Goal: Task Accomplishment & Management: Complete application form

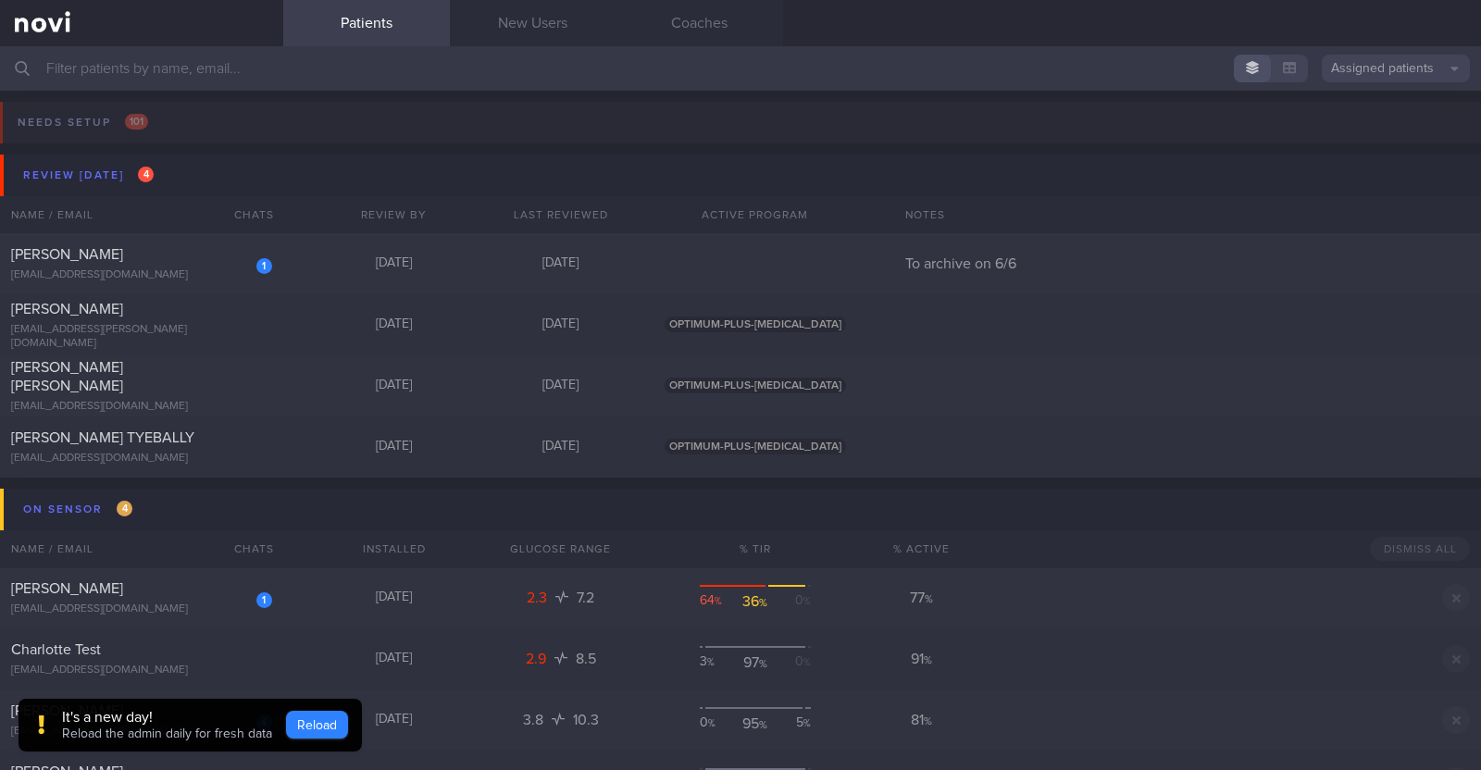
click at [310, 725] on button "Reload" at bounding box center [317, 725] width 62 height 28
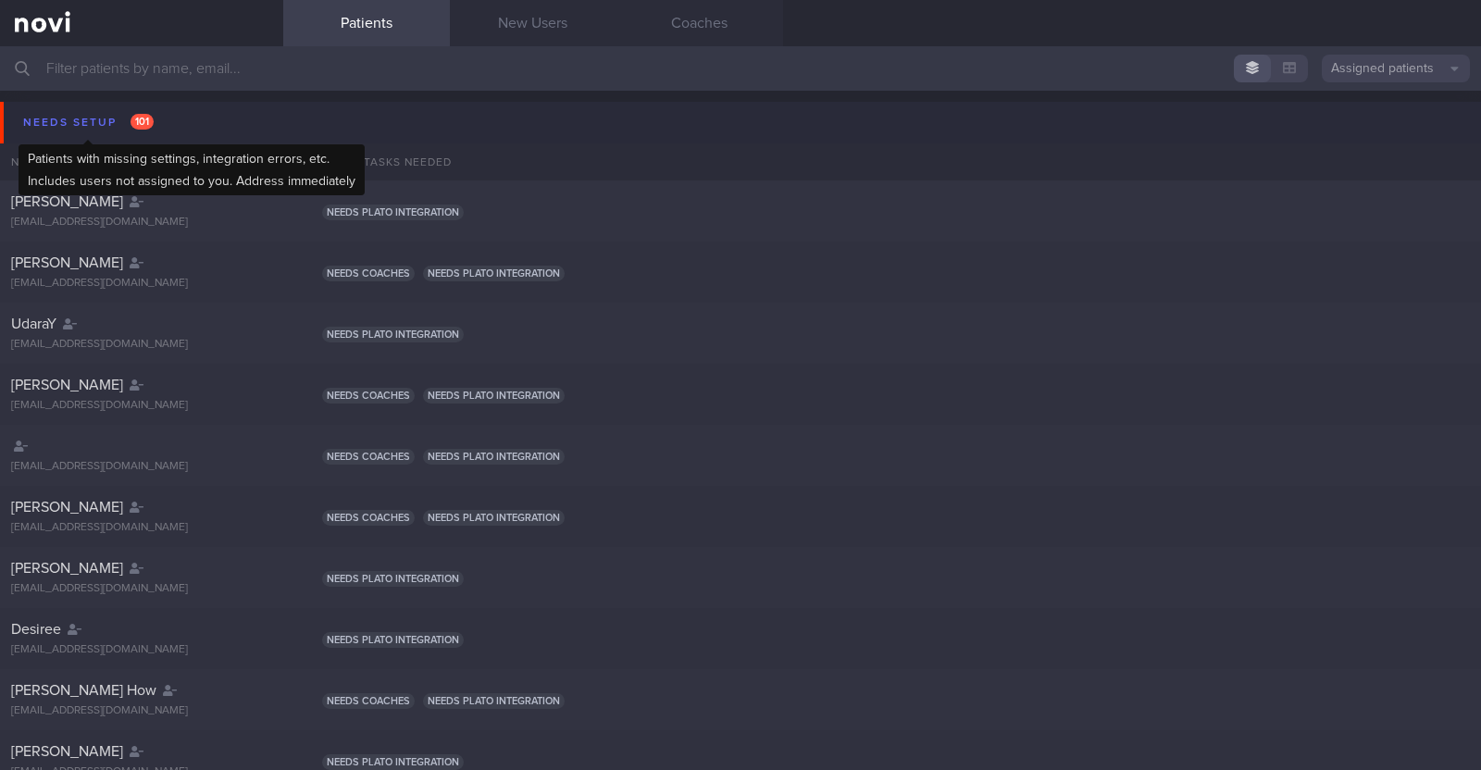
click at [58, 110] on div "Needs setup 101" at bounding box center [89, 122] width 140 height 25
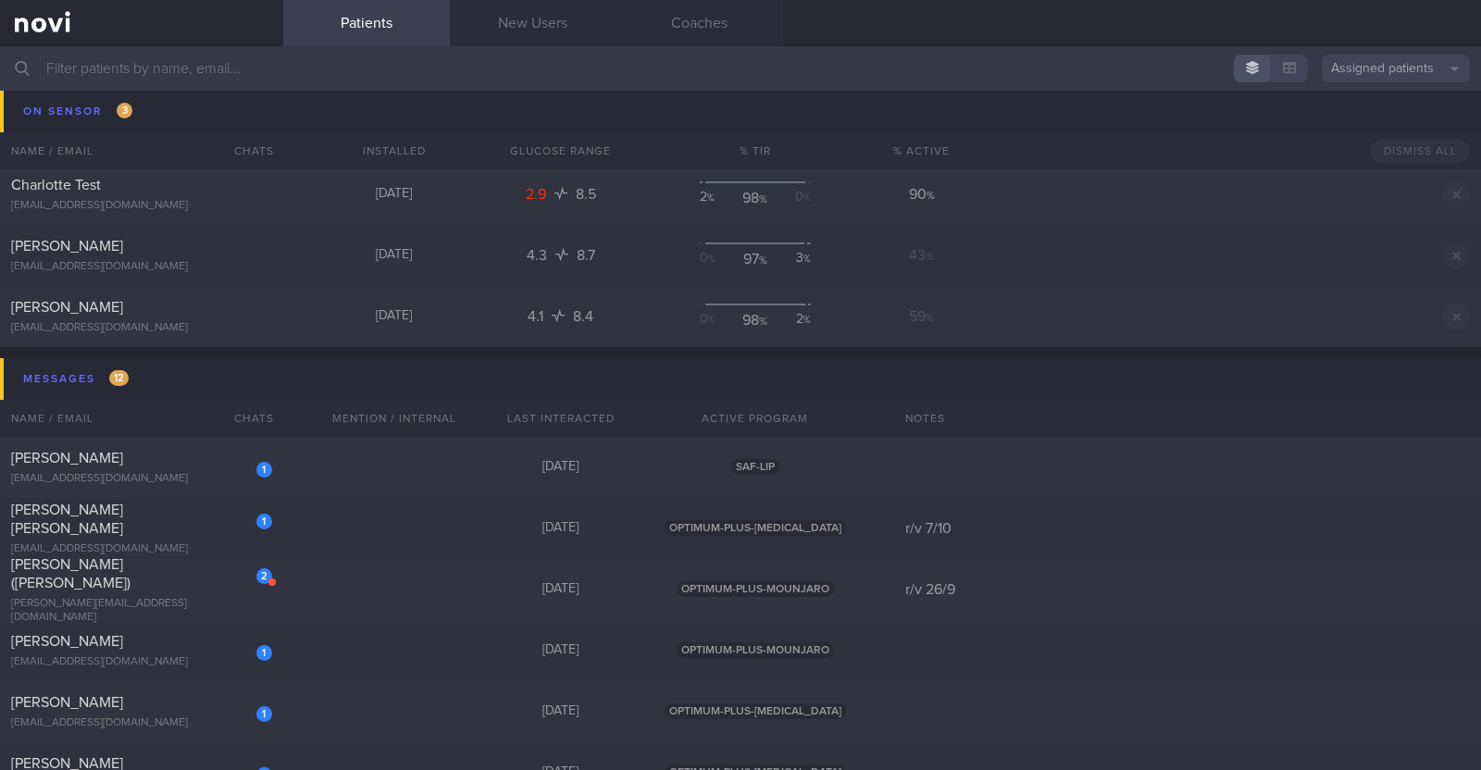
scroll to position [1734, 0]
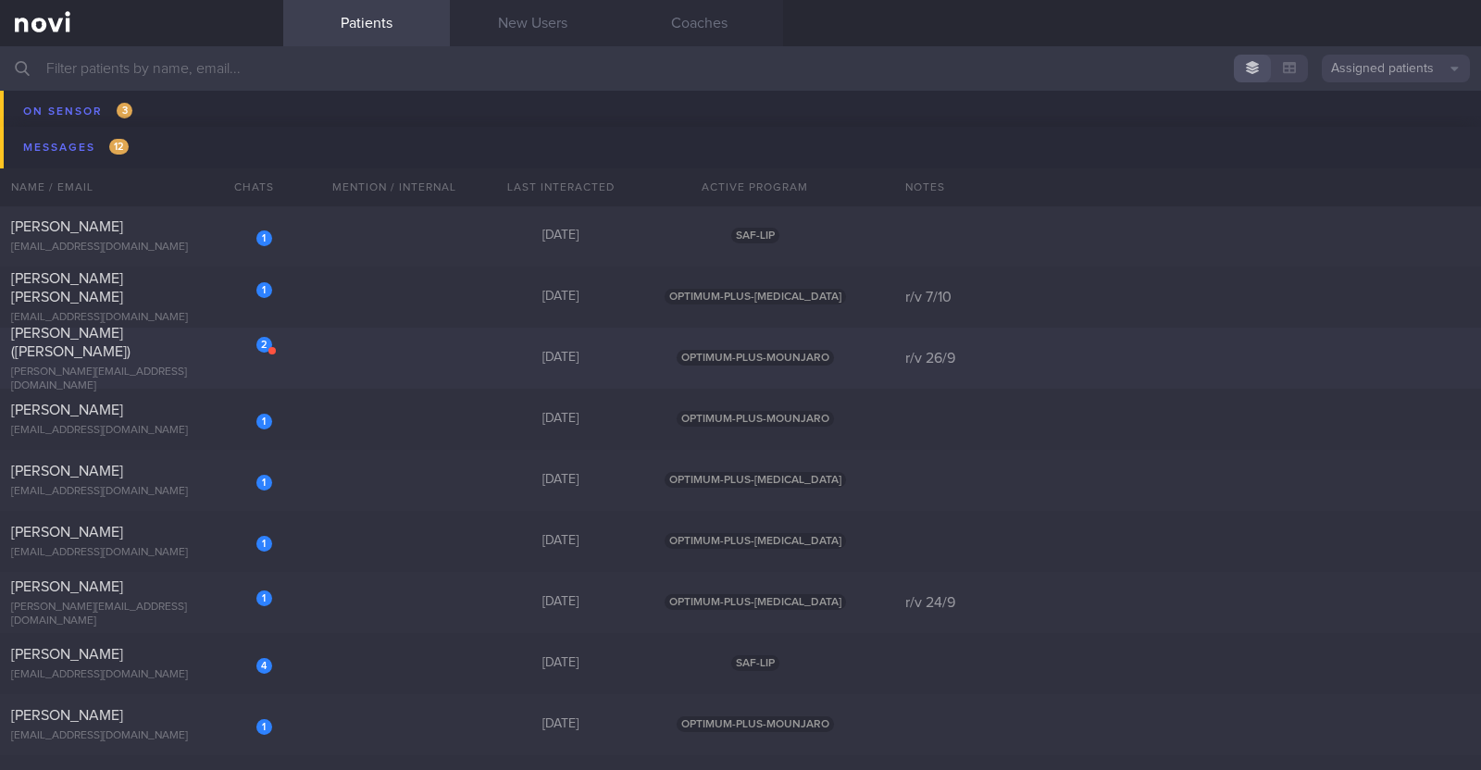
click at [389, 354] on div "2 CHENG SUET YIN (Shirley) shirley.syin@gmail.com Yesterday OPTIMUM-PLUS-MOUNJA…" at bounding box center [740, 358] width 1481 height 61
select select "8"
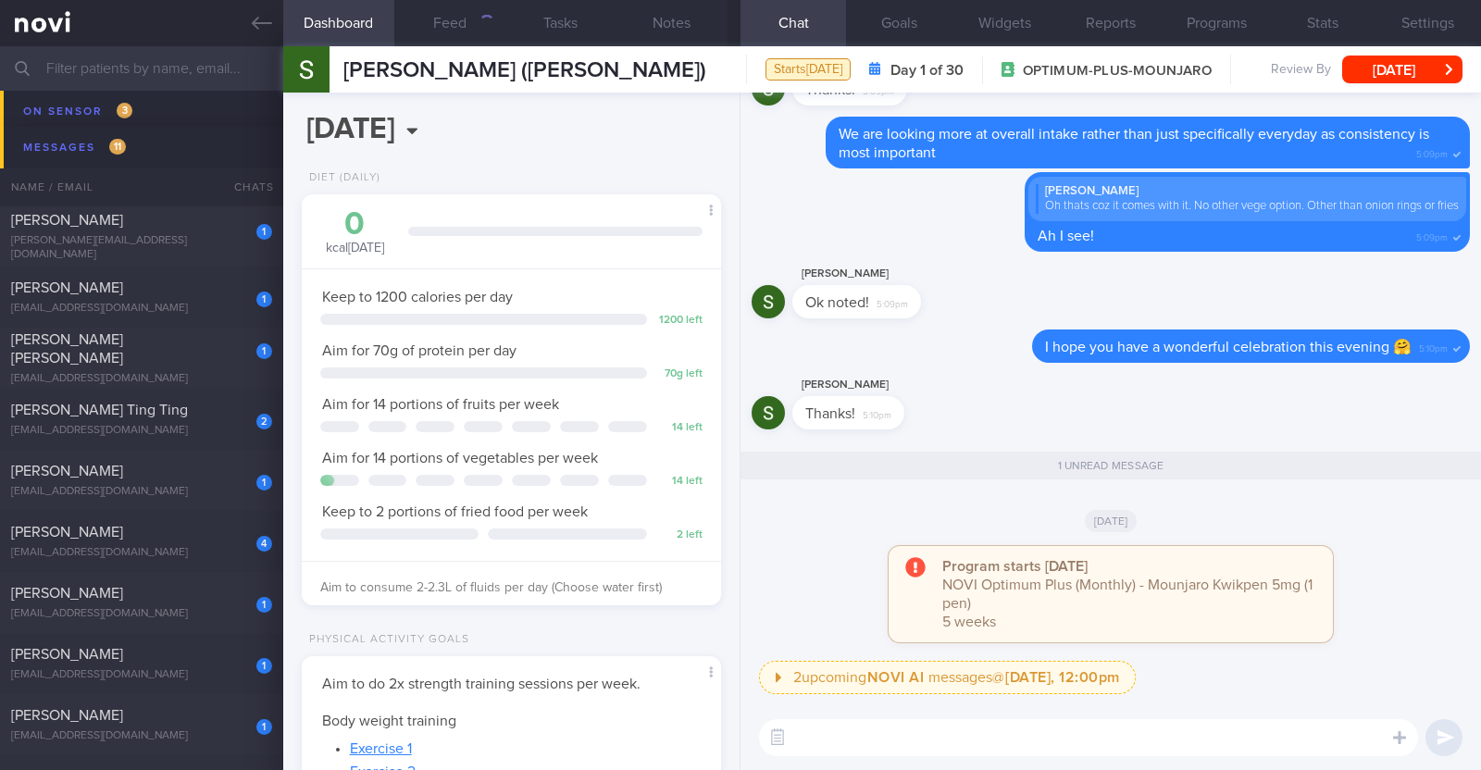
scroll to position [210, 368]
click at [680, 26] on button "Notes" at bounding box center [671, 23] width 111 height 46
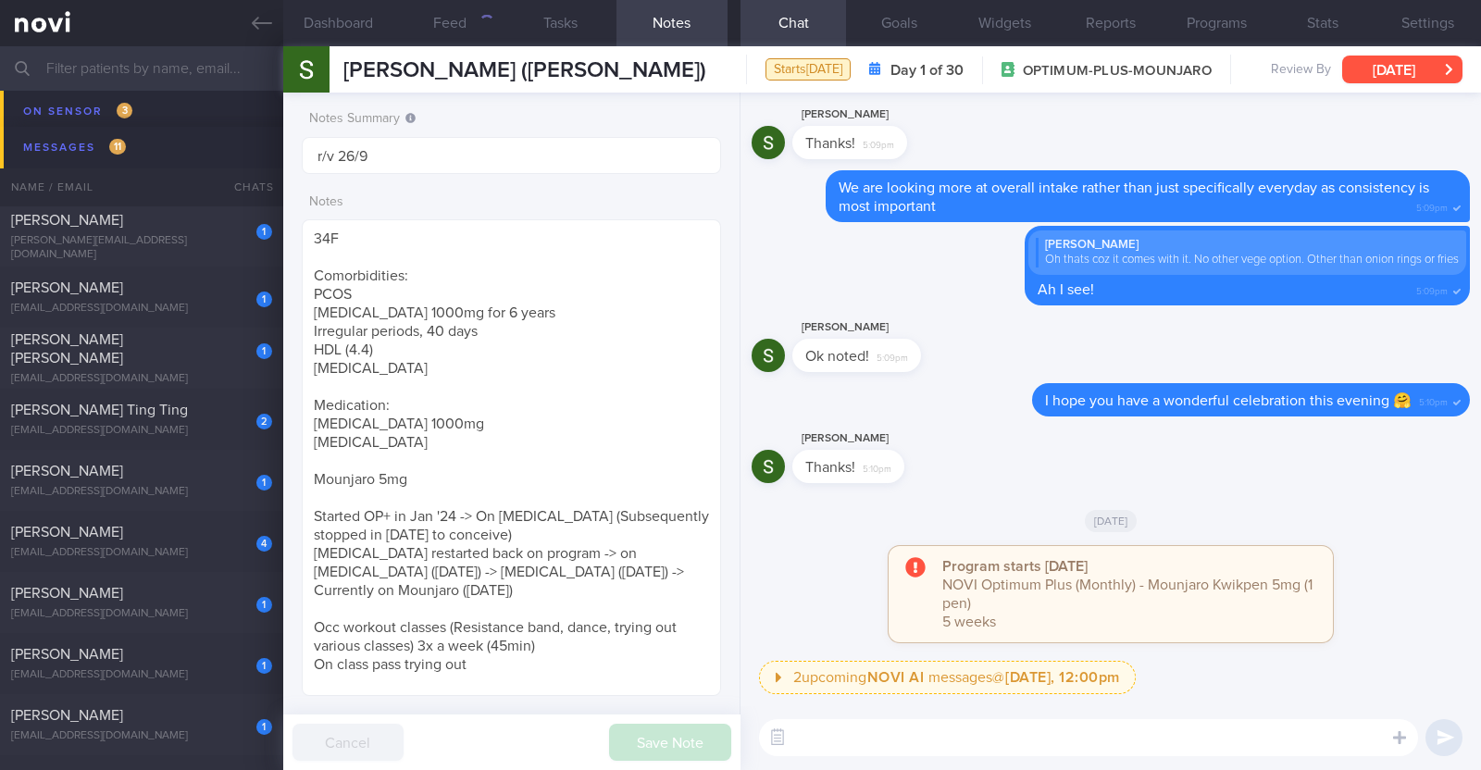
click at [1406, 56] on button "[DATE]" at bounding box center [1402, 70] width 120 height 28
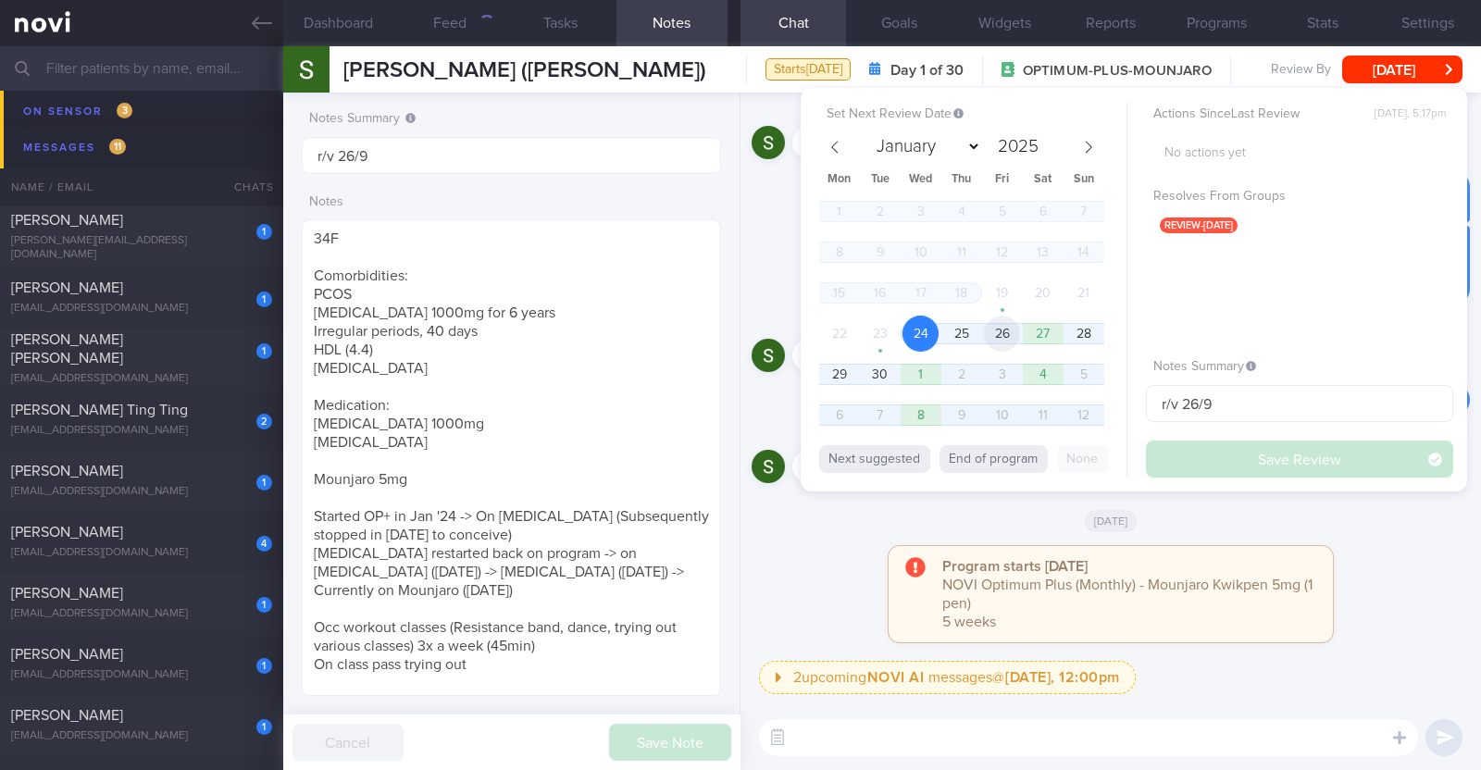
click at [1016, 332] on span "26" at bounding box center [1002, 334] width 36 height 36
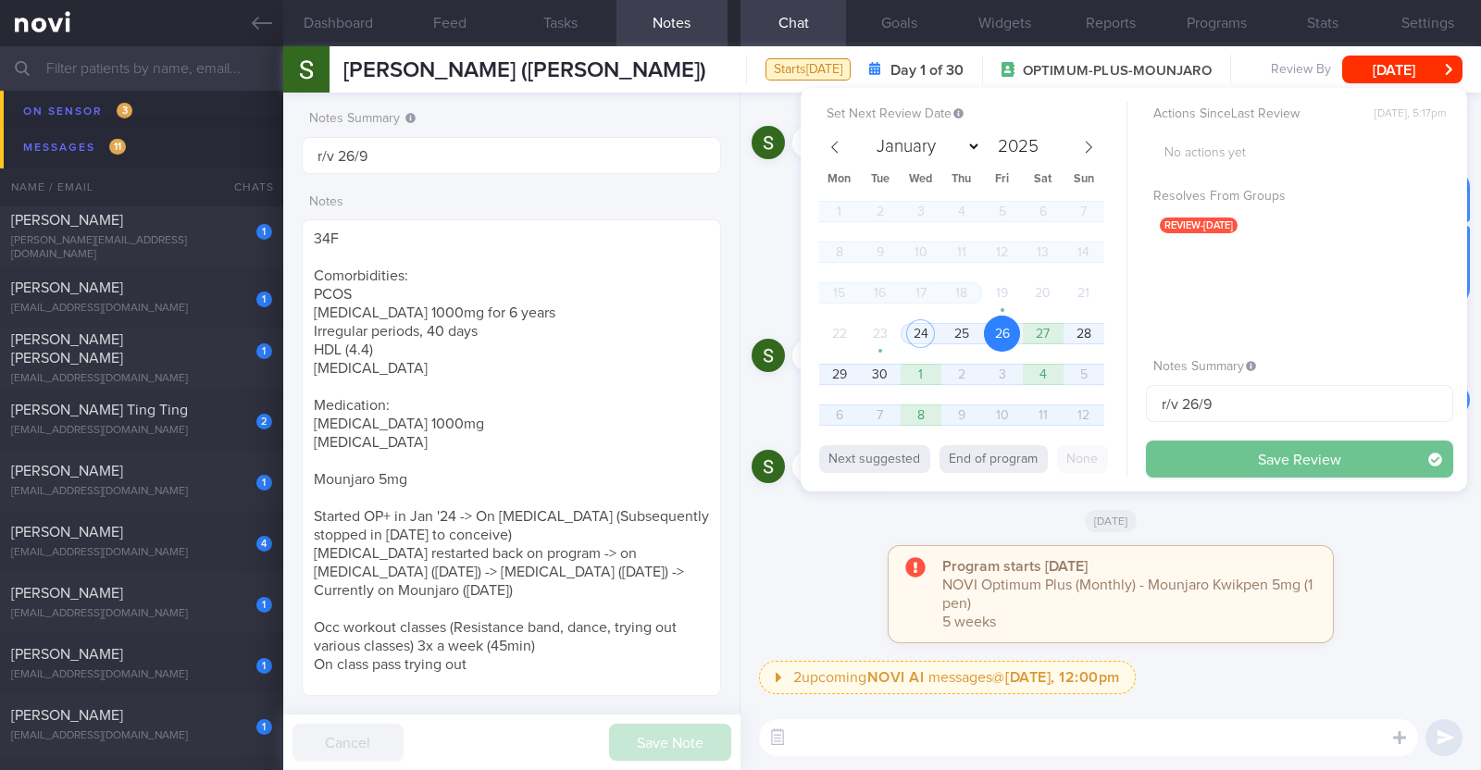
click at [1210, 460] on button "Save Review" at bounding box center [1299, 458] width 307 height 37
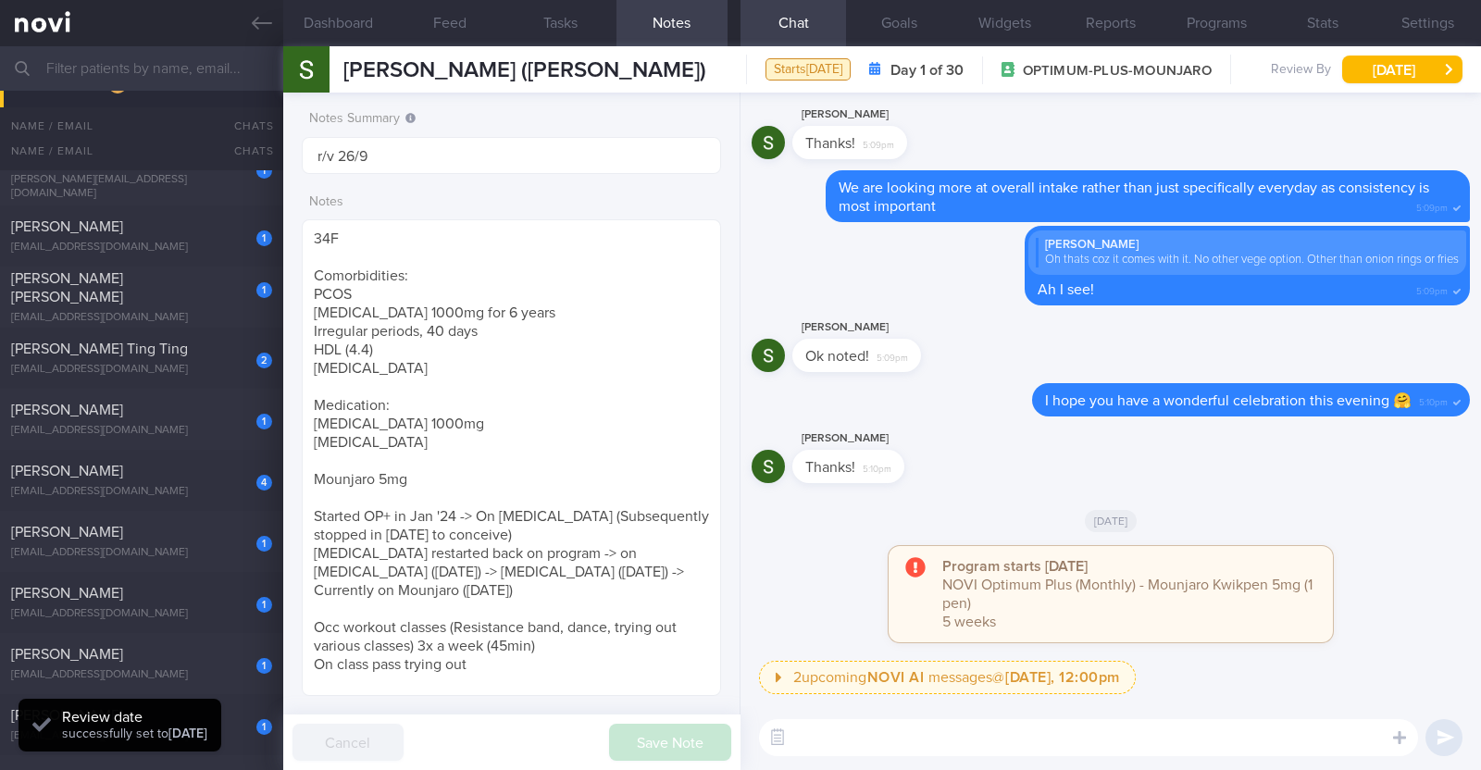
scroll to position [1674, 0]
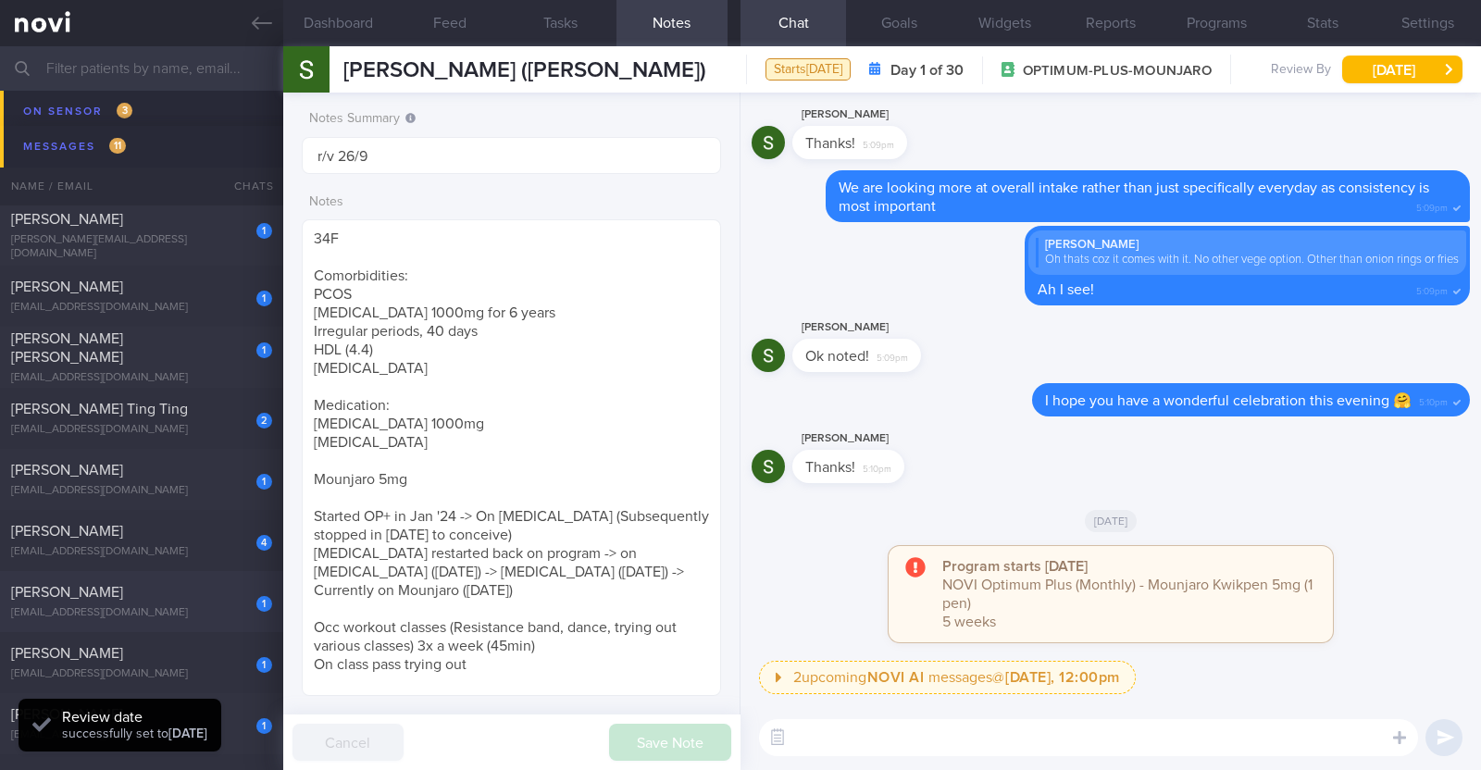
click at [167, 602] on div "1 Thomas Oswalt toswalt323@gmail.com" at bounding box center [141, 601] width 283 height 37
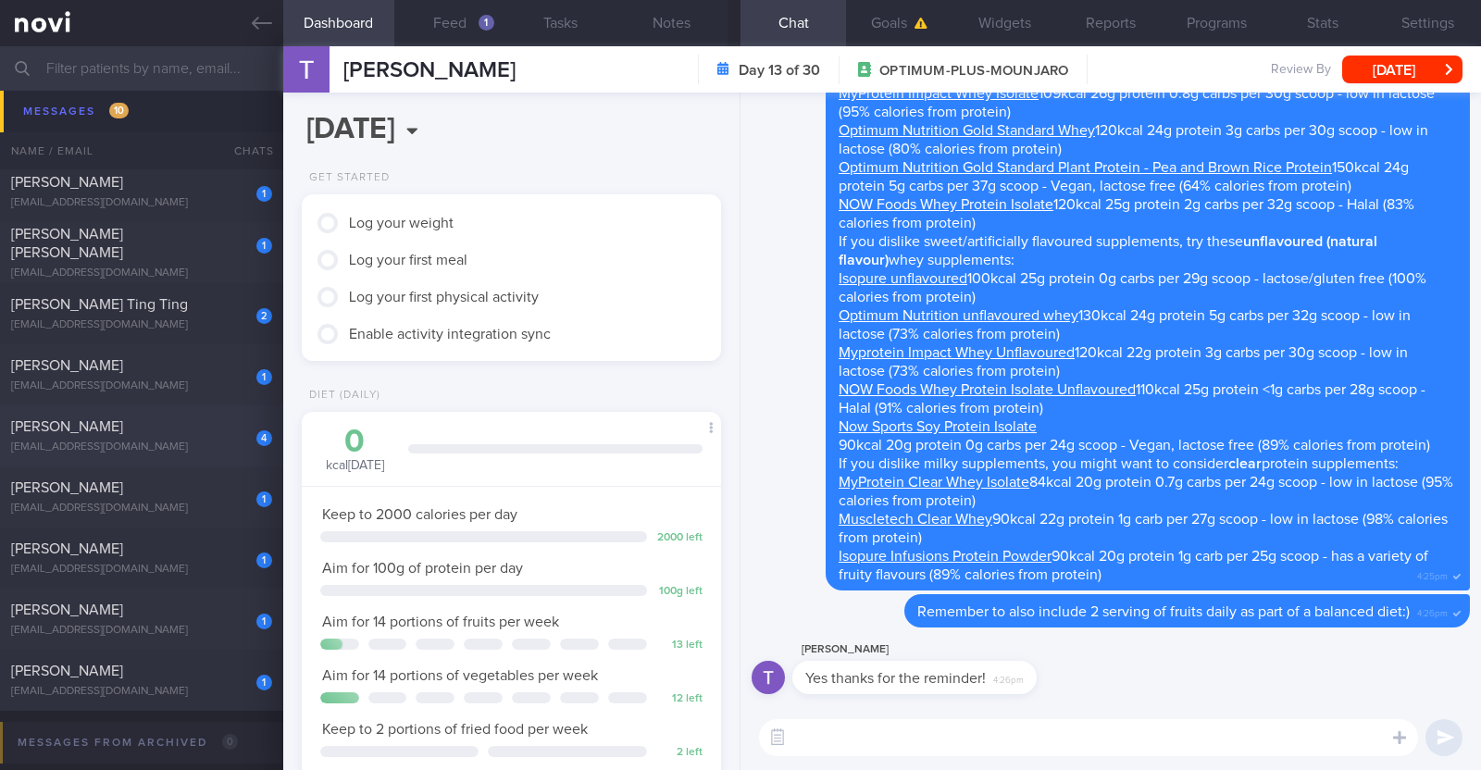
scroll to position [1790, 0]
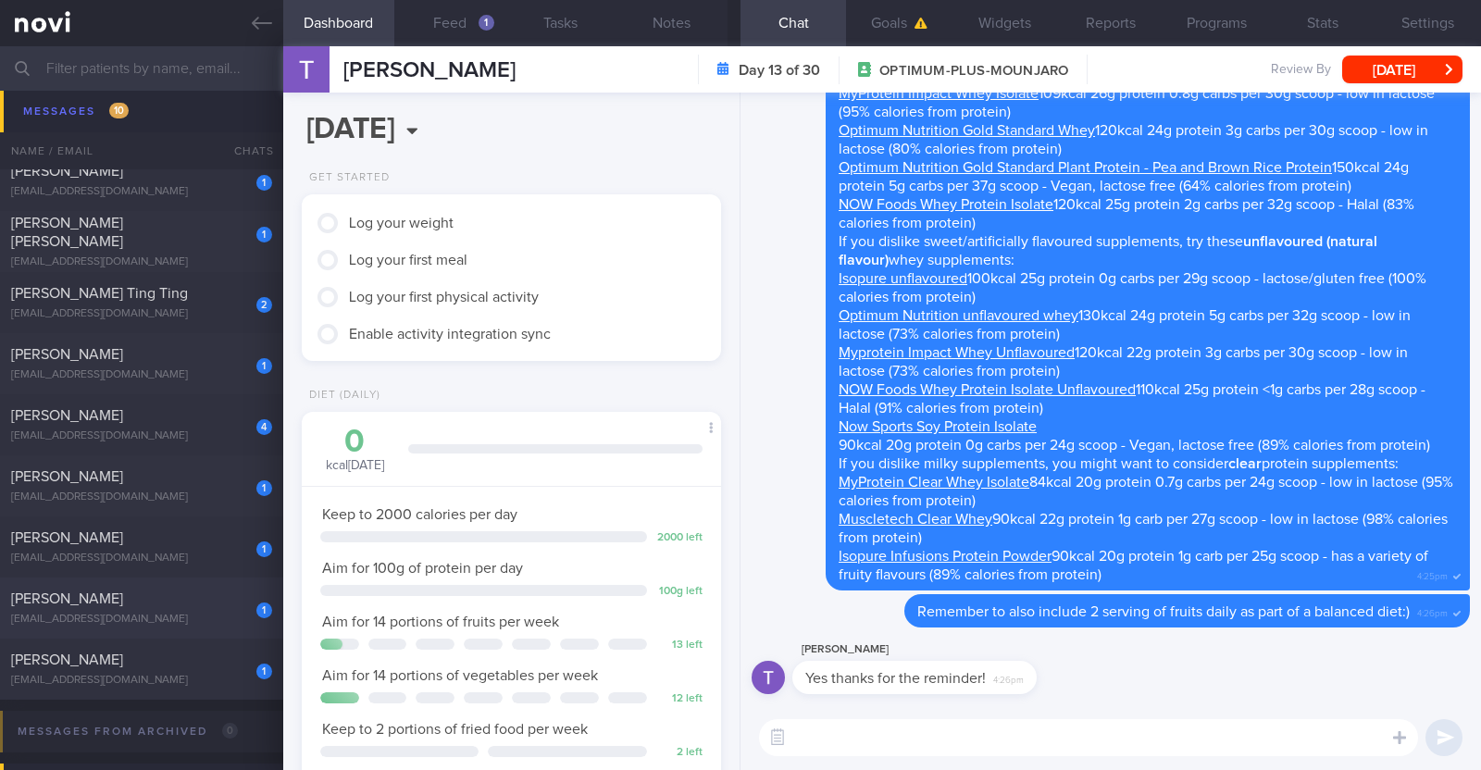
click at [116, 602] on div "Alvin Low" at bounding box center [139, 598] width 256 height 19
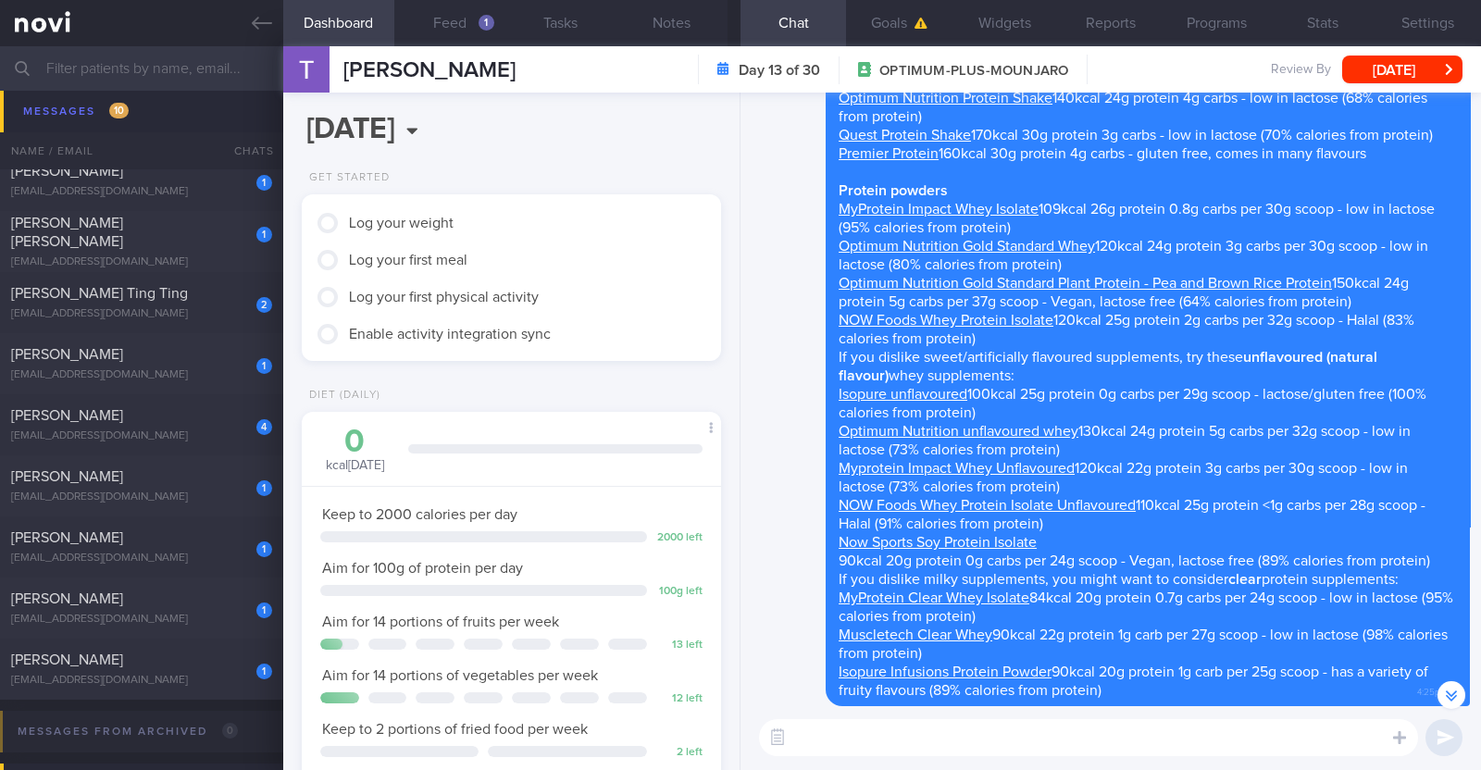
scroll to position [0, 0]
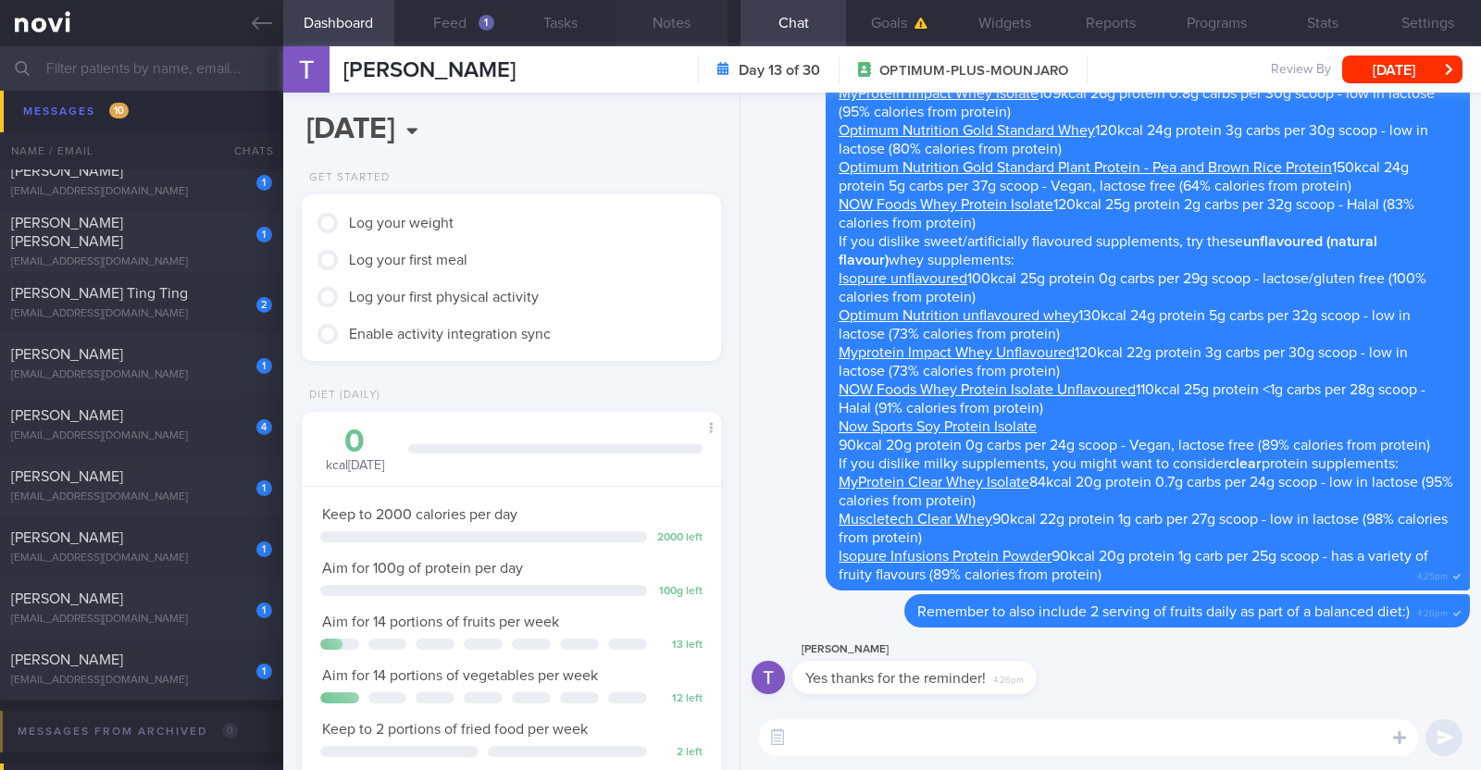
click at [681, 17] on button "Notes" at bounding box center [671, 23] width 111 height 46
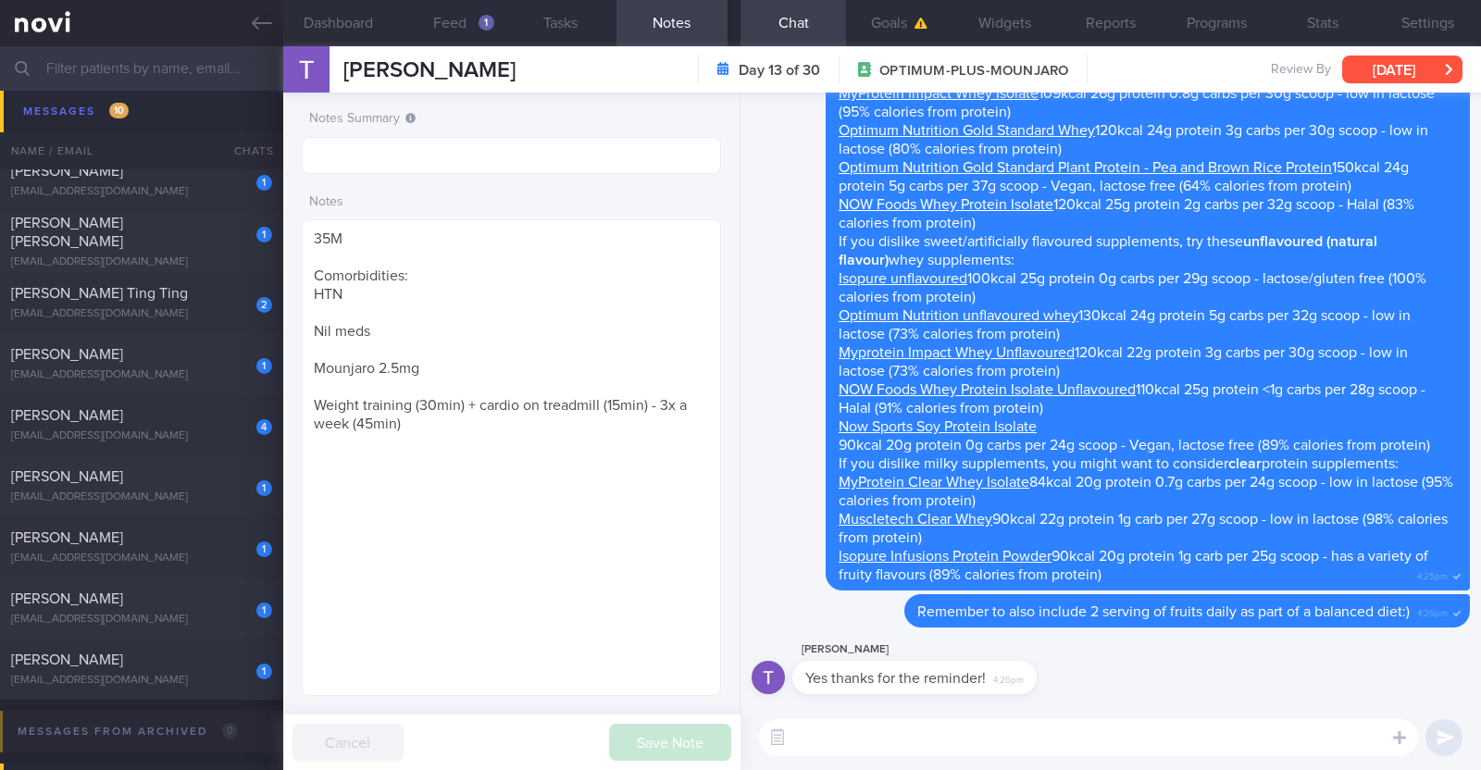
click at [1378, 70] on button "[DATE]" at bounding box center [1402, 70] width 120 height 28
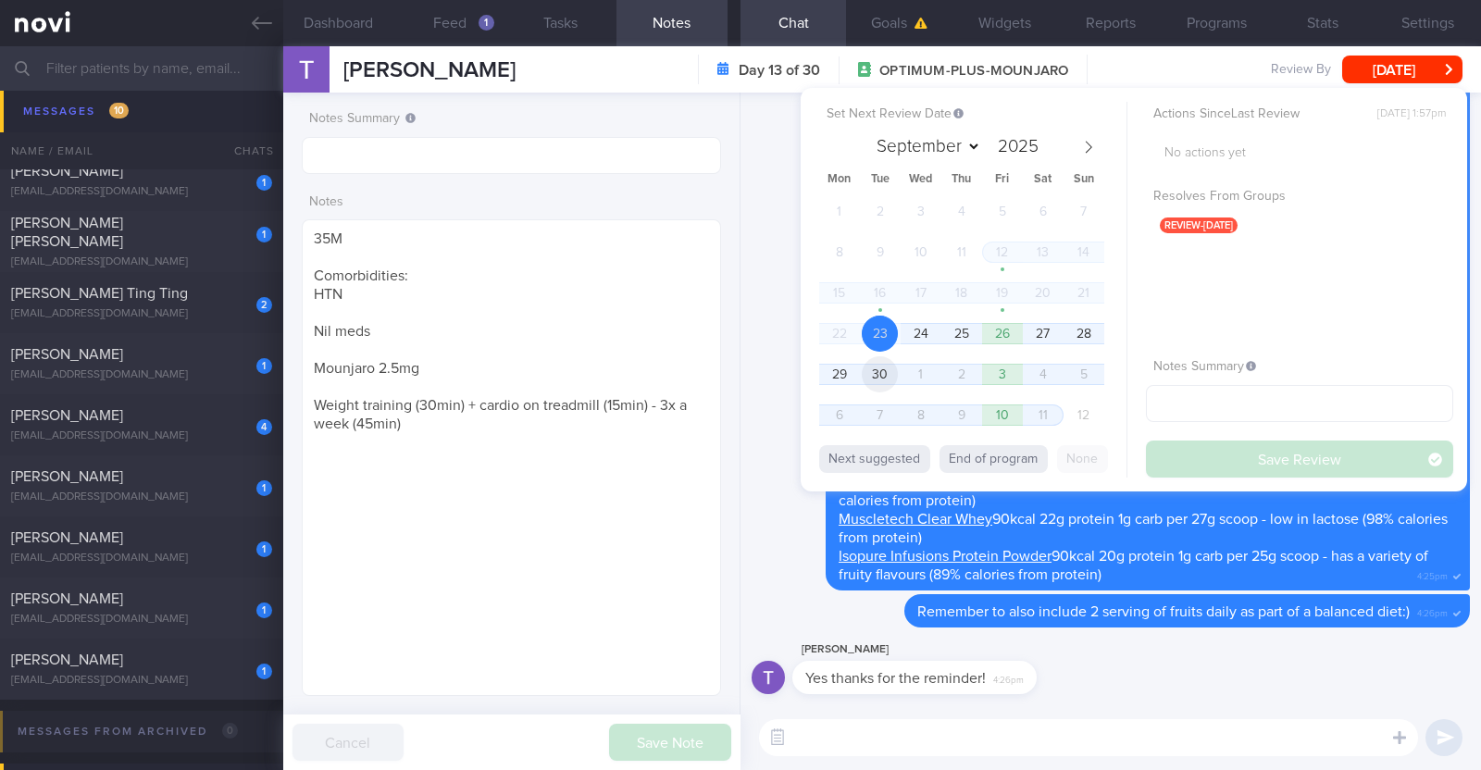
click at [884, 372] on span "30" at bounding box center [879, 374] width 36 height 36
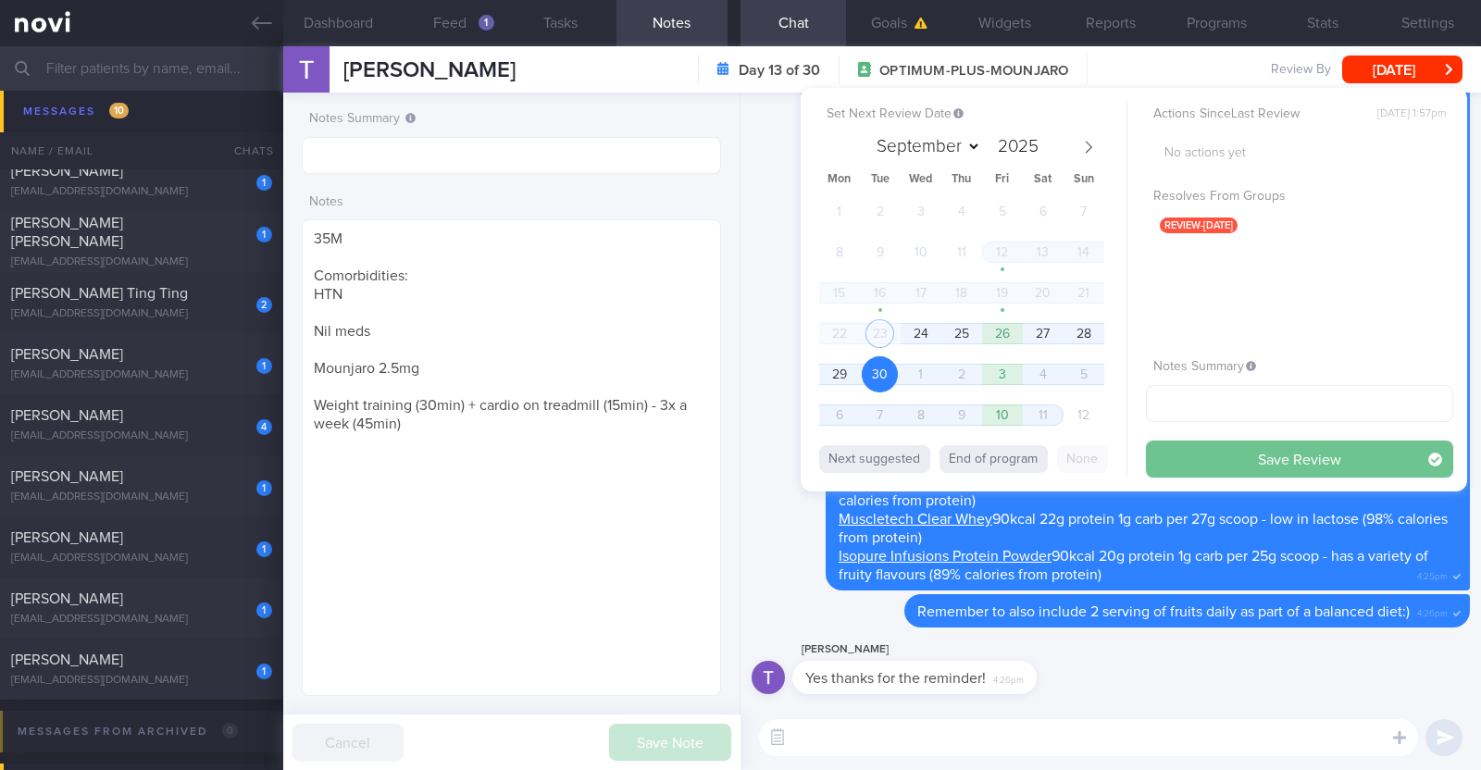
click at [1259, 454] on button "Save Review" at bounding box center [1299, 458] width 307 height 37
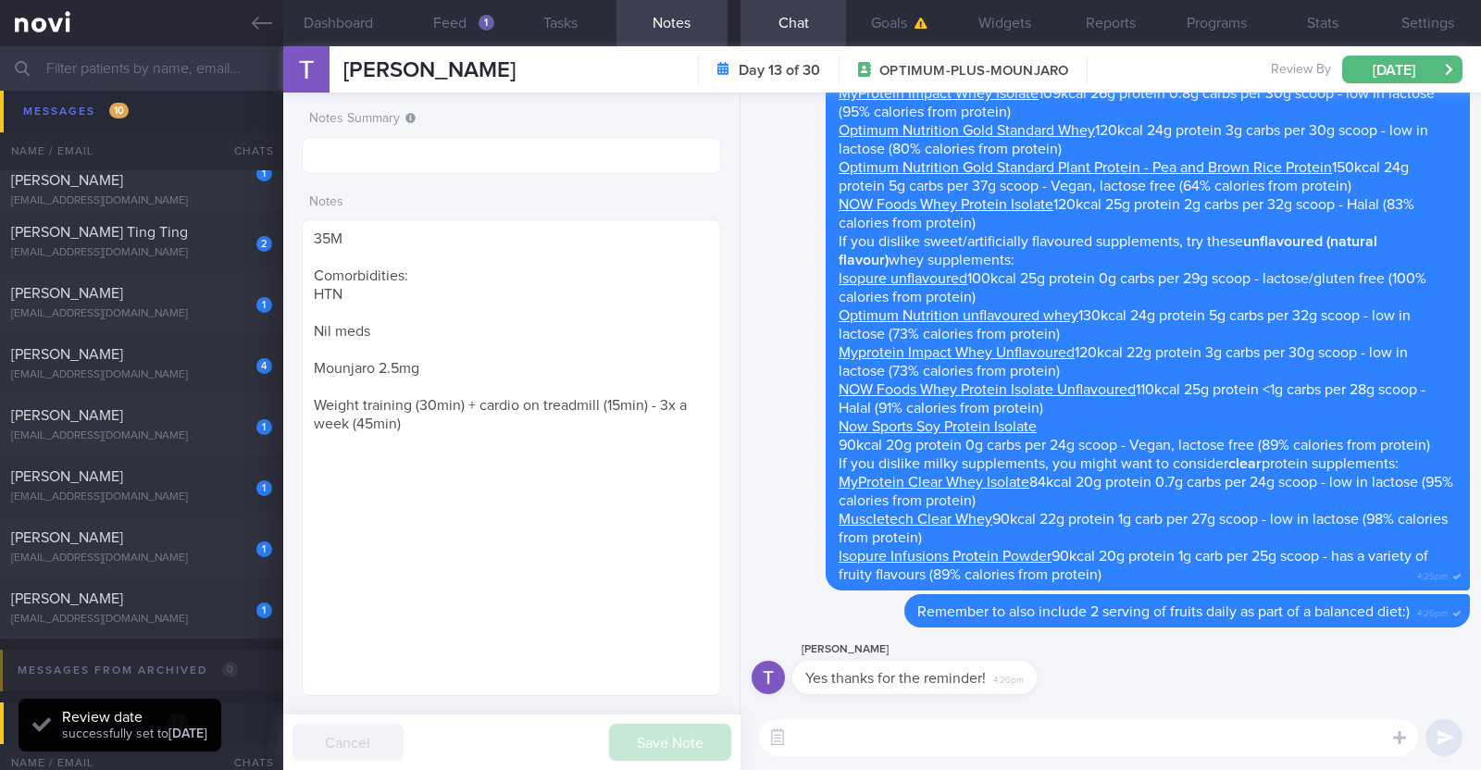
scroll to position [1729, 0]
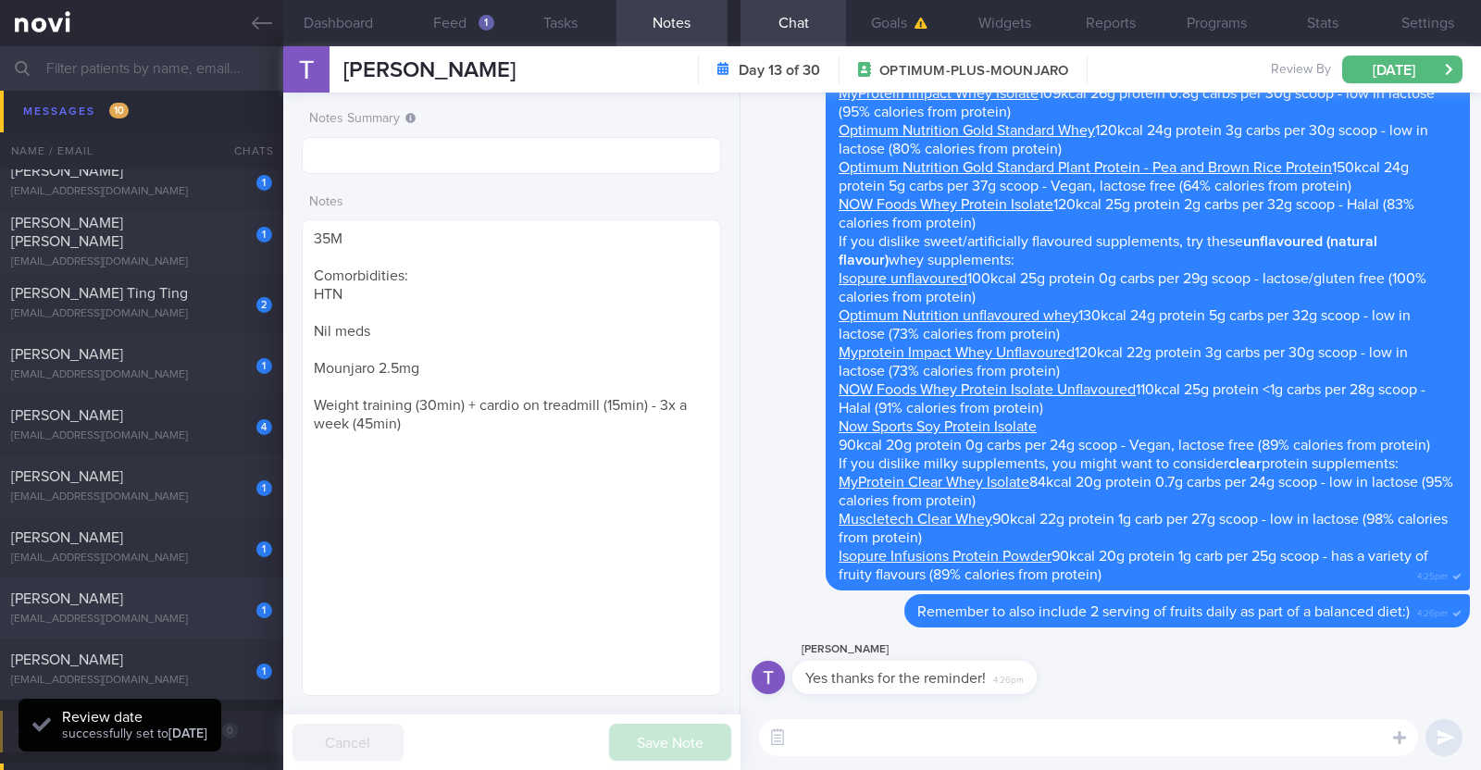
click at [211, 604] on div "Alvin Low" at bounding box center [139, 598] width 256 height 19
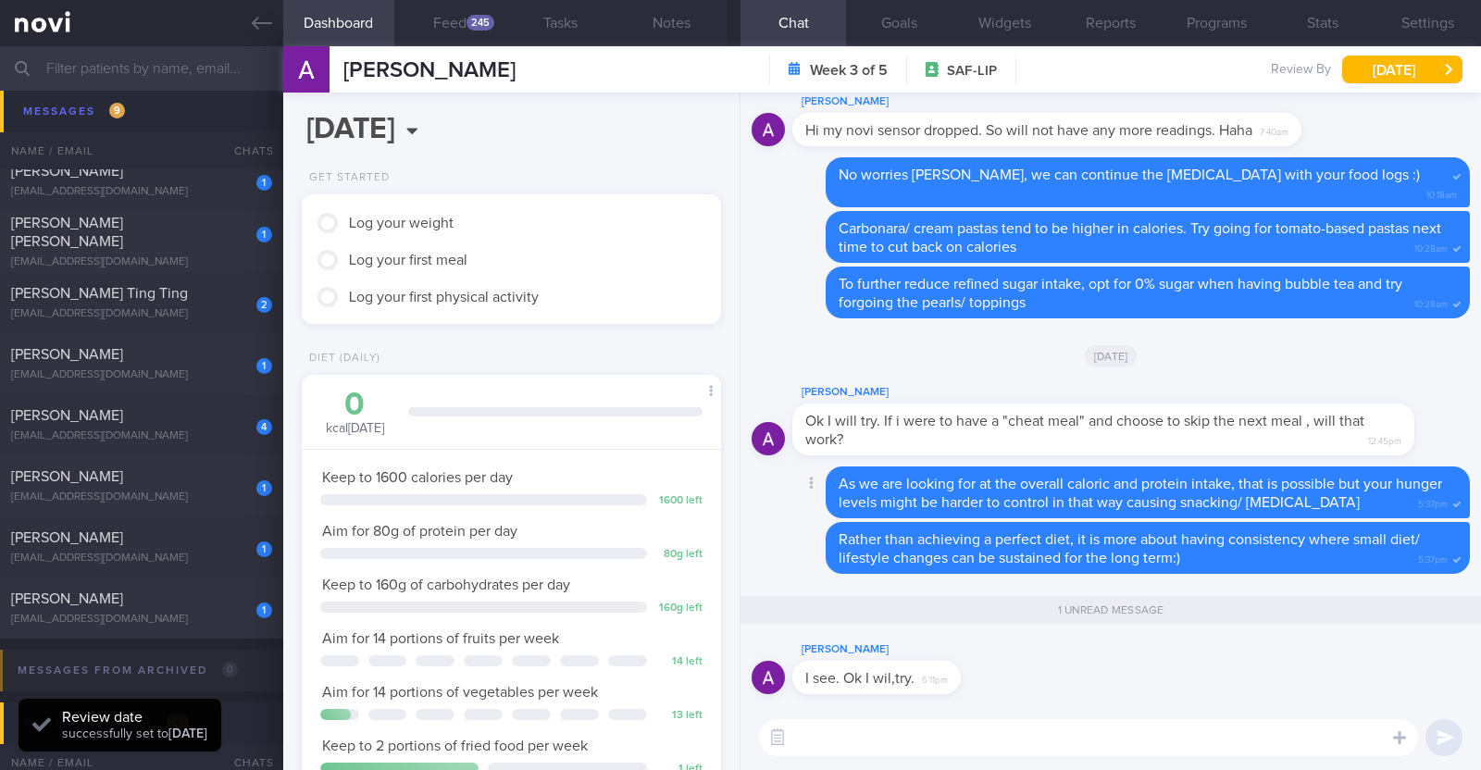
scroll to position [187, 375]
click at [238, 490] on div "1" at bounding box center [251, 481] width 41 height 29
type textarea "47F Comorbidities: HLD Fatty Liver Vit D Deficiency Prediabetes / Insulin Resis…"
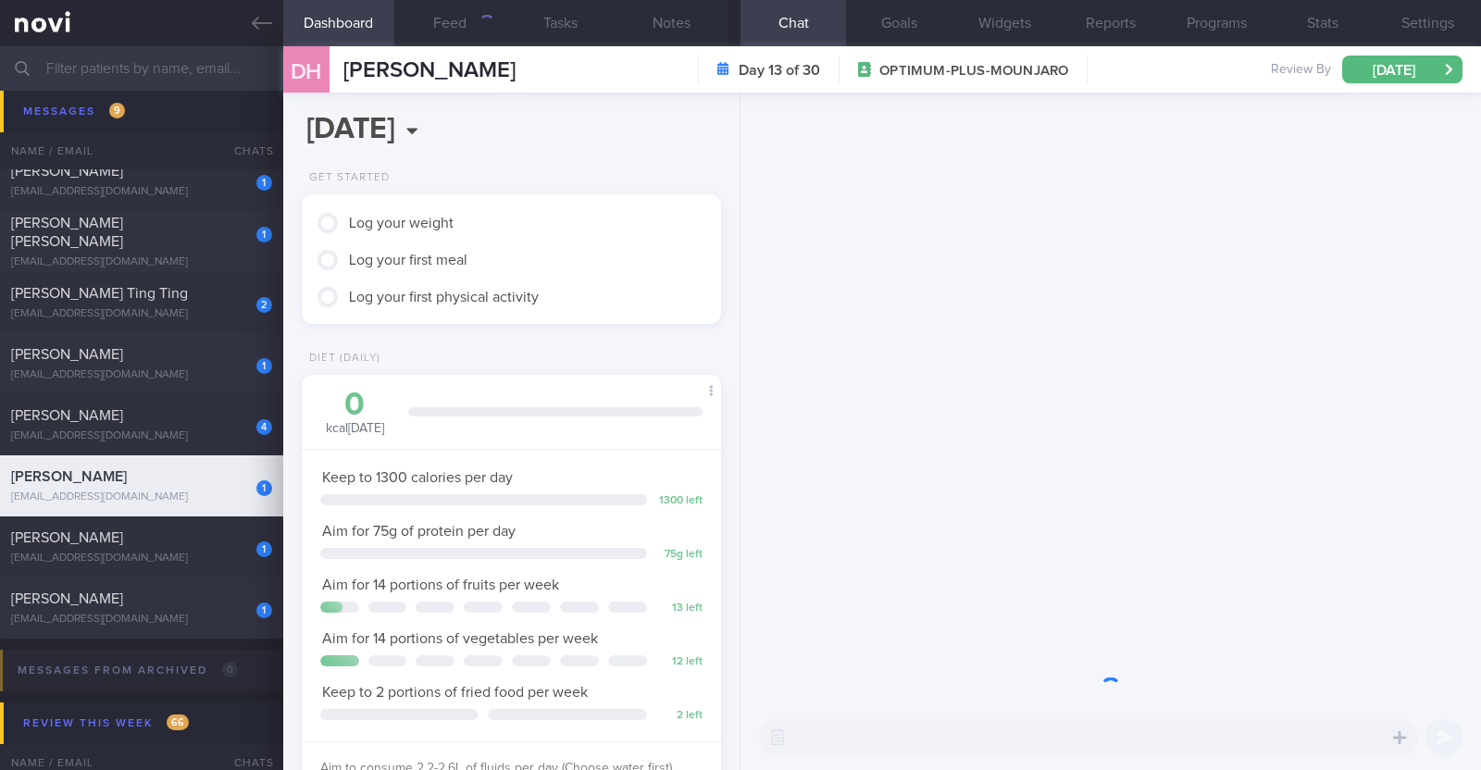
scroll to position [210, 368]
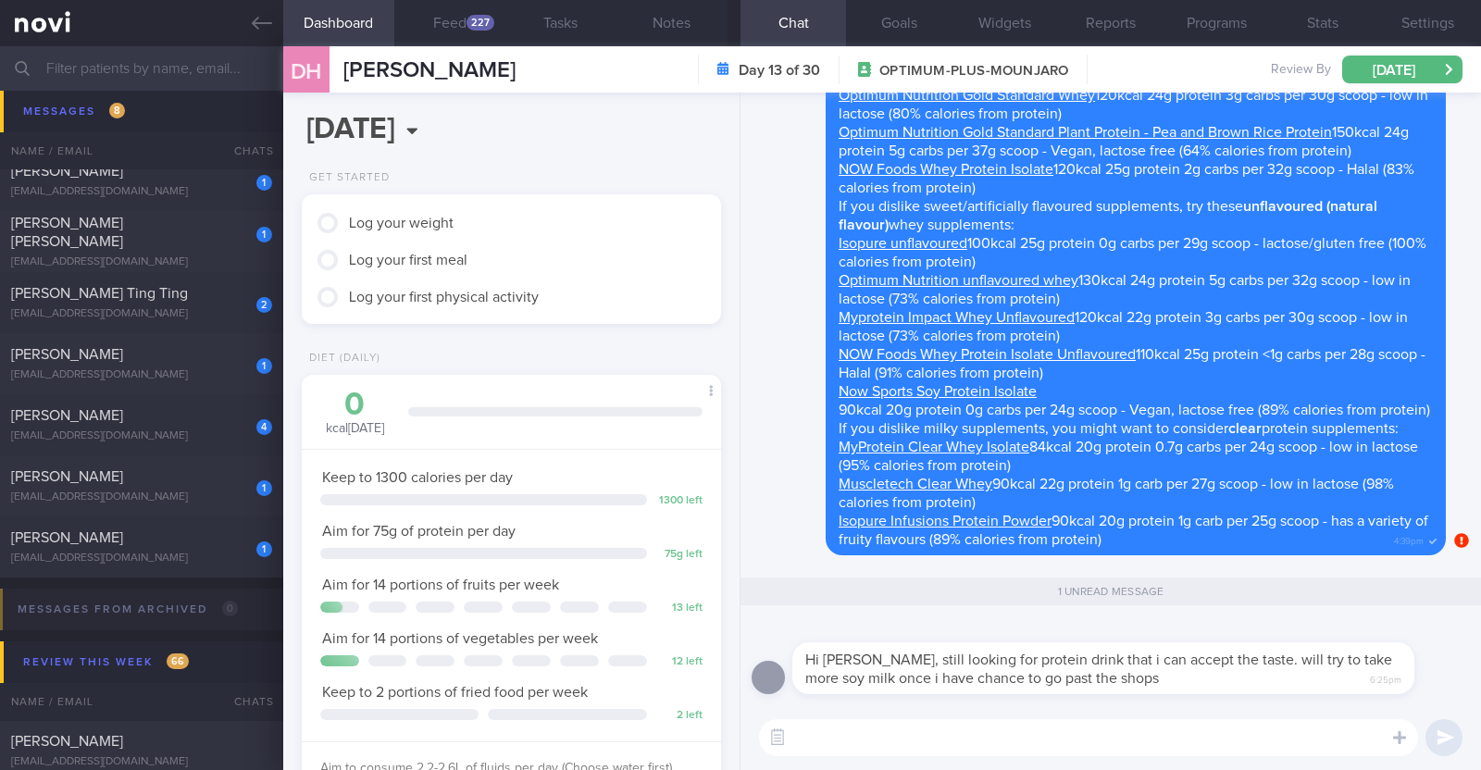
click at [950, 736] on textarea at bounding box center [1088, 737] width 659 height 37
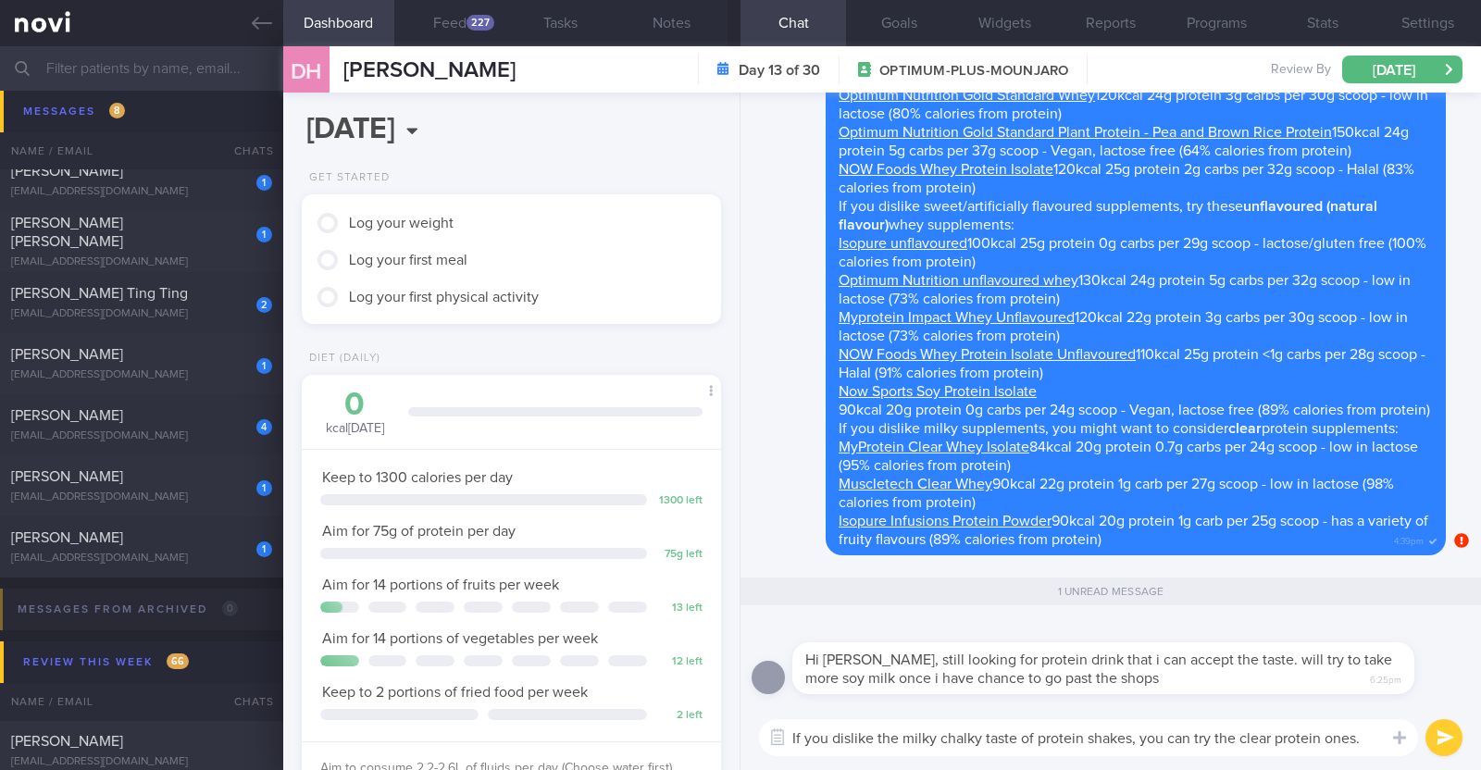
scroll to position [0, 0]
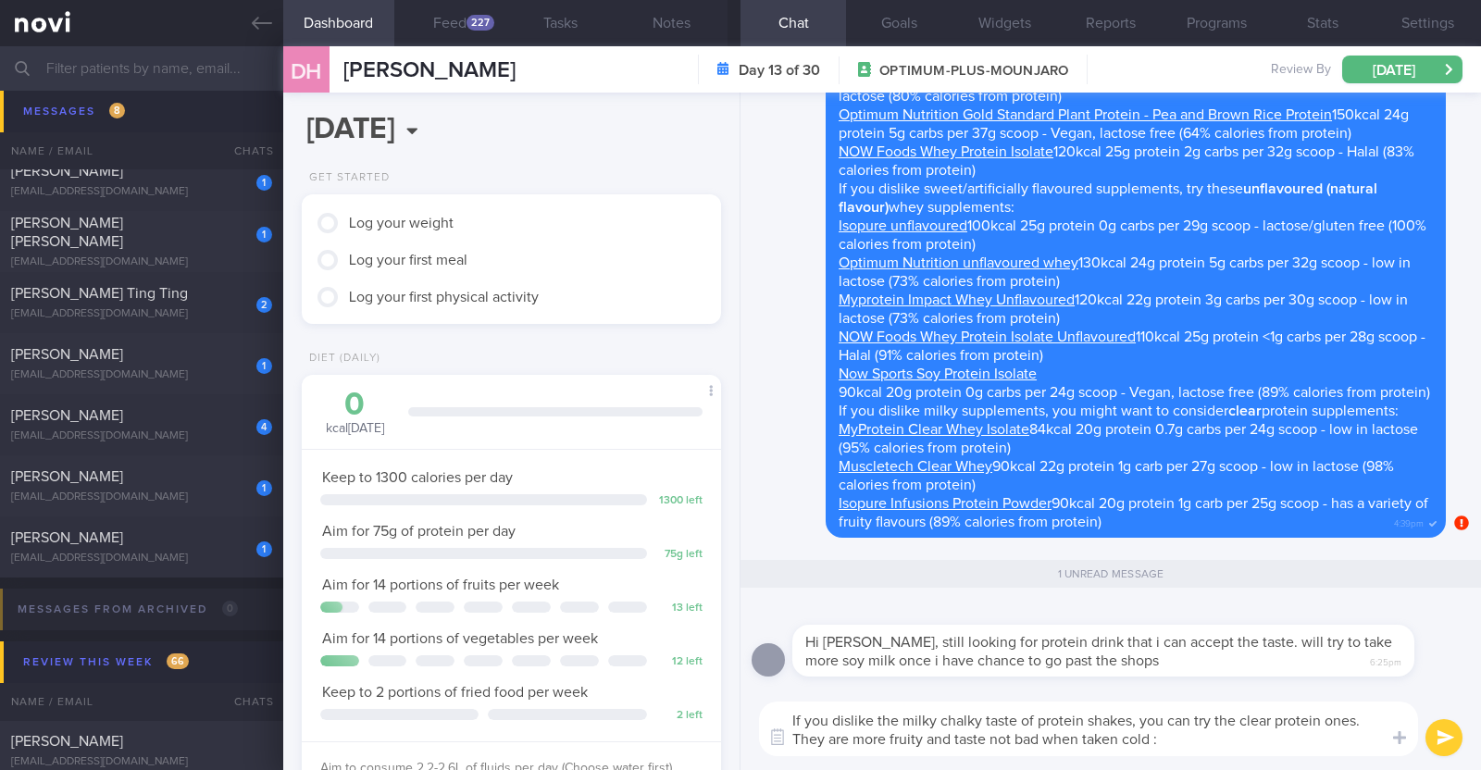
type textarea "If you dislike the milky chalky taste of protein shakes, you can try the clear …"
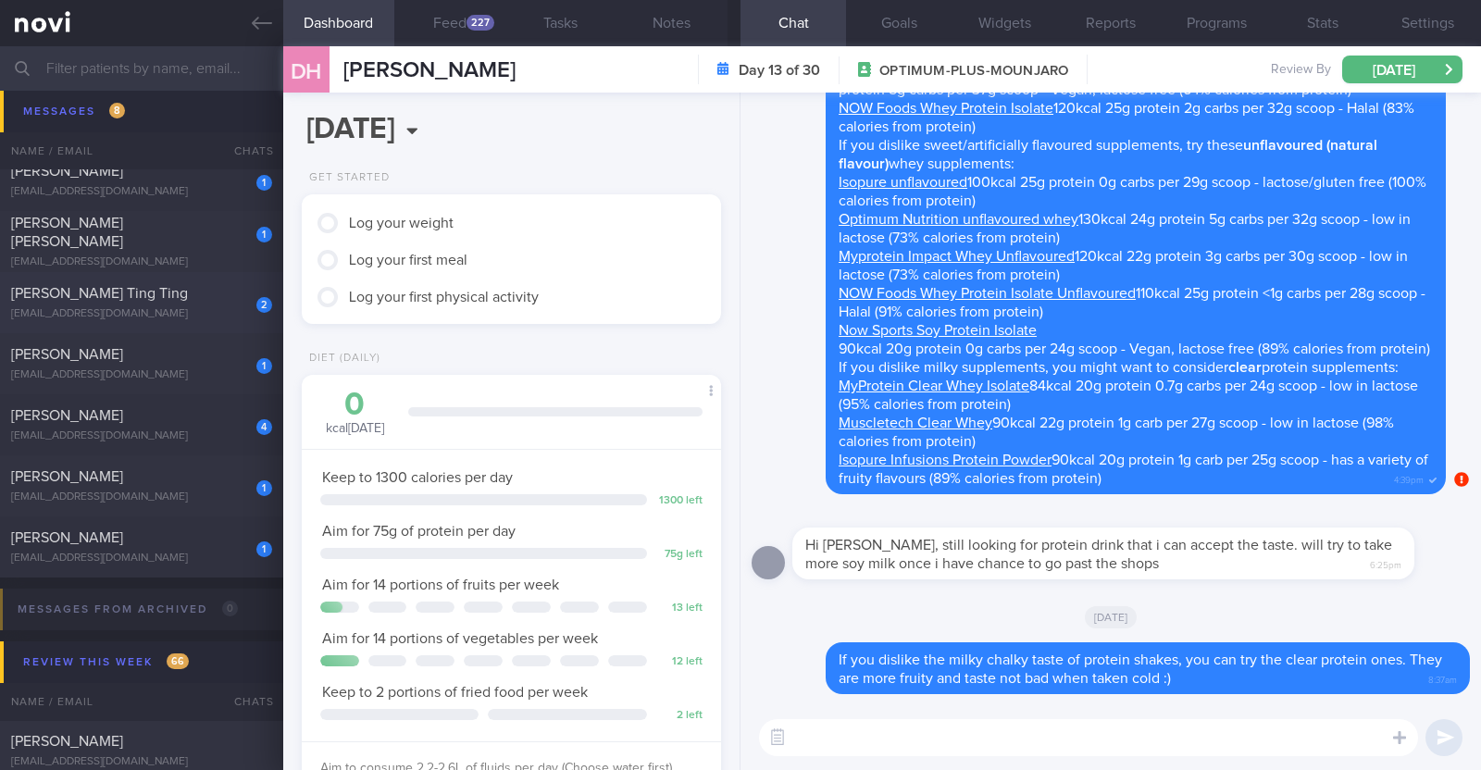
scroll to position [1613, 0]
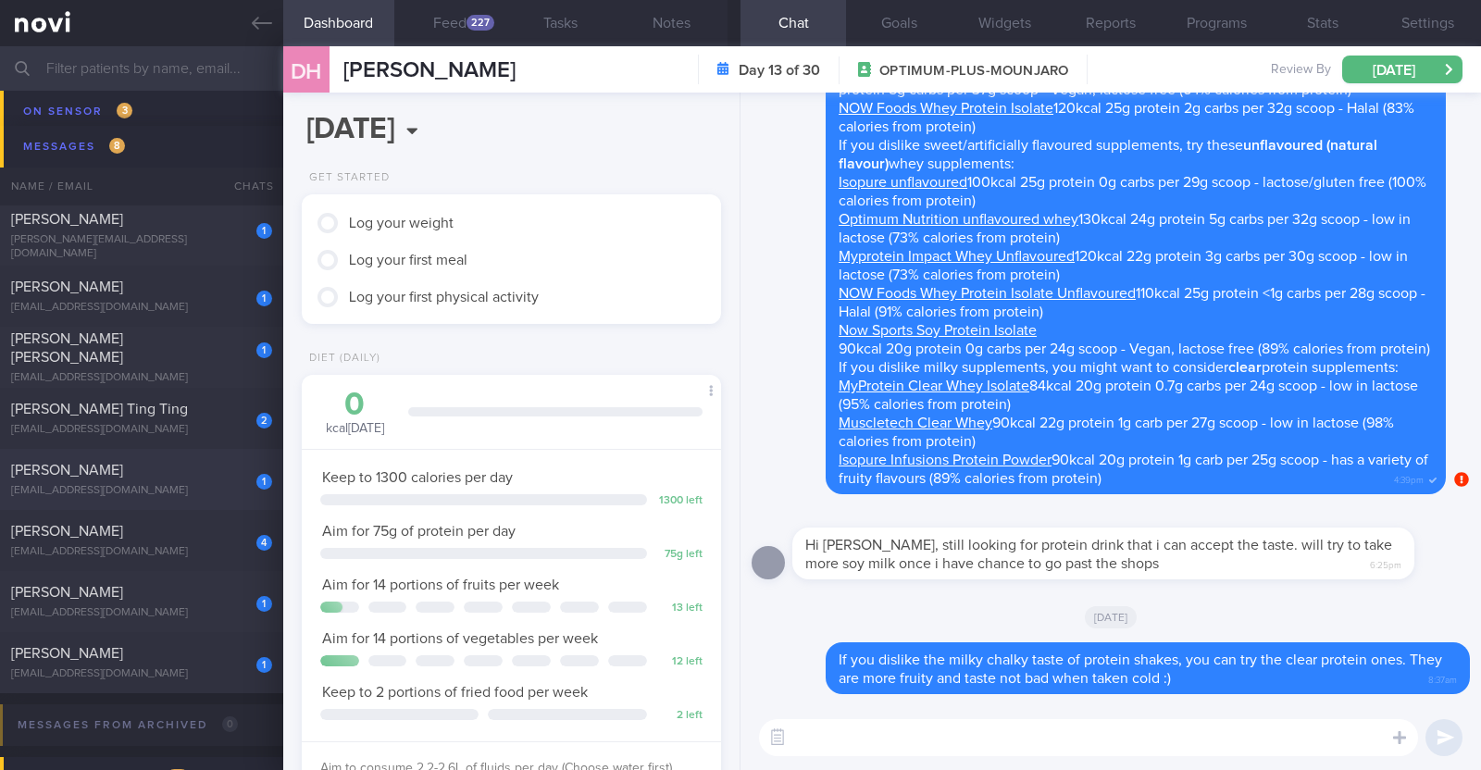
click at [123, 469] on span "[PERSON_NAME]" at bounding box center [67, 470] width 112 height 15
type textarea "48M (Husband of Talia Cai) Ovo lacto vegetarian Co-morbidities: HTN HLD Hyperur…"
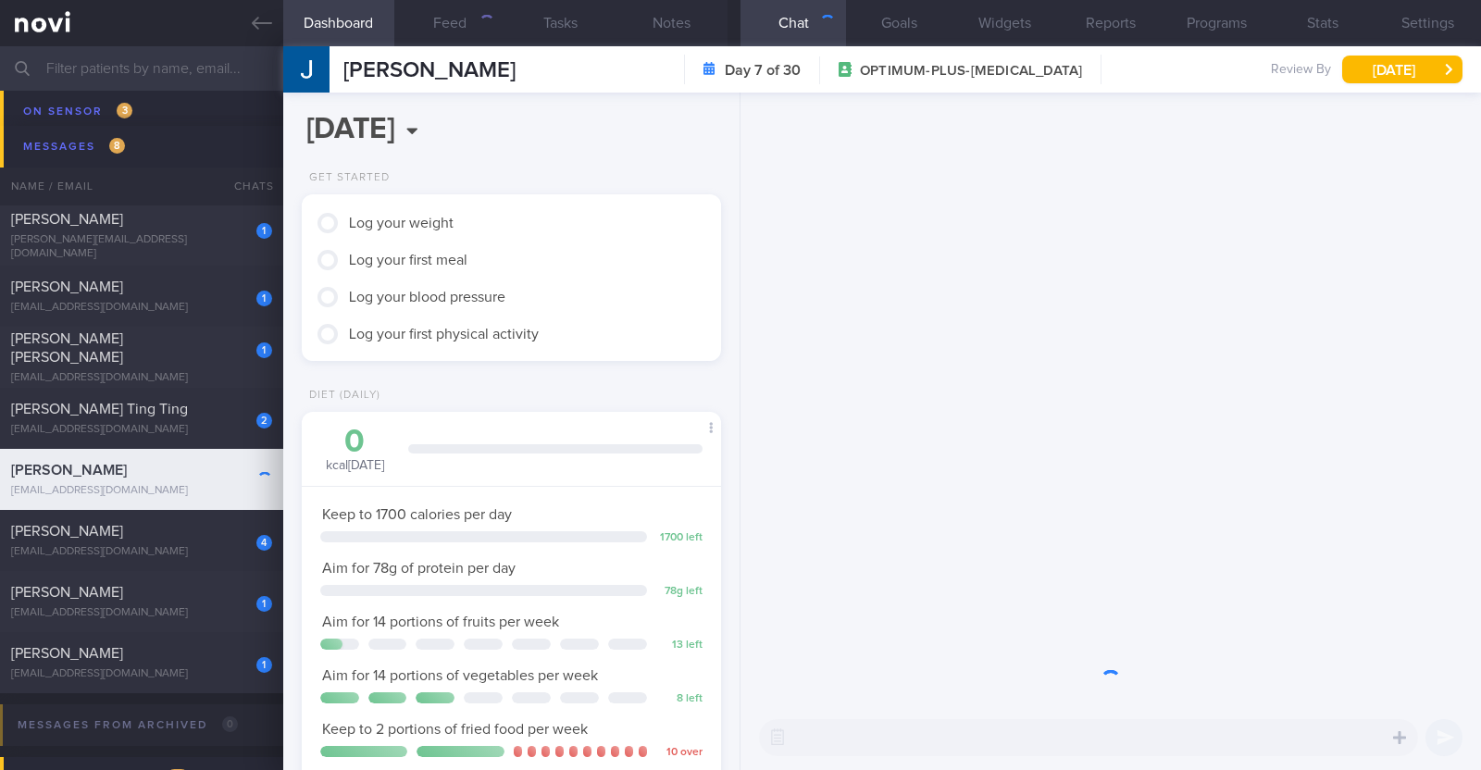
scroll to position [184, 368]
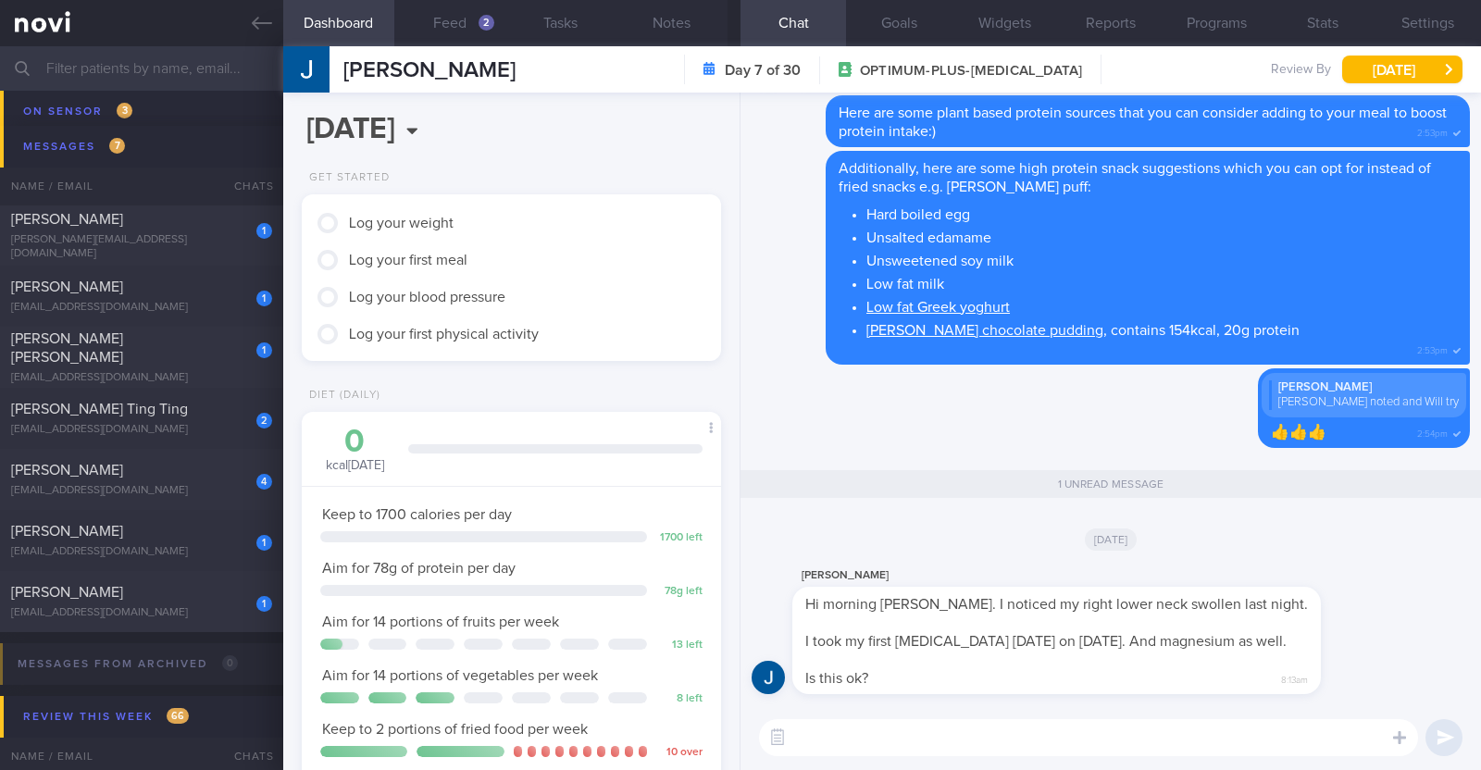
click at [1099, 750] on textarea at bounding box center [1088, 737] width 659 height 37
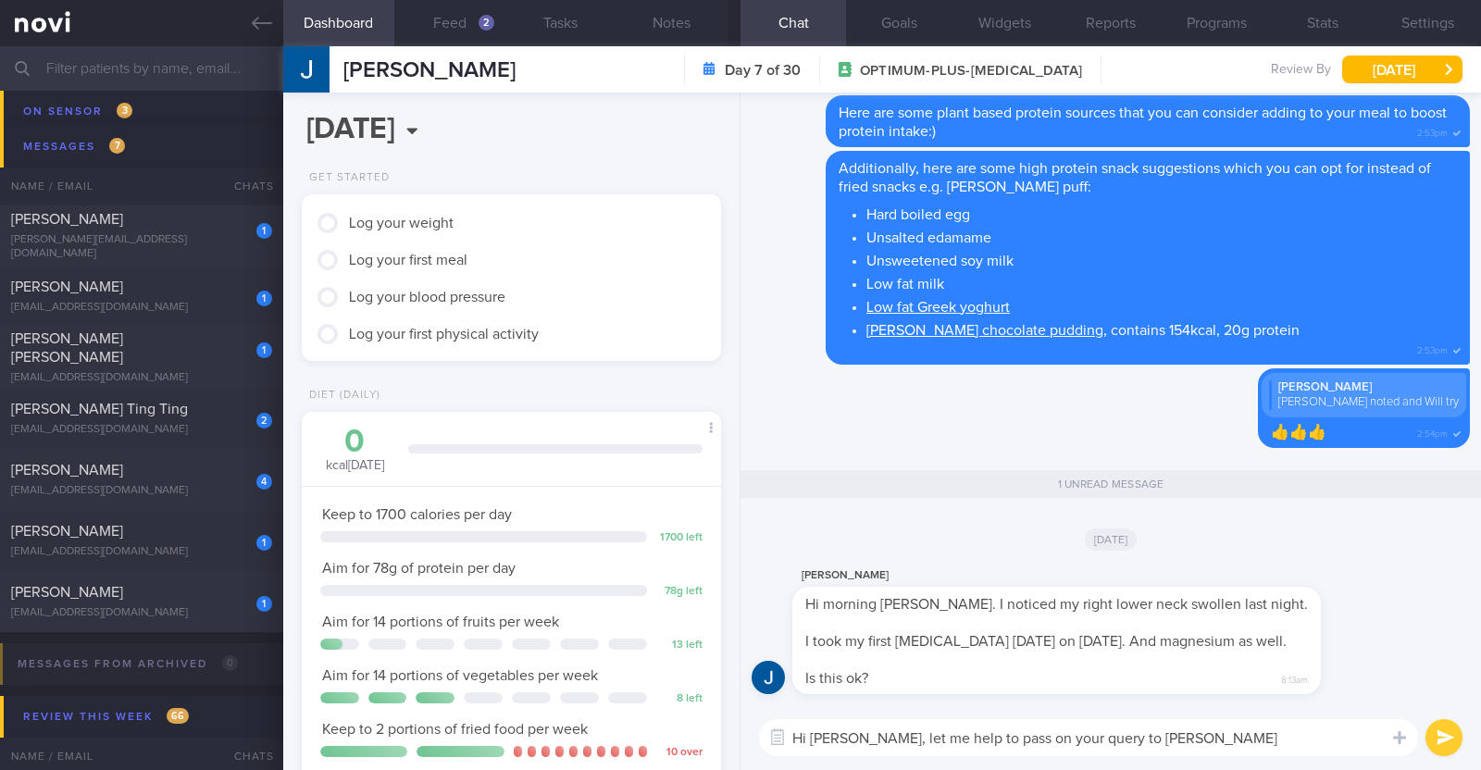
drag, startPoint x: 944, startPoint y: 736, endPoint x: 995, endPoint y: 733, distance: 51.0
click at [995, 733] on textarea "Hi Jonio, let me help to pass on your query to Dr Yeo" at bounding box center [1088, 737] width 659 height 37
type textarea "Hi Jonio, let me help to relay your query to Dr Yeo"
click at [1440, 726] on button "submit" at bounding box center [1443, 737] width 37 height 37
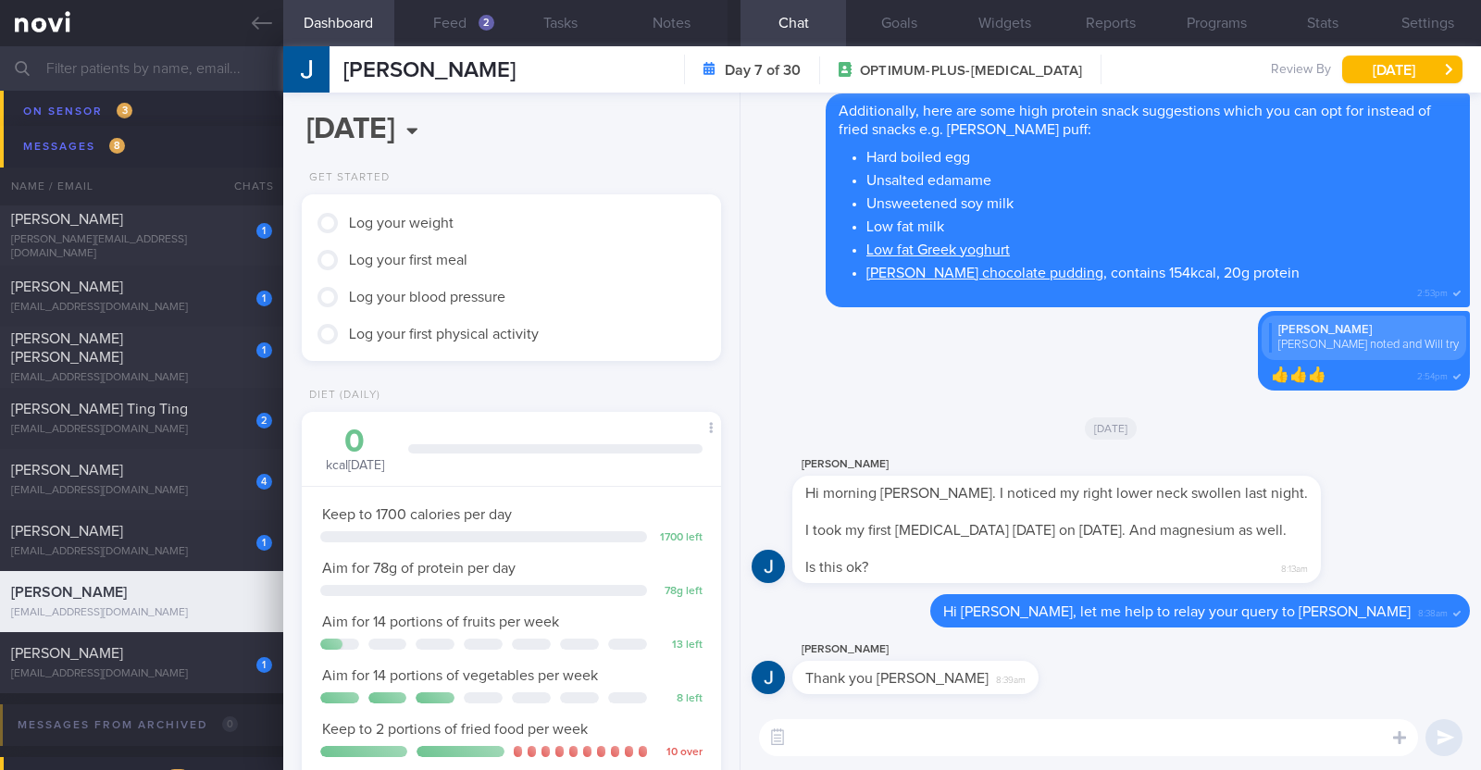
click at [1411, 511] on div "J H Hi morning Dr Yeo. I noticed my right lower neck swollen last night. I took…" at bounding box center [1110, 523] width 718 height 141
click at [857, 731] on textarea at bounding box center [1088, 737] width 659 height 37
type textarea "You're welcome!"
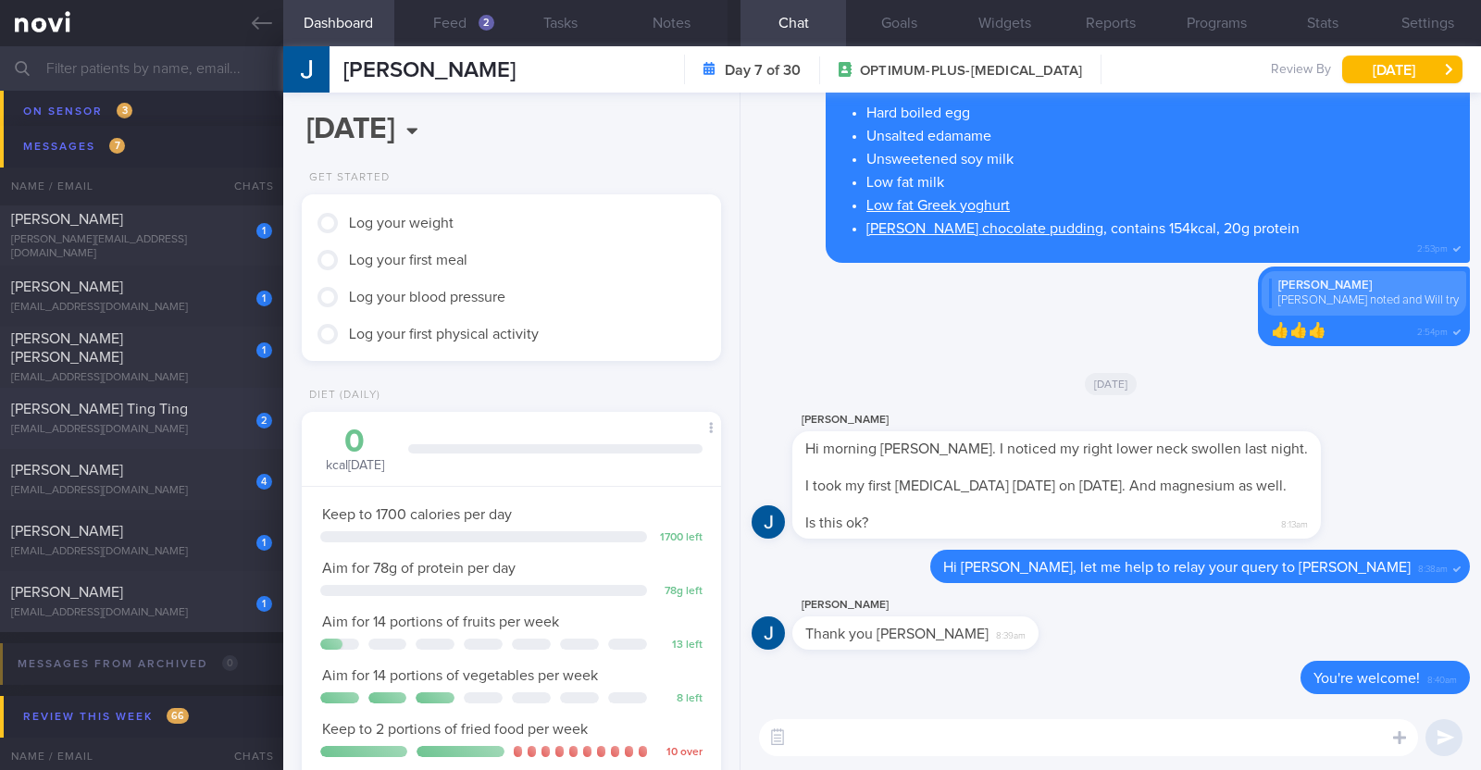
click at [222, 410] on div "Winnie Tan Ting Ting" at bounding box center [139, 409] width 256 height 19
type input "R/v 25/9"
type textarea "52F Co-morbidities: HTN Hepatic steatosis Gastritis Recent endoscopic evaluatio…"
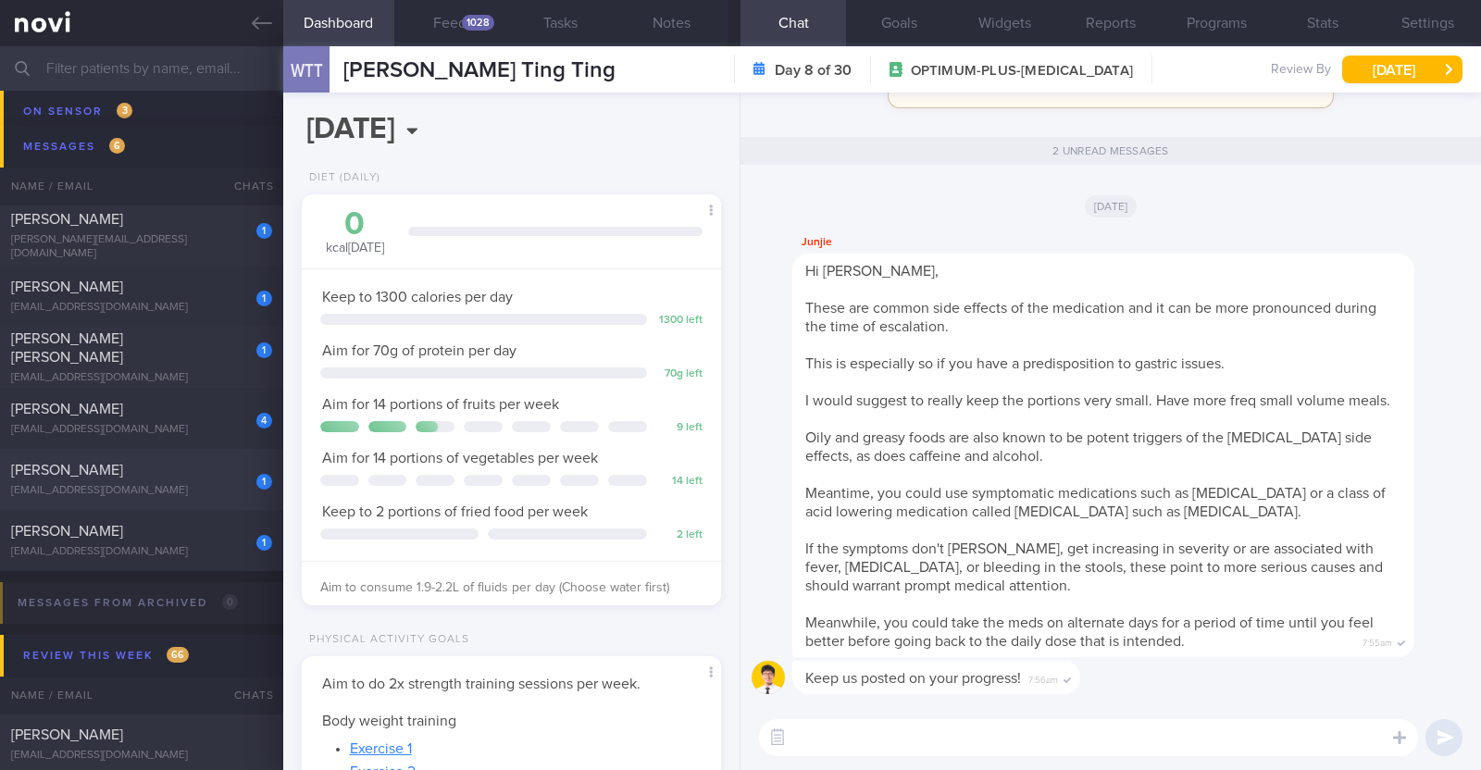
click at [197, 474] on div "William Chua" at bounding box center [139, 470] width 256 height 19
type textarea "39M Comorbidities: Knee arthritis Gout Medications: Allopurinol Walking x 3/wee…"
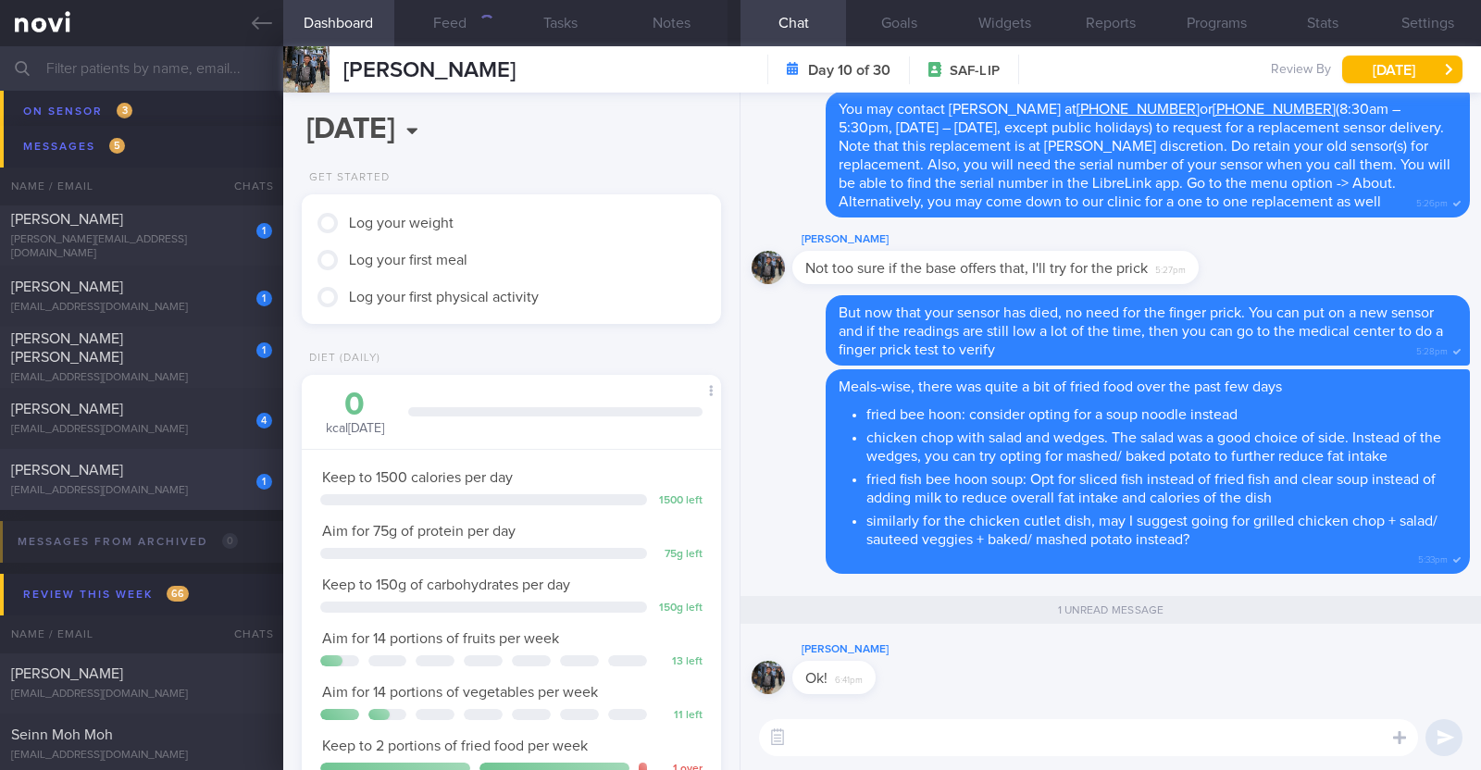
scroll to position [187, 375]
click at [196, 371] on div "bernicettl@gmail.com" at bounding box center [141, 378] width 261 height 14
type input "r/v 7/10"
type textarea "63F Comorbidities: Asthma Hypertension Hyperlipidaemia Lumbar spondylosis IBS M…"
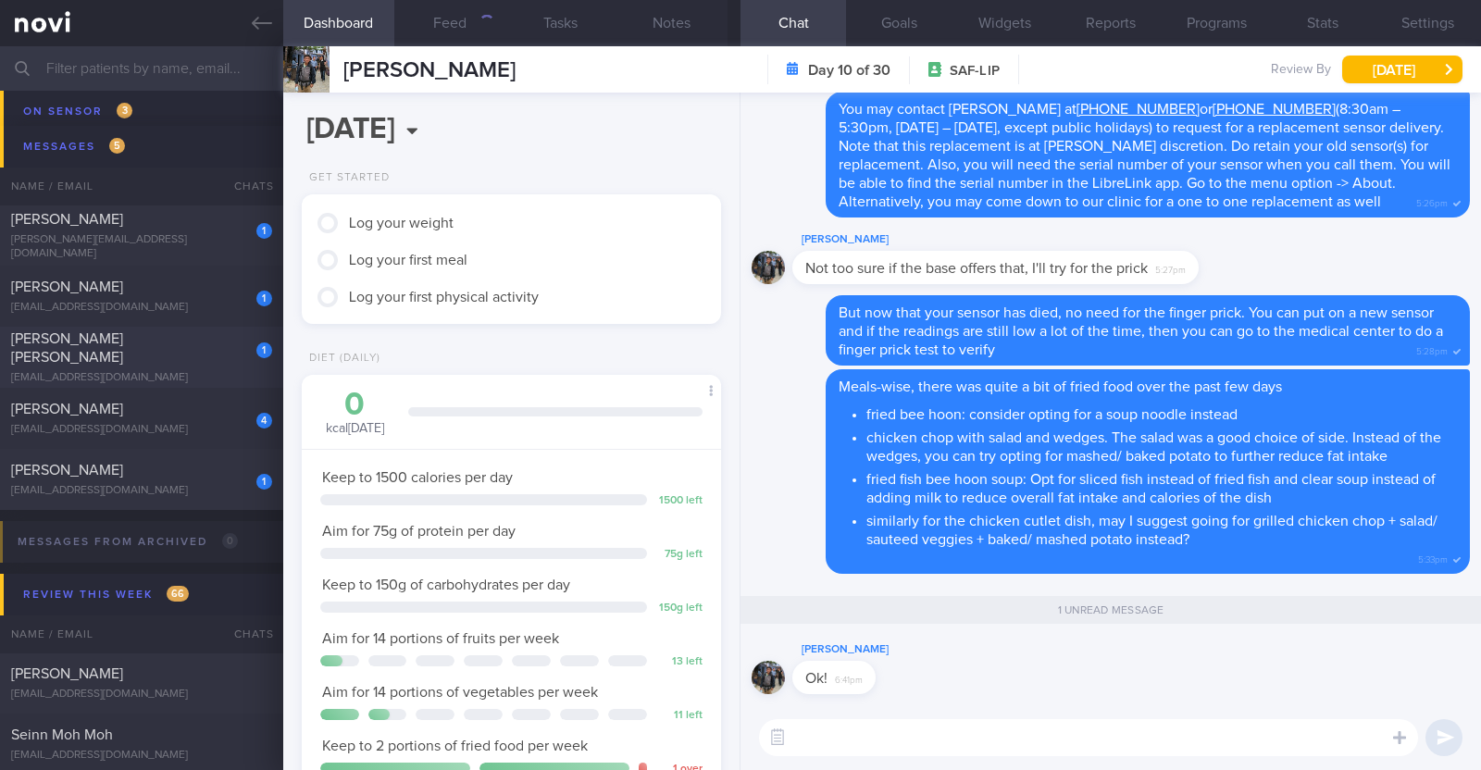
select select "9"
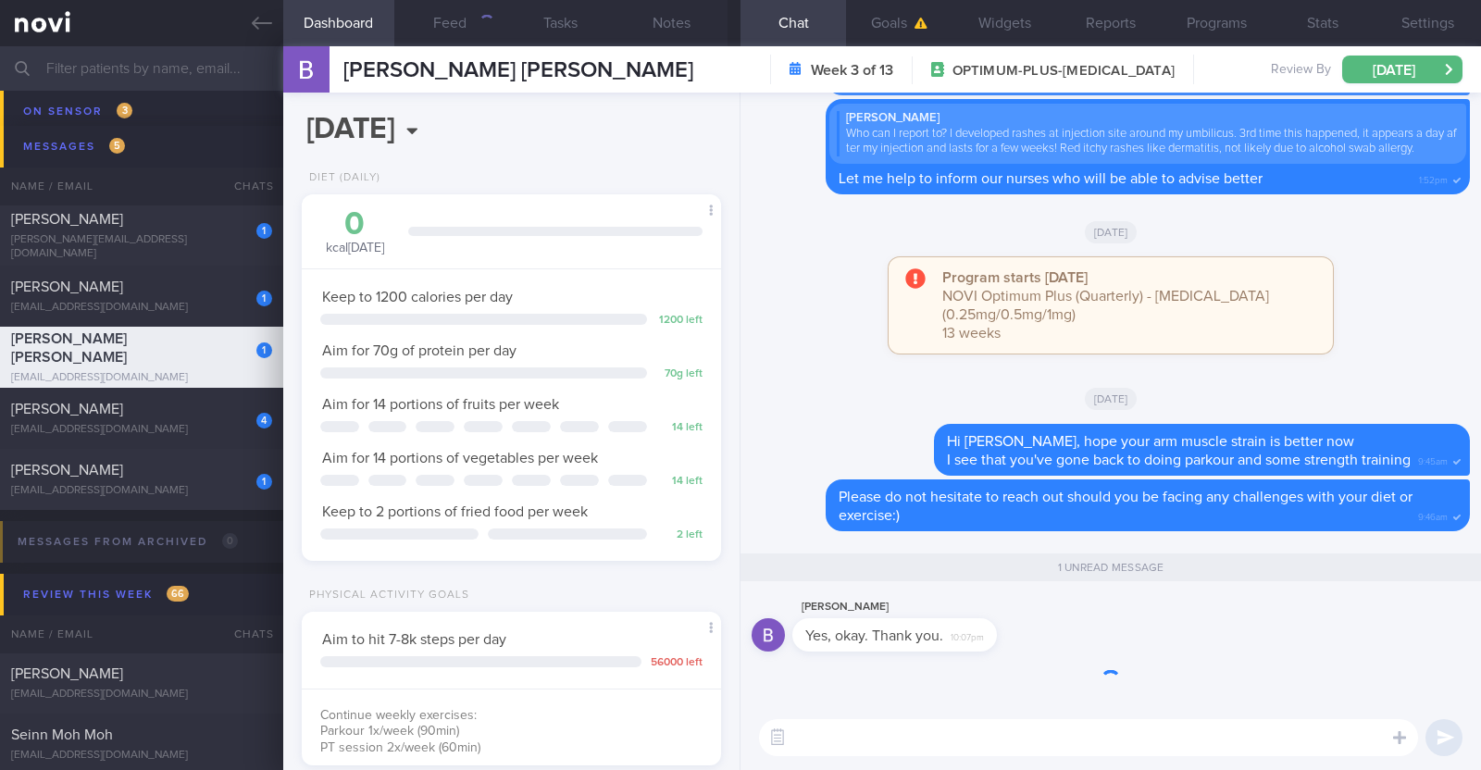
scroll to position [184, 368]
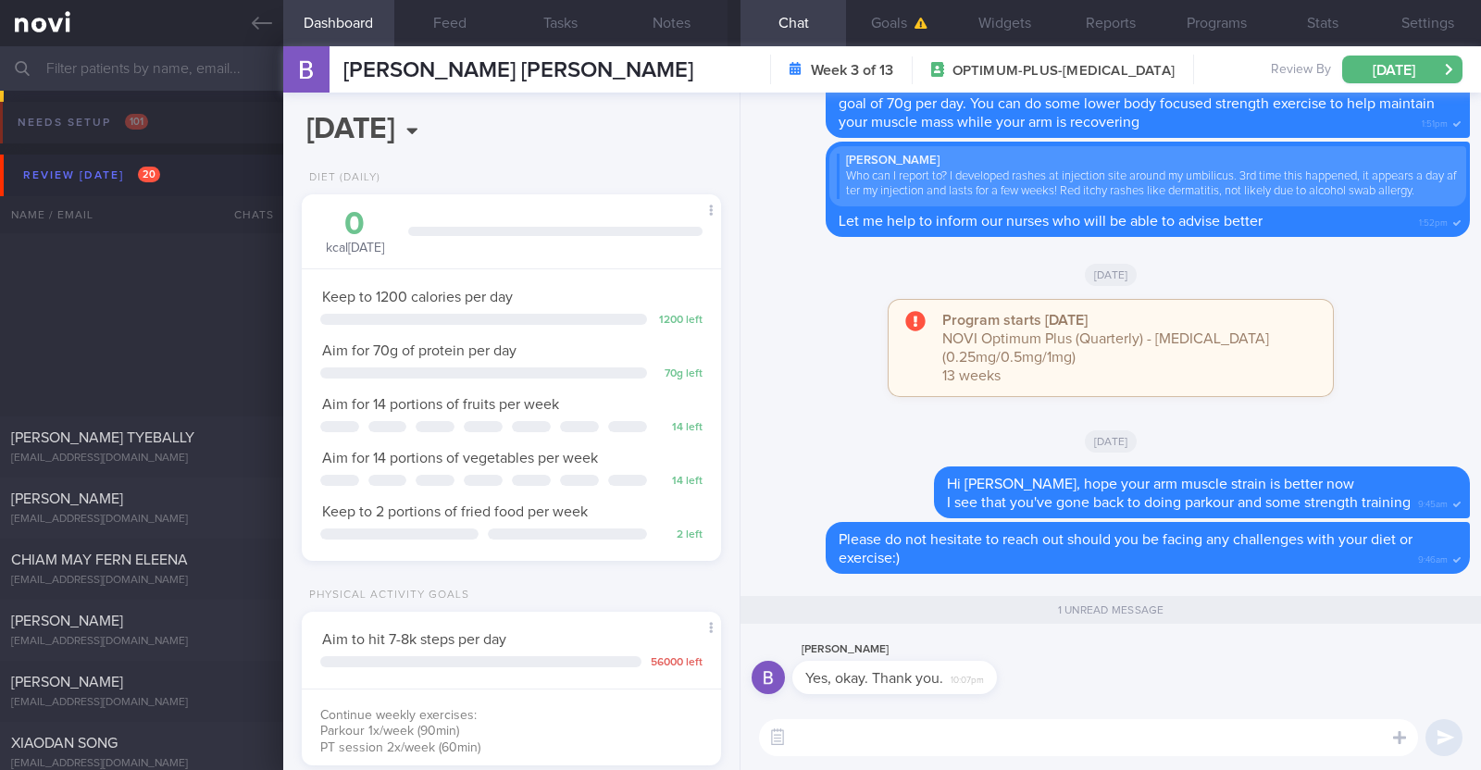
select select "9"
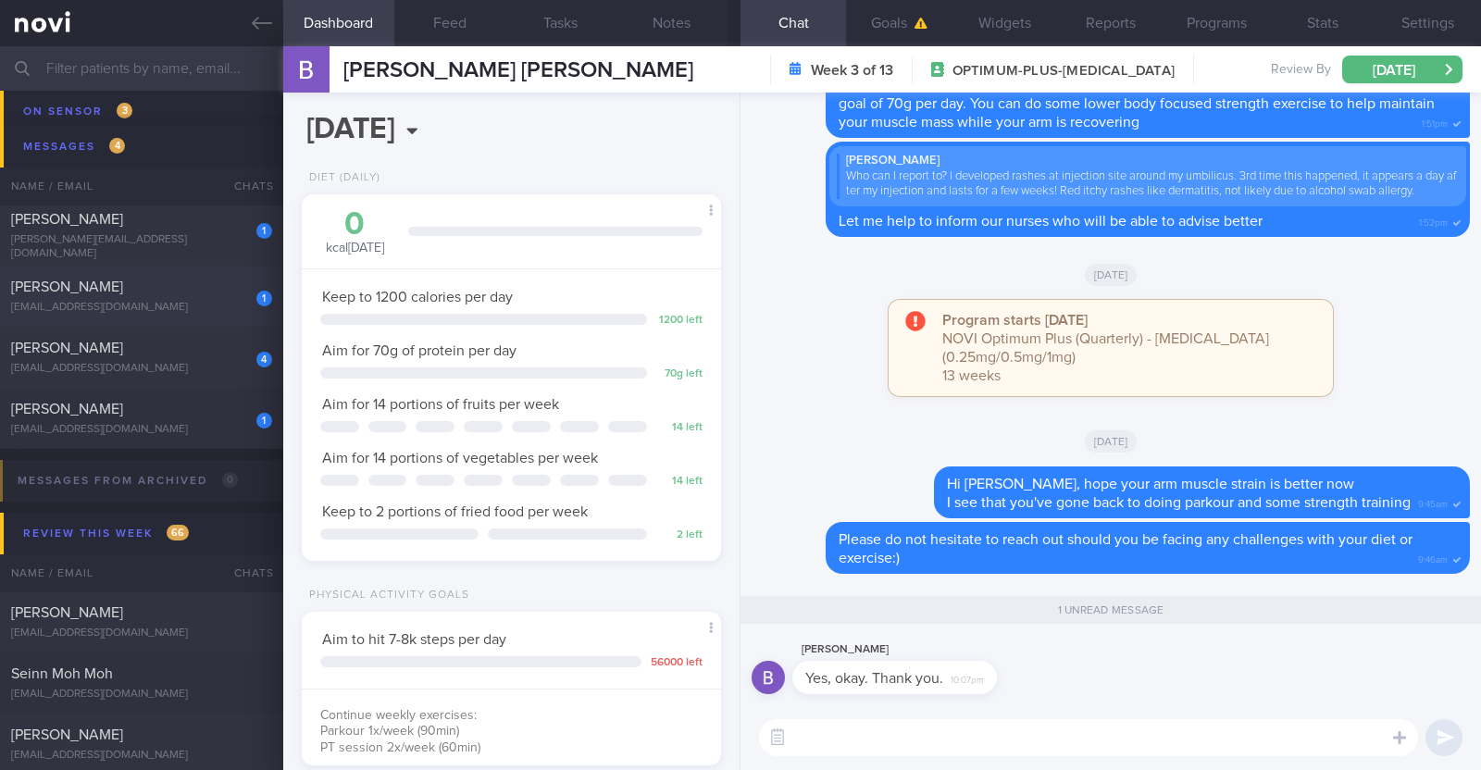
click at [194, 313] on div "[EMAIL_ADDRESS][DOMAIN_NAME]" at bounding box center [141, 308] width 261 height 14
type textarea "42M Comorbidities: [MEDICAL_DATA] - not on f/up, not on meds Elevated blood pre…"
select select "8"
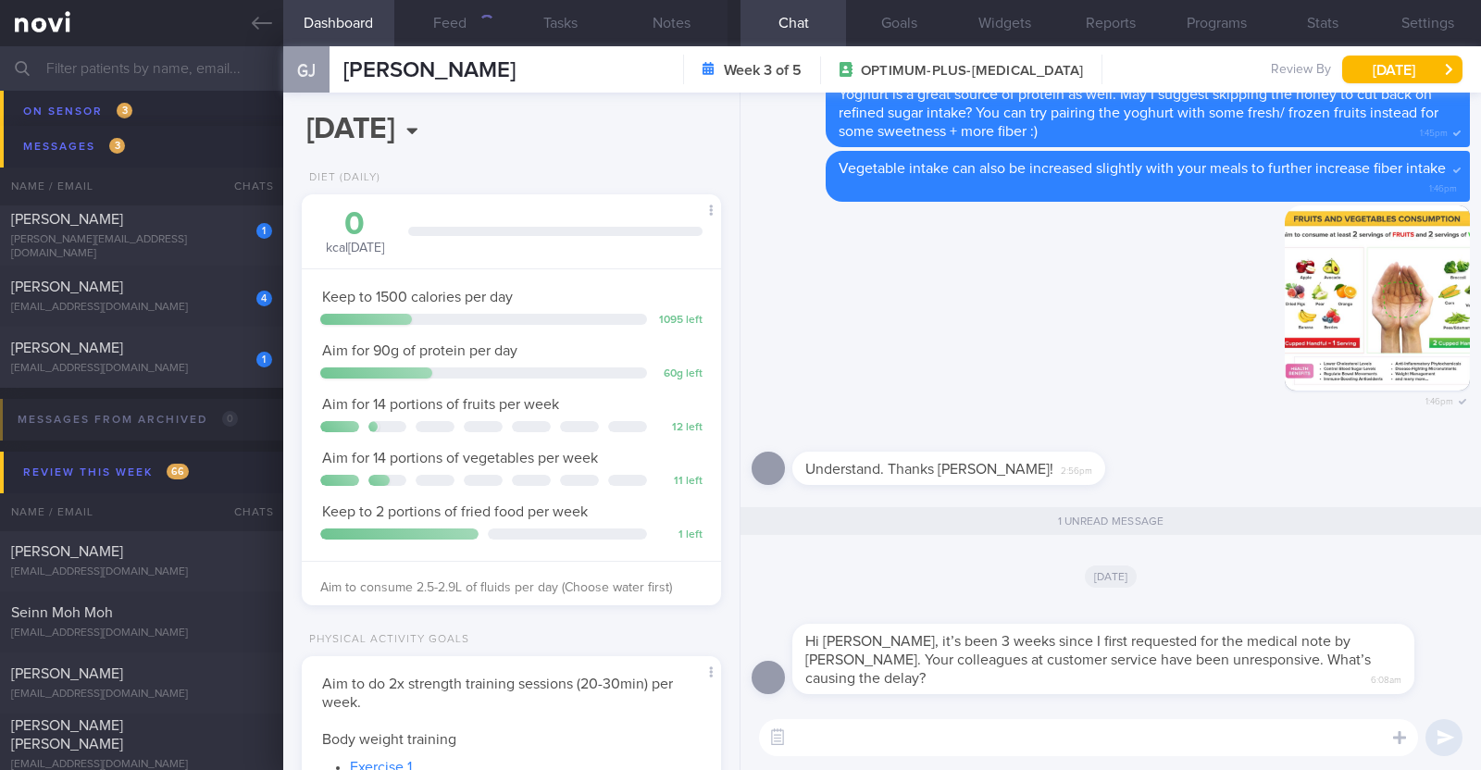
scroll to position [210, 368]
click at [1136, 742] on textarea at bounding box center [1088, 737] width 659 height 37
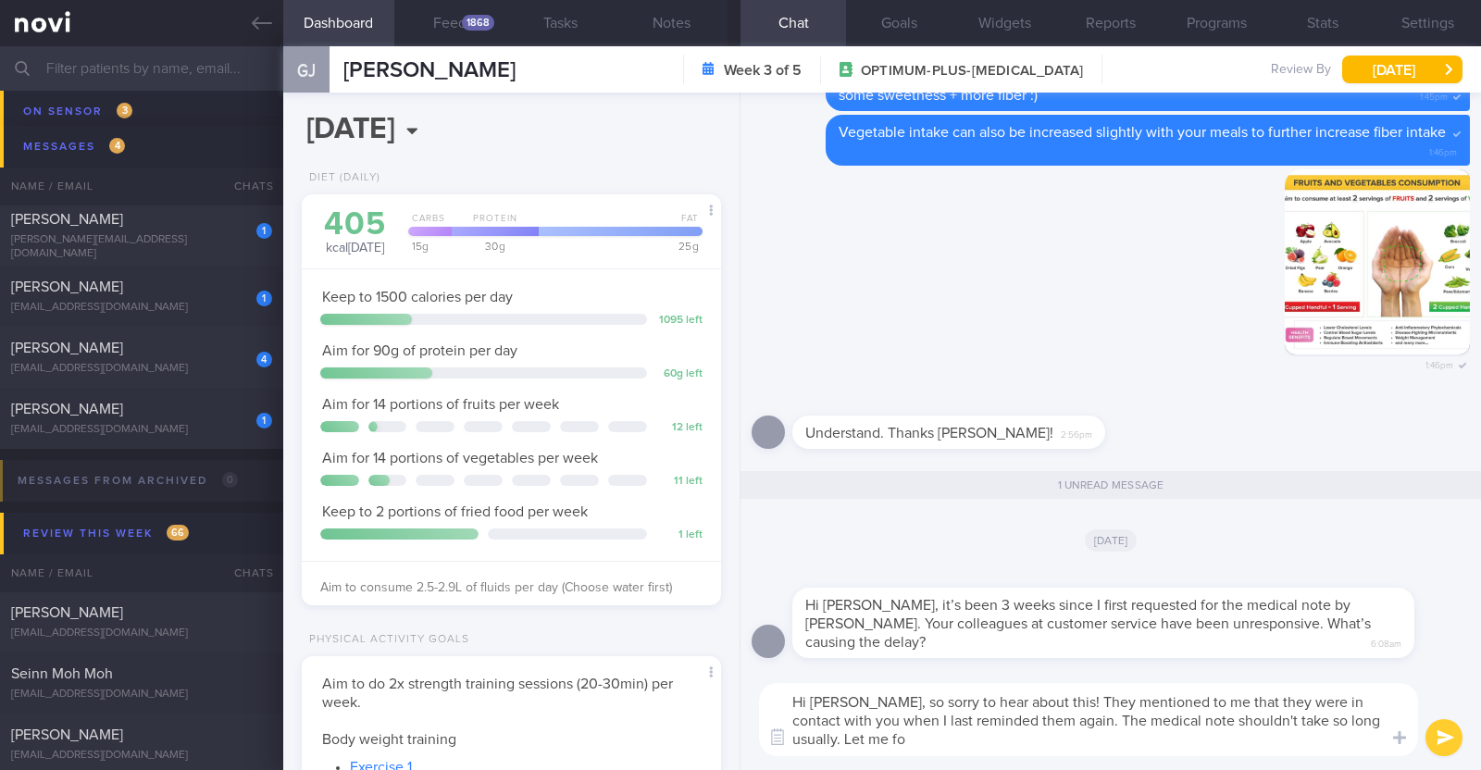
scroll to position [0, 0]
click at [1217, 17] on button "Programs" at bounding box center [1215, 23] width 105 height 46
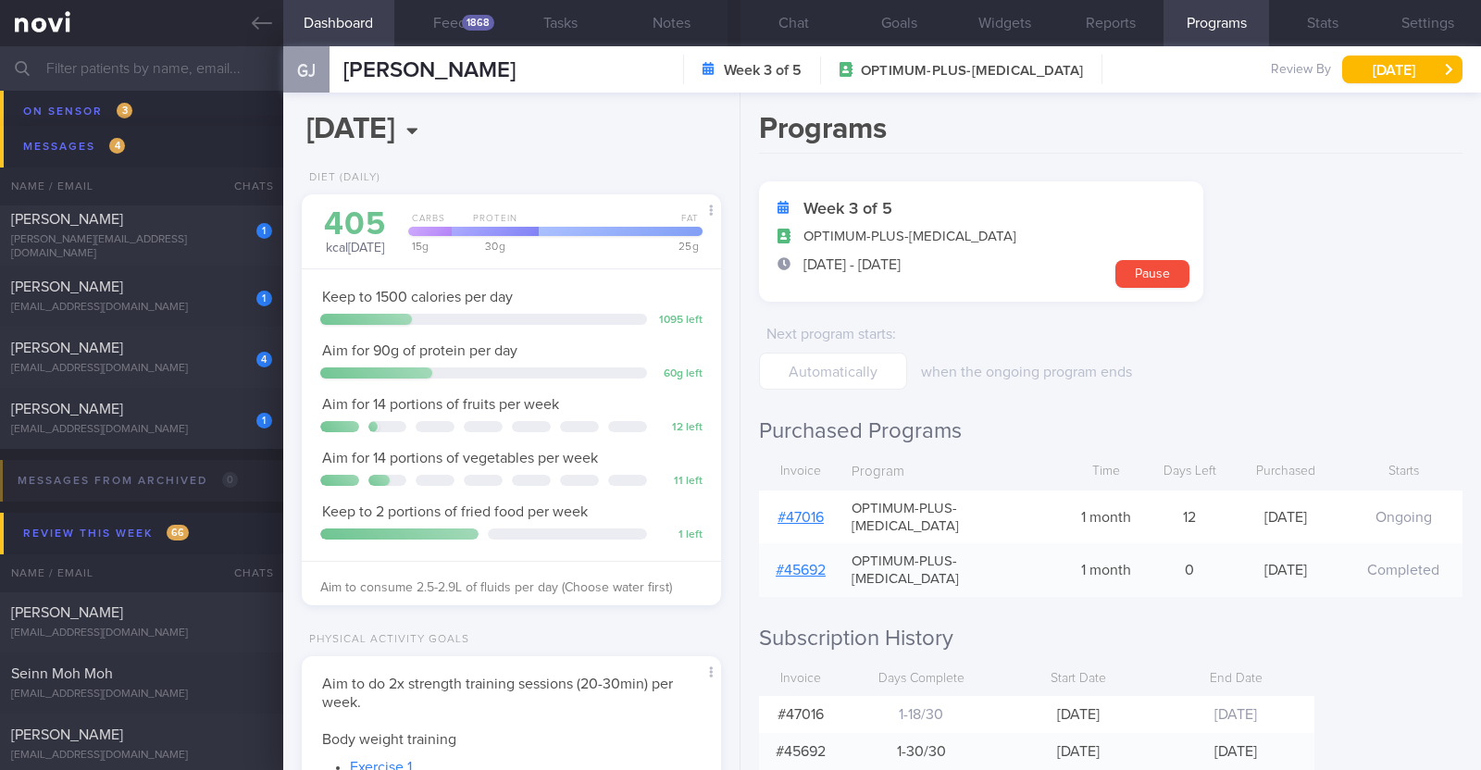
click at [807, 510] on link "# 47016" at bounding box center [800, 517] width 46 height 15
click at [815, 26] on button "Chat" at bounding box center [792, 23] width 105 height 46
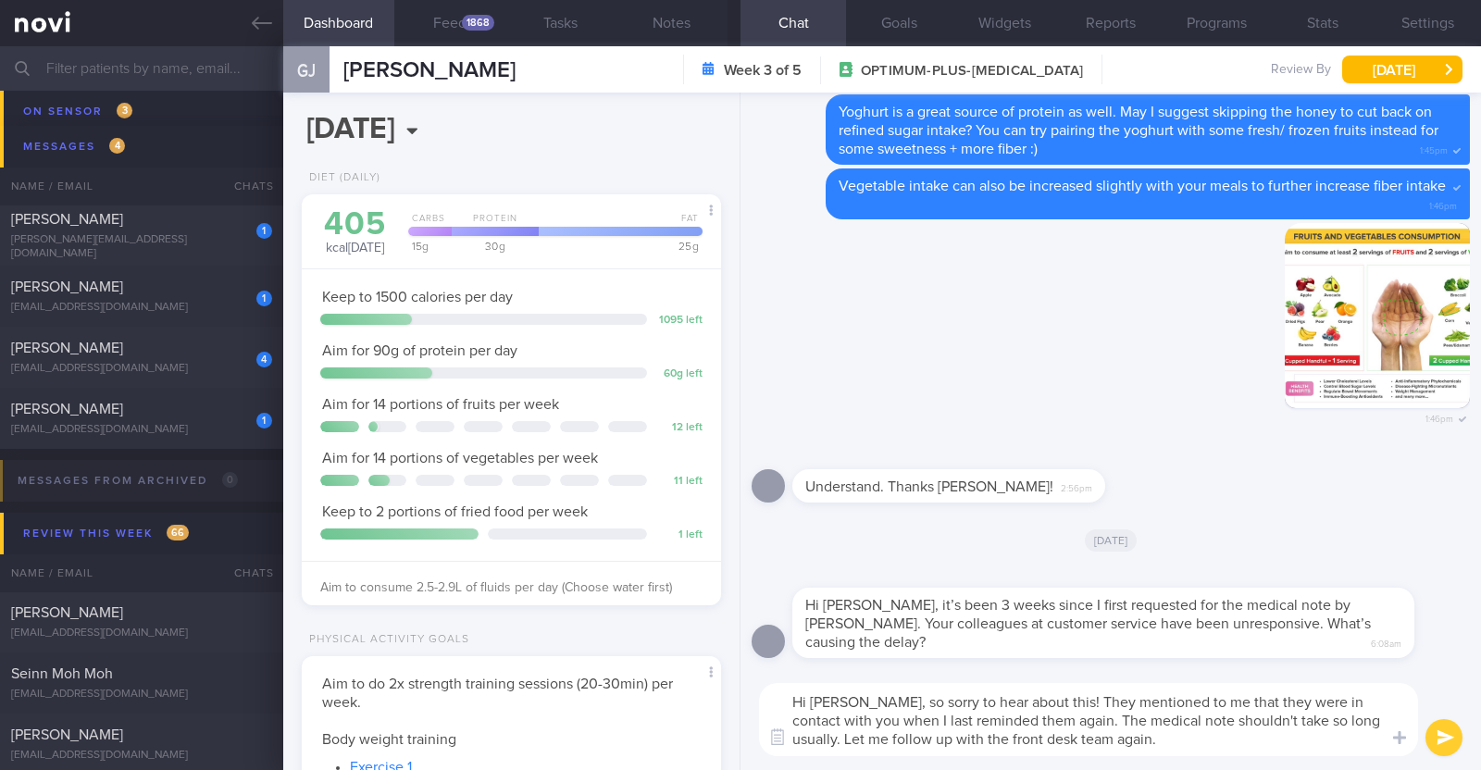
click at [1072, 737] on textarea "Hi JY, so sorry to hear about this! They mentioned to me that they were in cont…" at bounding box center [1088, 719] width 659 height 73
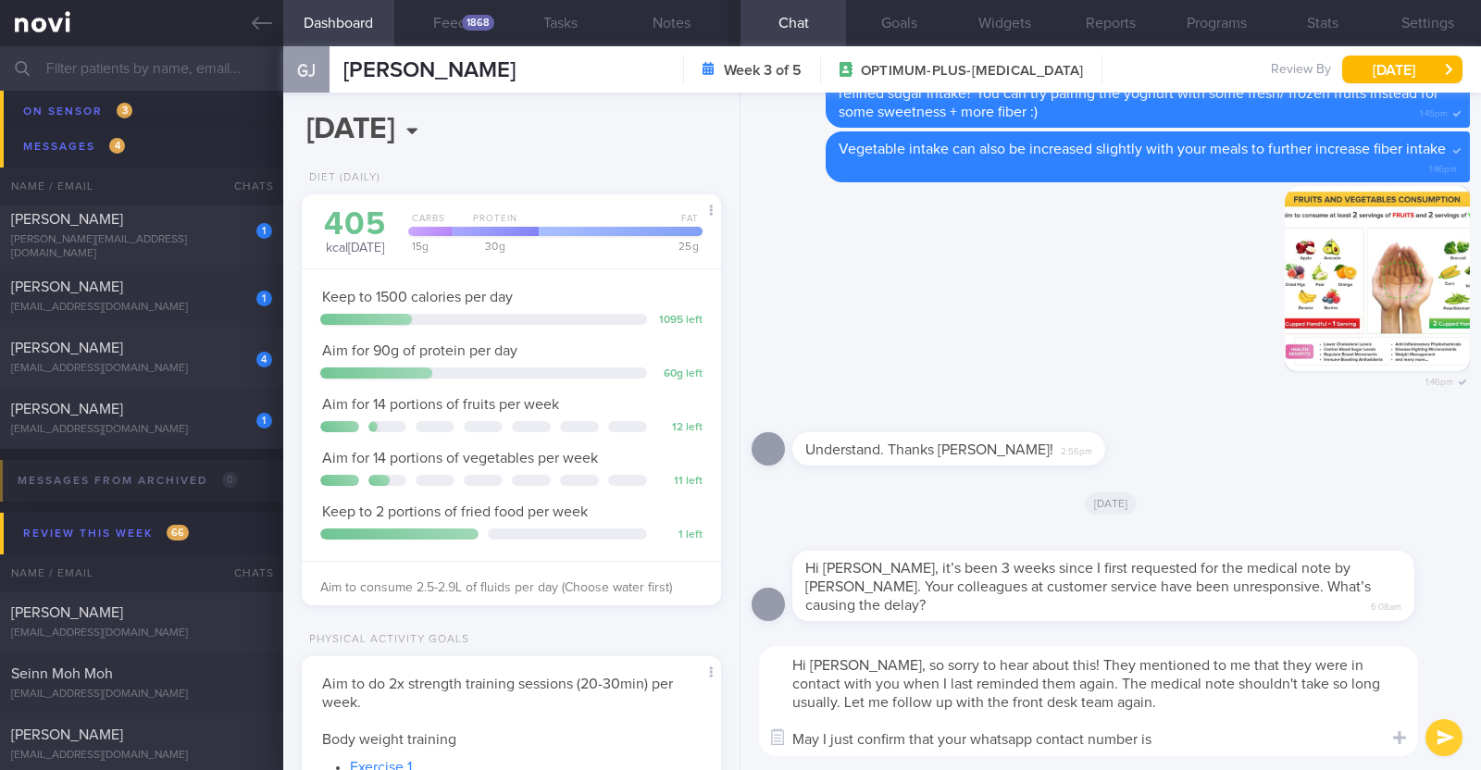
paste textarea "+6596642085"
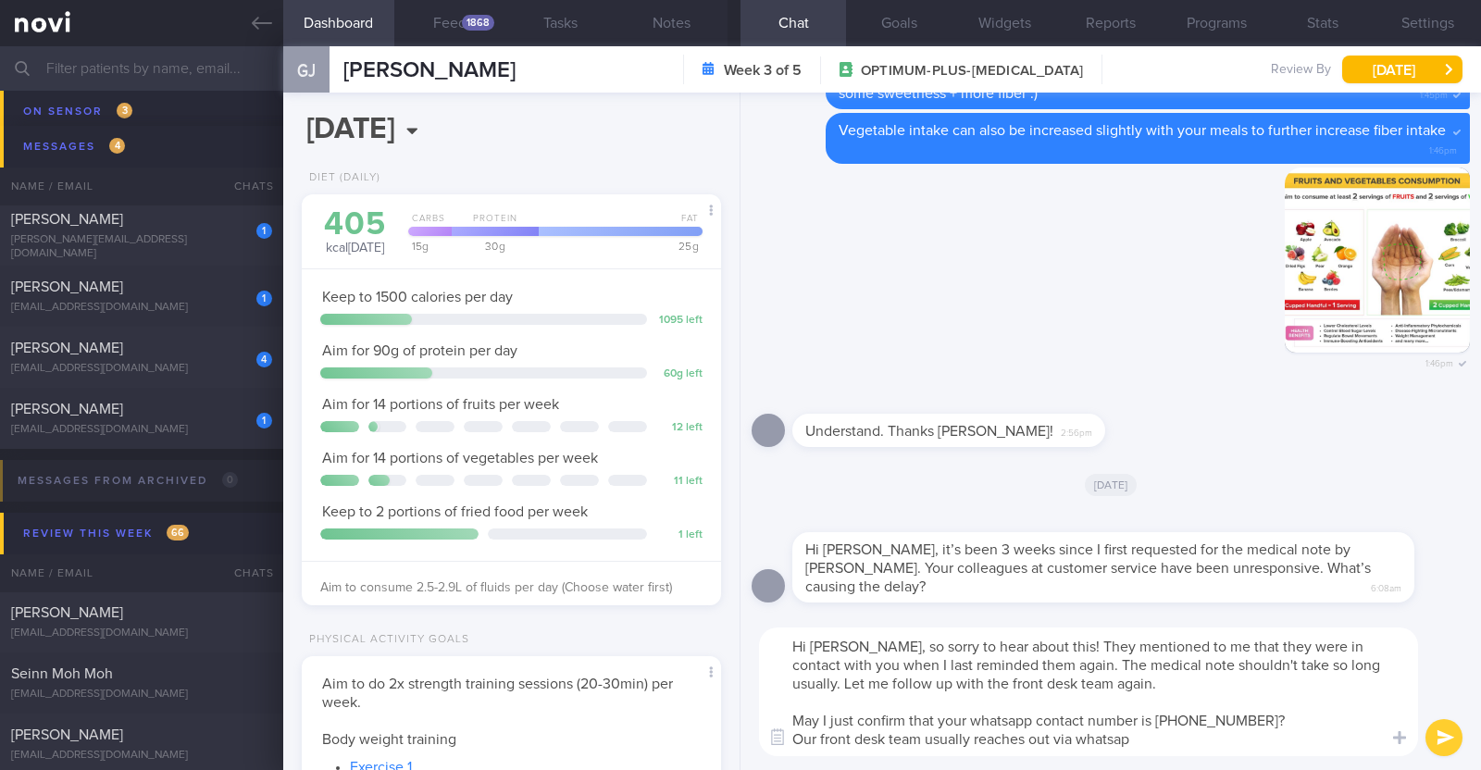
type textarea "Hi JY, so sorry to hear about this! They mentioned to me that they were in cont…"
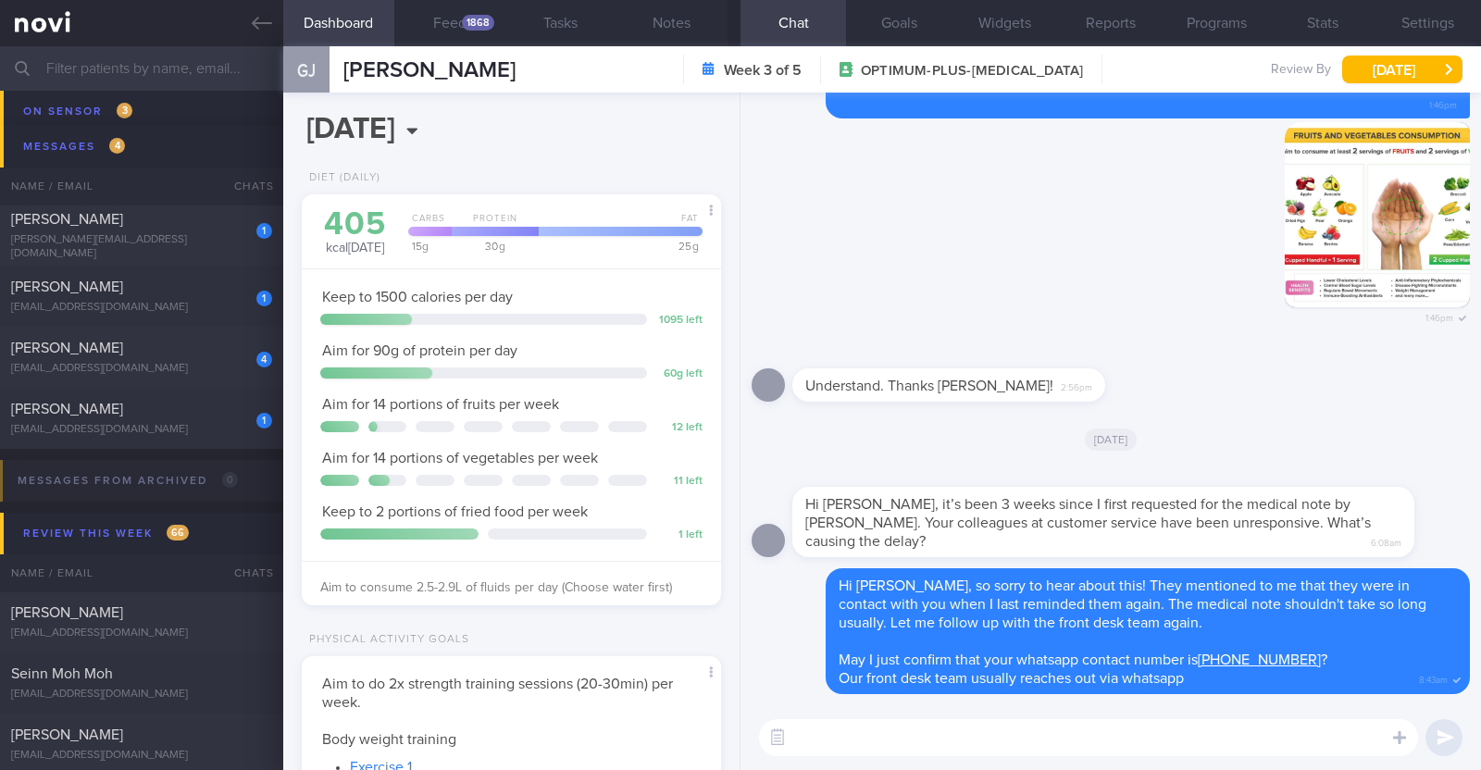
click at [935, 734] on textarea at bounding box center [1088, 737] width 659 height 37
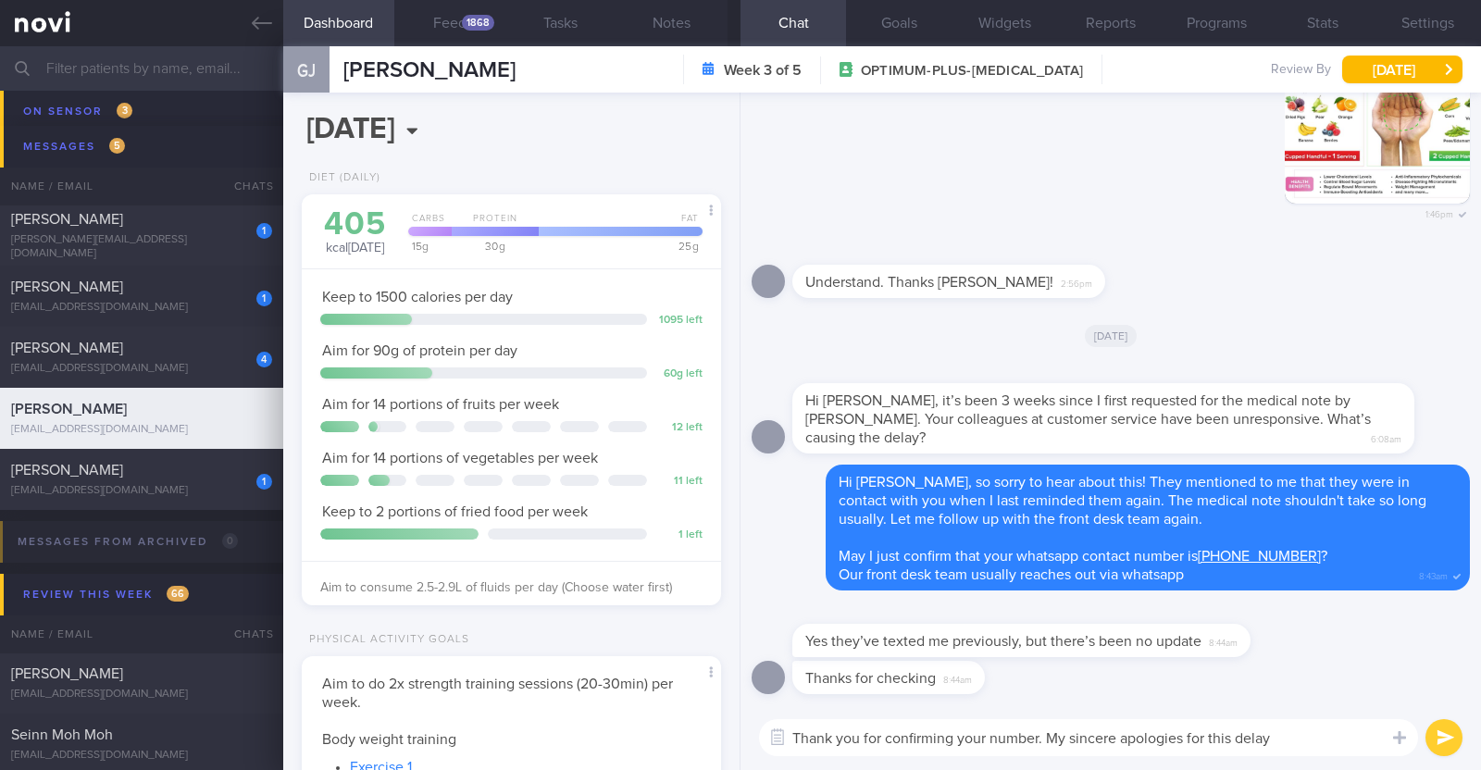
type textarea "Thank you for confirming your number. My sincere apologies for this delay!"
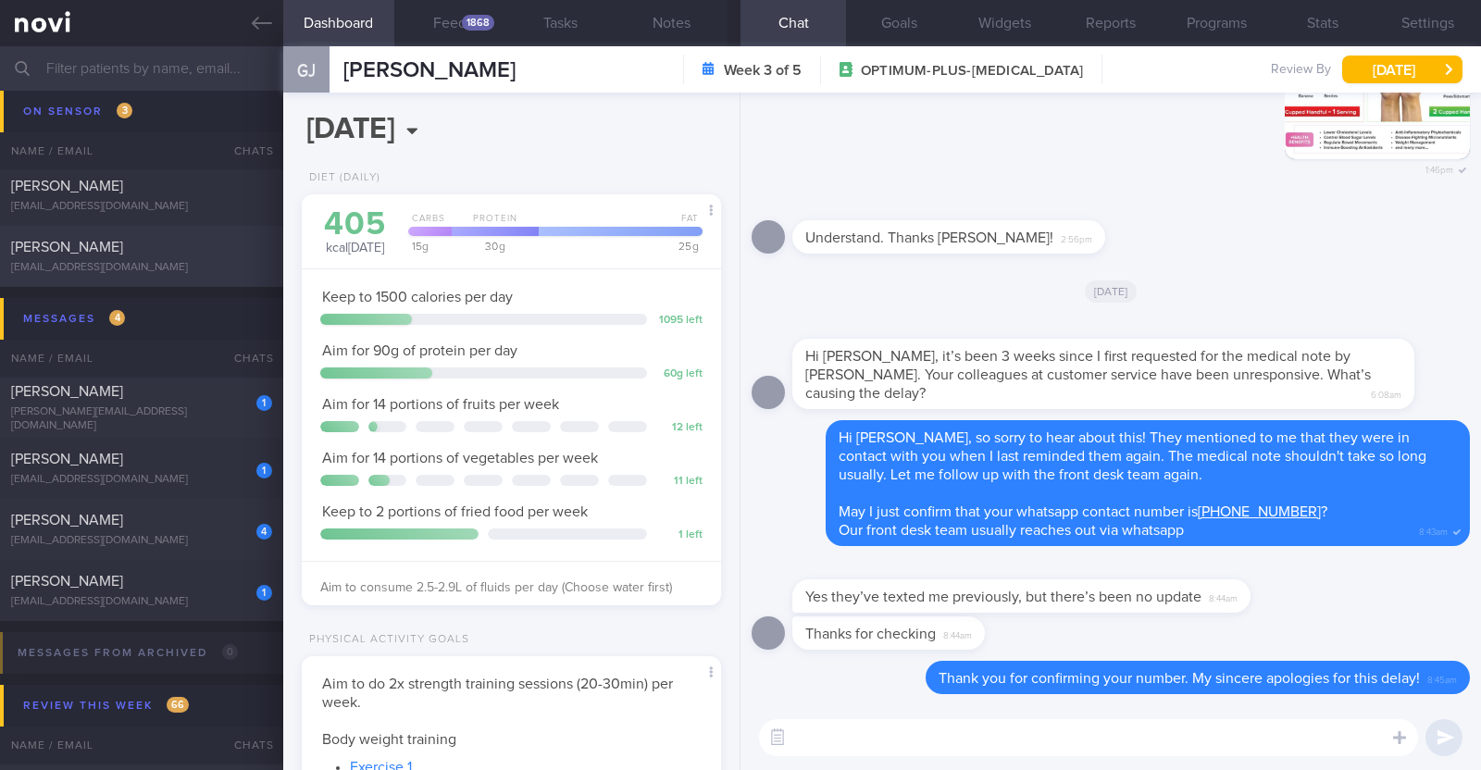
scroll to position [1382, 0]
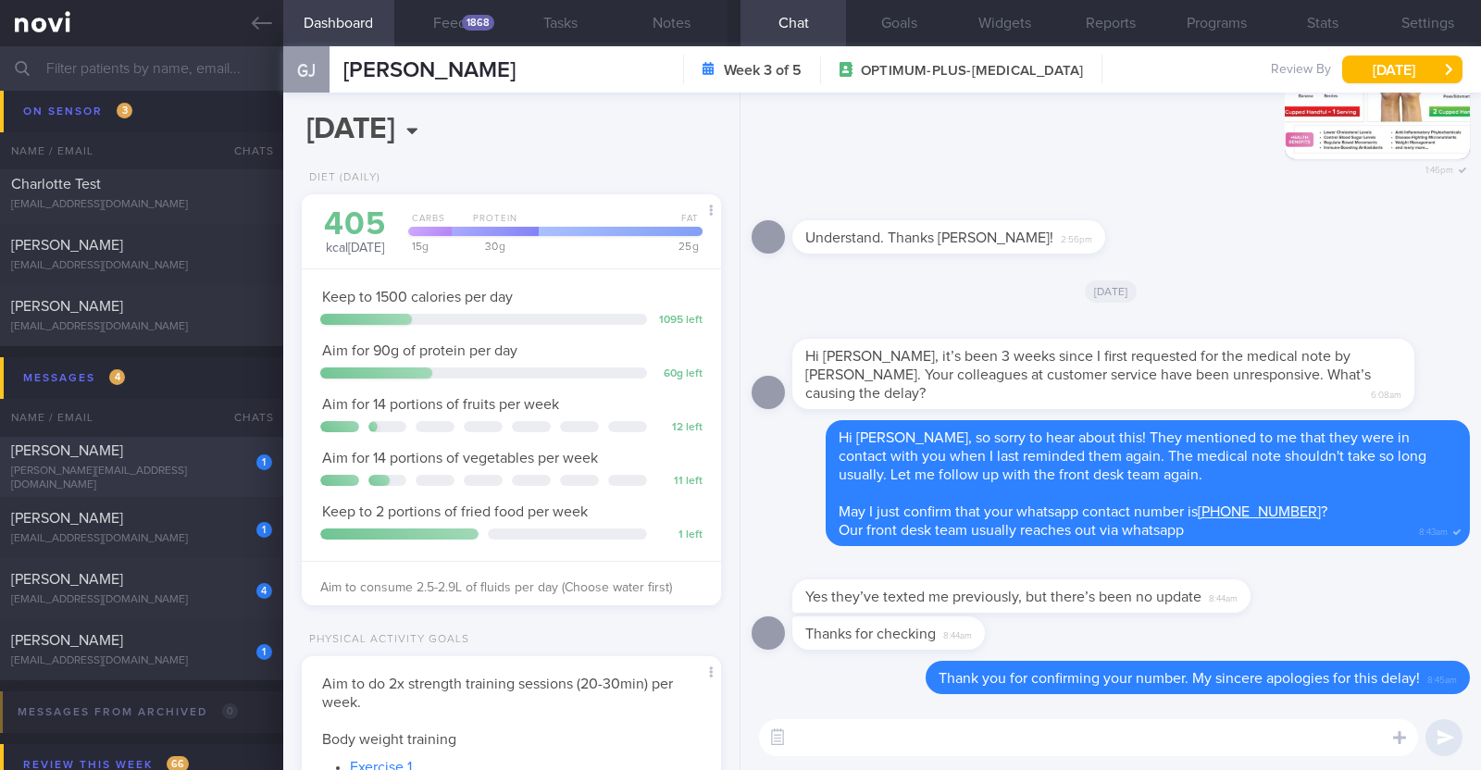
click at [177, 460] on div "[PERSON_NAME]" at bounding box center [139, 450] width 256 height 19
type input "r/v 24/9"
type textarea "44F Comorbidities: Fatty Liver HLD Psoriasis (2-3 weekly injections) Nil meds W…"
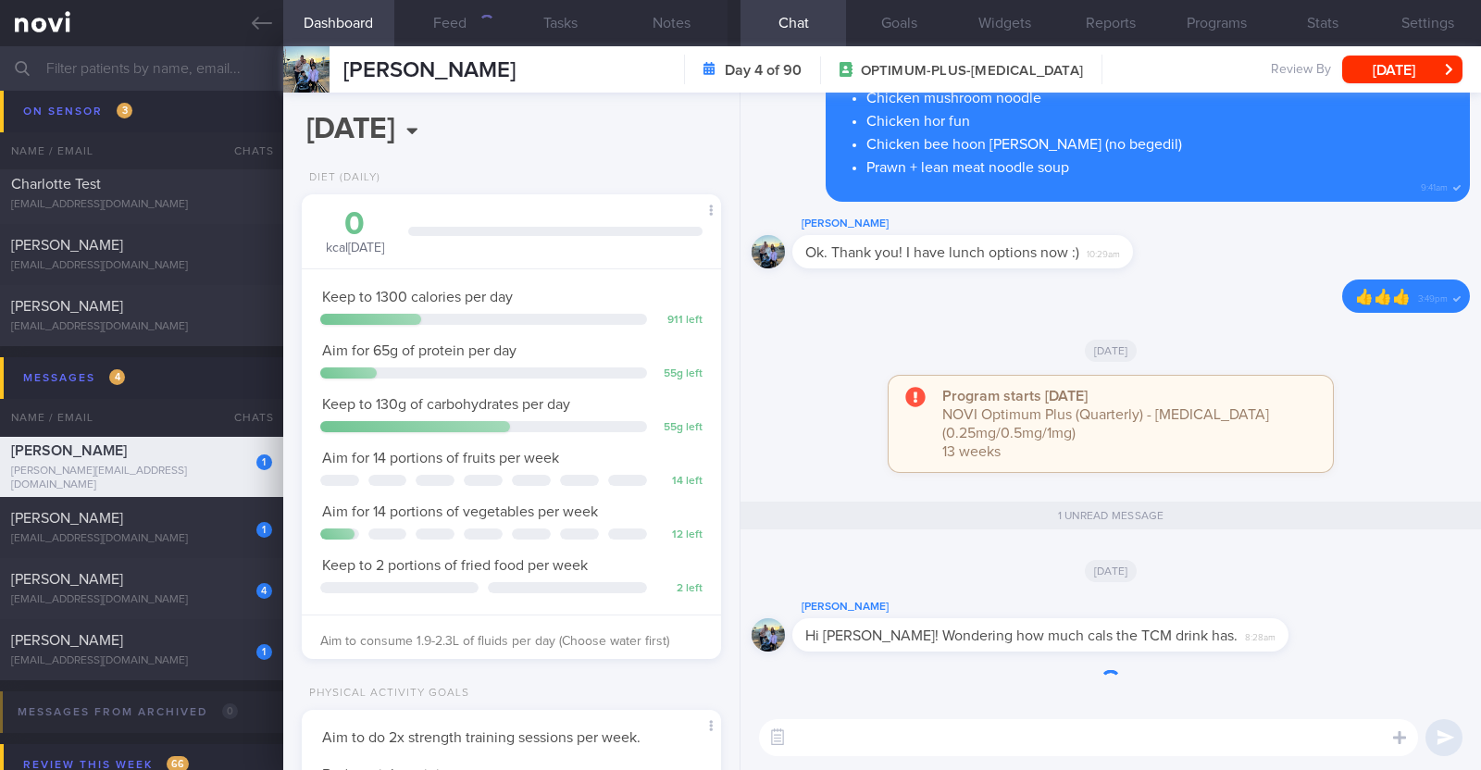
scroll to position [210, 368]
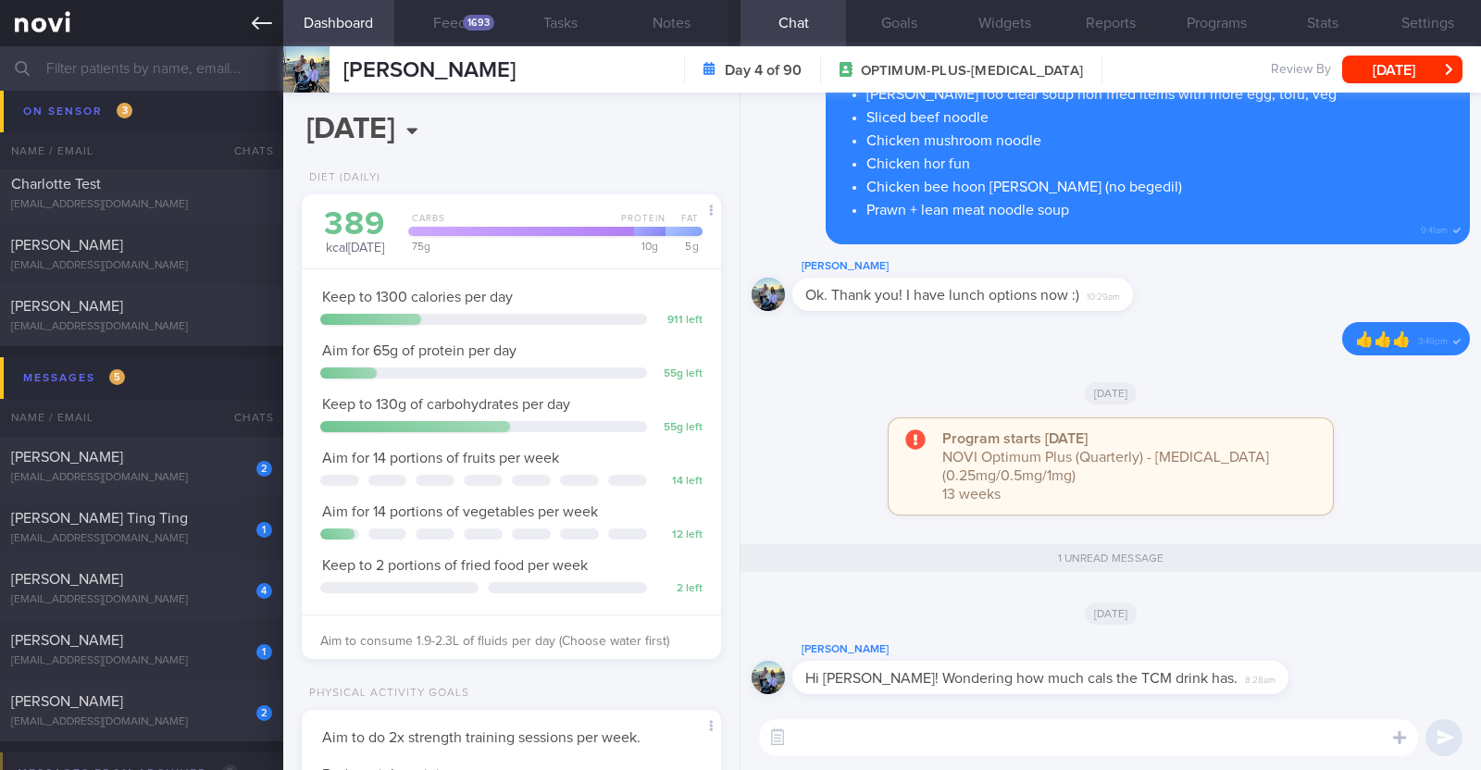
click at [264, 18] on icon at bounding box center [262, 23] width 20 height 20
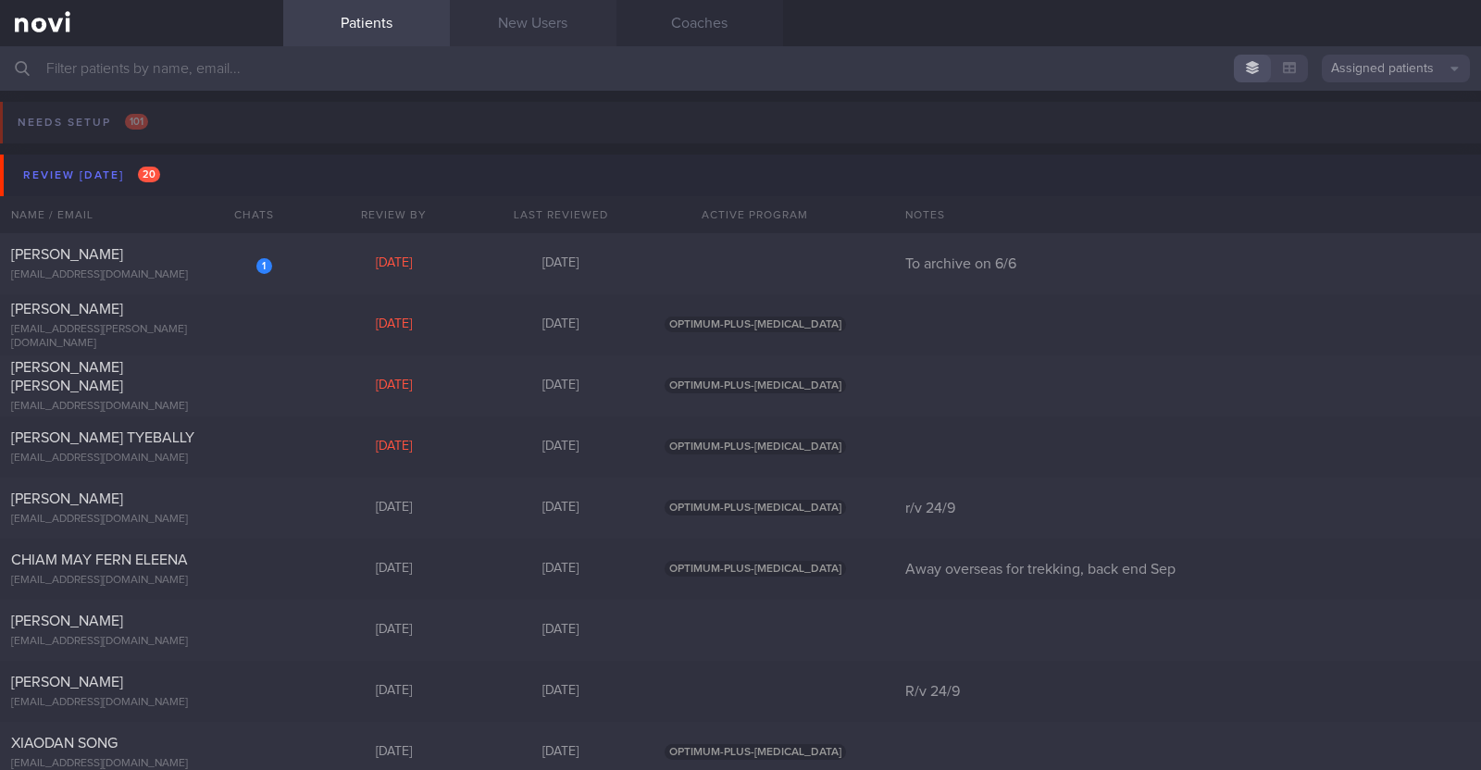
click at [519, 16] on link "New Users" at bounding box center [533, 23] width 167 height 46
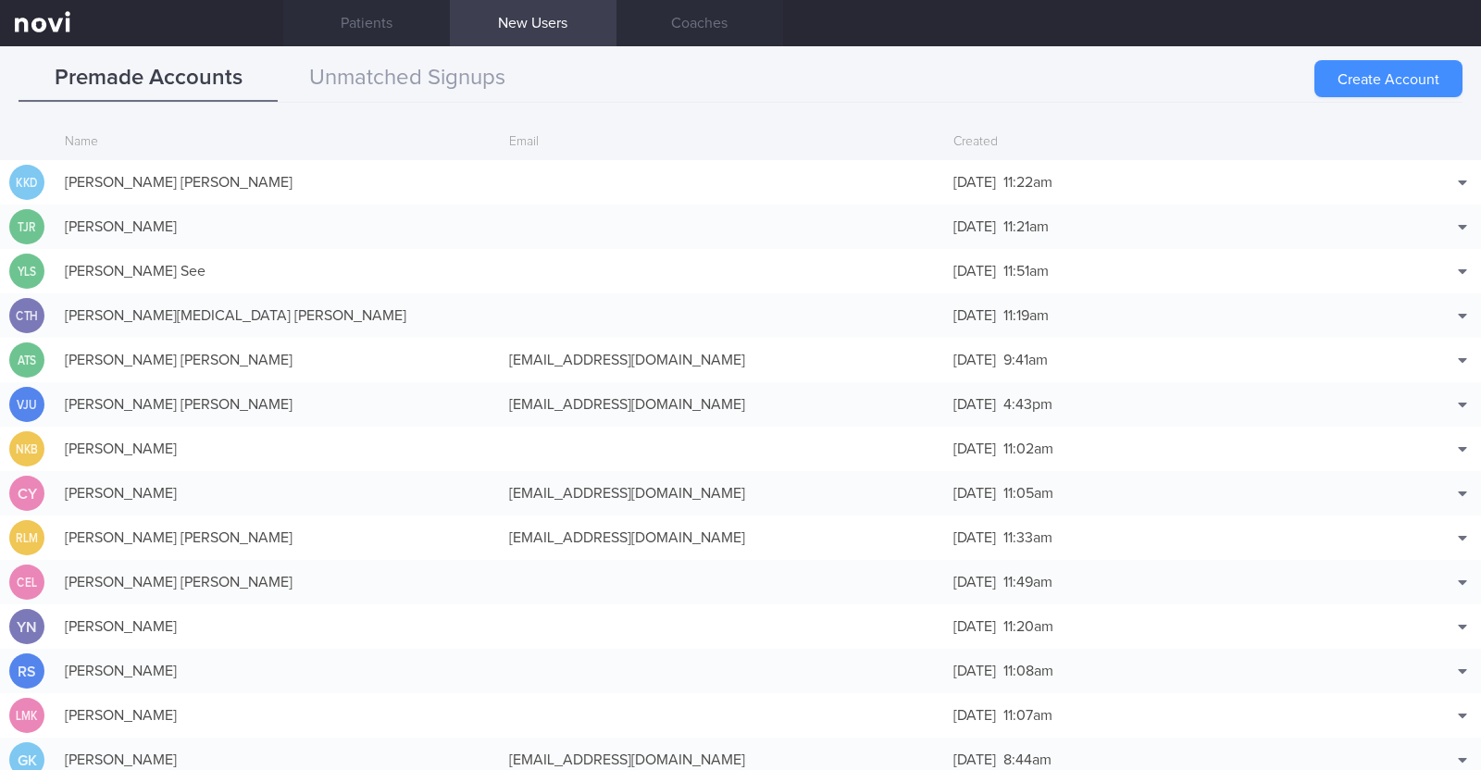
click at [1351, 75] on button "Create Account" at bounding box center [1388, 78] width 148 height 37
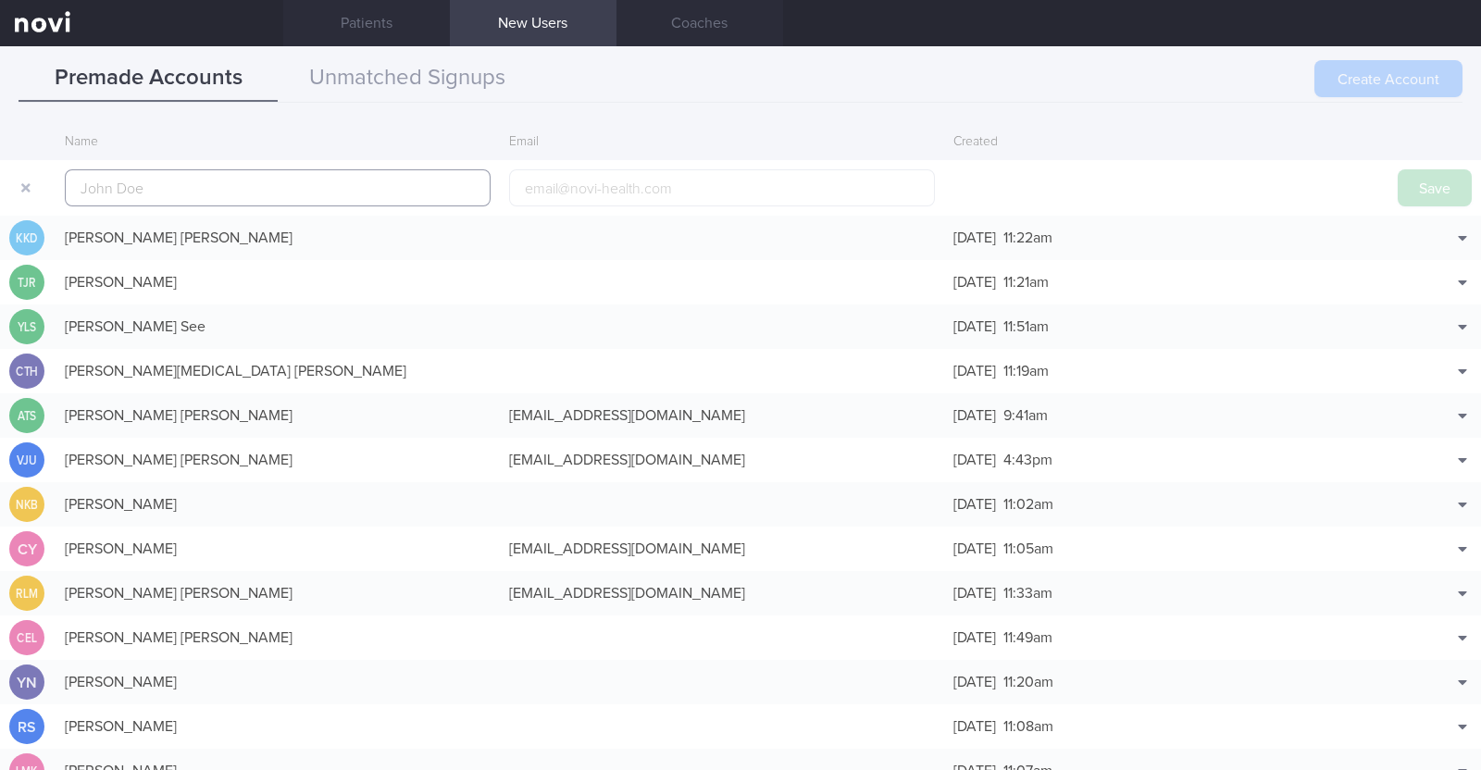
scroll to position [44, 0]
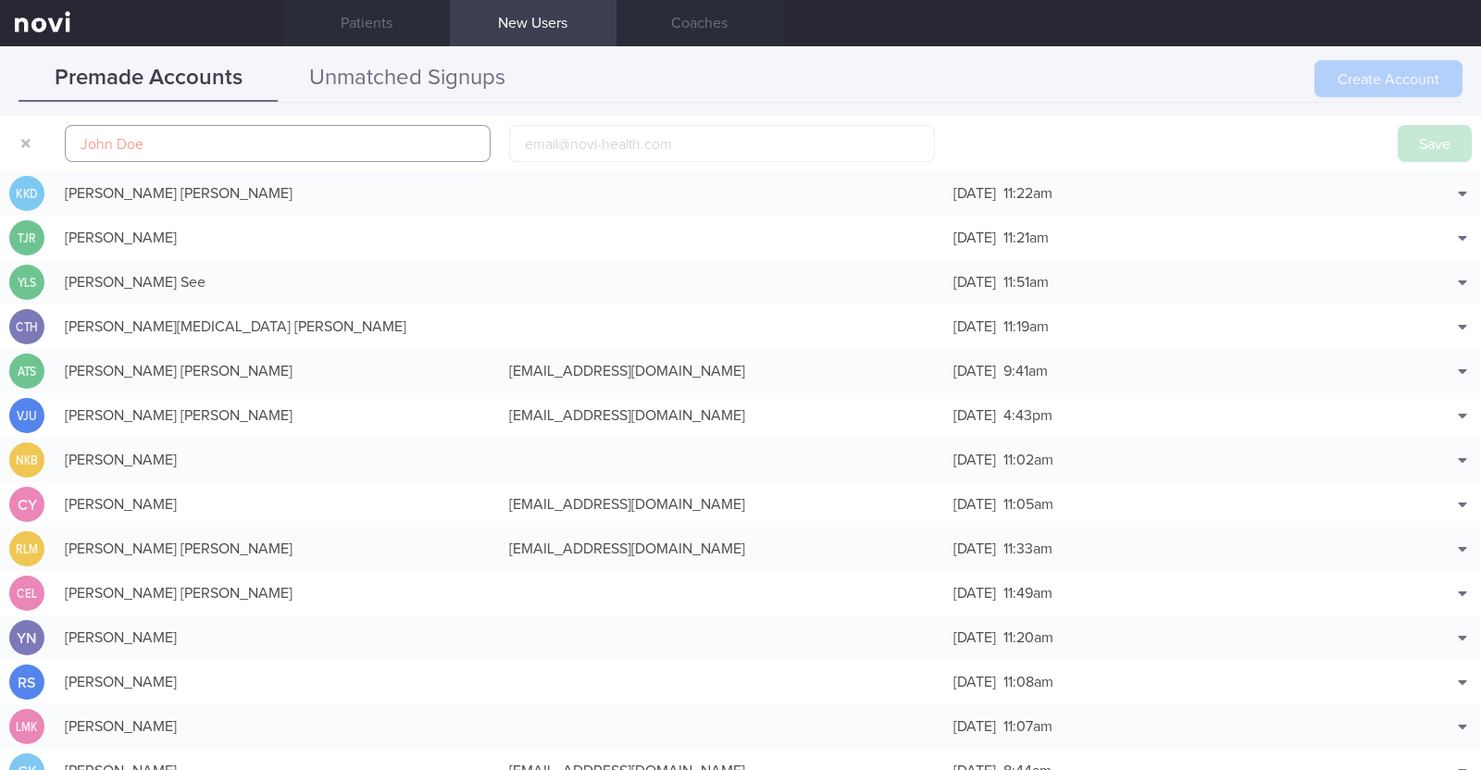
paste input "Toh Beng Leong"
type input "Toh Beng Leong"
click at [736, 145] on input "email" at bounding box center [722, 143] width 426 height 37
paste input "xiaoduzi78@yahoo.com"
click at [586, 145] on input "xiaoduzi78@yahoo.com" at bounding box center [722, 143] width 426 height 37
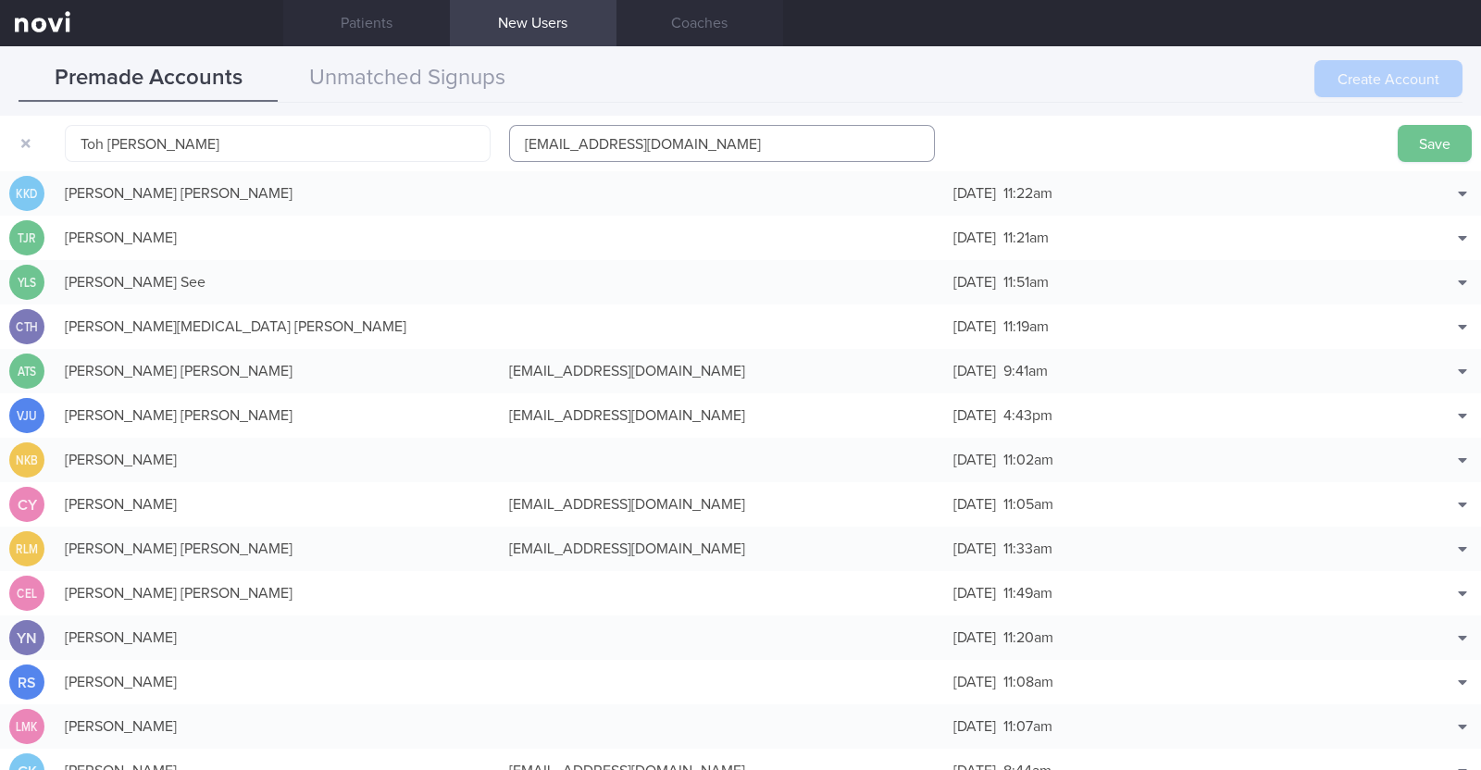
type input "xiaoduzi781@yahoo.com"
click at [1416, 145] on button "Save" at bounding box center [1434, 143] width 74 height 37
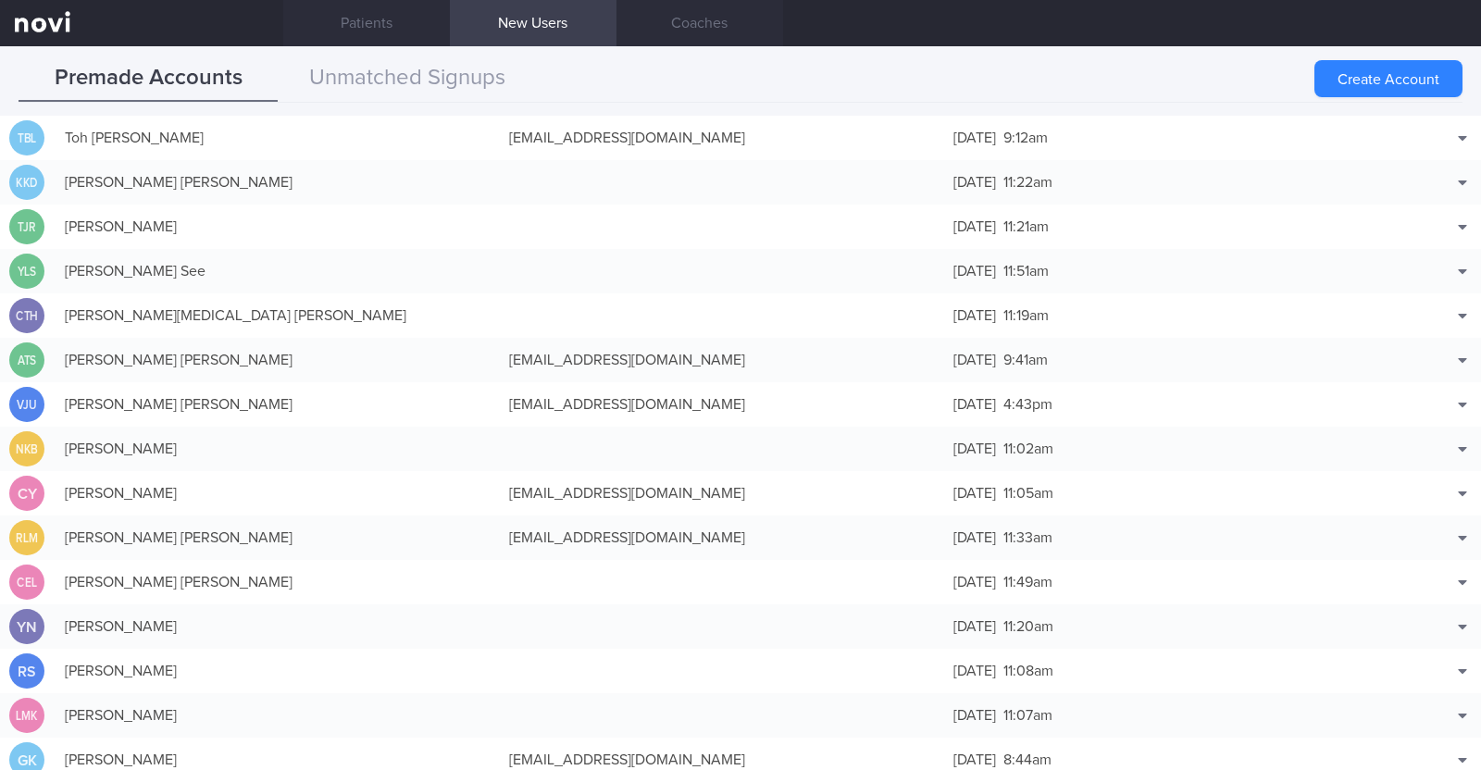
click at [845, 48] on div "Premade Accounts Unmatched Signups Create Account Name Email Created TBL Toh Be…" at bounding box center [740, 408] width 1481 height 724
click at [1351, 73] on button "Create Account" at bounding box center [1388, 78] width 148 height 37
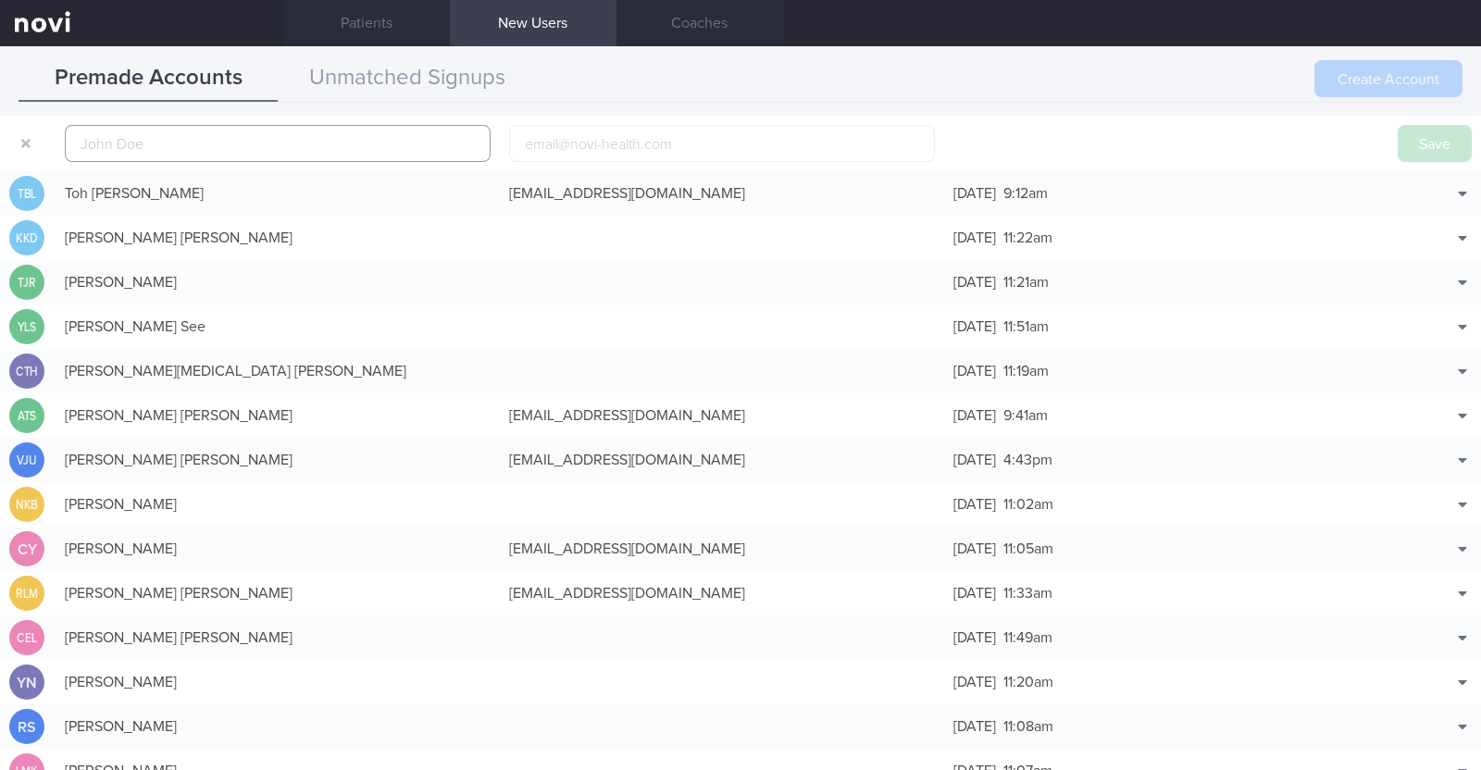
scroll to position [57, 0]
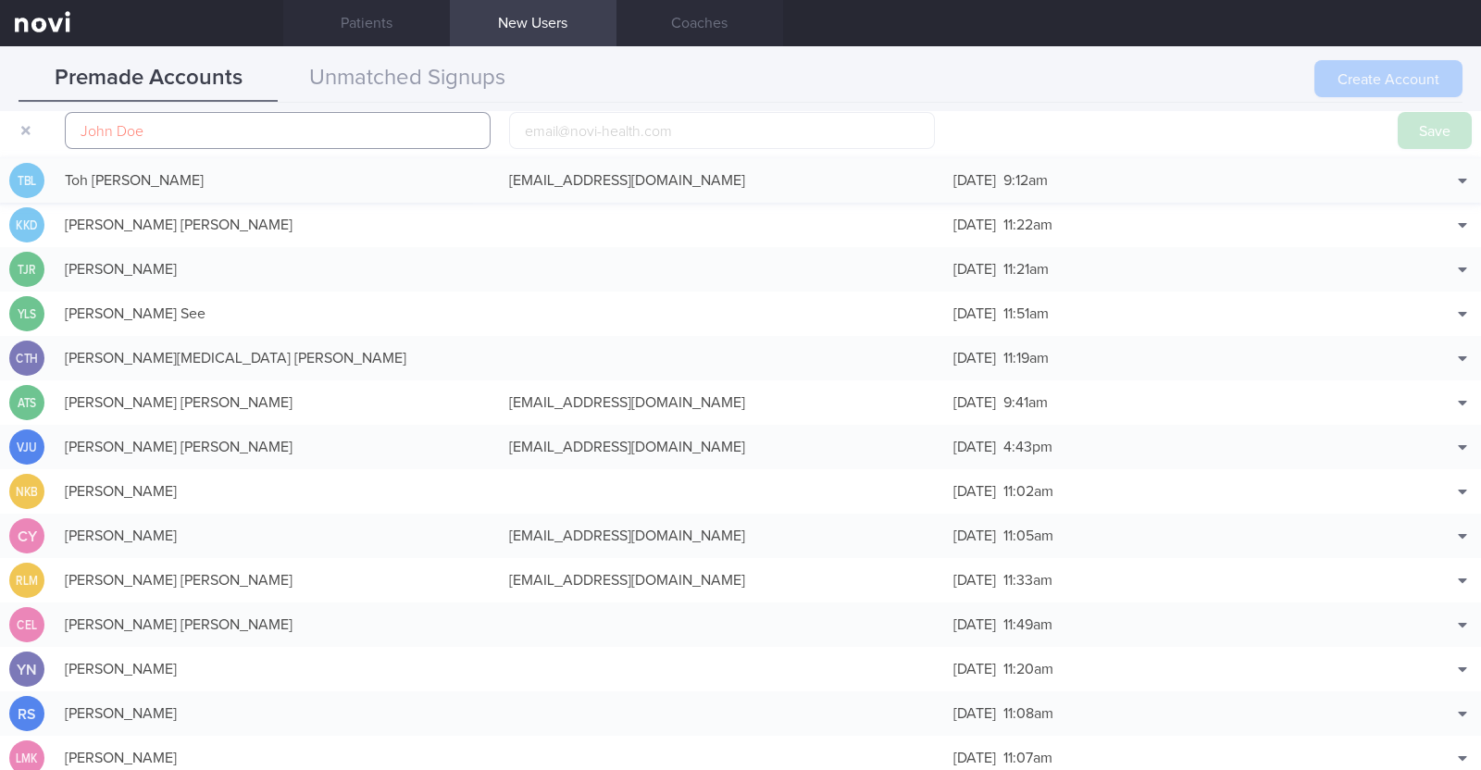
paste input "Judith Guerrero"
type input "Judith Guerrero"
click at [555, 126] on input "email" at bounding box center [722, 130] width 426 height 37
paste input "judes_ramos@hotmail.com"
click at [601, 130] on input "judes_ramos@hotmail.com" at bounding box center [722, 130] width 426 height 37
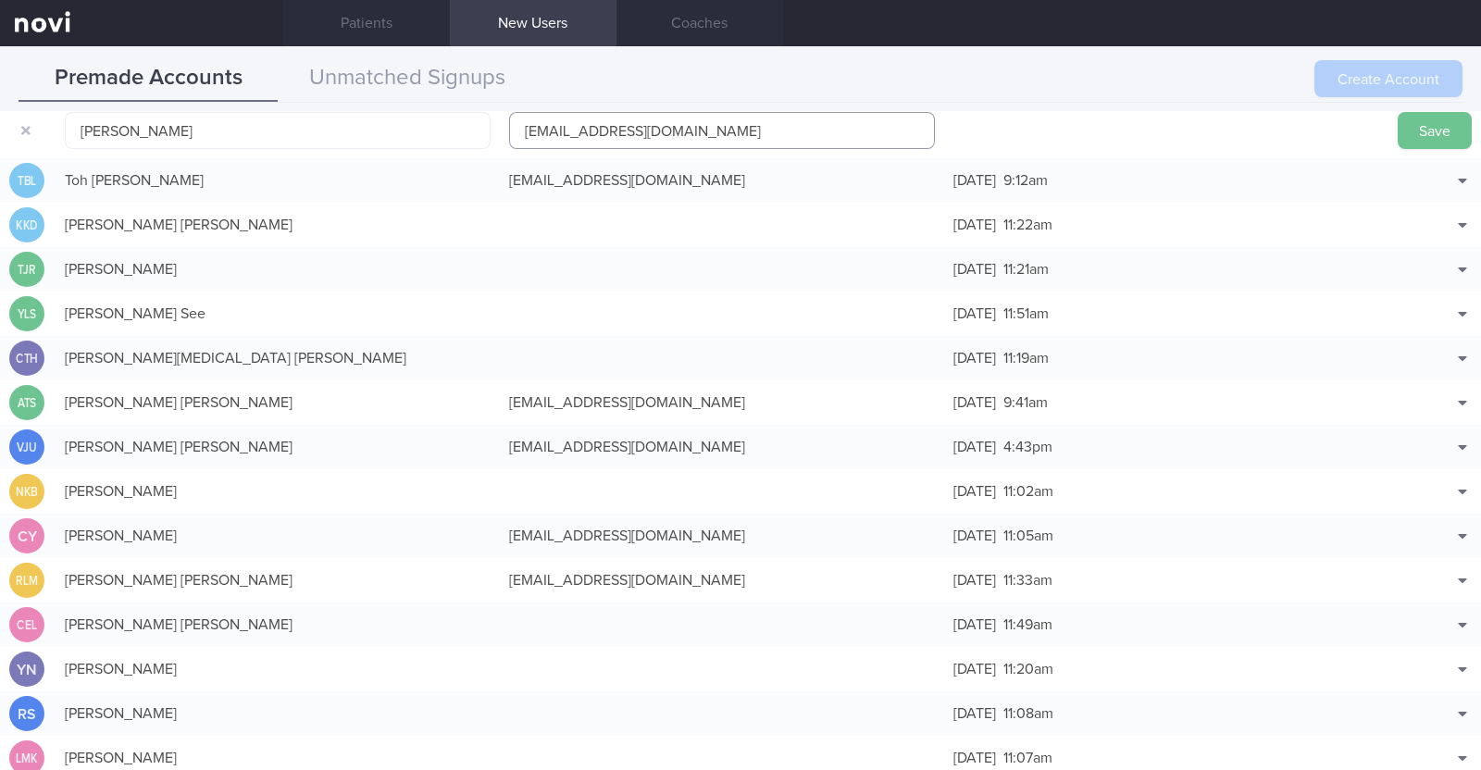
type input "judes_ramos1@hotmail.com"
click at [1399, 127] on button "Save" at bounding box center [1434, 130] width 74 height 37
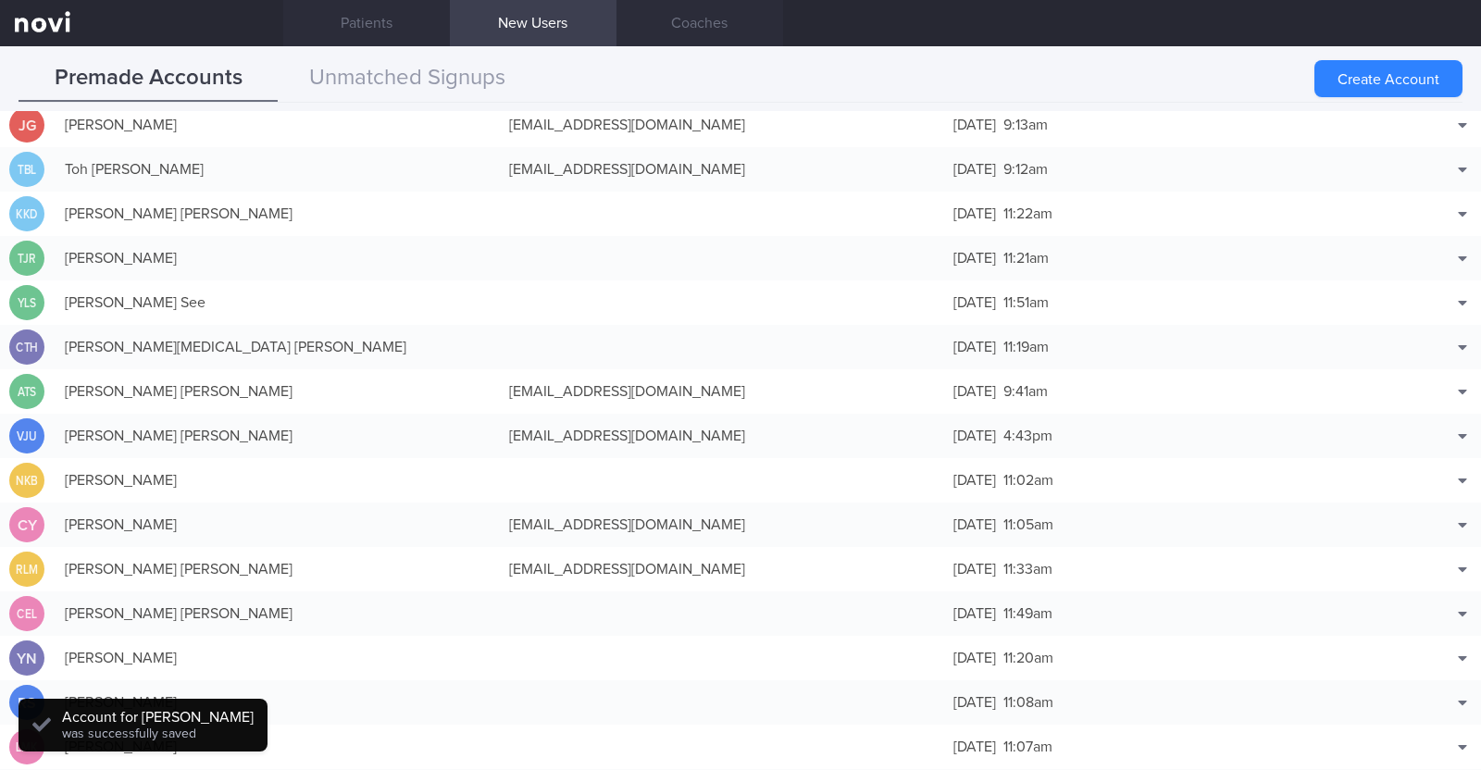
scroll to position [46, 0]
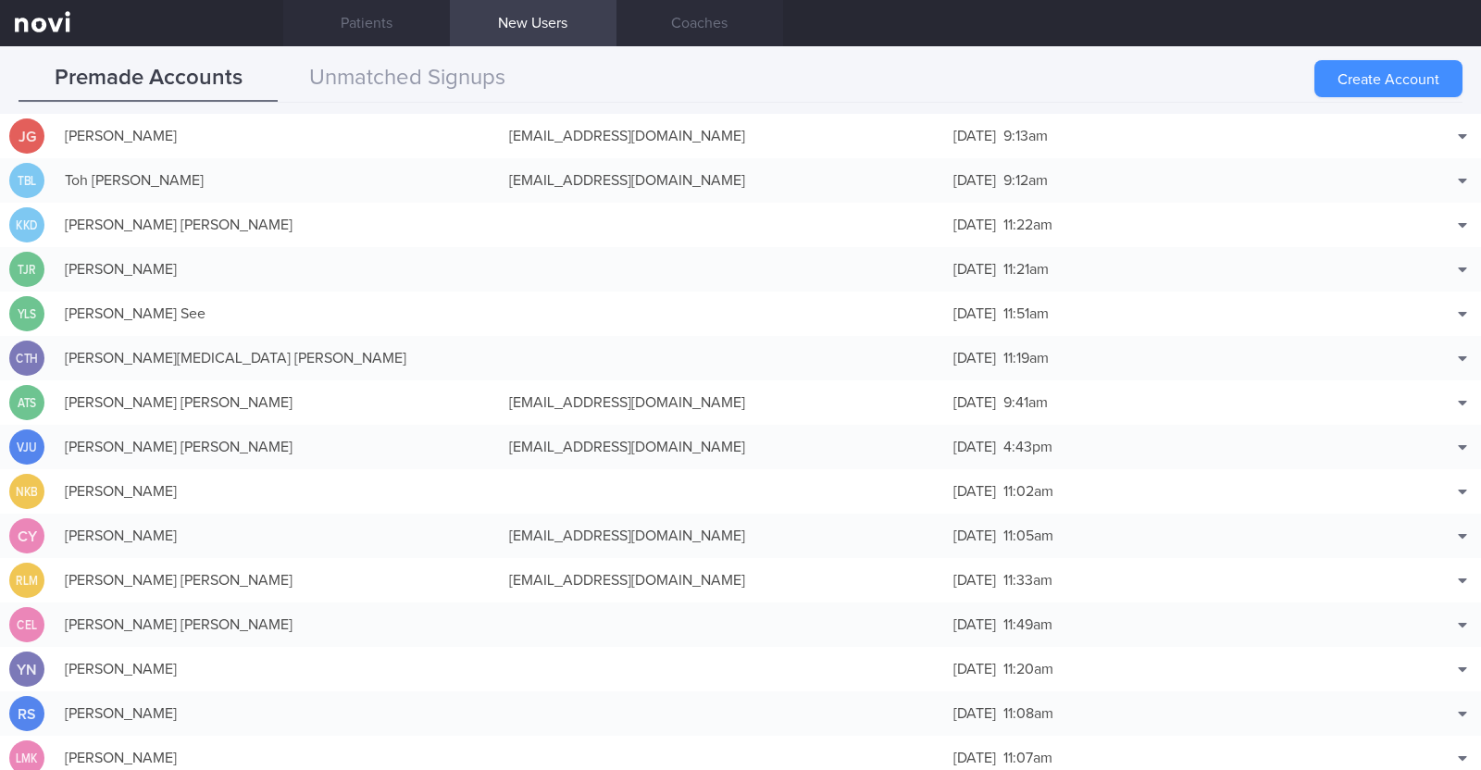
click at [1365, 89] on button "Create Account" at bounding box center [1388, 78] width 148 height 37
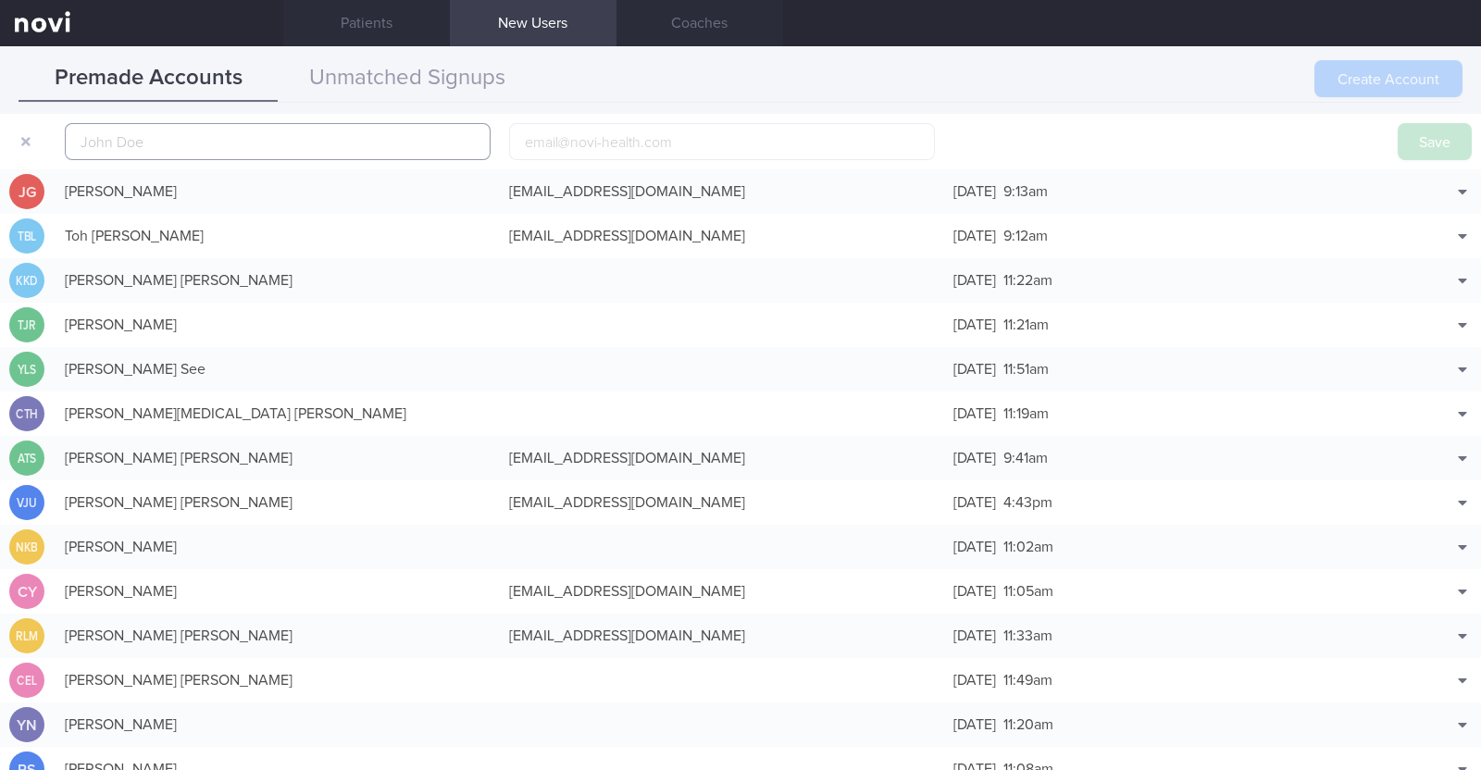
scroll to position [57, 0]
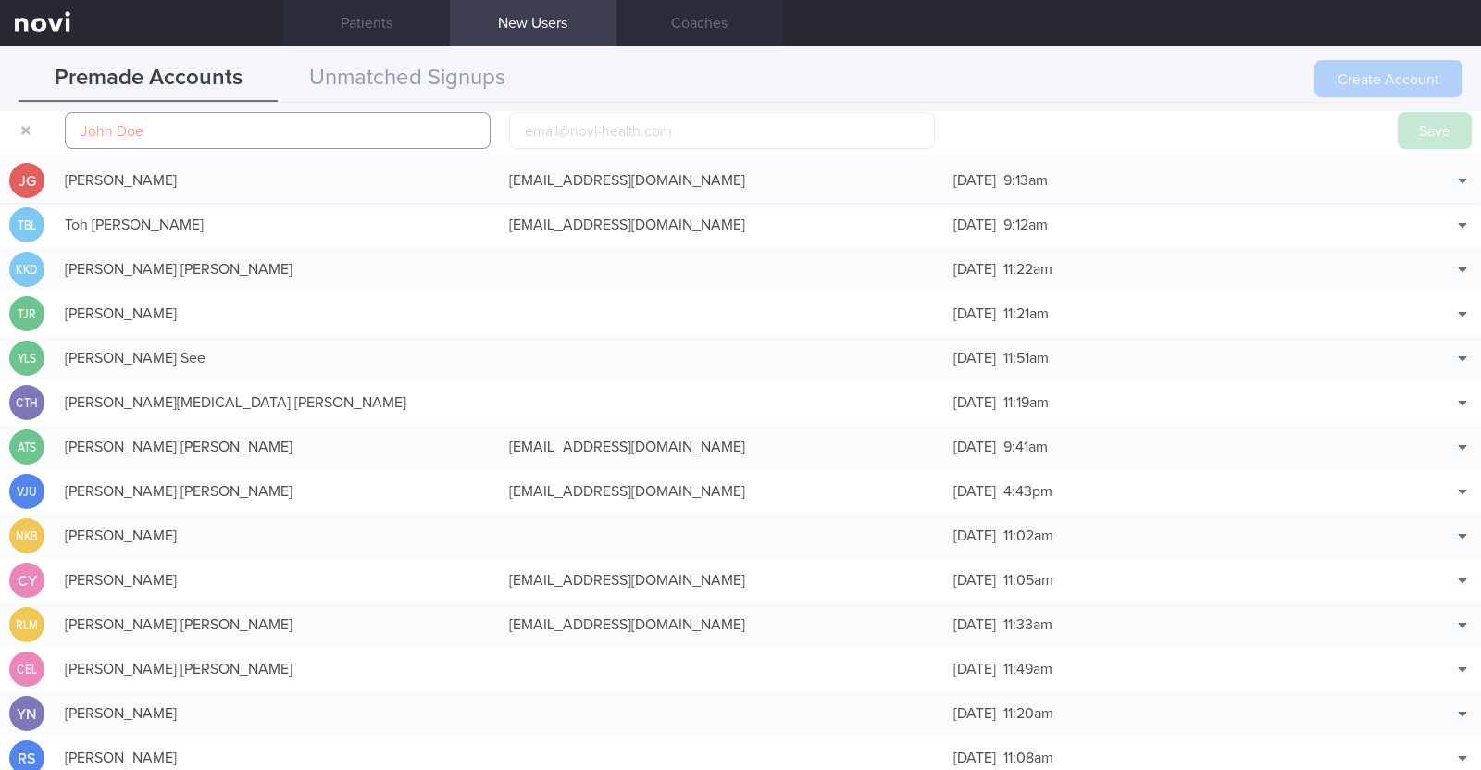
paste input "Haidah Nabihah"
type input "Haidah Nabihah"
click at [597, 117] on input "email" at bounding box center [722, 130] width 426 height 37
paste input "haidahcadtwix@gmail.com"
click at [613, 127] on input "haidahcadtwix@gmail.com" at bounding box center [722, 130] width 426 height 37
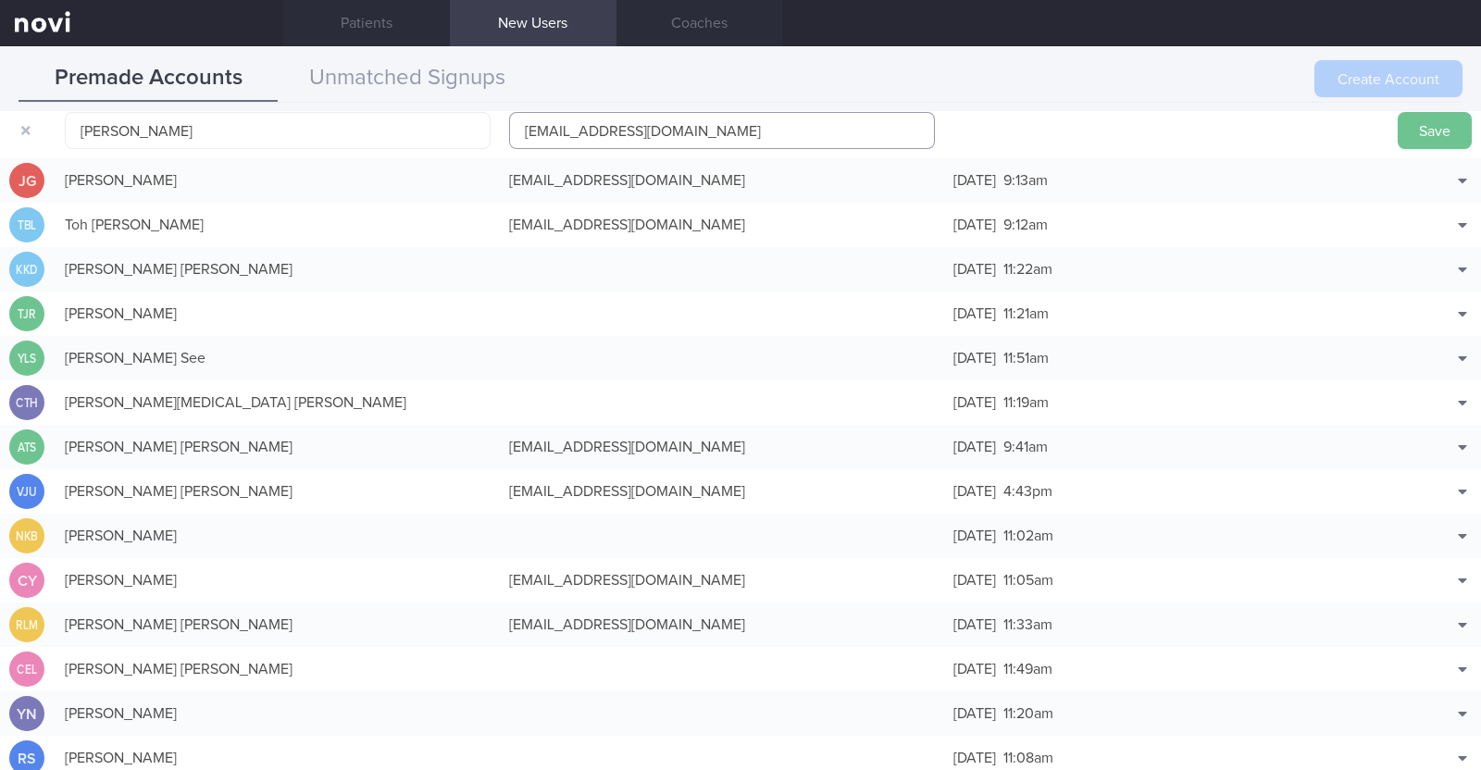
type input "haidahcadtwix1@gmail.com"
click at [1420, 122] on button "Save" at bounding box center [1434, 130] width 74 height 37
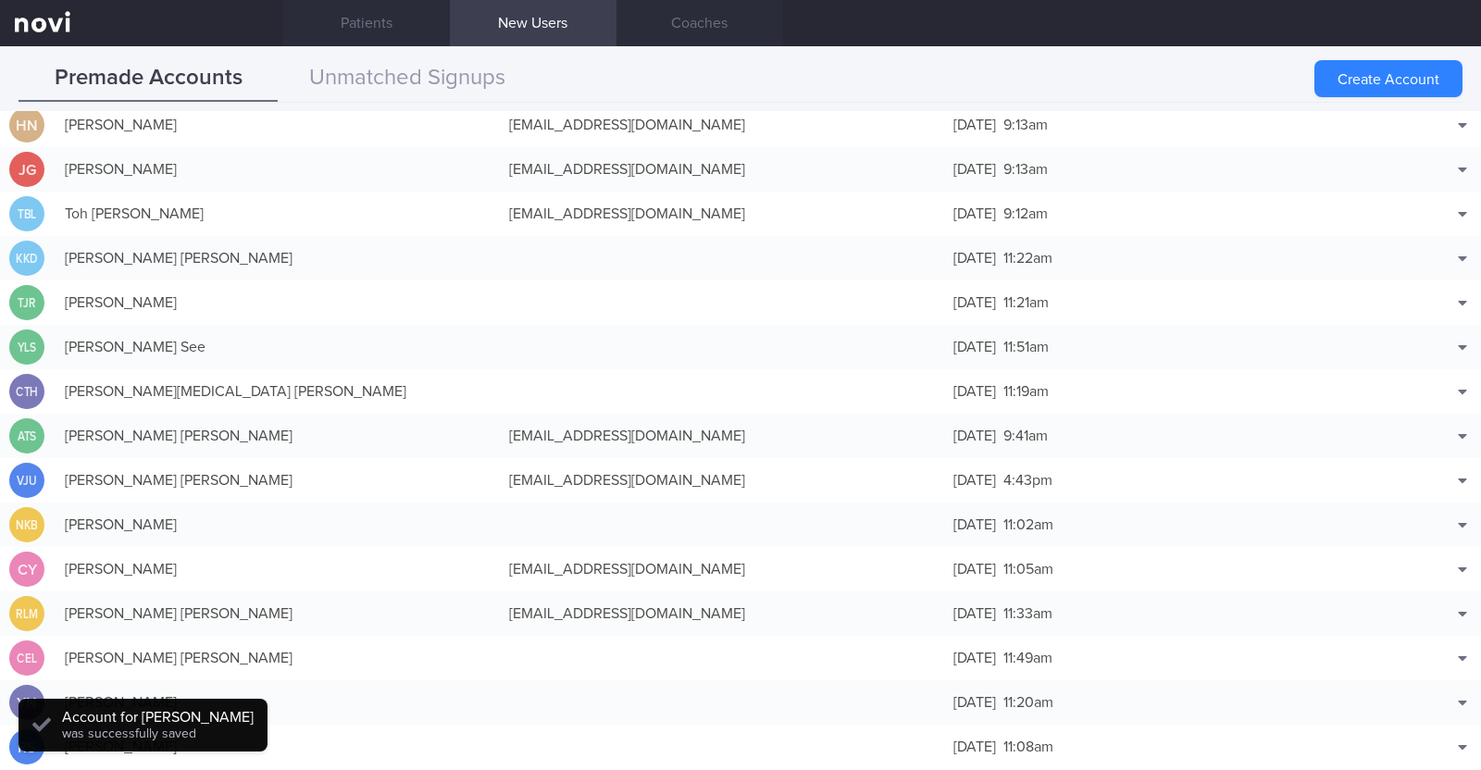
scroll to position [46, 0]
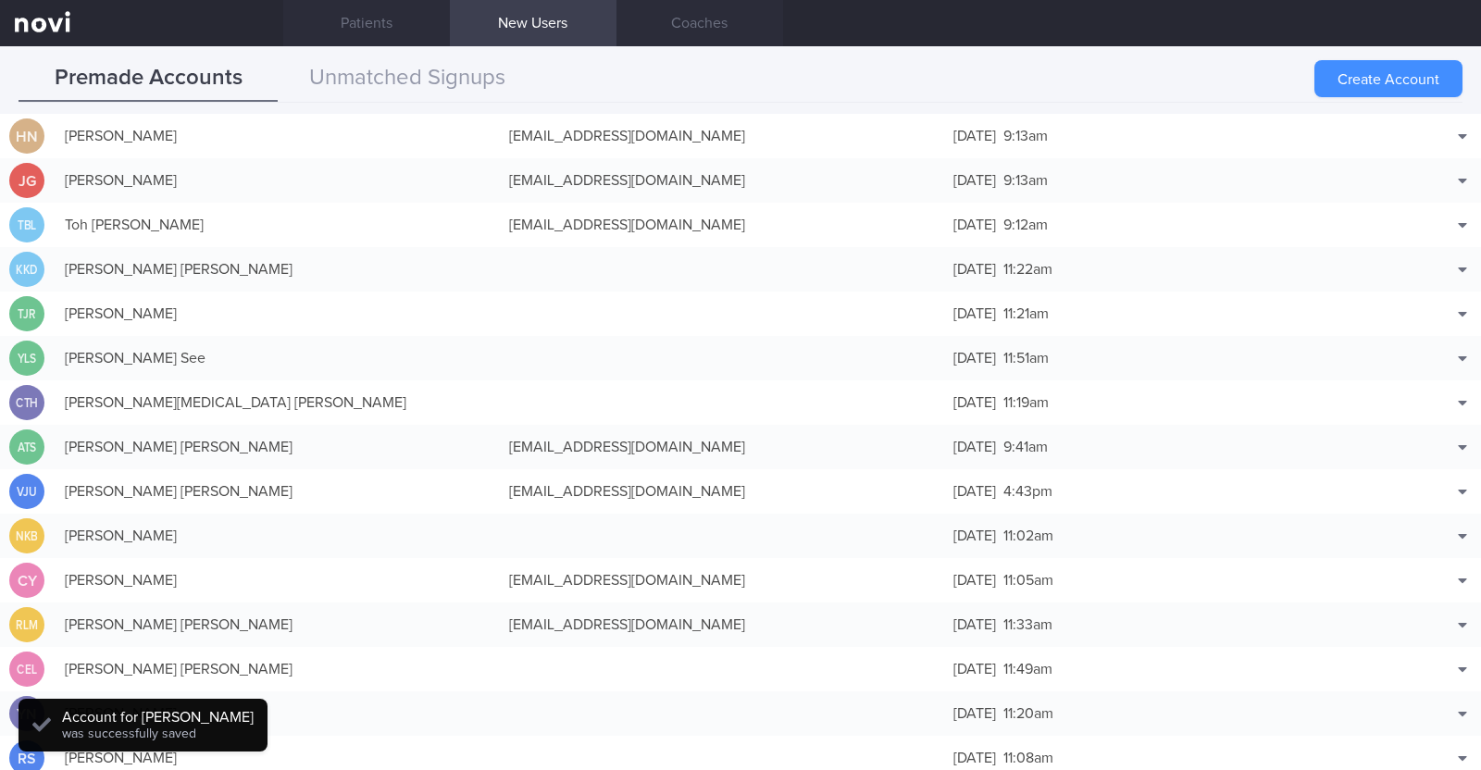
click at [1398, 85] on button "Create Account" at bounding box center [1388, 78] width 148 height 37
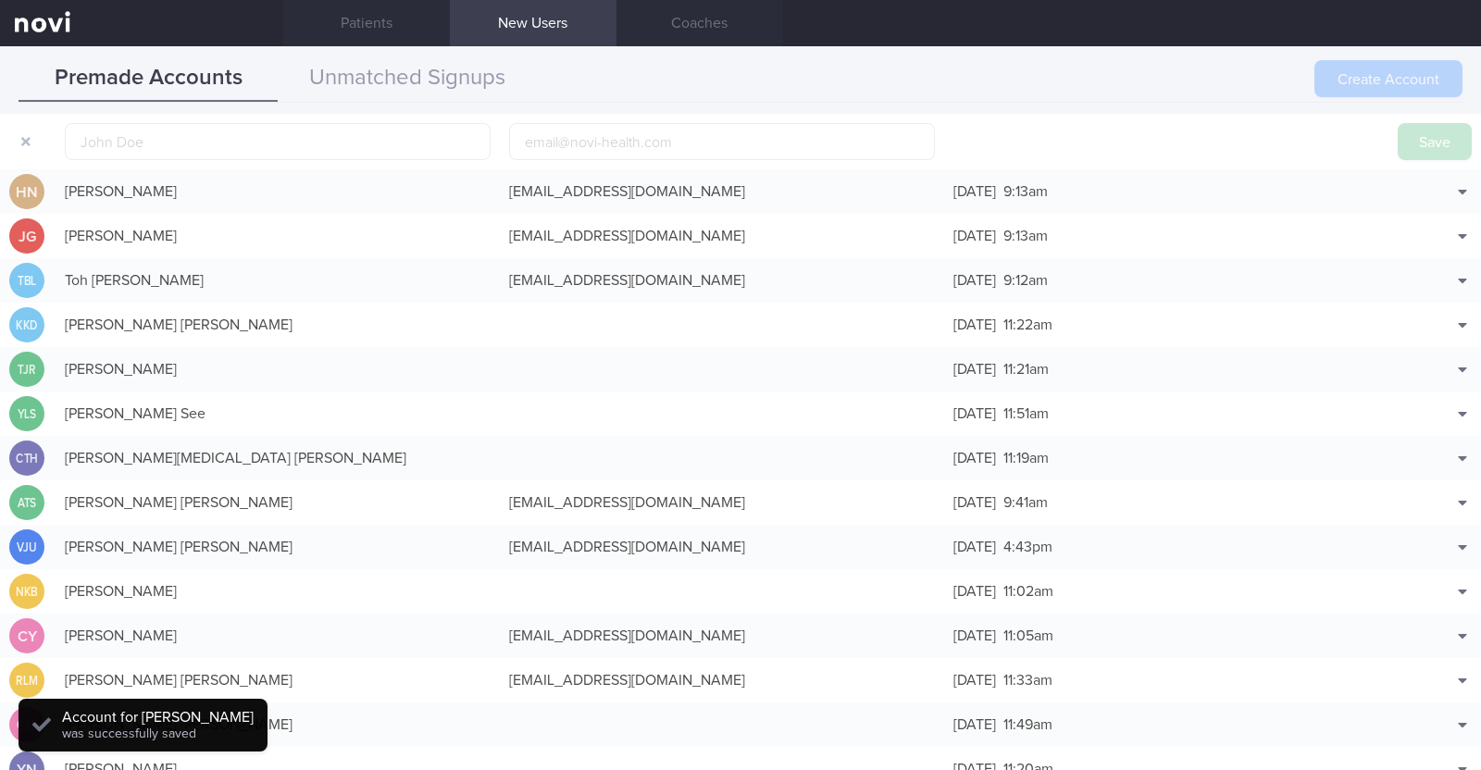
scroll to position [57, 0]
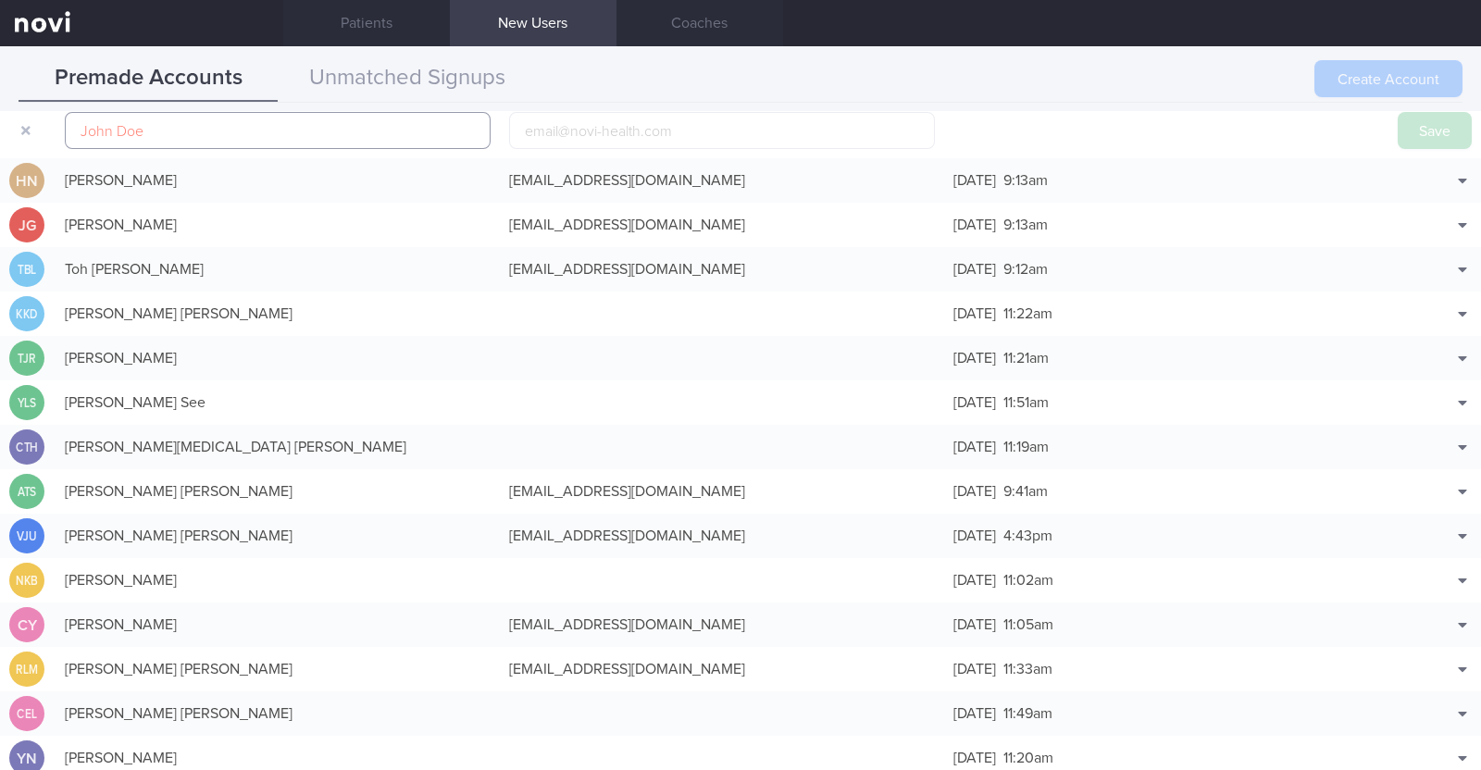
click at [263, 124] on input "text" at bounding box center [278, 130] width 426 height 37
paste input "balaji vijayan"
type input "balaji vijayan"
click at [542, 139] on input "email" at bounding box center [722, 130] width 426 height 37
paste input "balajivijayan123@gmail.com"
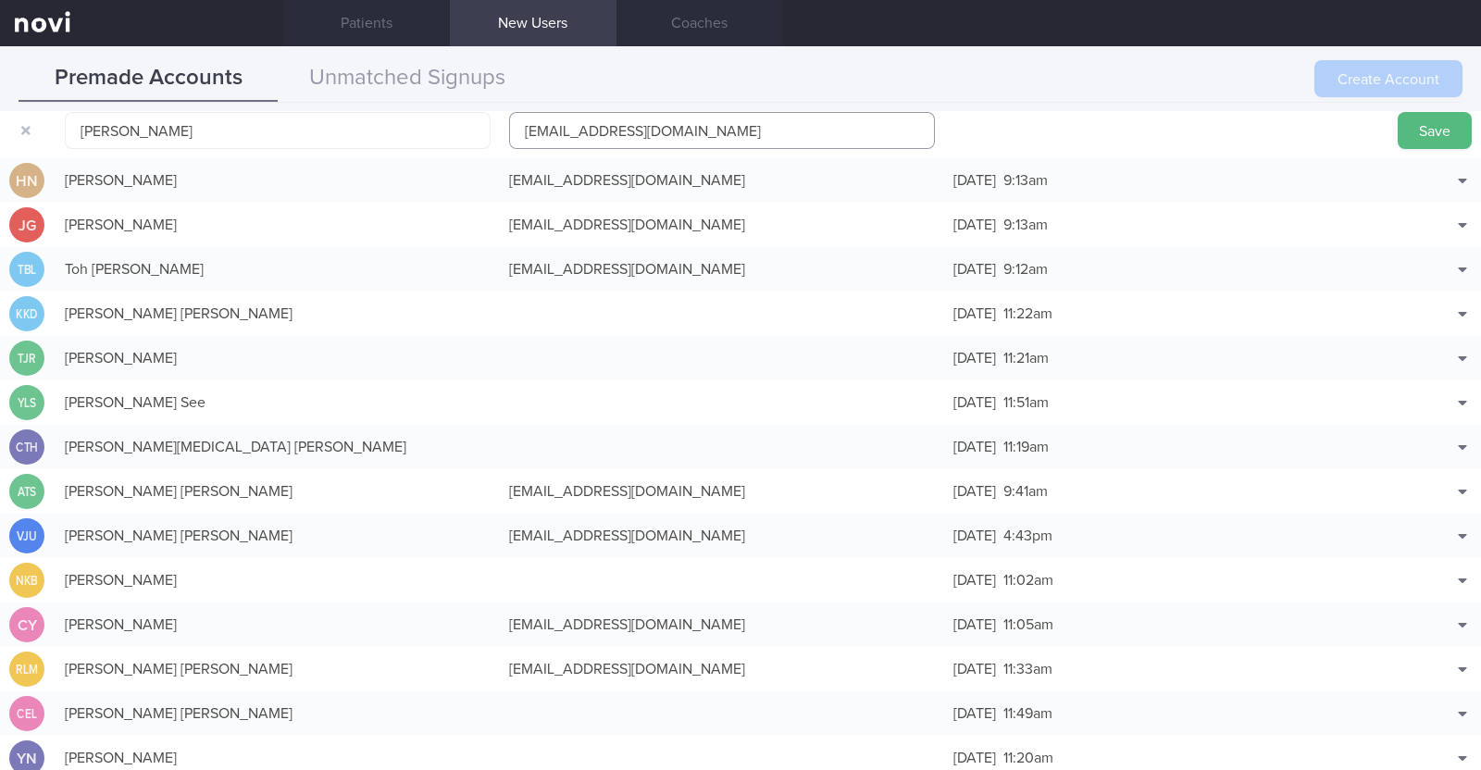
click at [616, 127] on input "balajivijayan123@gmail.com" at bounding box center [722, 130] width 426 height 37
type input "balajivijayan1231@gmail.com"
click at [1397, 112] on button "Save" at bounding box center [1434, 130] width 74 height 37
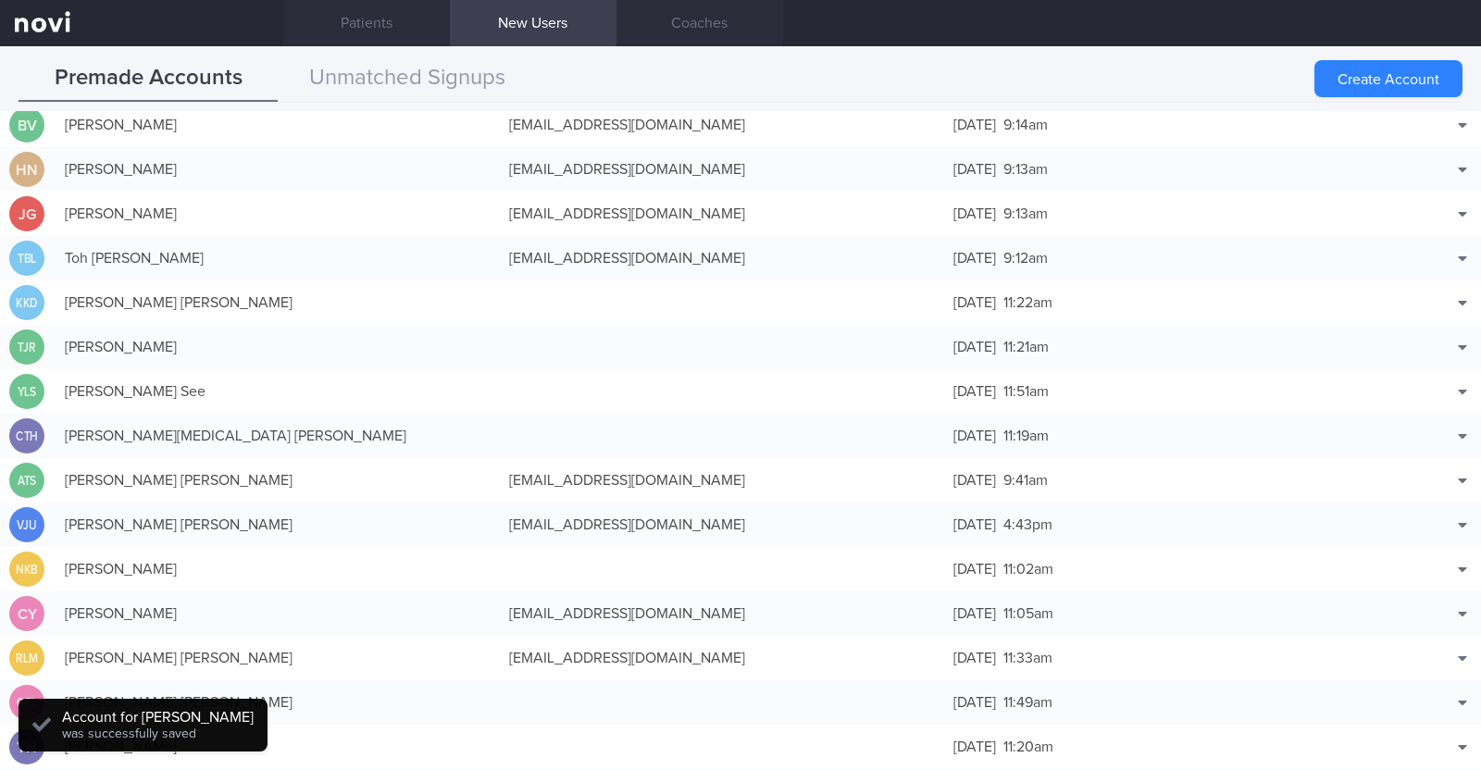
scroll to position [46, 0]
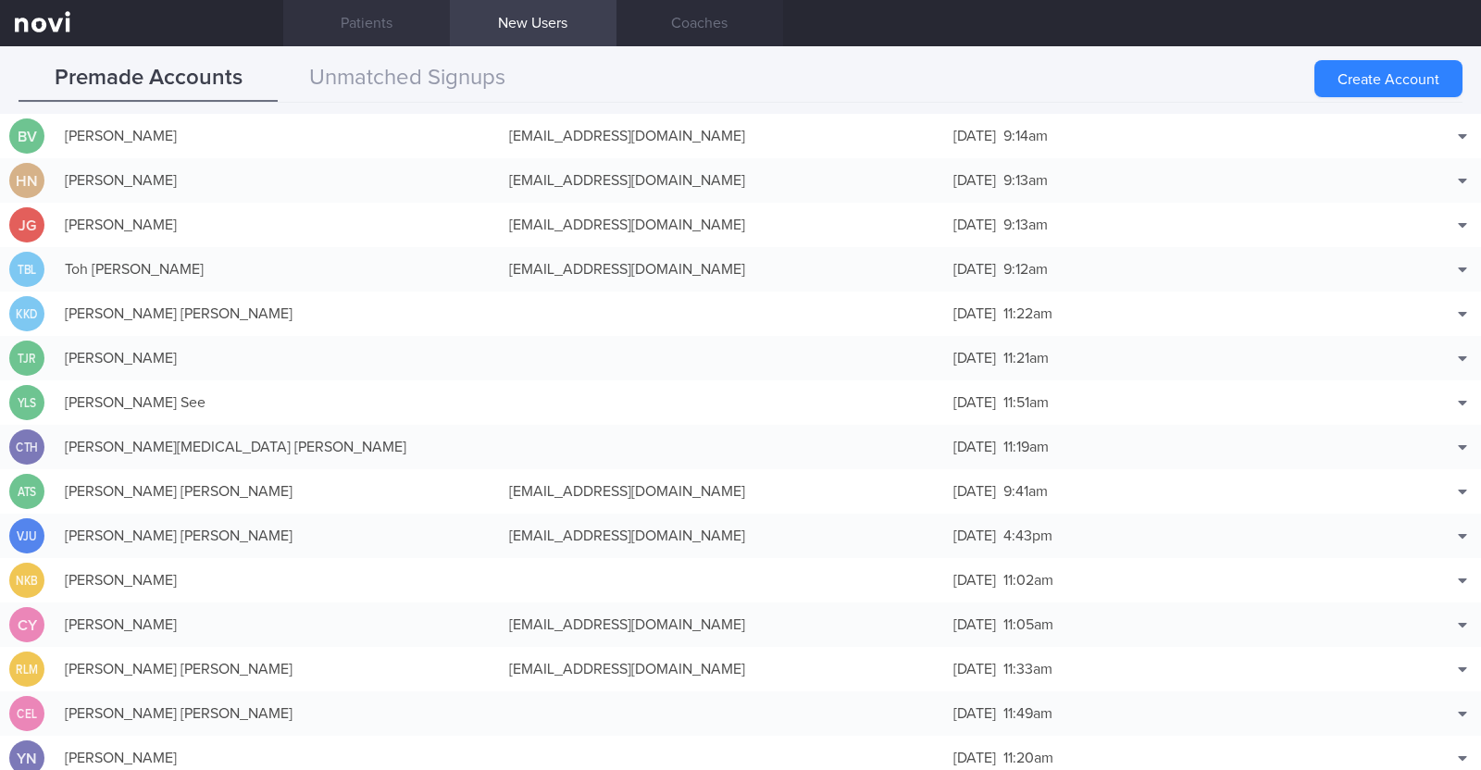
click at [379, 18] on link "Patients" at bounding box center [366, 23] width 167 height 46
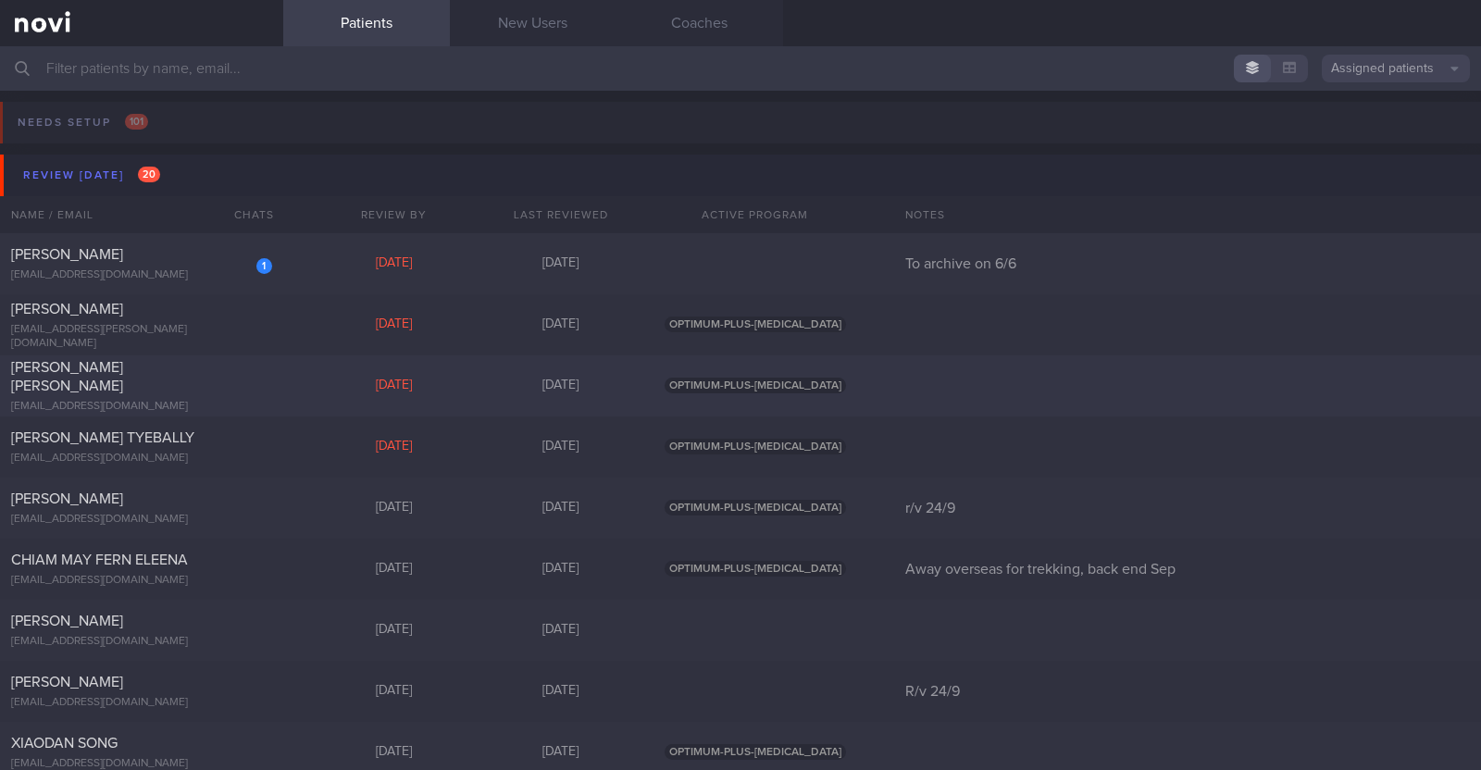
click at [261, 400] on div "[EMAIL_ADDRESS][DOMAIN_NAME]" at bounding box center [141, 407] width 261 height 14
select select "8"
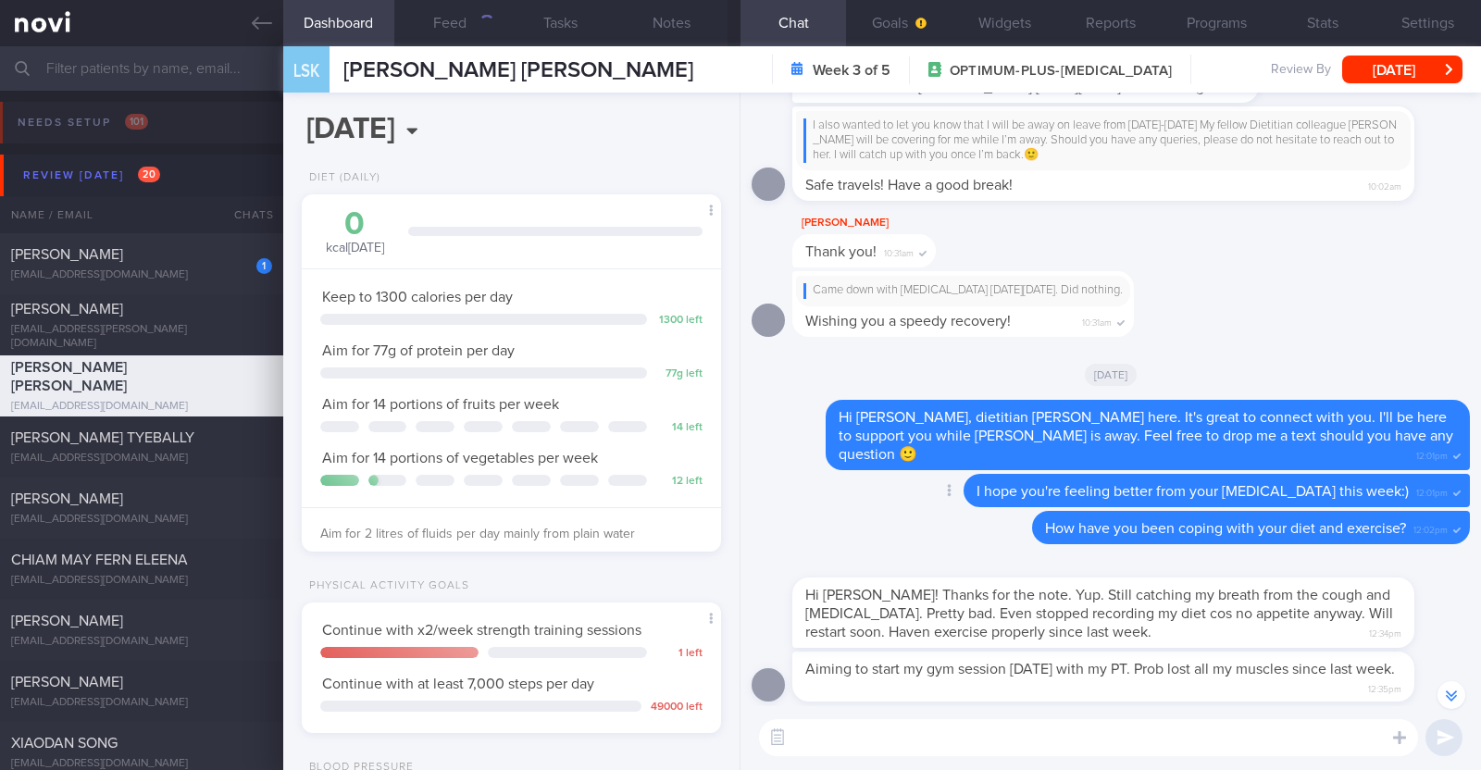
scroll to position [-462, 0]
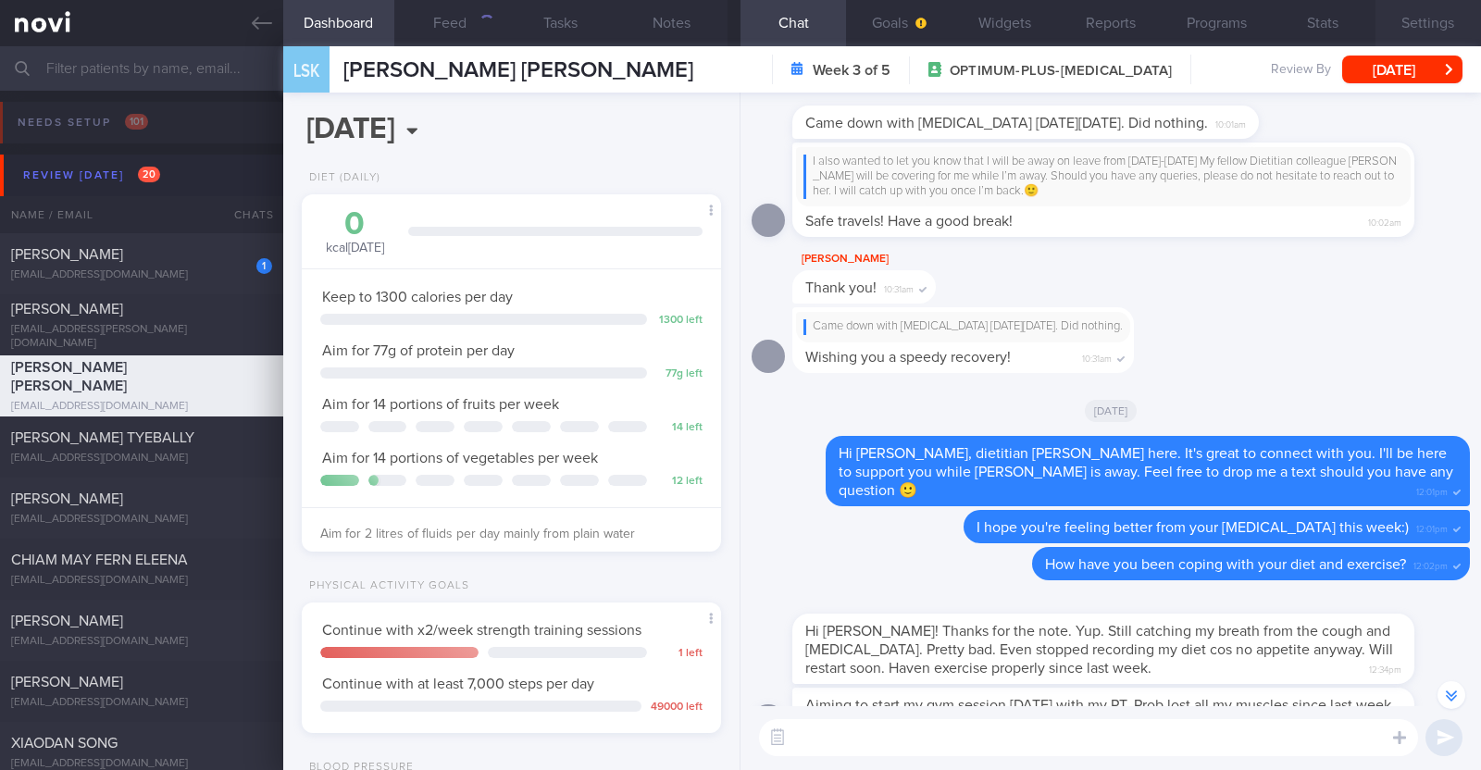
click at [1414, 21] on button "Settings" at bounding box center [1427, 23] width 105 height 46
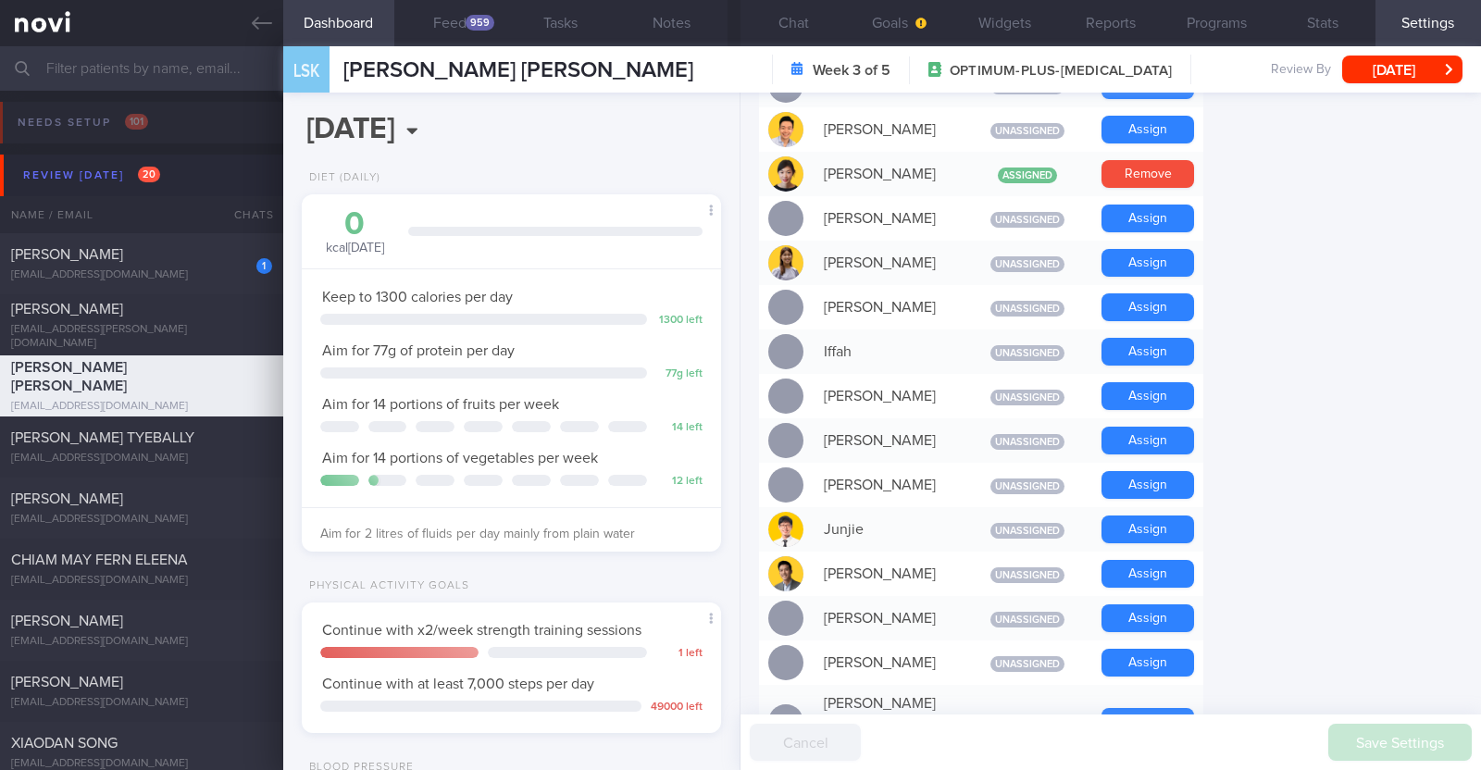
scroll to position [578, 0]
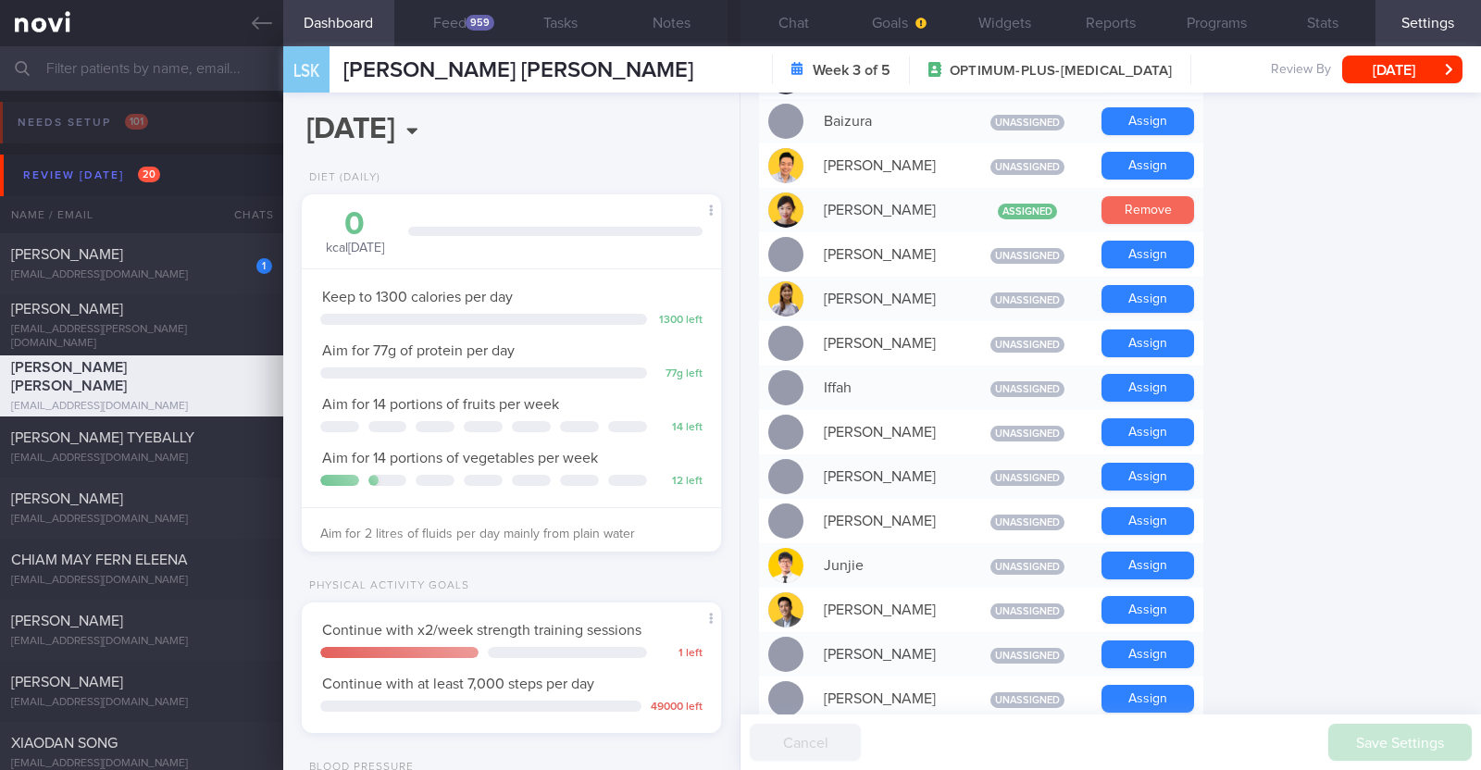
click at [1178, 215] on button "Remove" at bounding box center [1147, 210] width 93 height 28
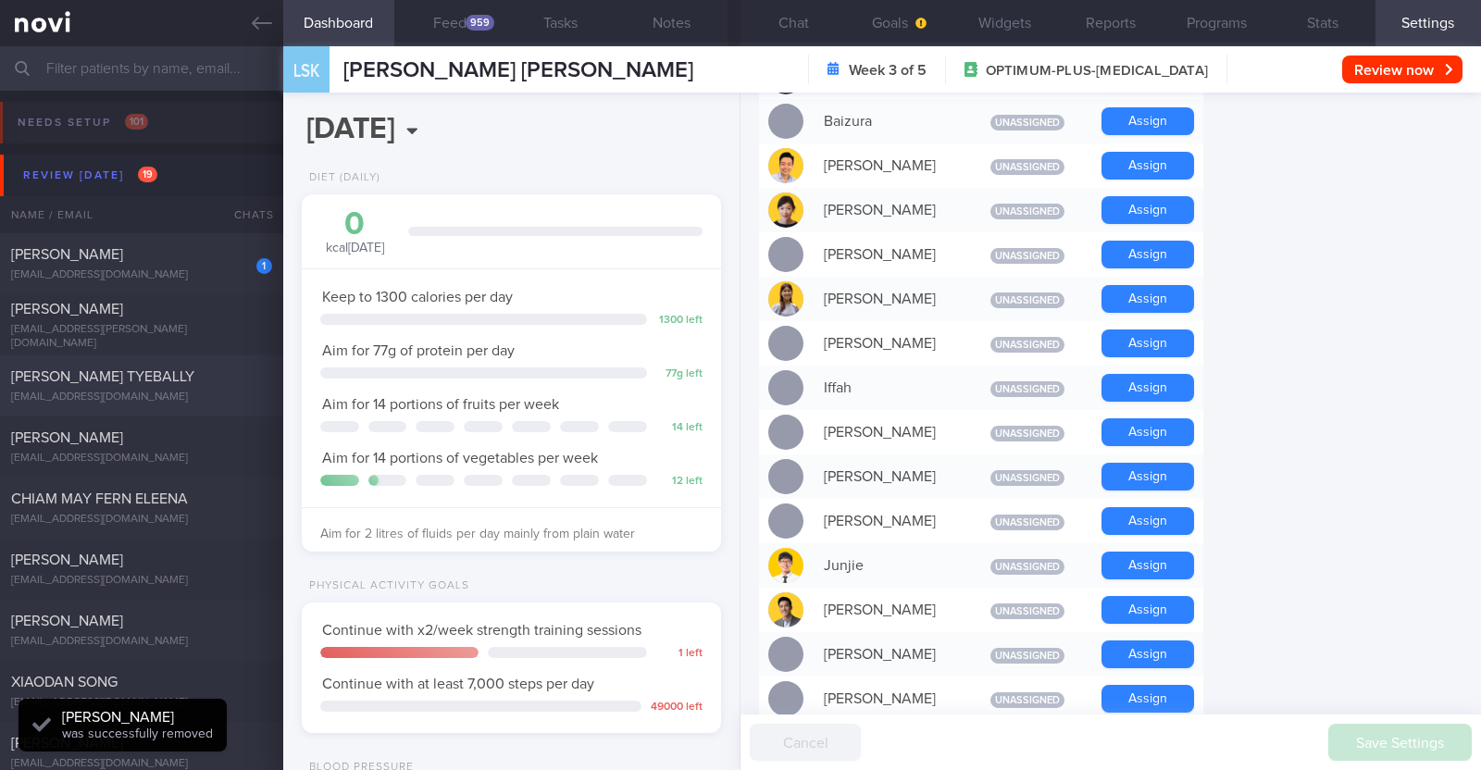
scroll to position [187, 375]
click at [180, 382] on span "ARSHIA TYEBALLY TYEBALLY" at bounding box center [102, 376] width 183 height 15
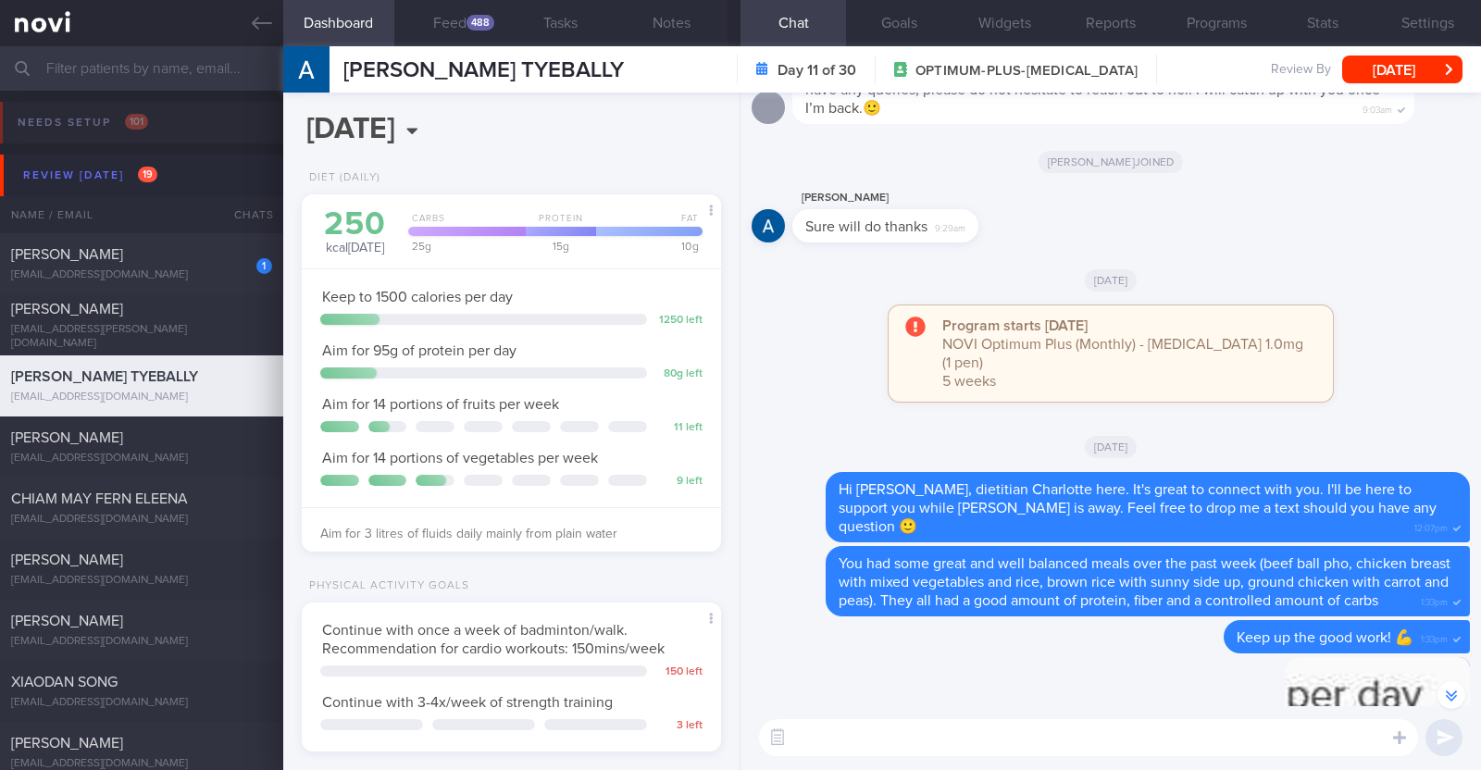
scroll to position [-1041, 0]
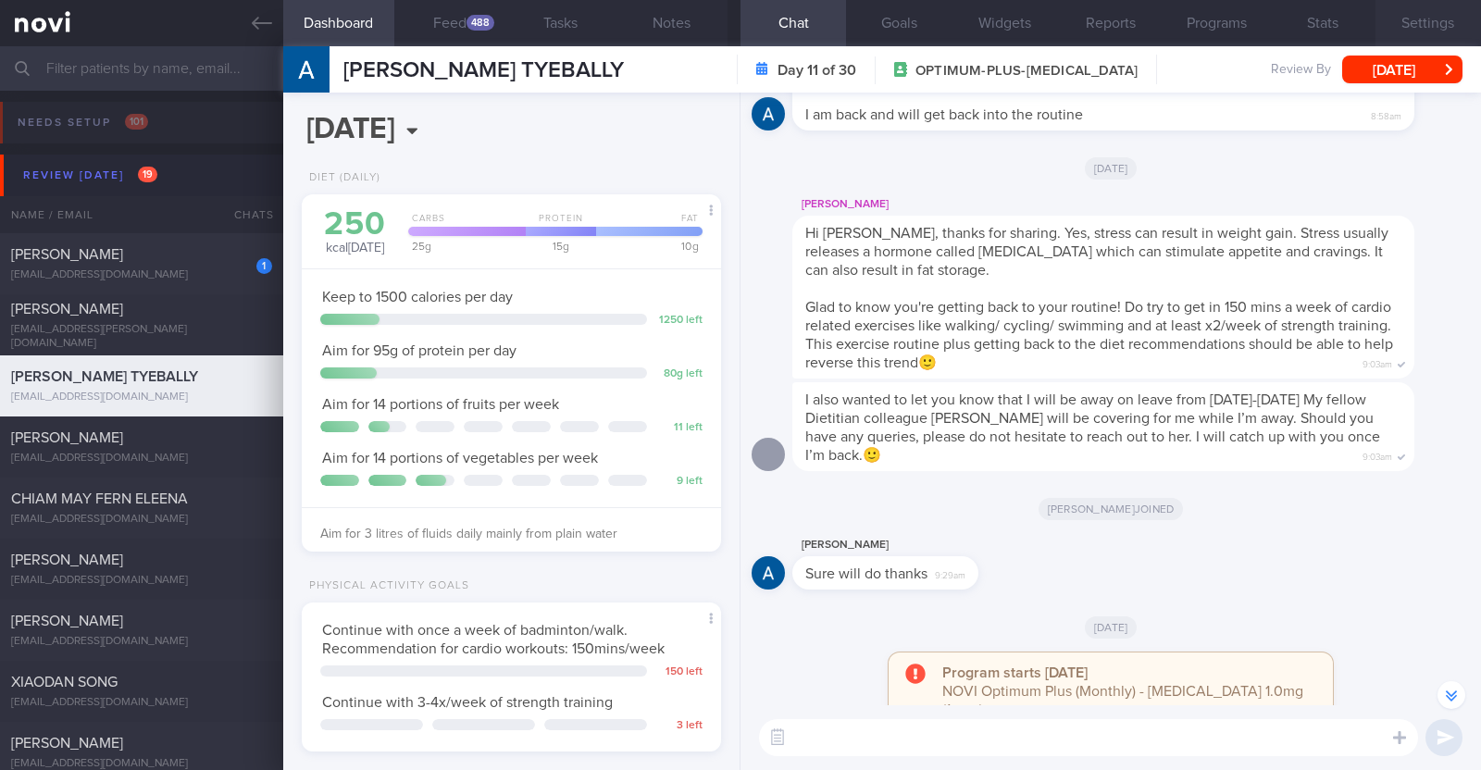
click at [1447, 27] on button "Settings" at bounding box center [1427, 23] width 105 height 46
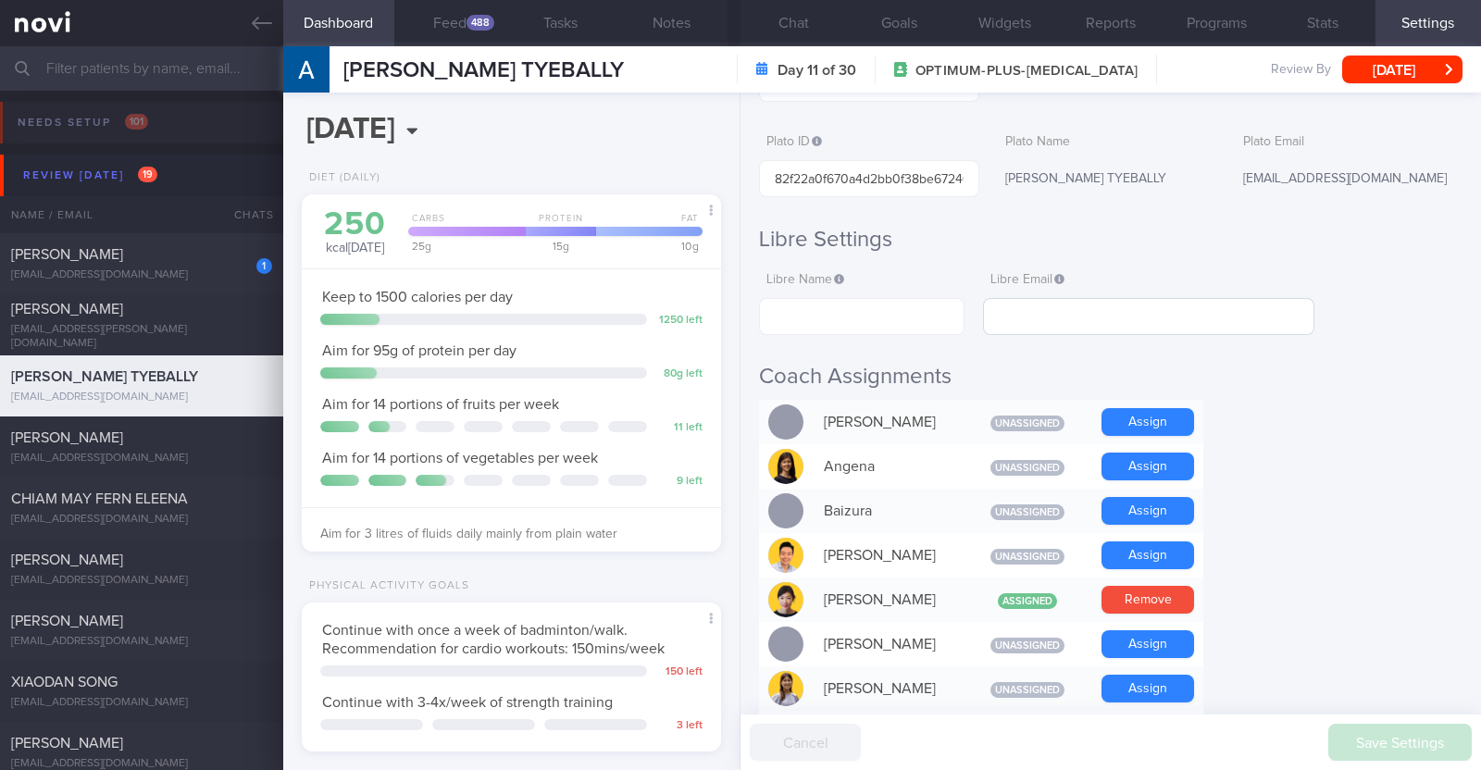
scroll to position [347, 0]
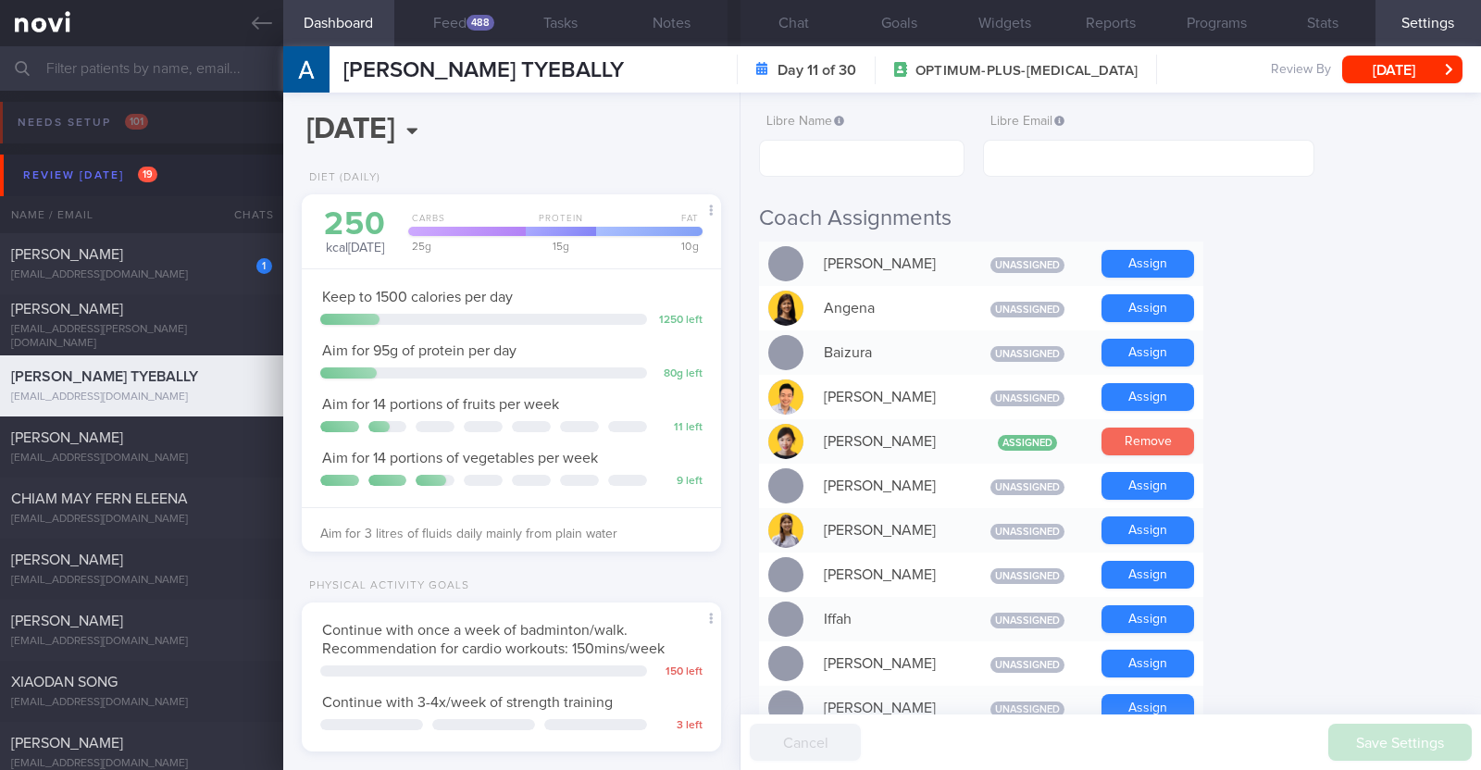
click at [1177, 446] on button "Remove" at bounding box center [1147, 442] width 93 height 28
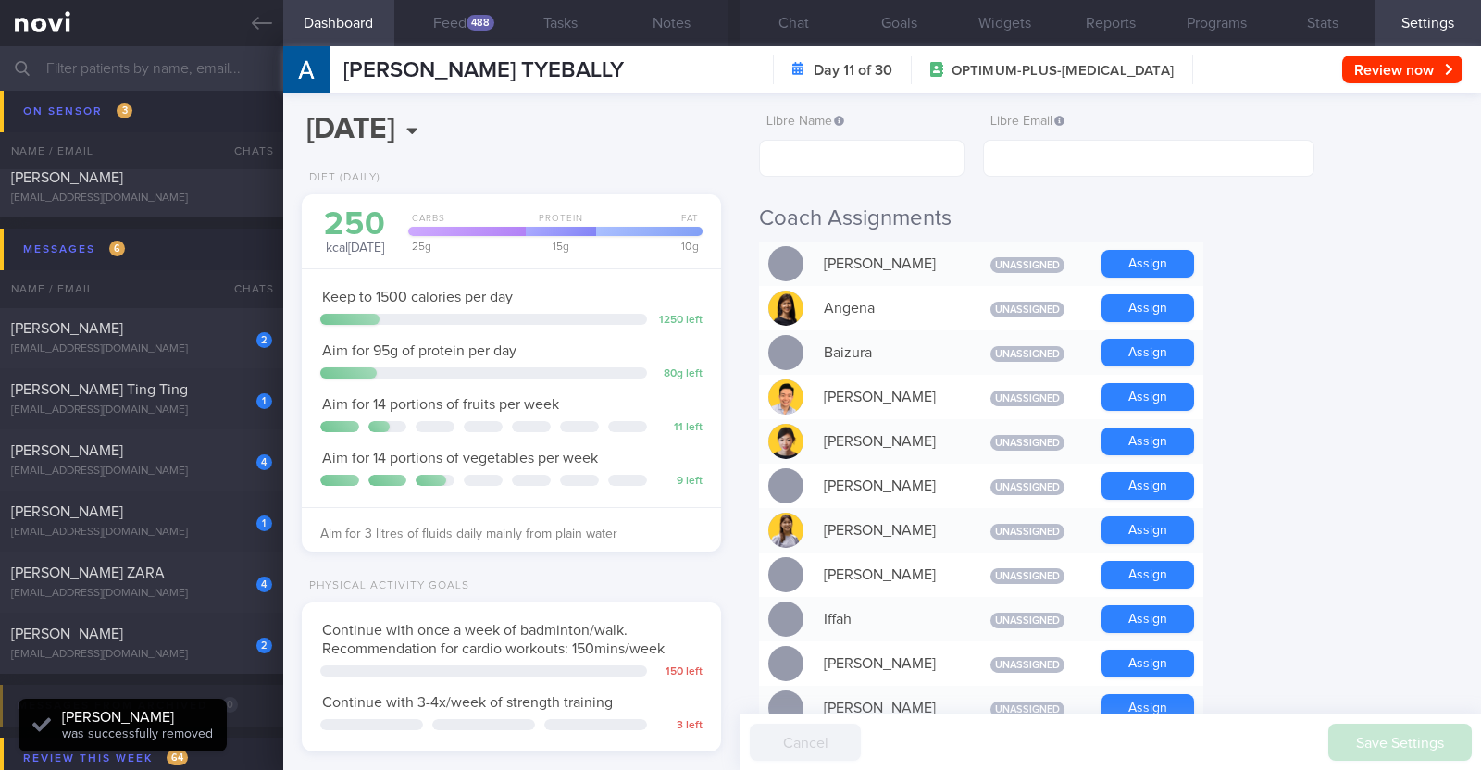
scroll to position [1503, 0]
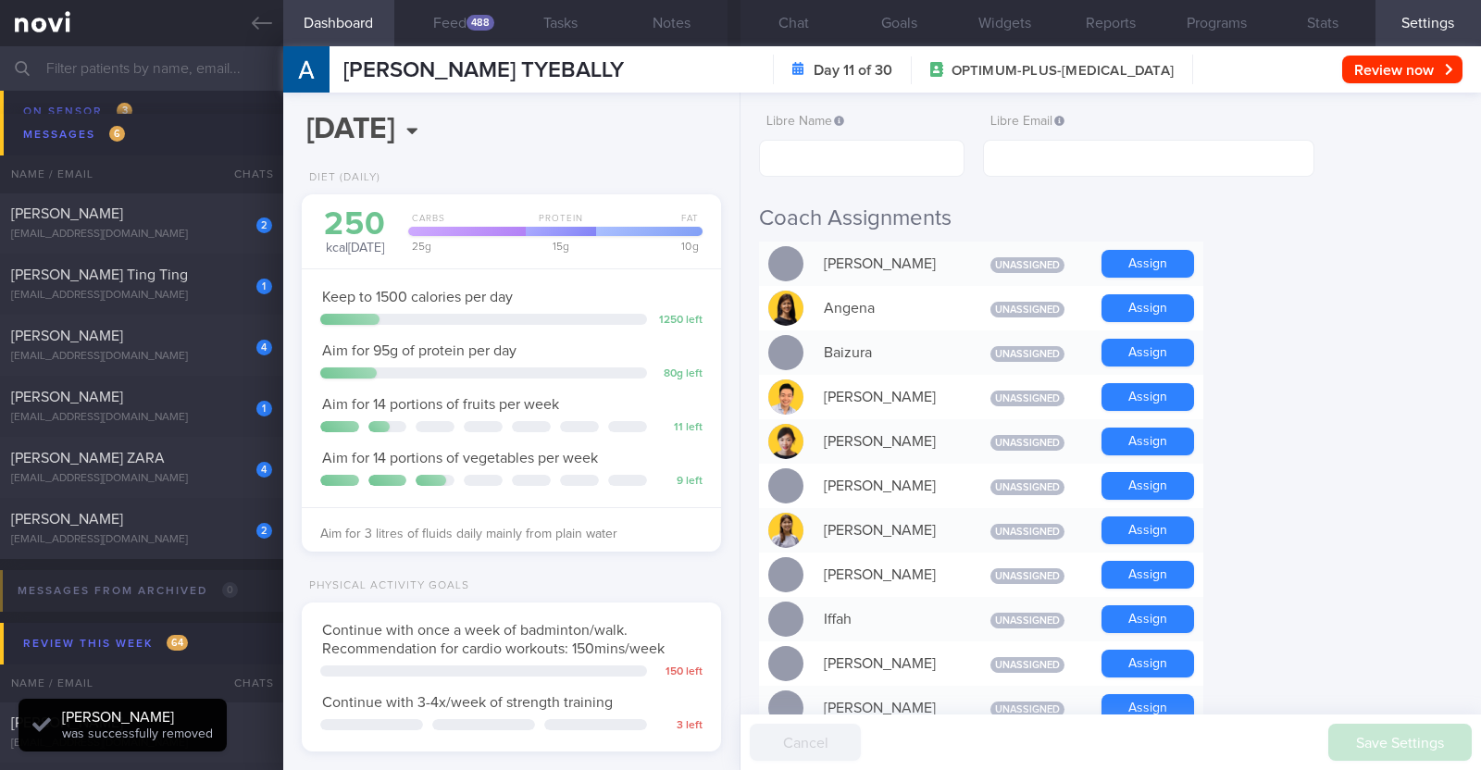
click at [163, 527] on div "2 GOOH MARY goohmary@gmail.com" at bounding box center [141, 528] width 283 height 37
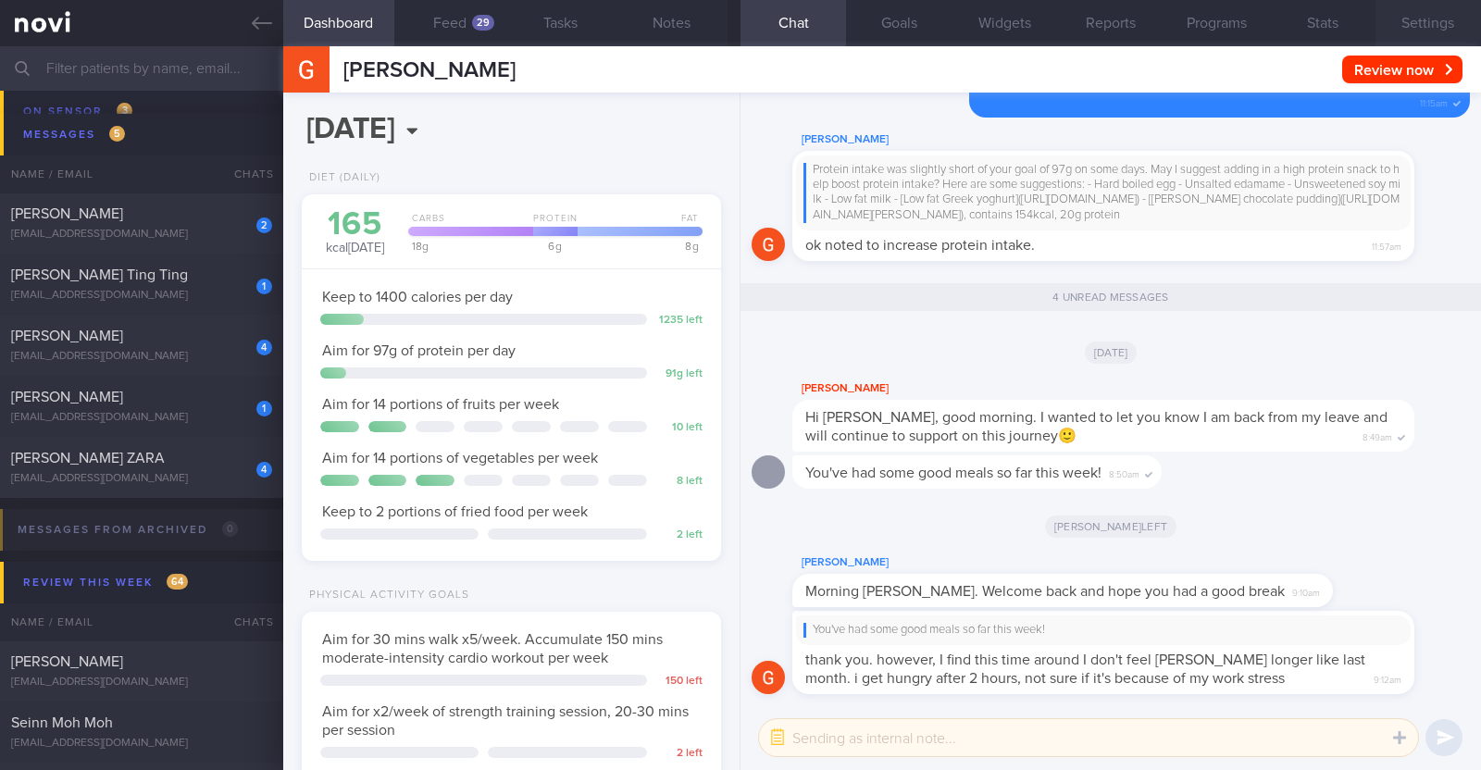
click at [1439, 14] on button "Settings" at bounding box center [1427, 23] width 105 height 46
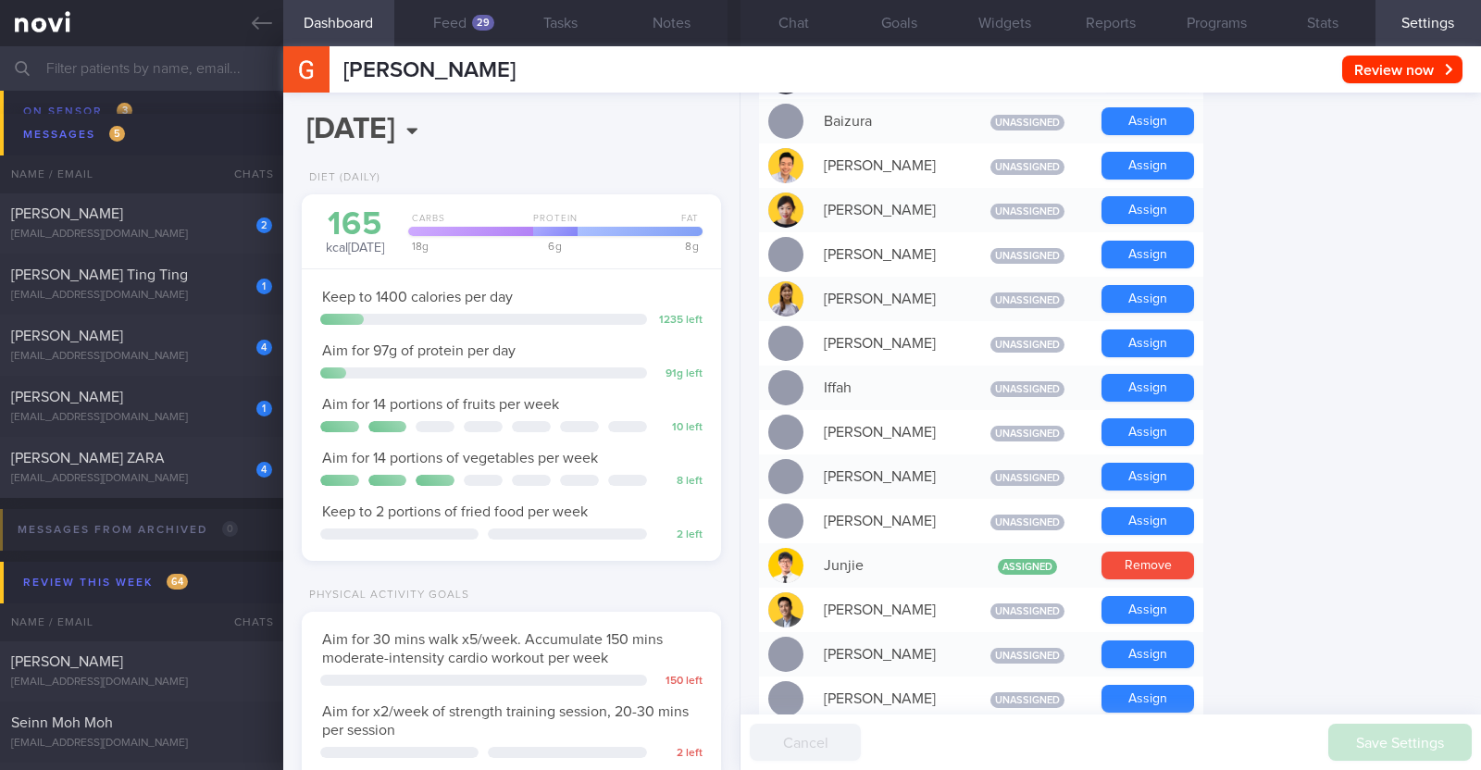
click at [1311, 262] on form "Profile Display Name GOOH MARY Email goohmary@gmail.com Login Method Google Pla…" at bounding box center [1110, 707] width 703 height 2209
click at [185, 460] on div "TRISHA MAE MACALALAD ZARA" at bounding box center [139, 458] width 256 height 19
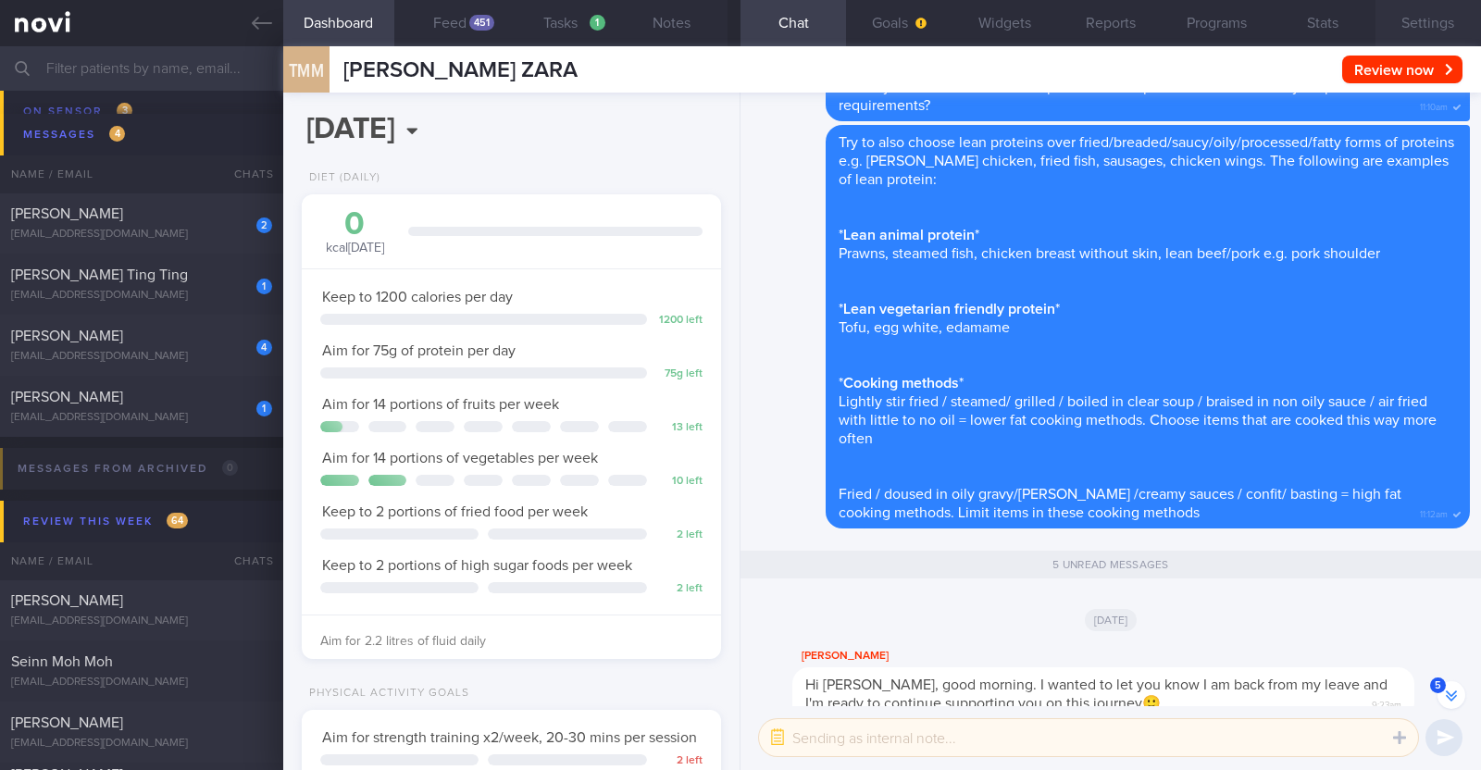
click at [1430, 14] on button "Settings" at bounding box center [1427, 23] width 105 height 46
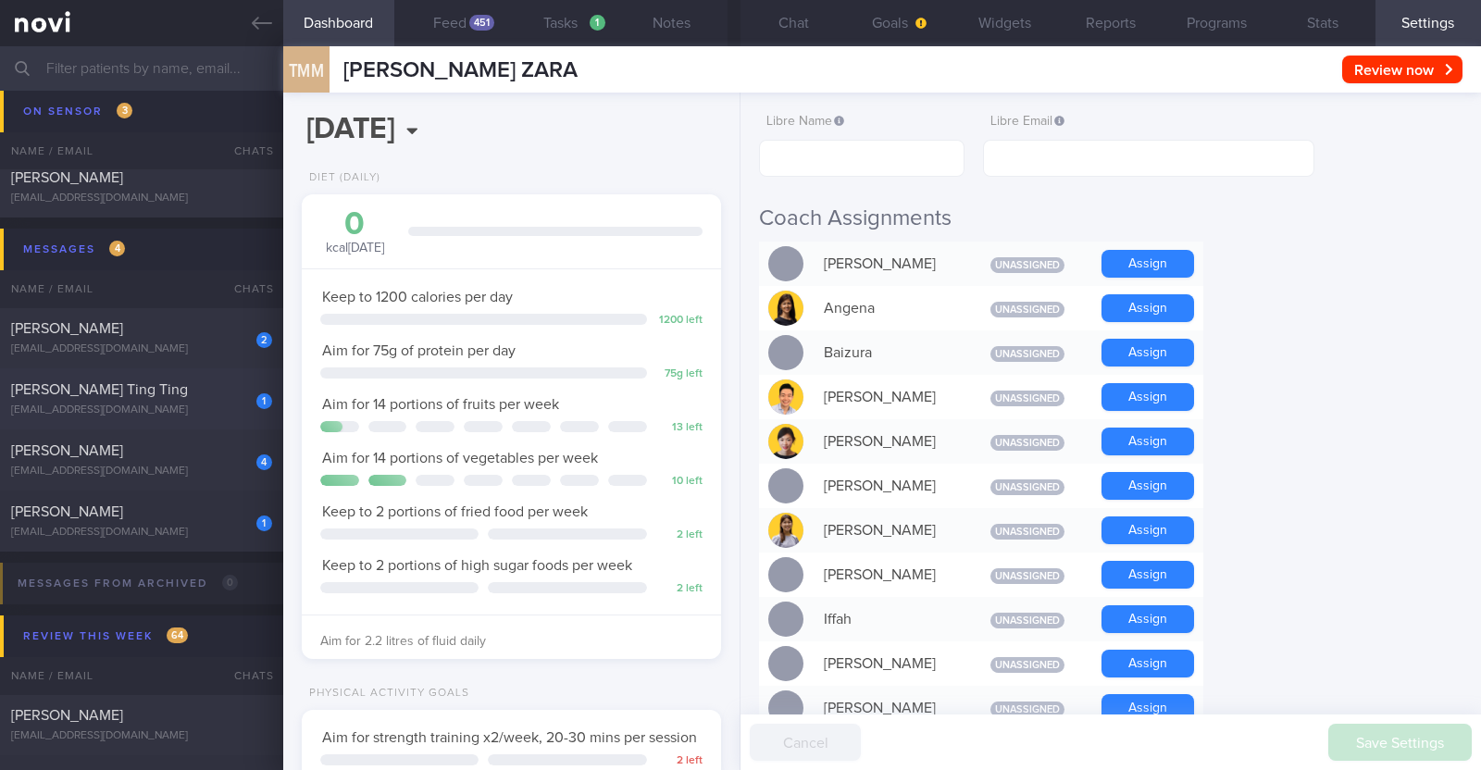
click at [194, 403] on div "wtttan@gmail.com" at bounding box center [141, 410] width 261 height 14
type input "R/v 25/9"
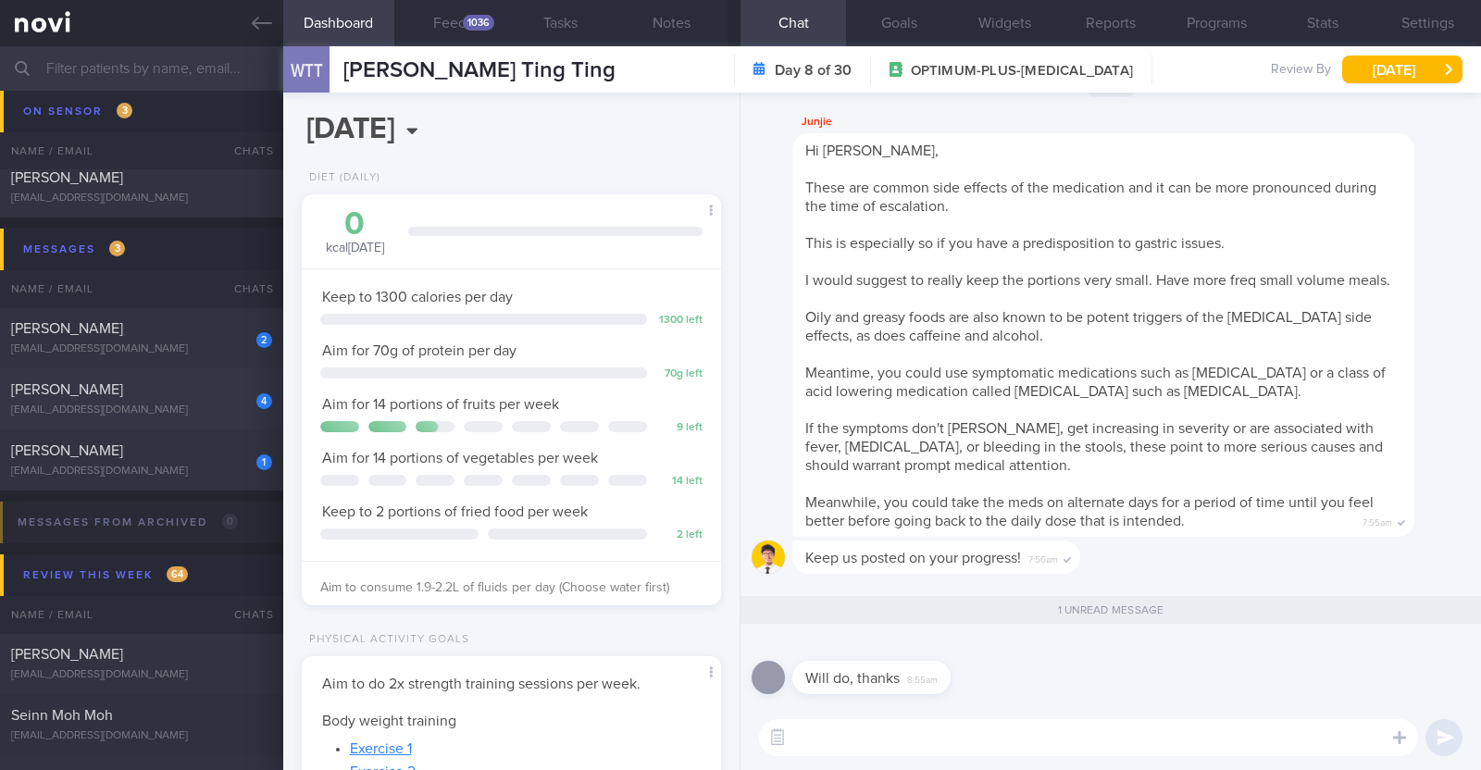
click at [194, 403] on div "[EMAIL_ADDRESS][DOMAIN_NAME]" at bounding box center [141, 410] width 261 height 14
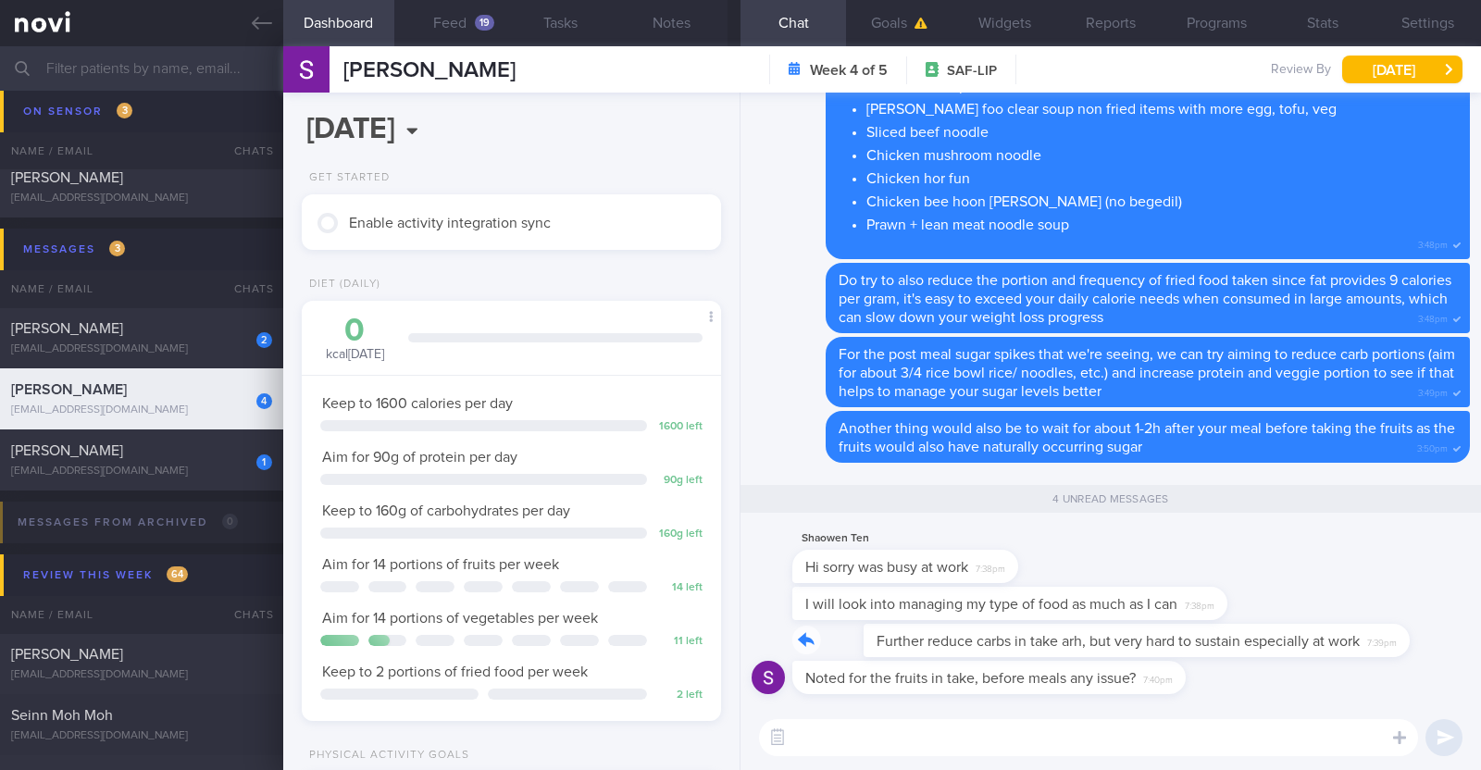
drag, startPoint x: 1332, startPoint y: 638, endPoint x: 1467, endPoint y: 632, distance: 134.3
click at [1467, 632] on div "Noted for the fruits in take, before meals any issue? 7:40pm Further reduce car…" at bounding box center [1110, 399] width 740 height 613
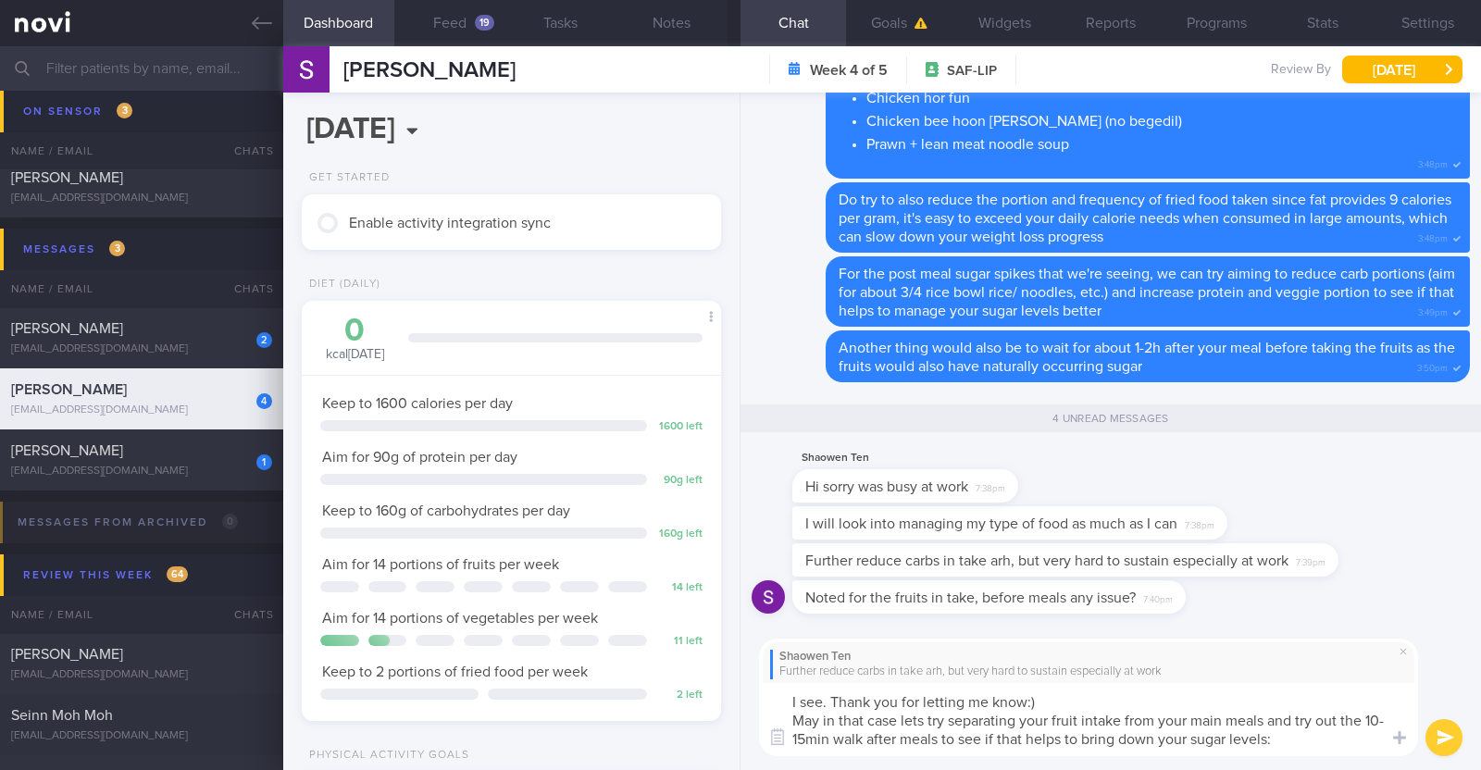
type textarea "I see. Thank you for letting me know:) May in that case lets try separating you…"
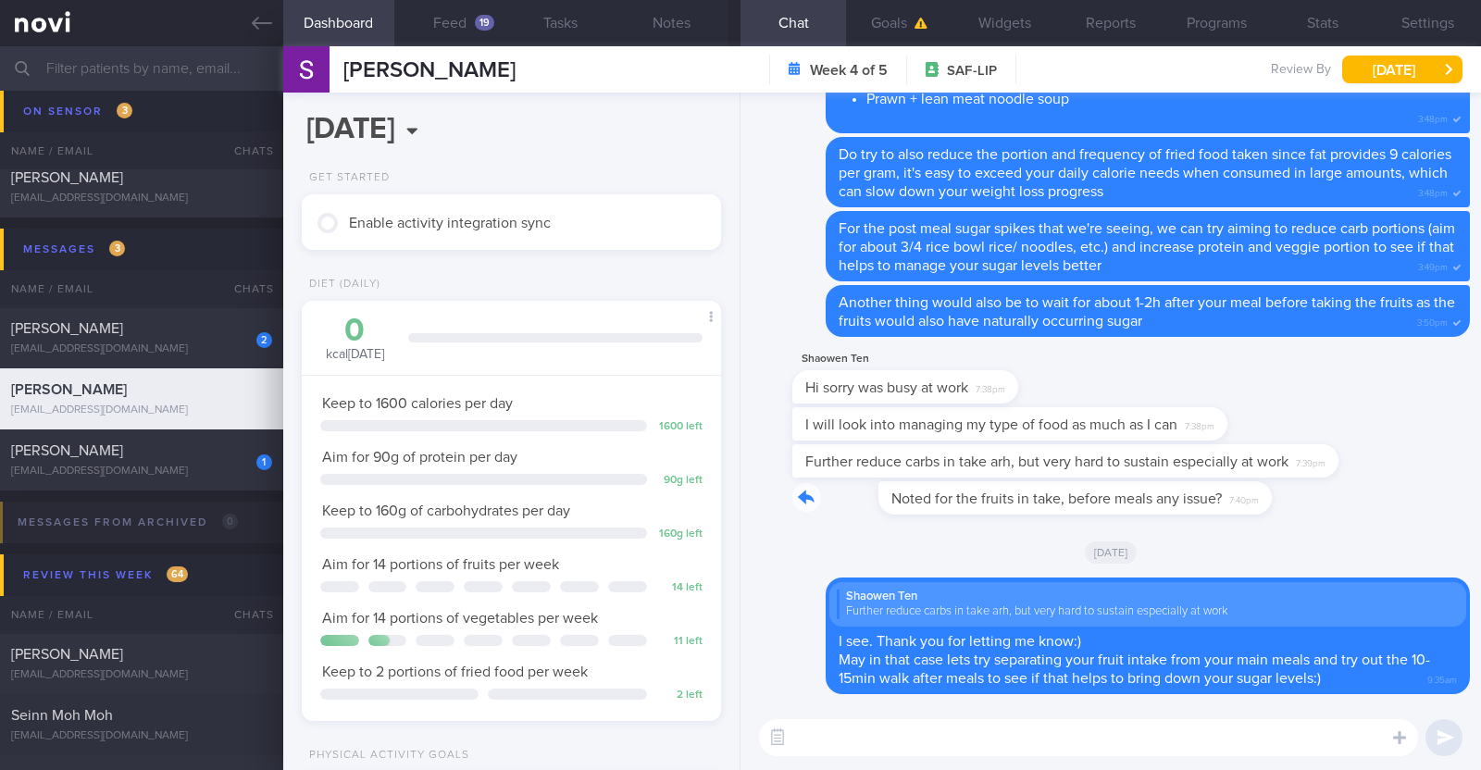
drag, startPoint x: 1178, startPoint y: 493, endPoint x: 1399, endPoint y: 492, distance: 221.2
click at [1399, 492] on div "Noted for the fruits in take, before meals any issue? 7:40pm" at bounding box center [1110, 503] width 718 height 44
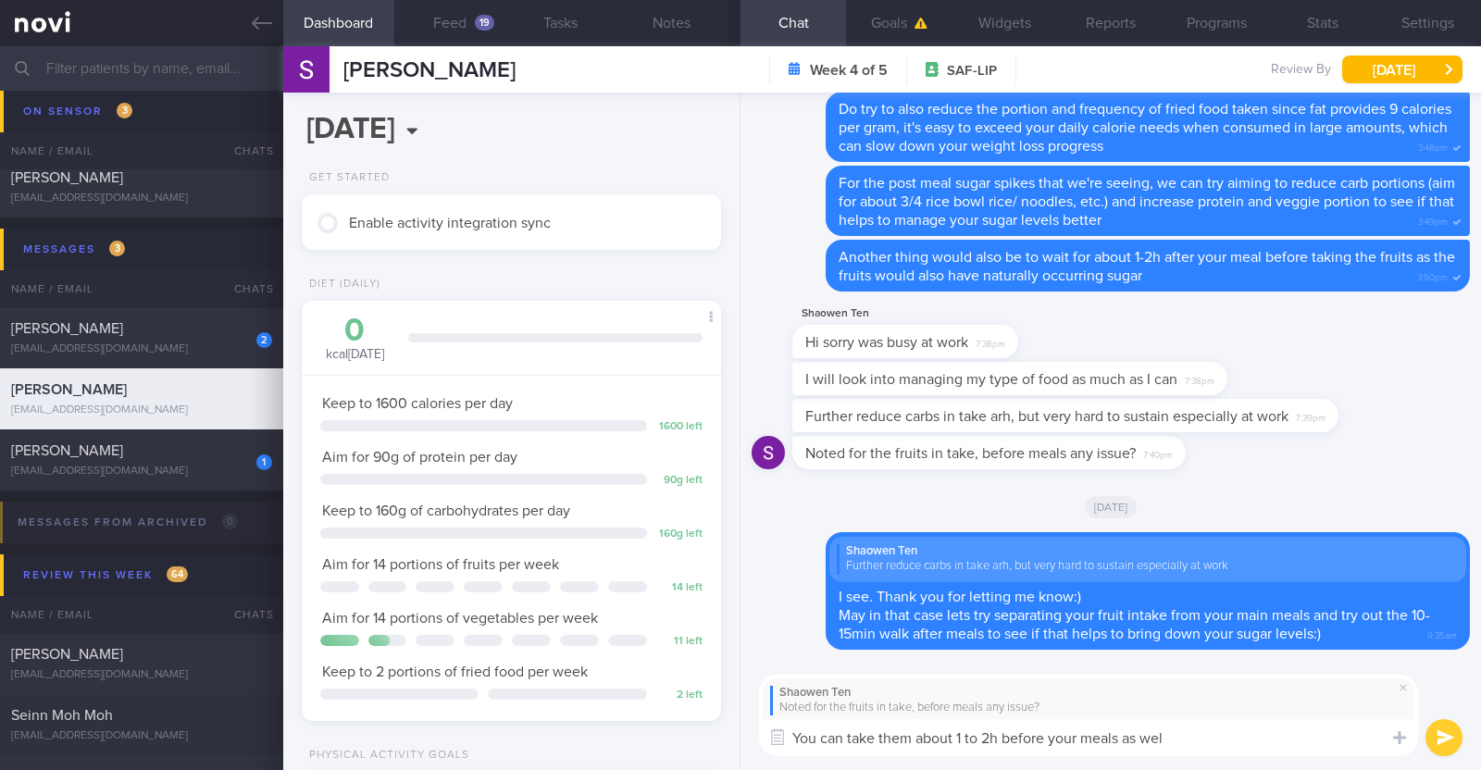
type textarea "You can take them about 1 to 2h before your meals as well"
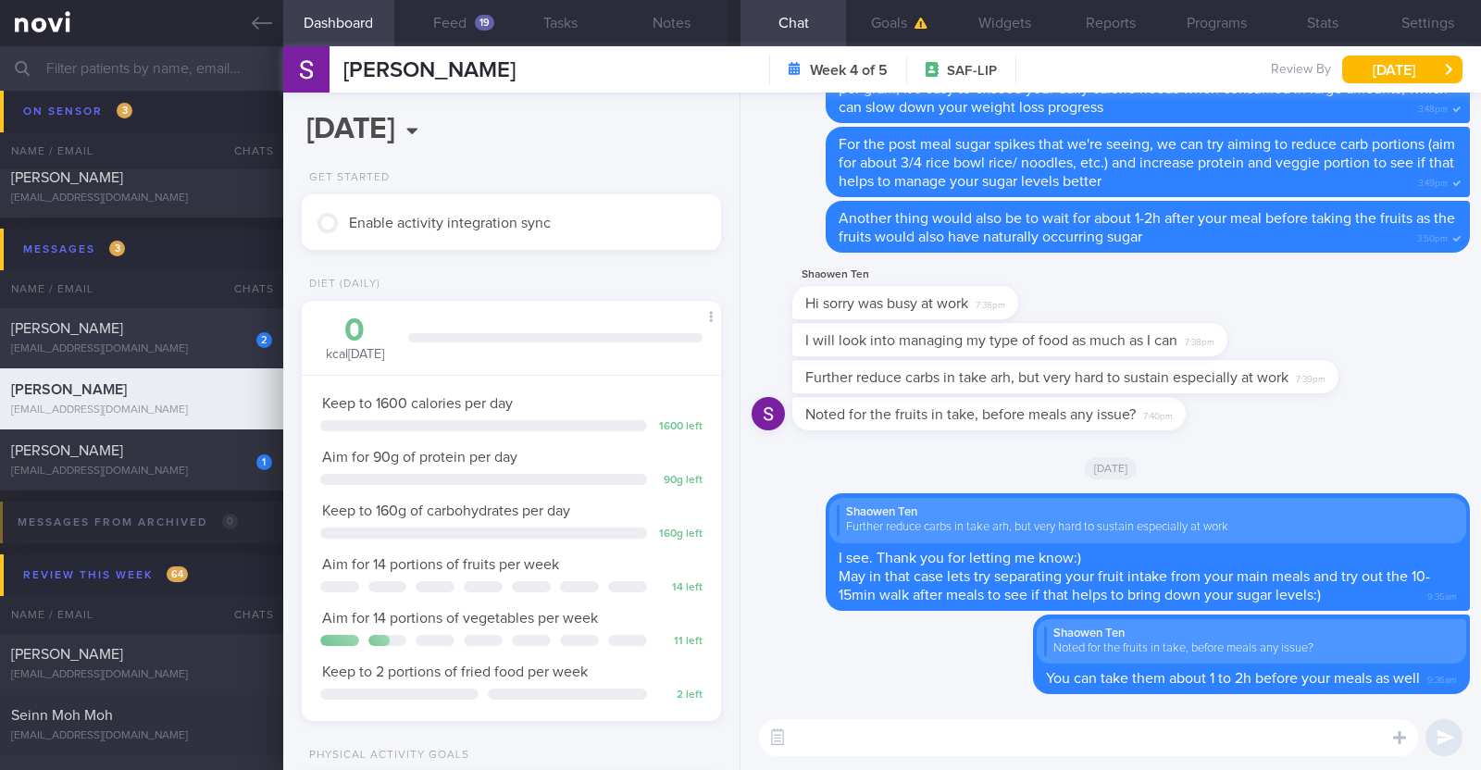
click at [215, 345] on div "[EMAIL_ADDRESS][DOMAIN_NAME]" at bounding box center [141, 349] width 261 height 14
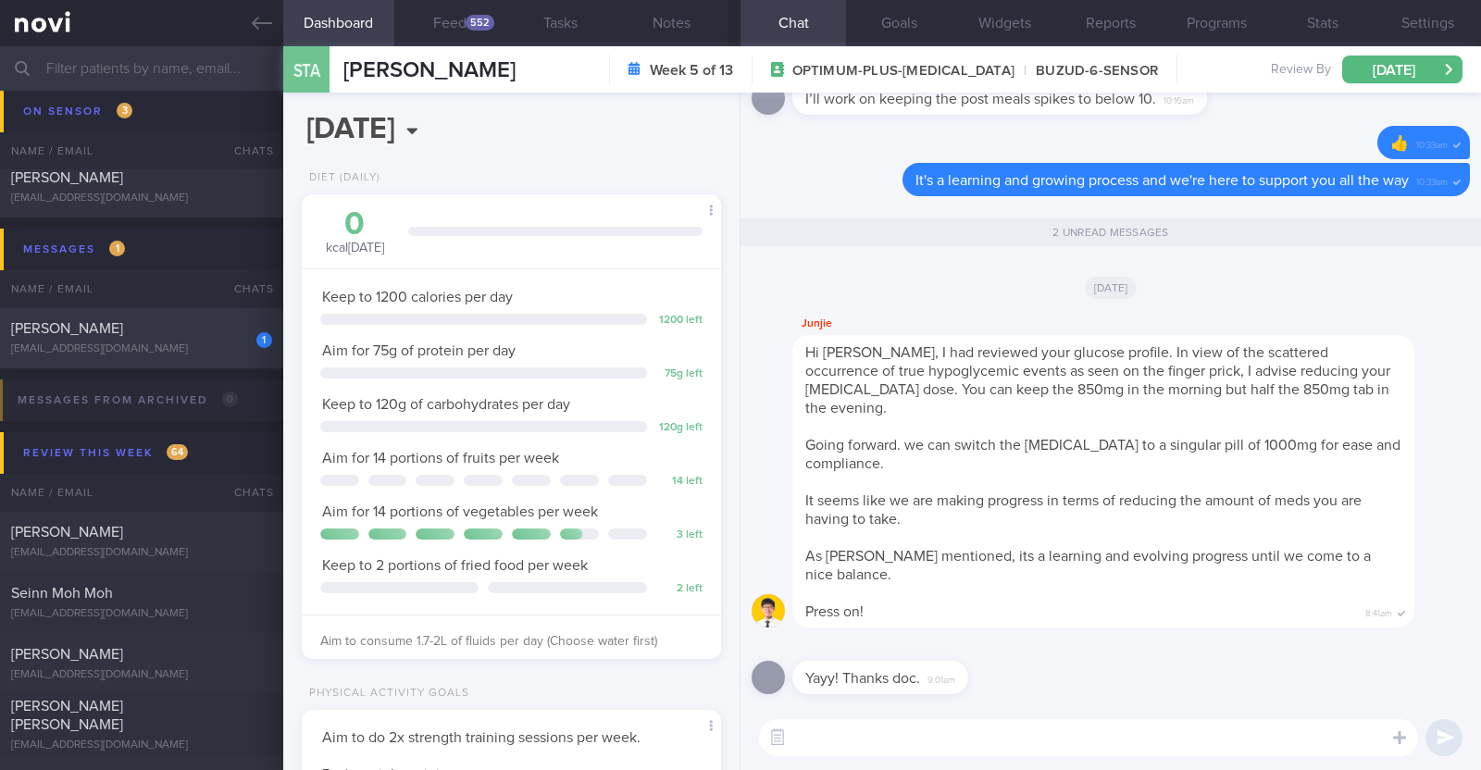
click at [134, 333] on div "[PERSON_NAME]" at bounding box center [139, 328] width 256 height 19
type input "To archive on 6/6"
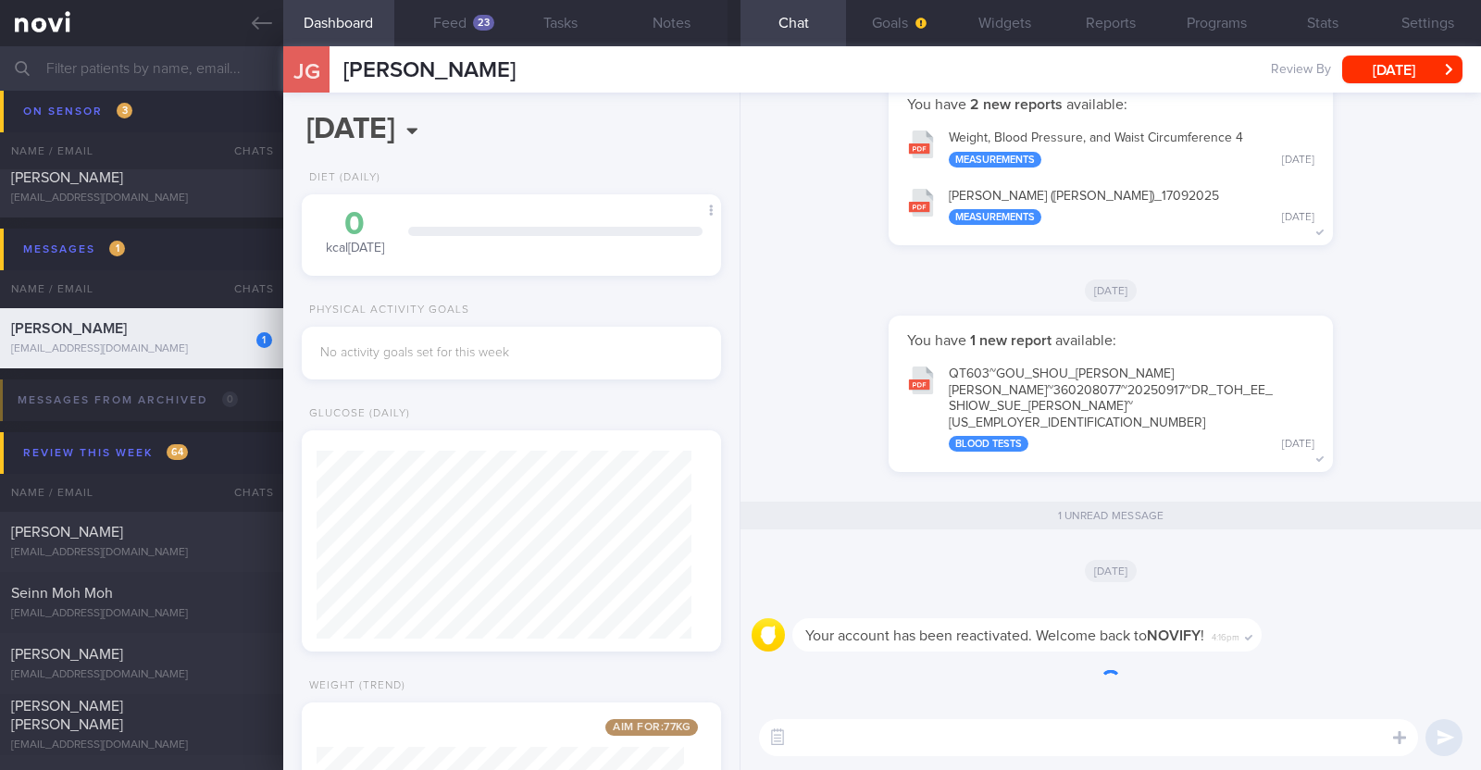
scroll to position [187, 375]
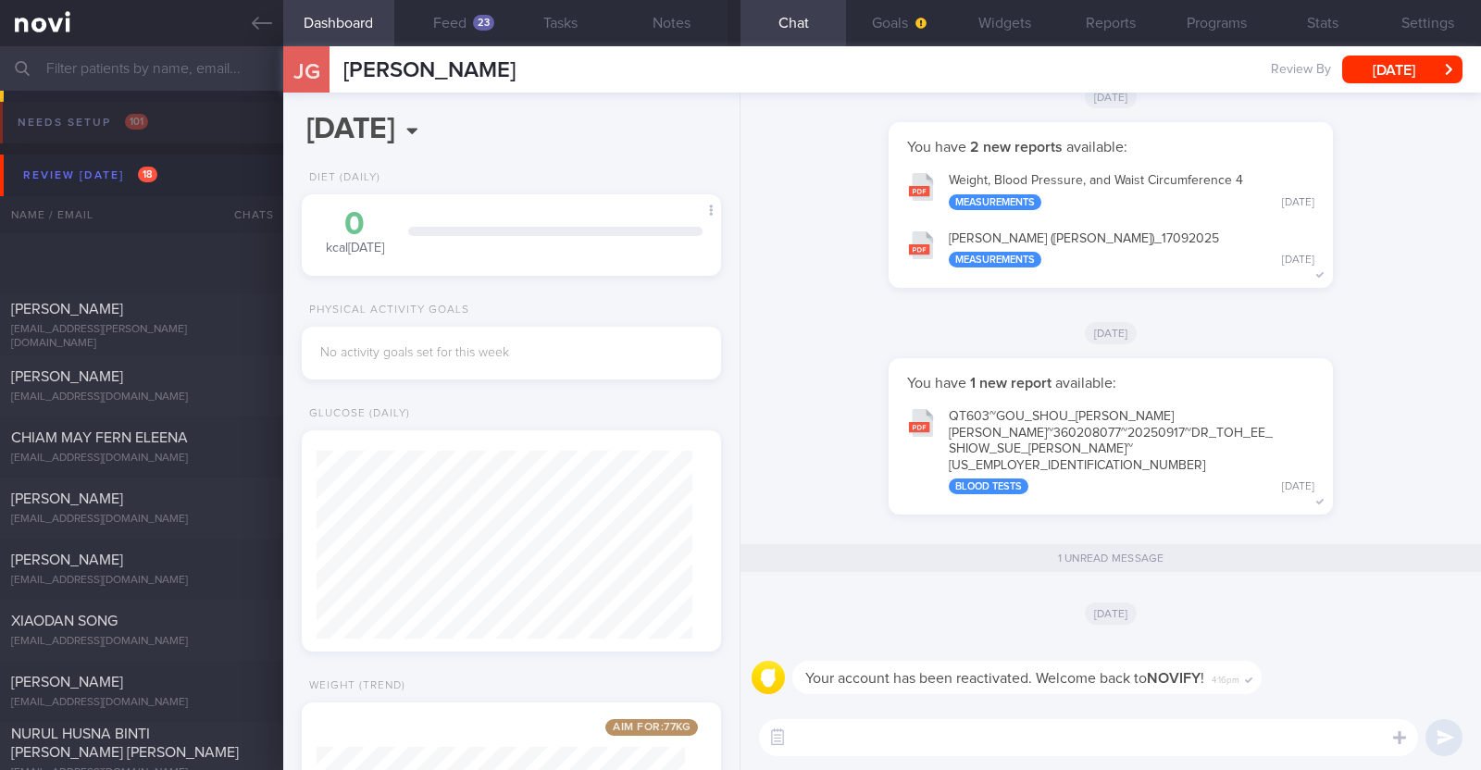
select select "8"
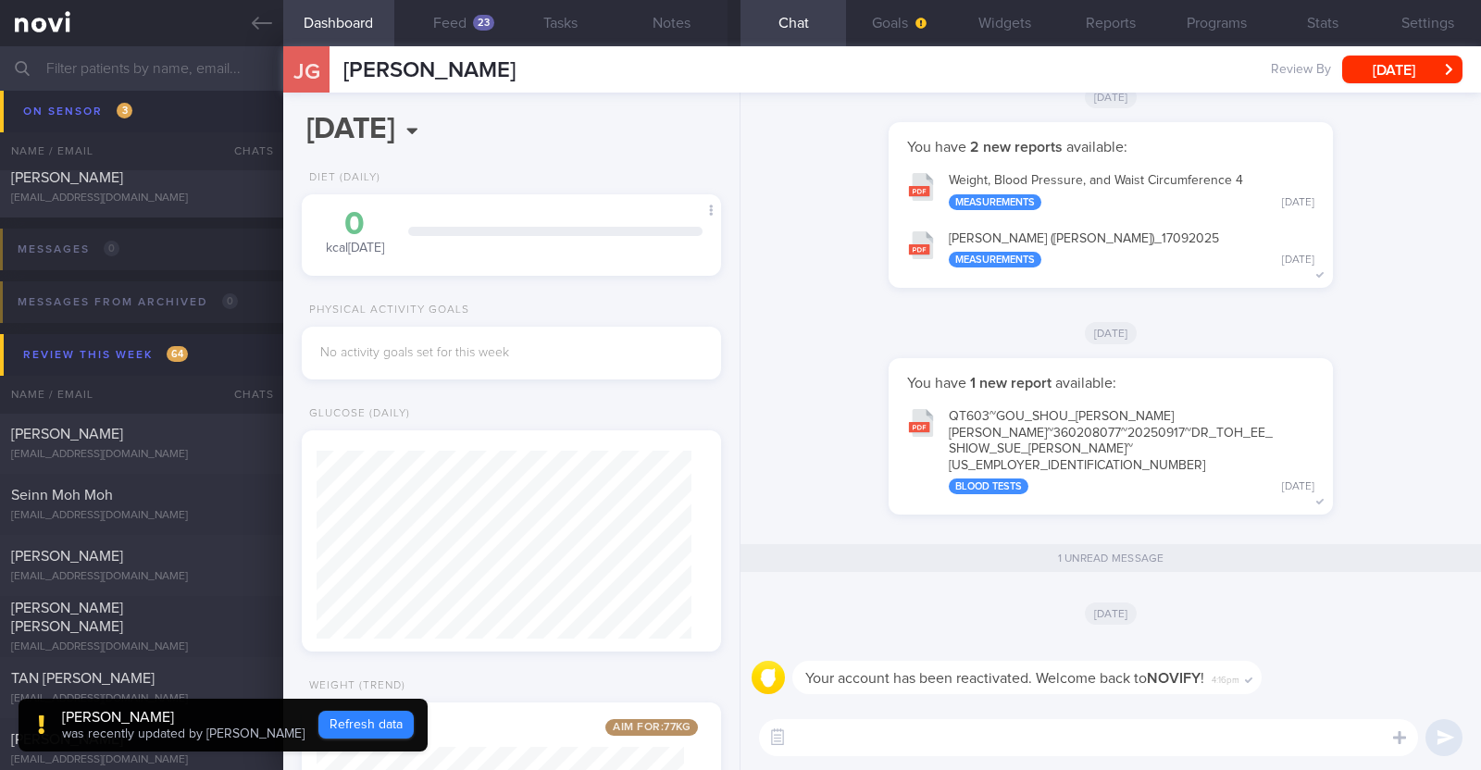
click at [318, 718] on button "Refresh data" at bounding box center [365, 725] width 95 height 28
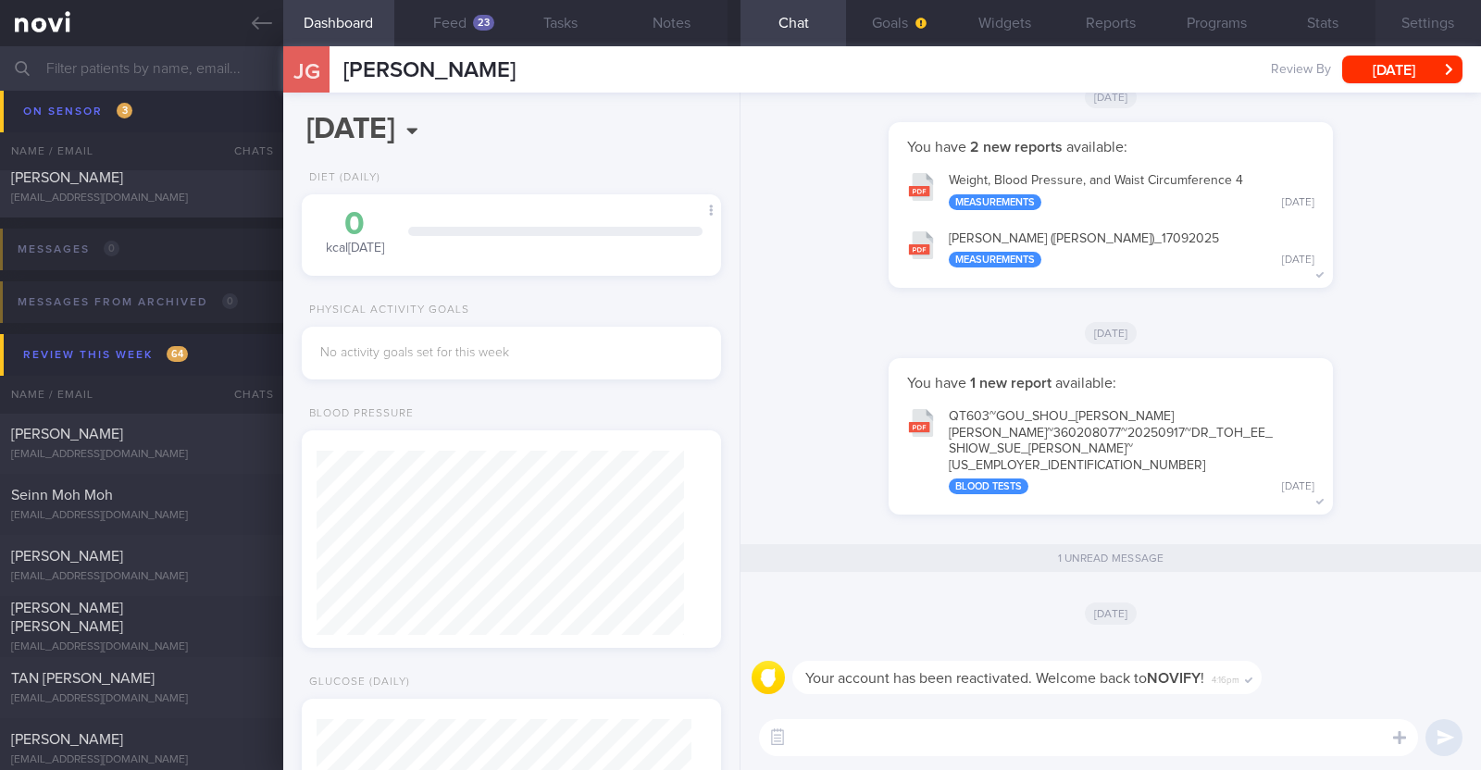
scroll to position [187, 375]
click at [1430, 13] on button "Settings" at bounding box center [1427, 23] width 105 height 46
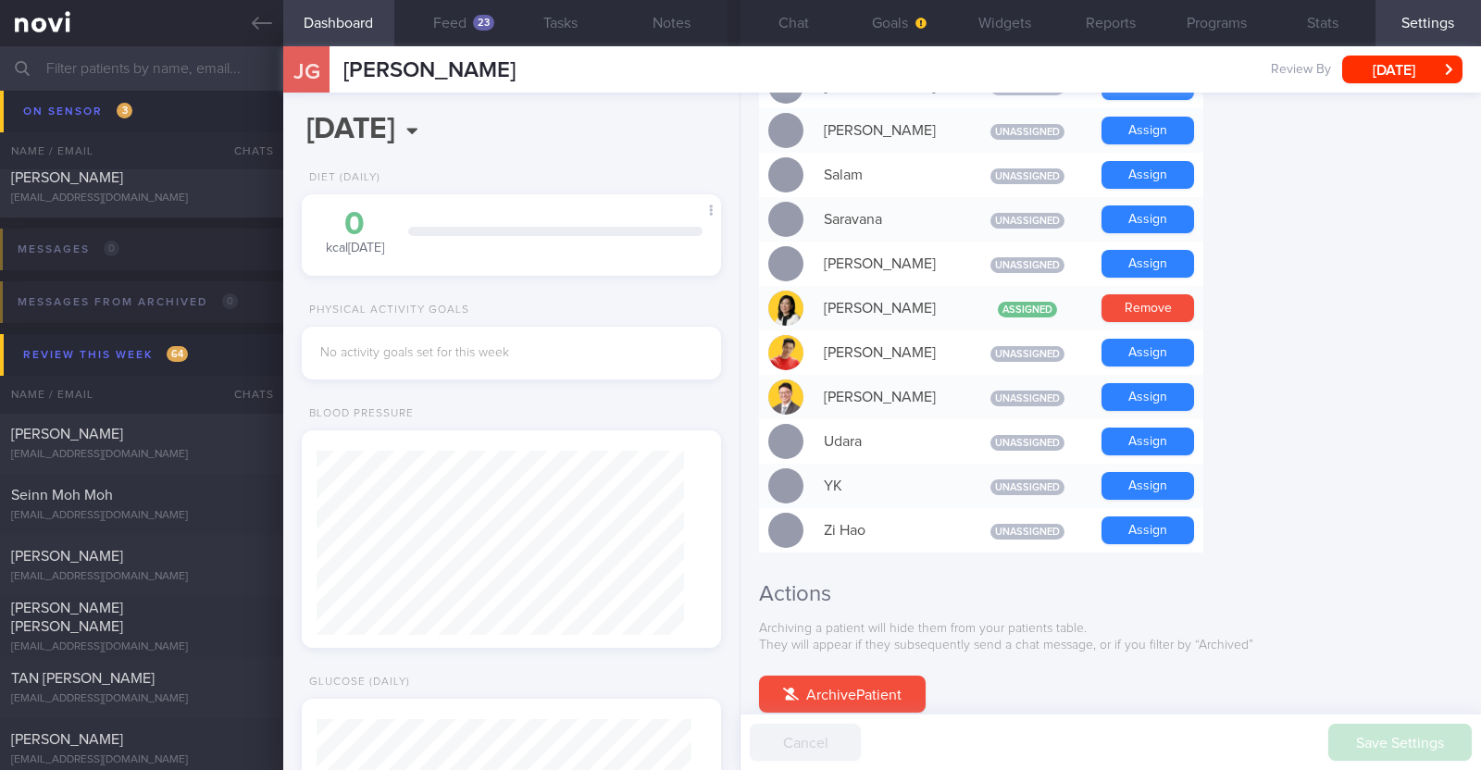
scroll to position [1665, 0]
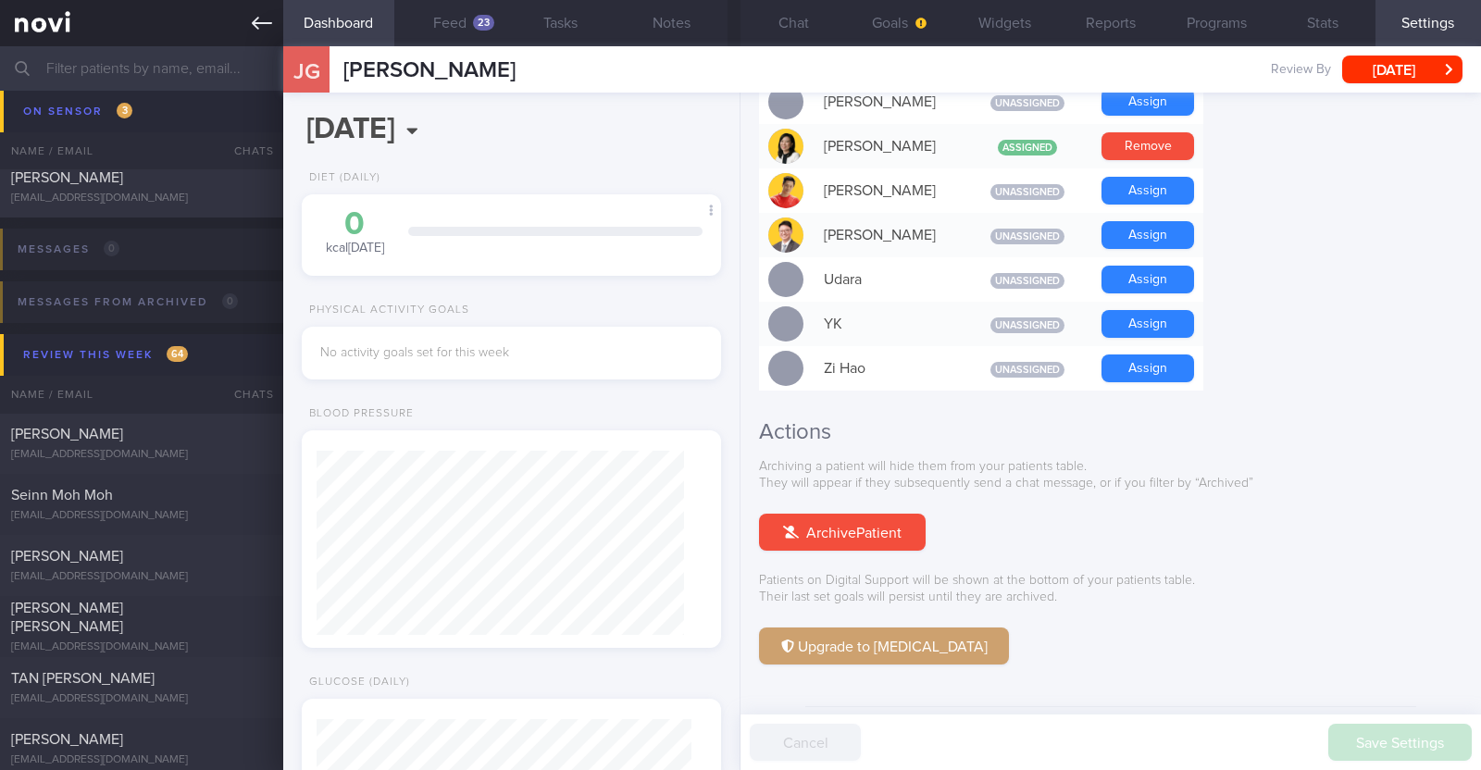
click at [254, 13] on icon at bounding box center [262, 23] width 20 height 20
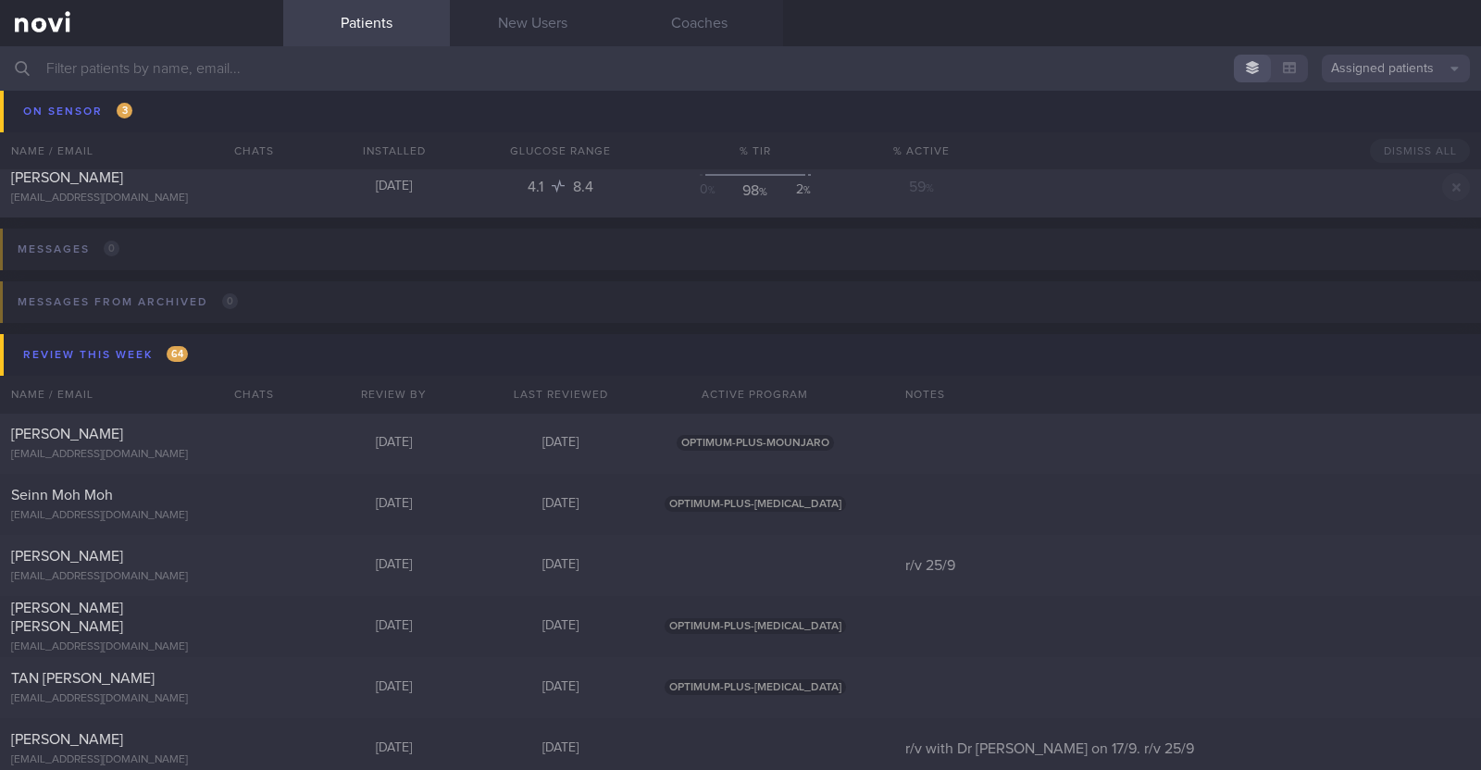
click at [245, 76] on input "text" at bounding box center [740, 68] width 1481 height 44
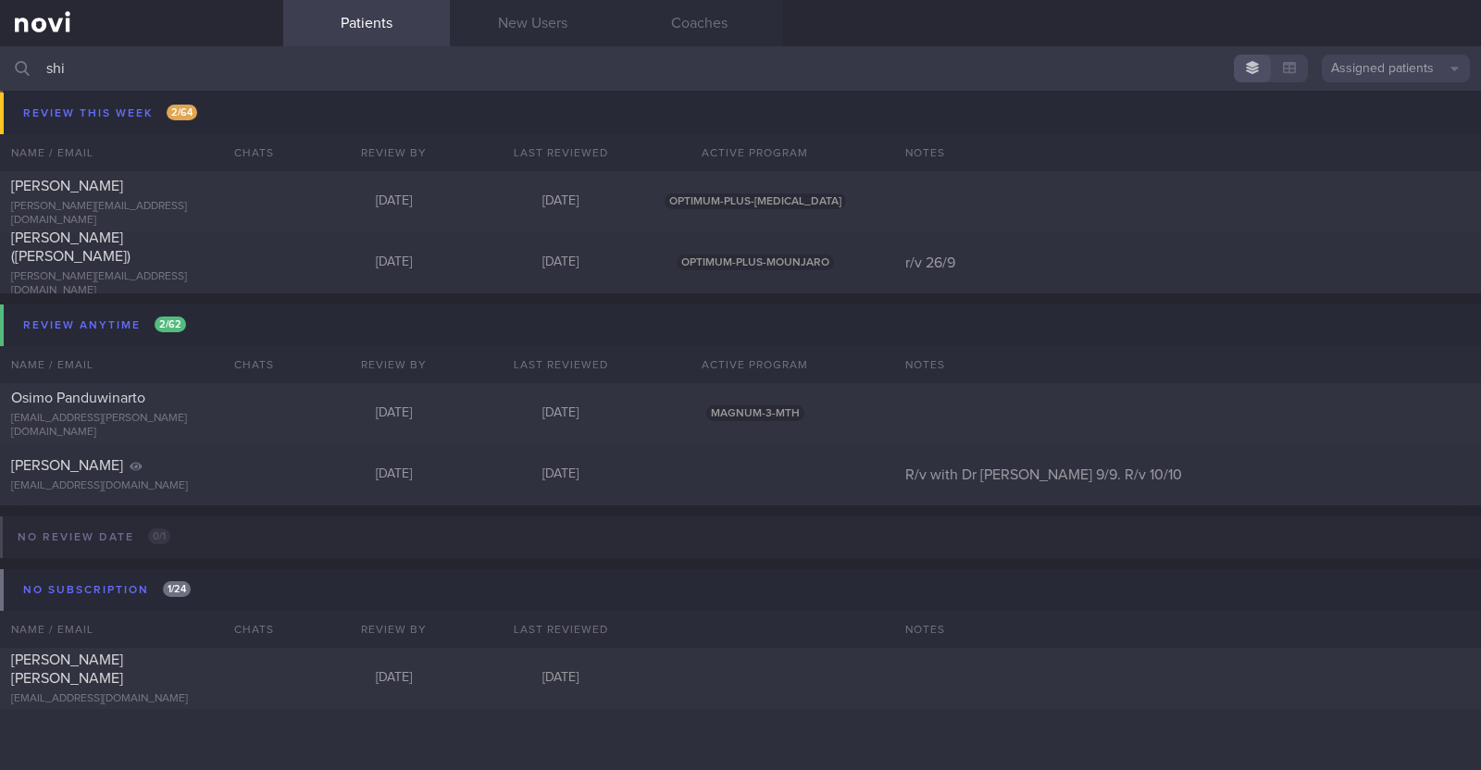
scroll to position [349, 0]
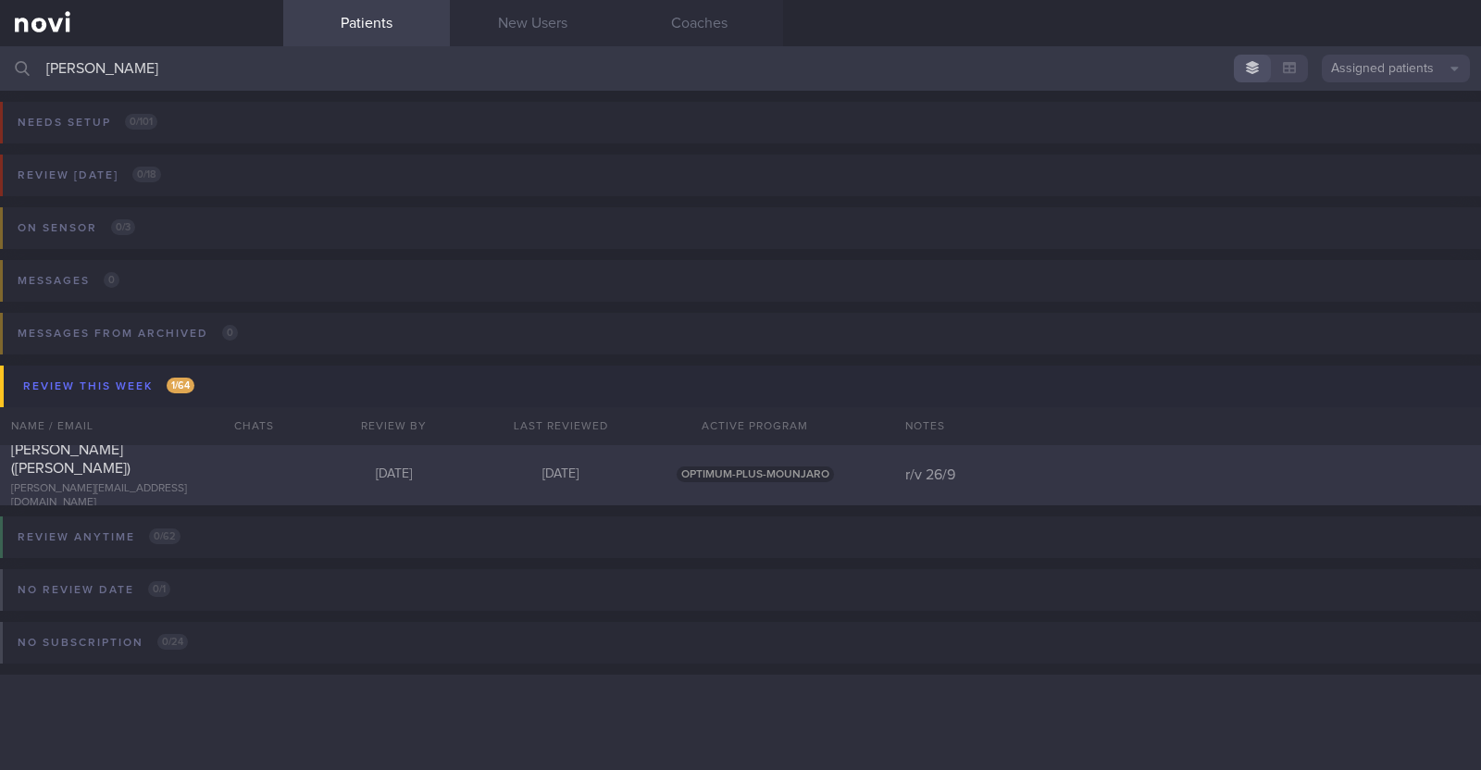
type input "[PERSON_NAME]"
click at [247, 473] on div "[PERSON_NAME] ([PERSON_NAME])" at bounding box center [139, 458] width 256 height 37
select select "8"
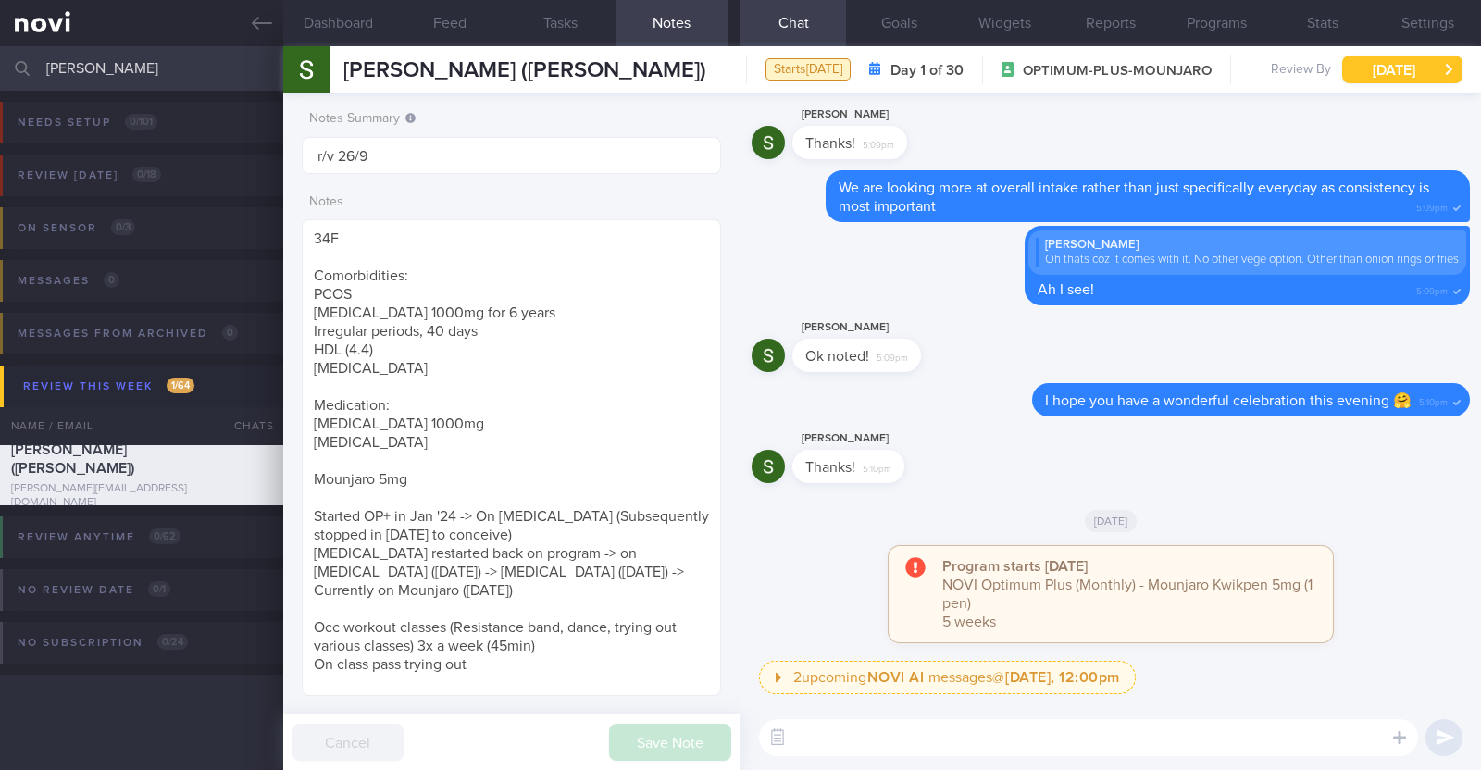
click at [1359, 65] on button "[DATE]" at bounding box center [1402, 70] width 120 height 28
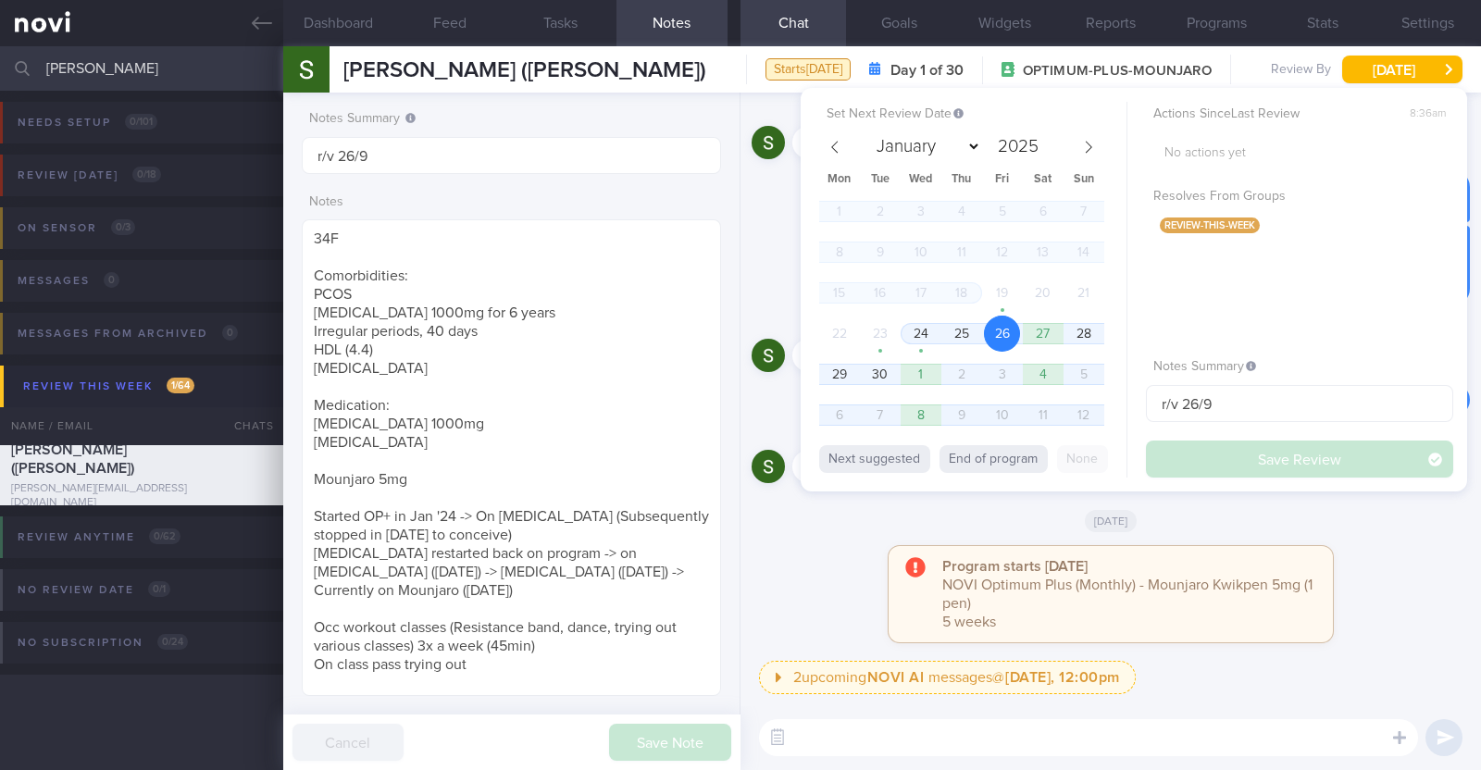
click at [1361, 523] on div "[DATE]" at bounding box center [1110, 520] width 718 height 52
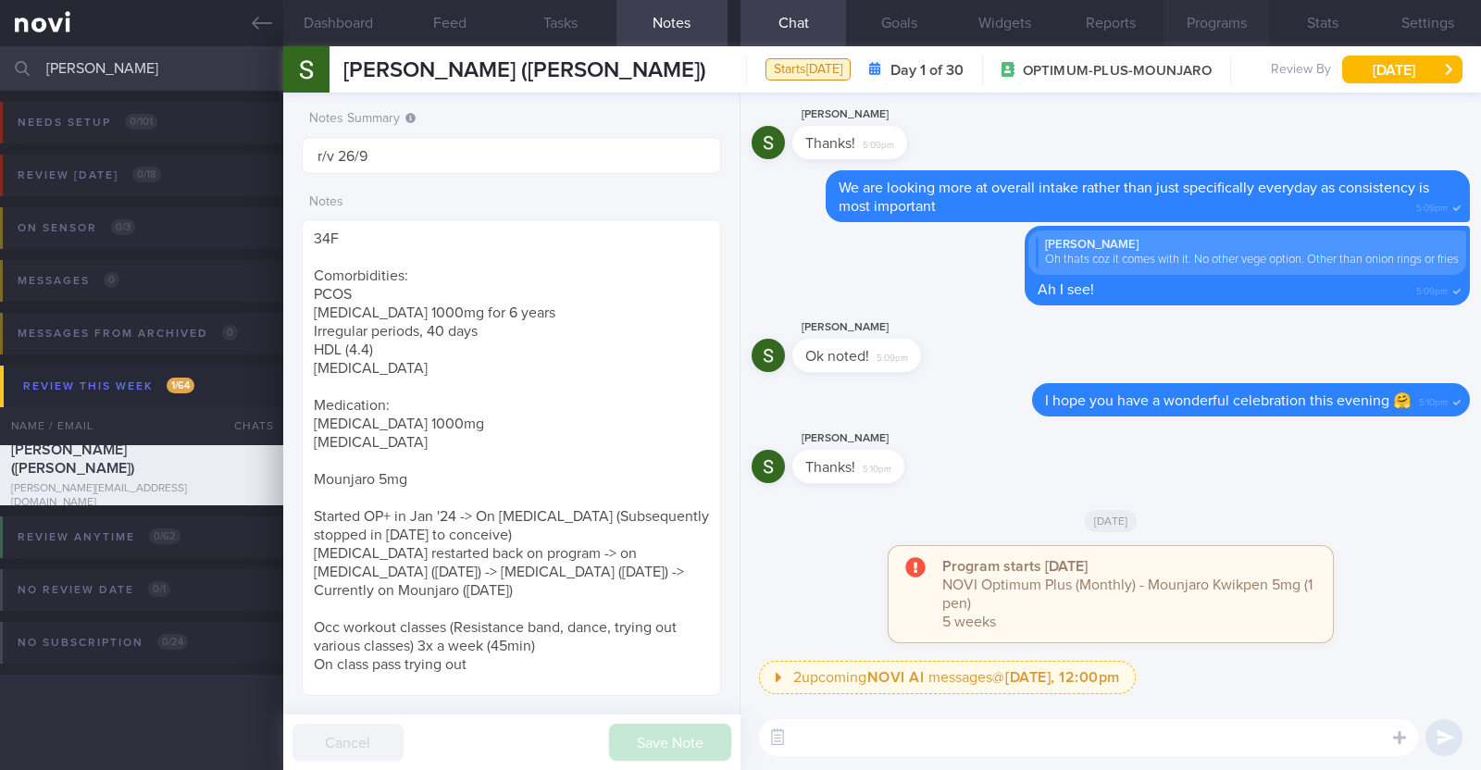
click at [1197, 30] on button "Programs" at bounding box center [1215, 23] width 105 height 46
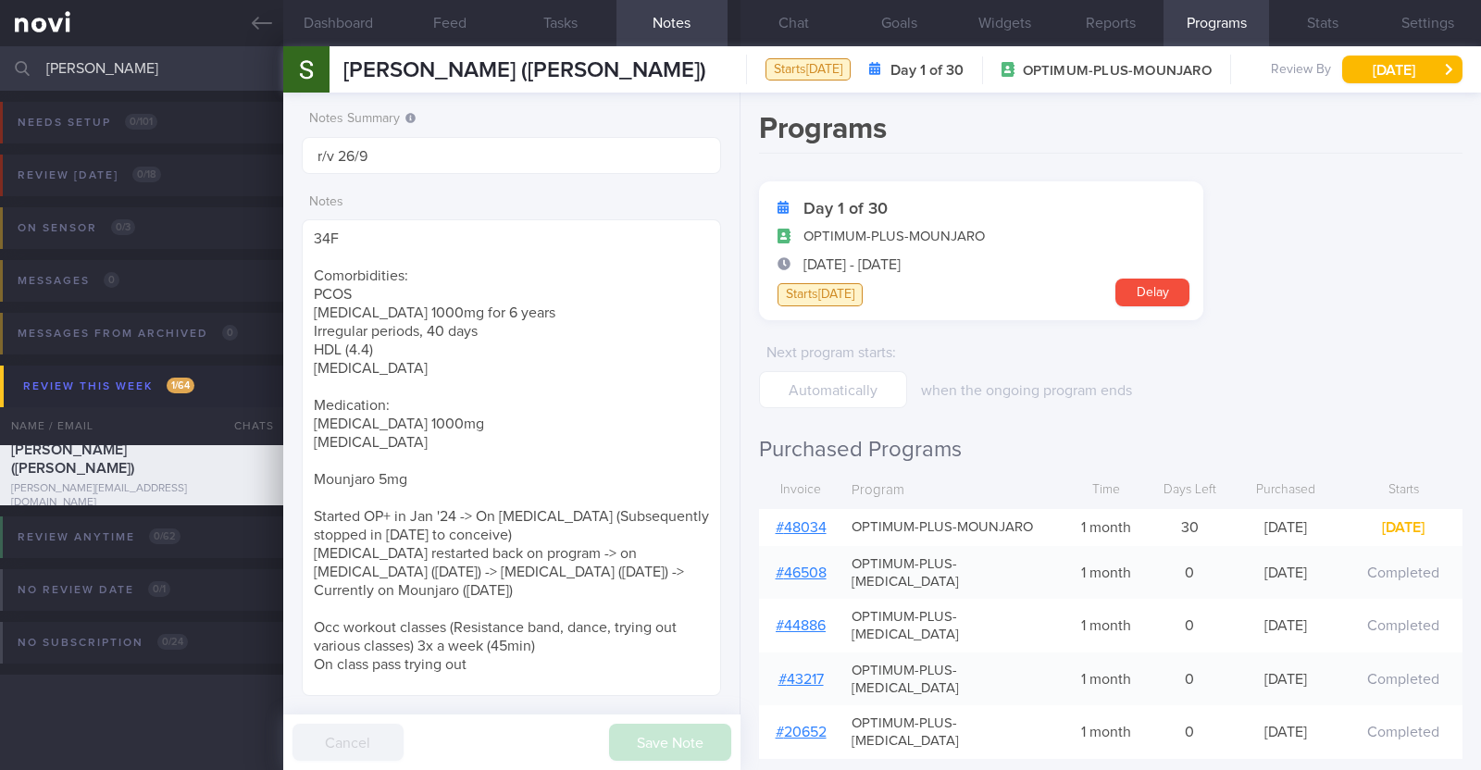
click at [787, 535] on div "# 48034" at bounding box center [800, 527] width 83 height 37
click at [791, 524] on link "# 48034" at bounding box center [800, 527] width 51 height 15
drag, startPoint x: 112, startPoint y: 76, endPoint x: 0, endPoint y: 67, distance: 112.3
click at [0, 67] on input "[PERSON_NAME]" at bounding box center [740, 68] width 1481 height 44
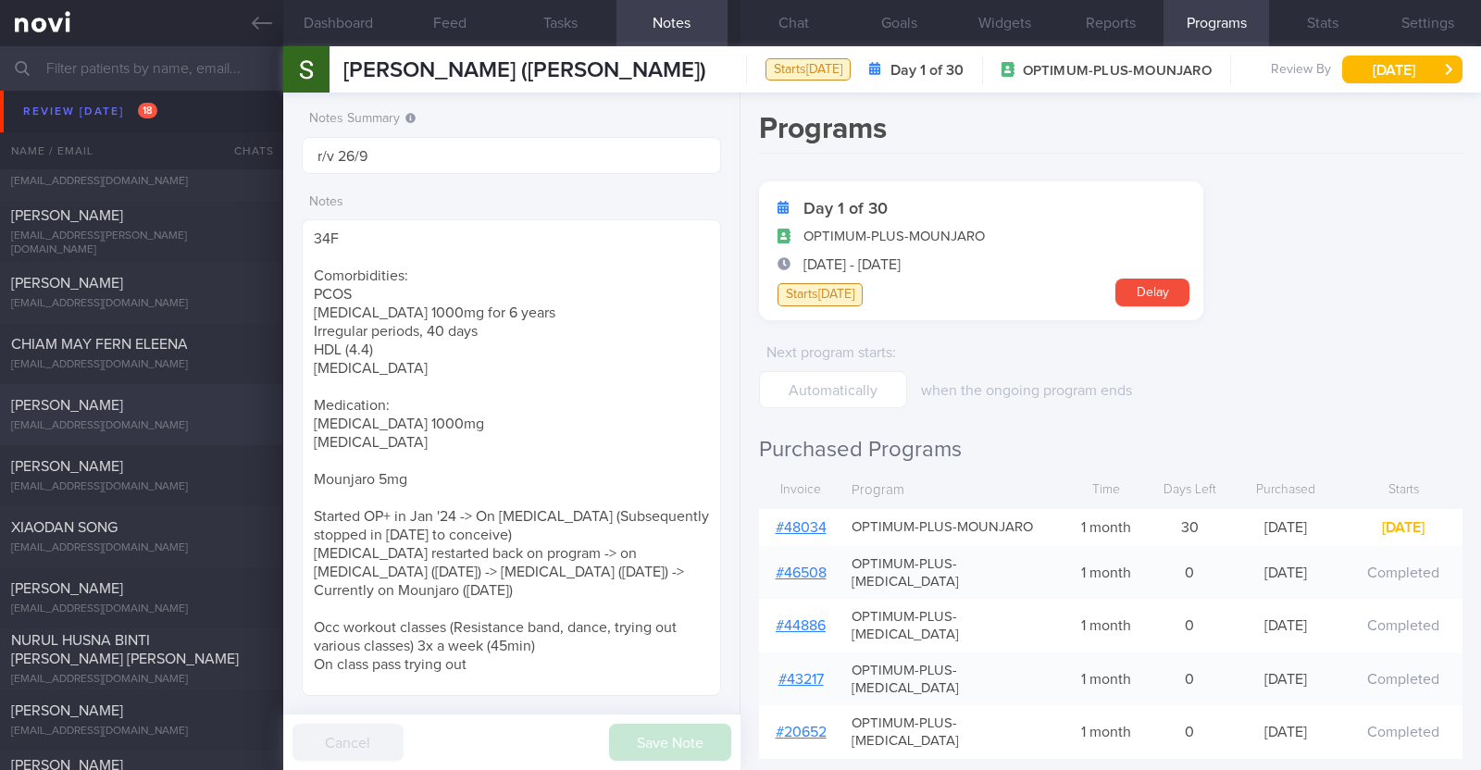
scroll to position [115, 0]
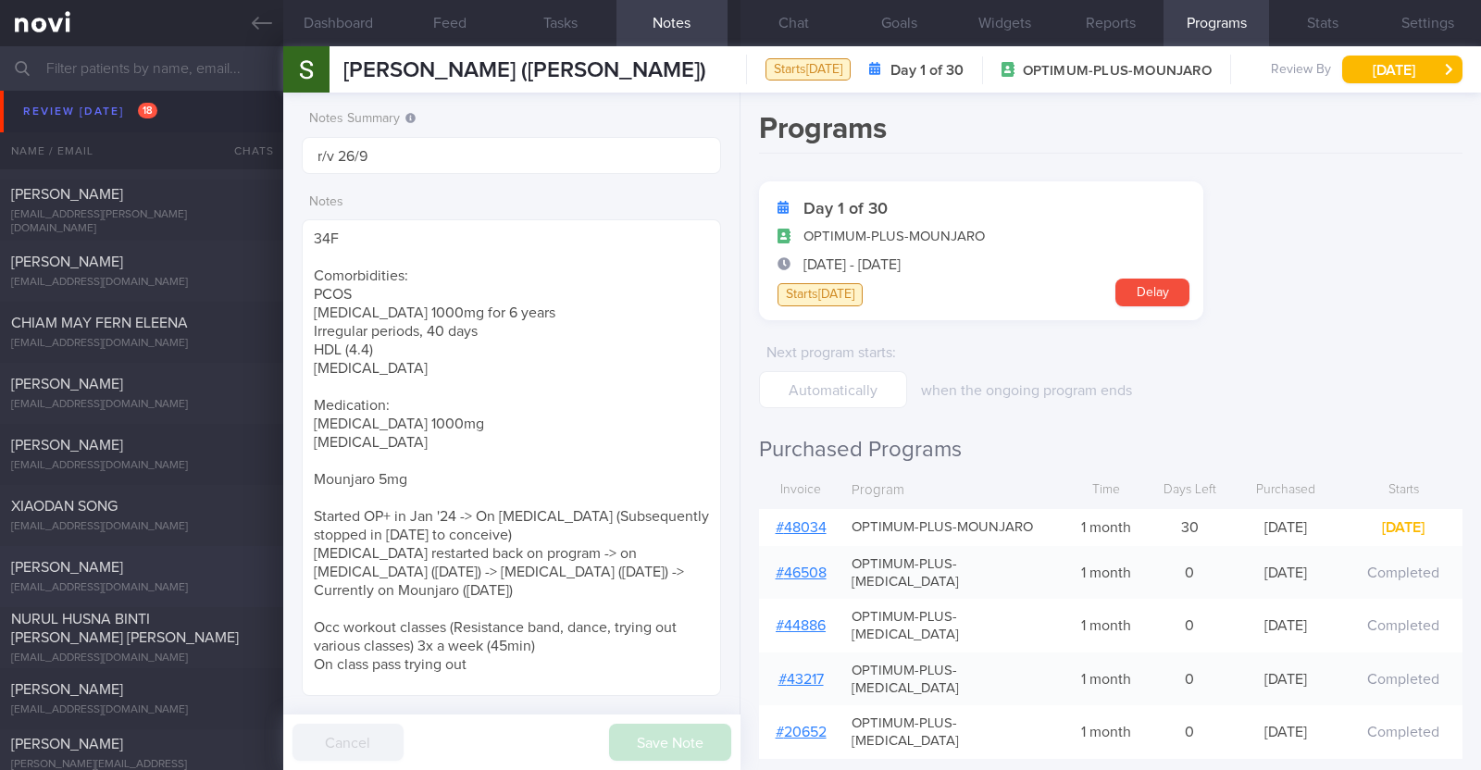
click at [137, 567] on div "[PERSON_NAME]" at bounding box center [139, 567] width 256 height 19
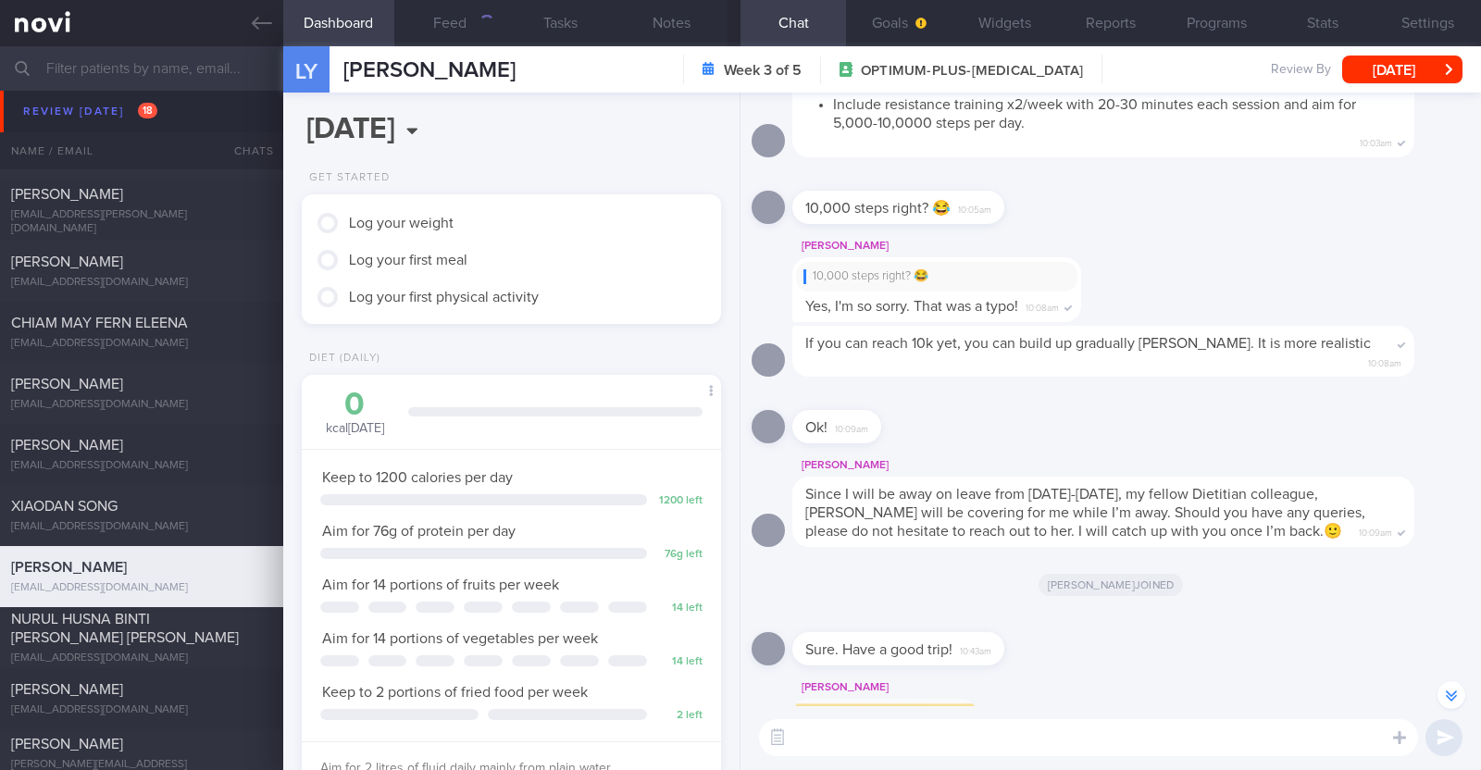
scroll to position [-924, 0]
click at [1431, 10] on button "Settings" at bounding box center [1427, 23] width 105 height 46
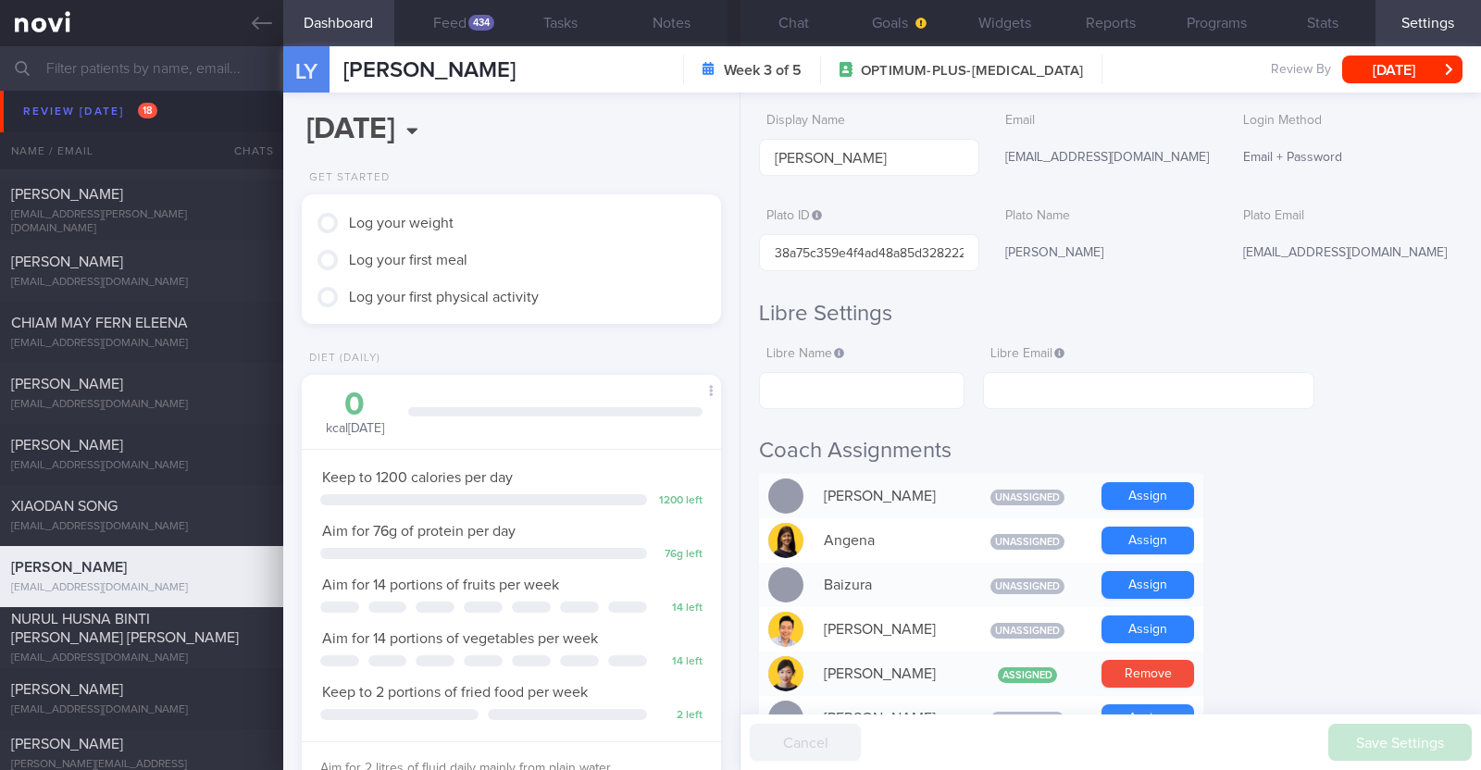
scroll to position [230, 0]
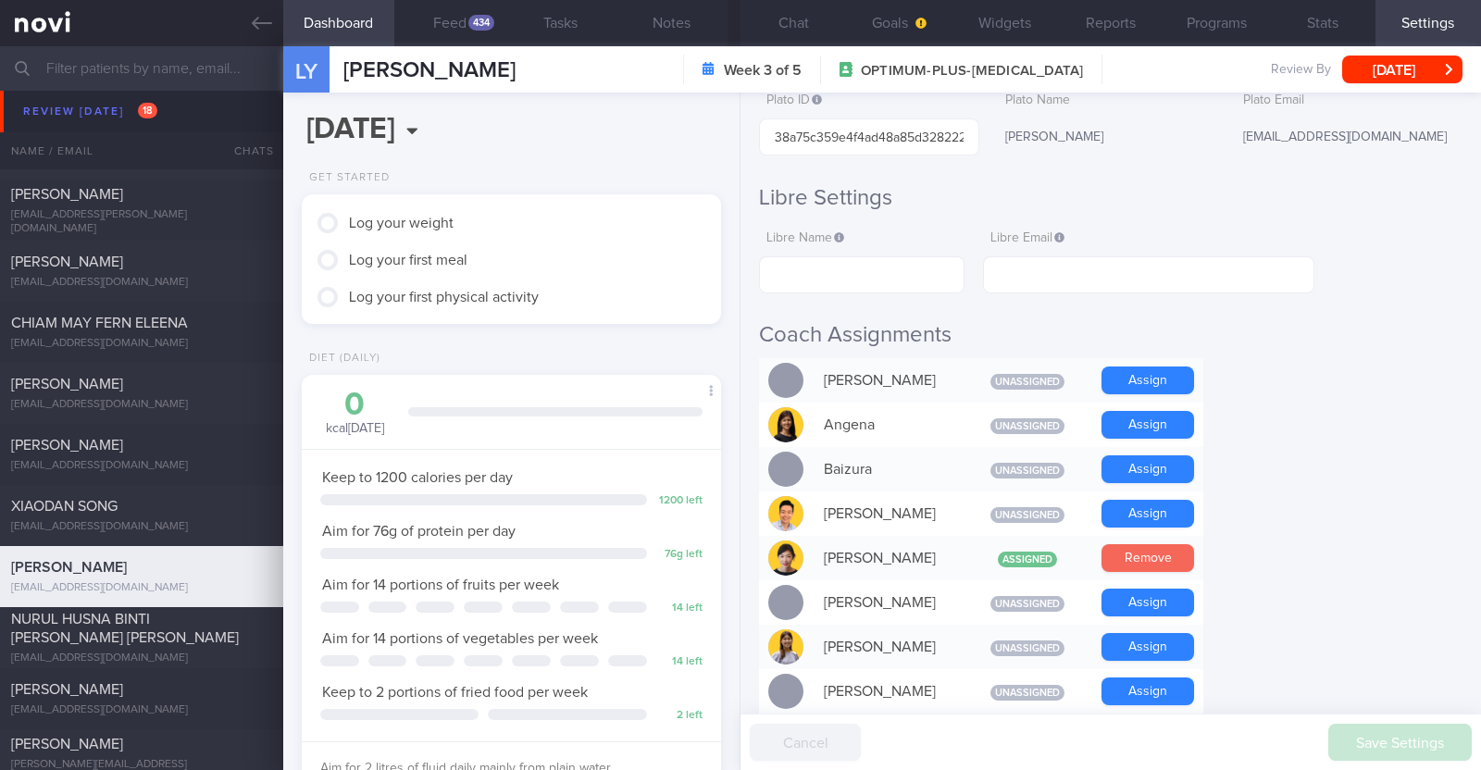
click at [1142, 555] on button "Remove" at bounding box center [1147, 558] width 93 height 28
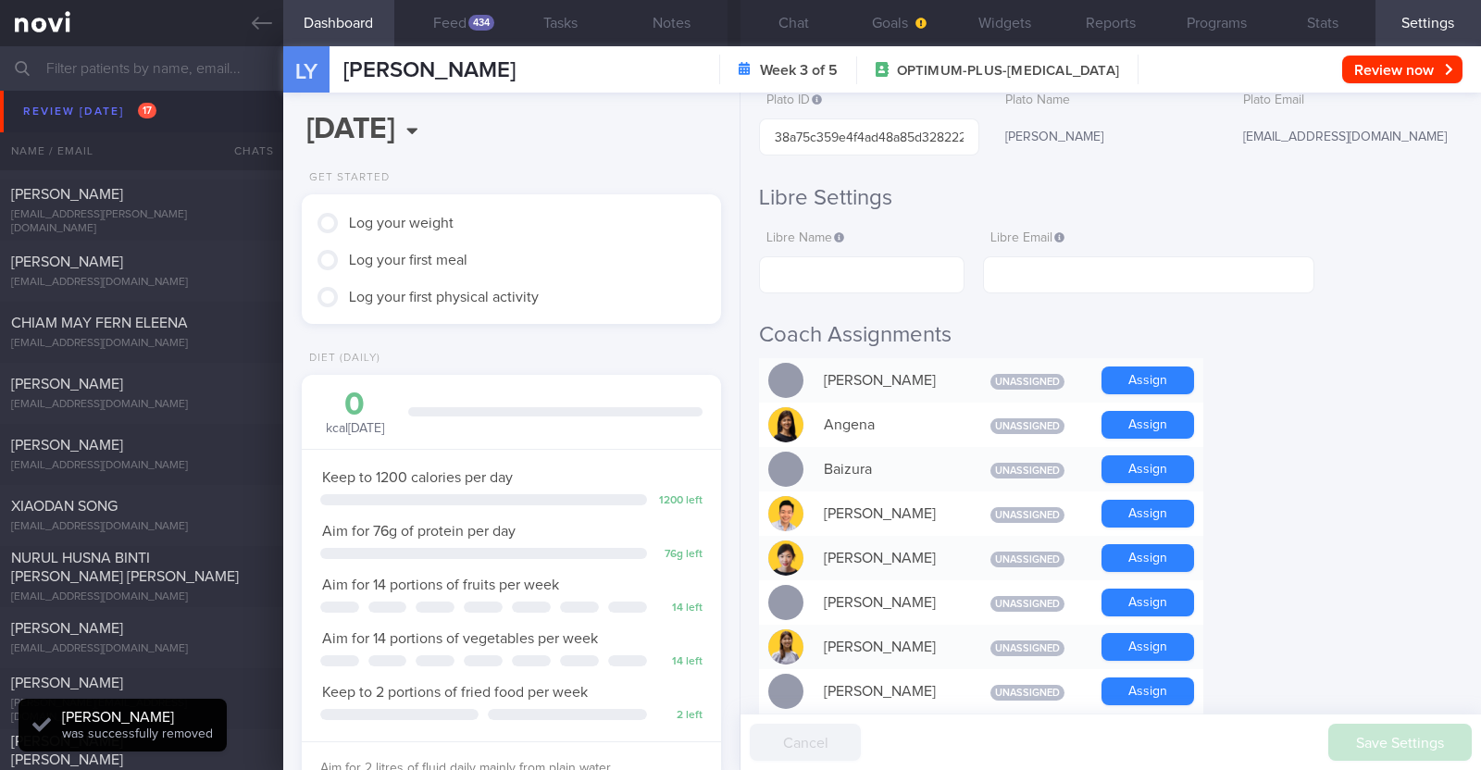
scroll to position [187, 375]
click at [197, 569] on div "NURUL HUSNA BINTI ABDUL HALIM SHAH" at bounding box center [139, 567] width 256 height 37
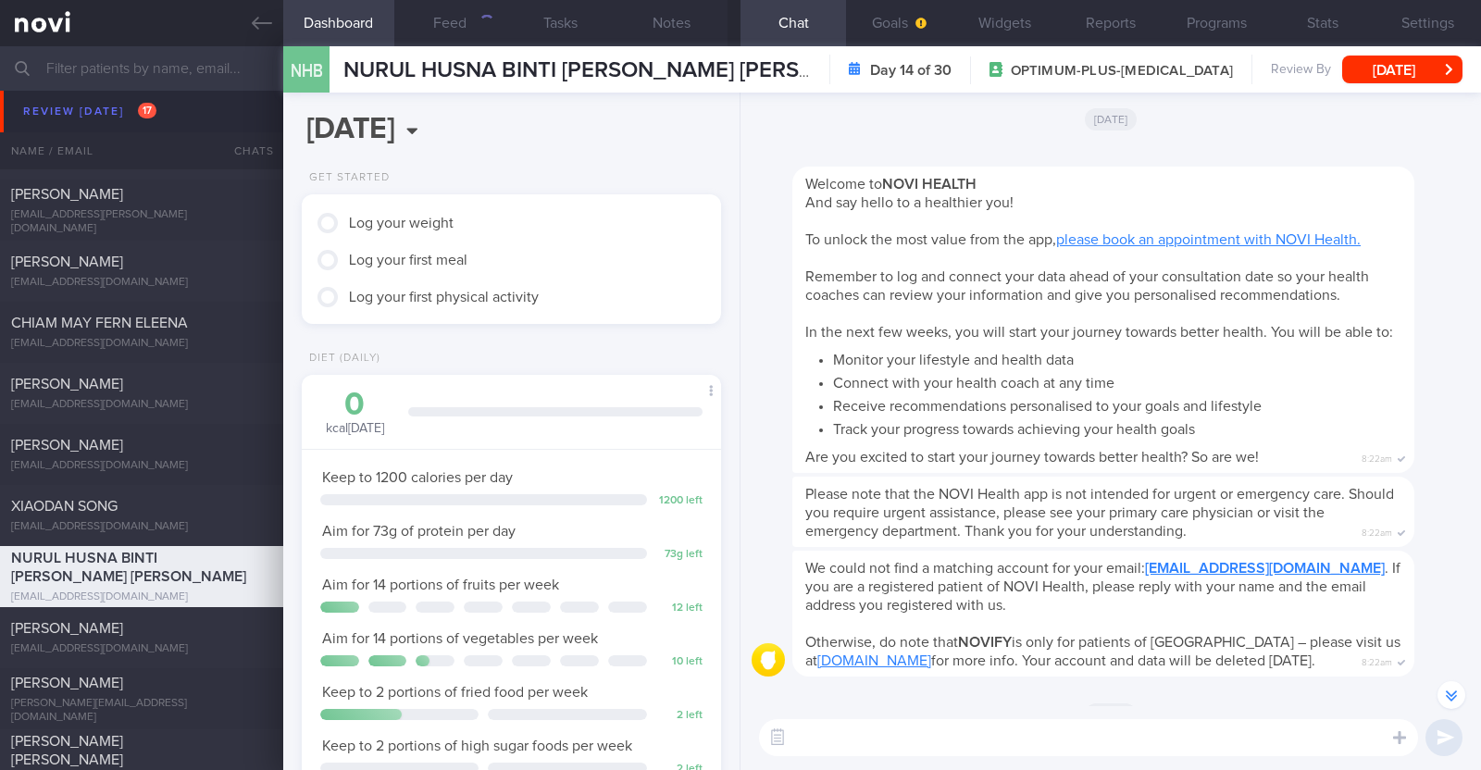
scroll to position [-3864, 0]
click at [1399, 18] on button "Settings" at bounding box center [1427, 23] width 105 height 46
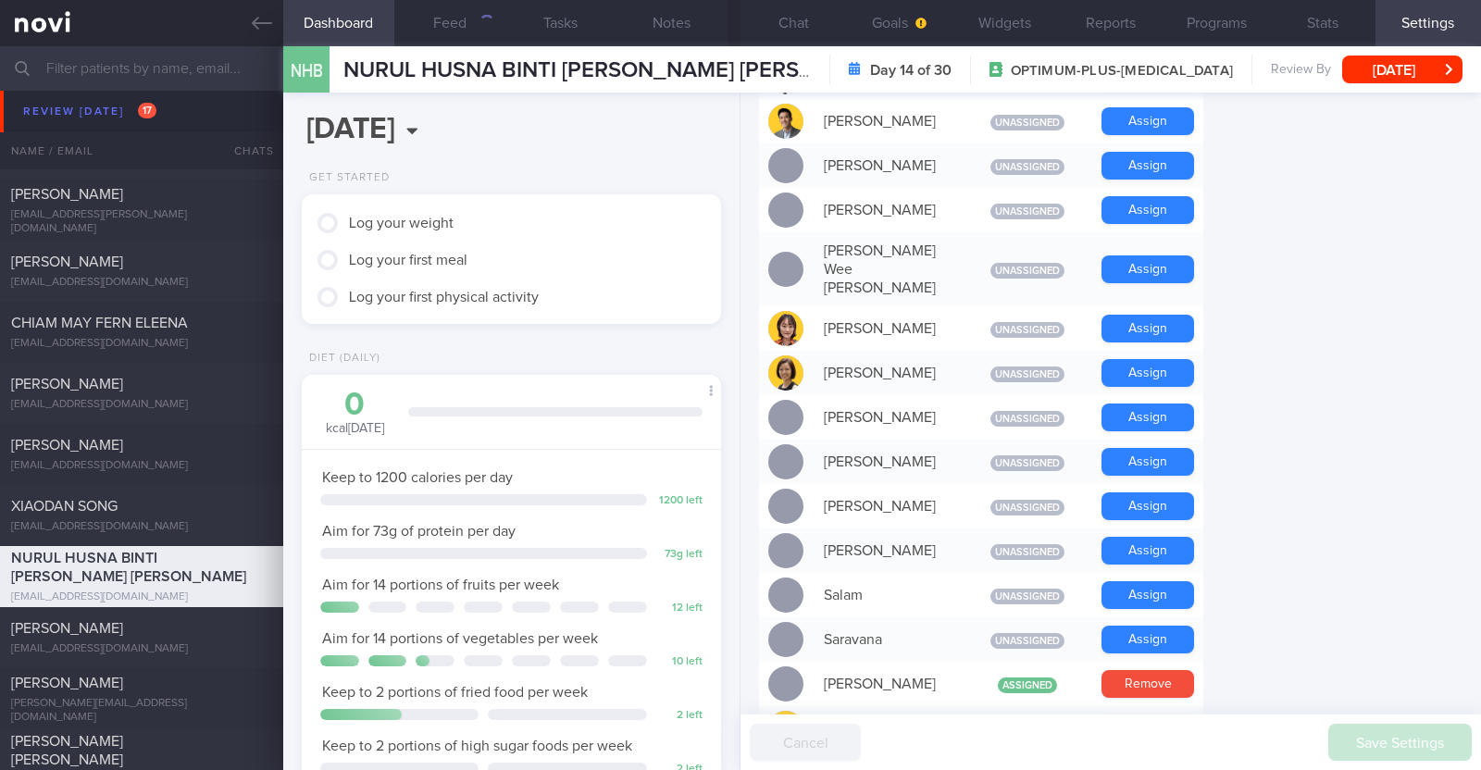
scroll to position [1272, 0]
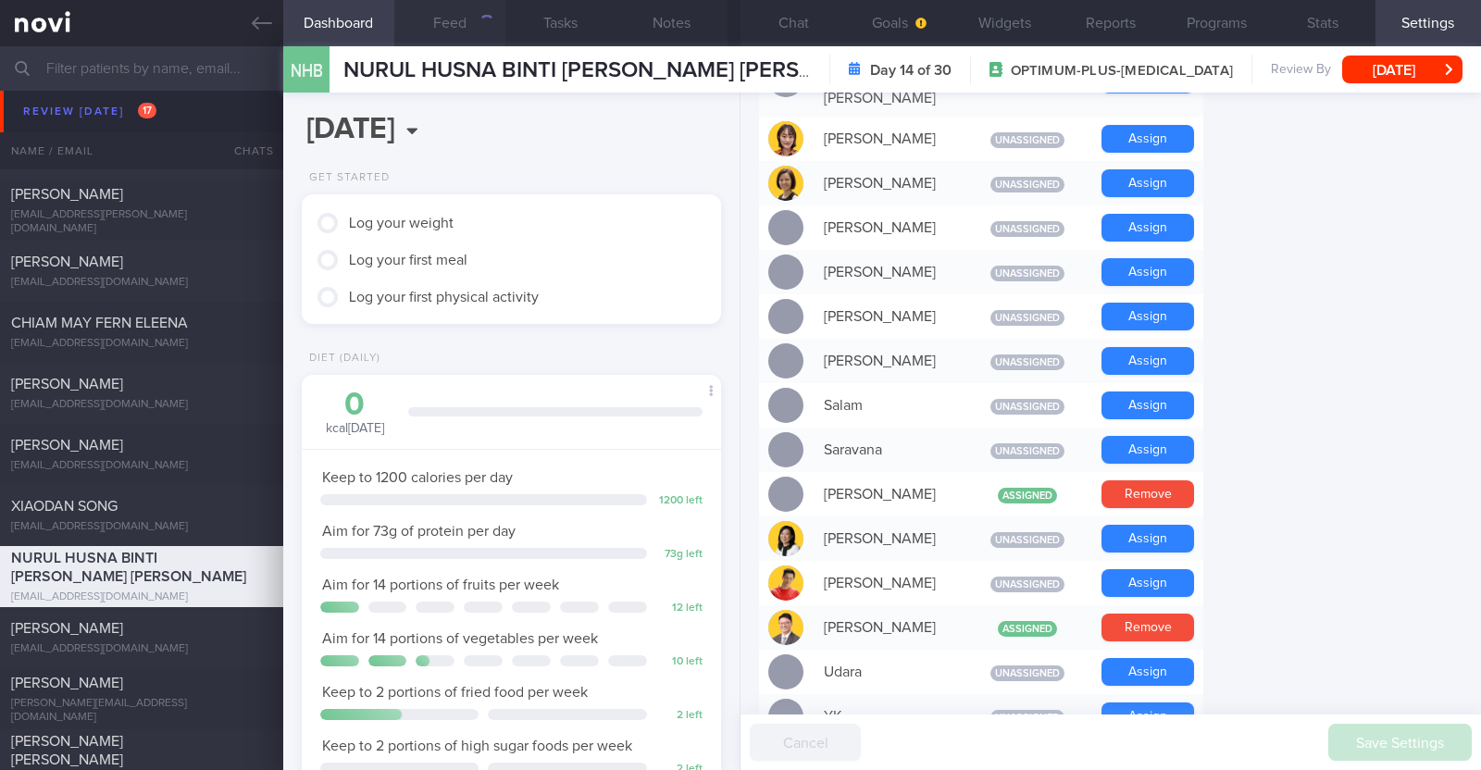
click at [457, 20] on button "Feed" at bounding box center [449, 23] width 111 height 46
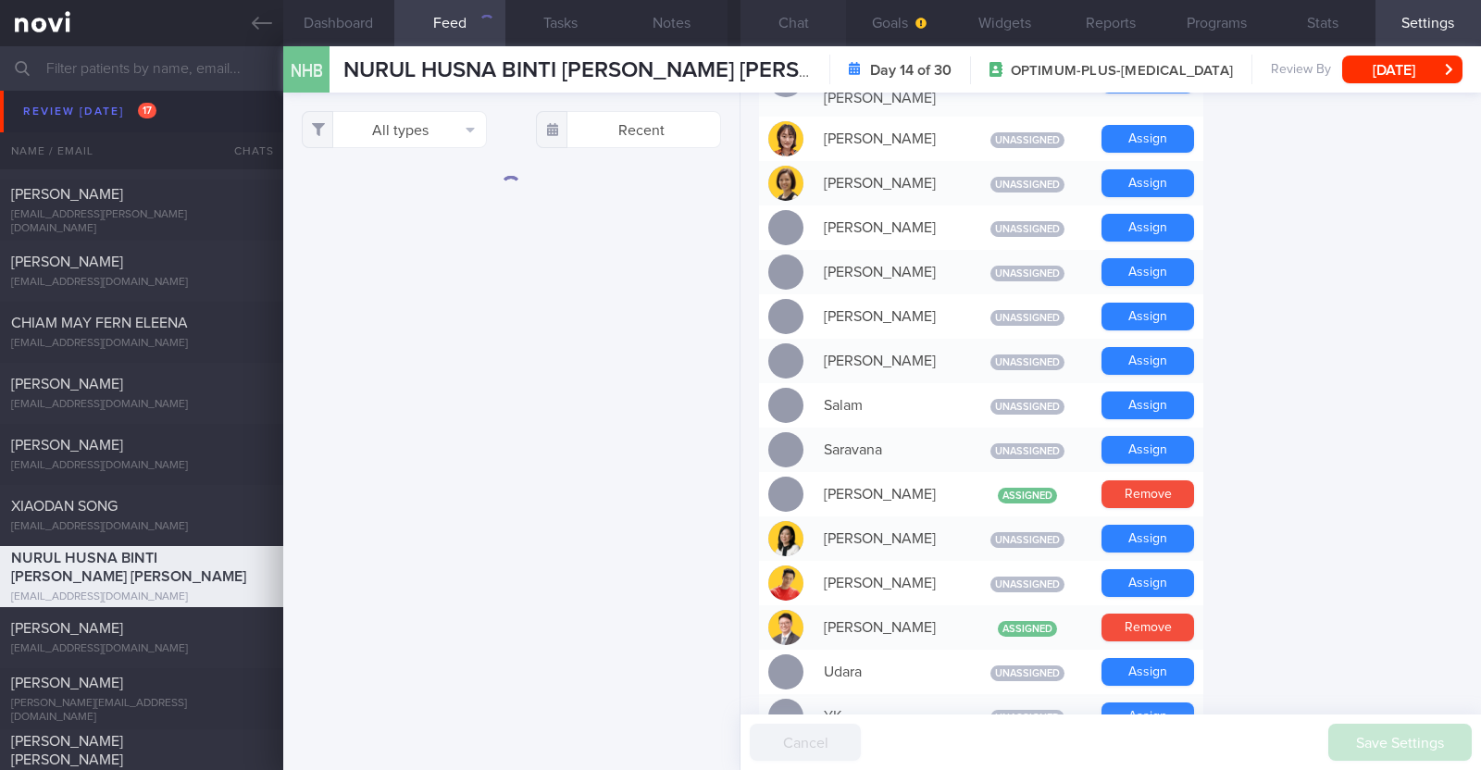
click at [795, 24] on button "Chat" at bounding box center [792, 23] width 105 height 46
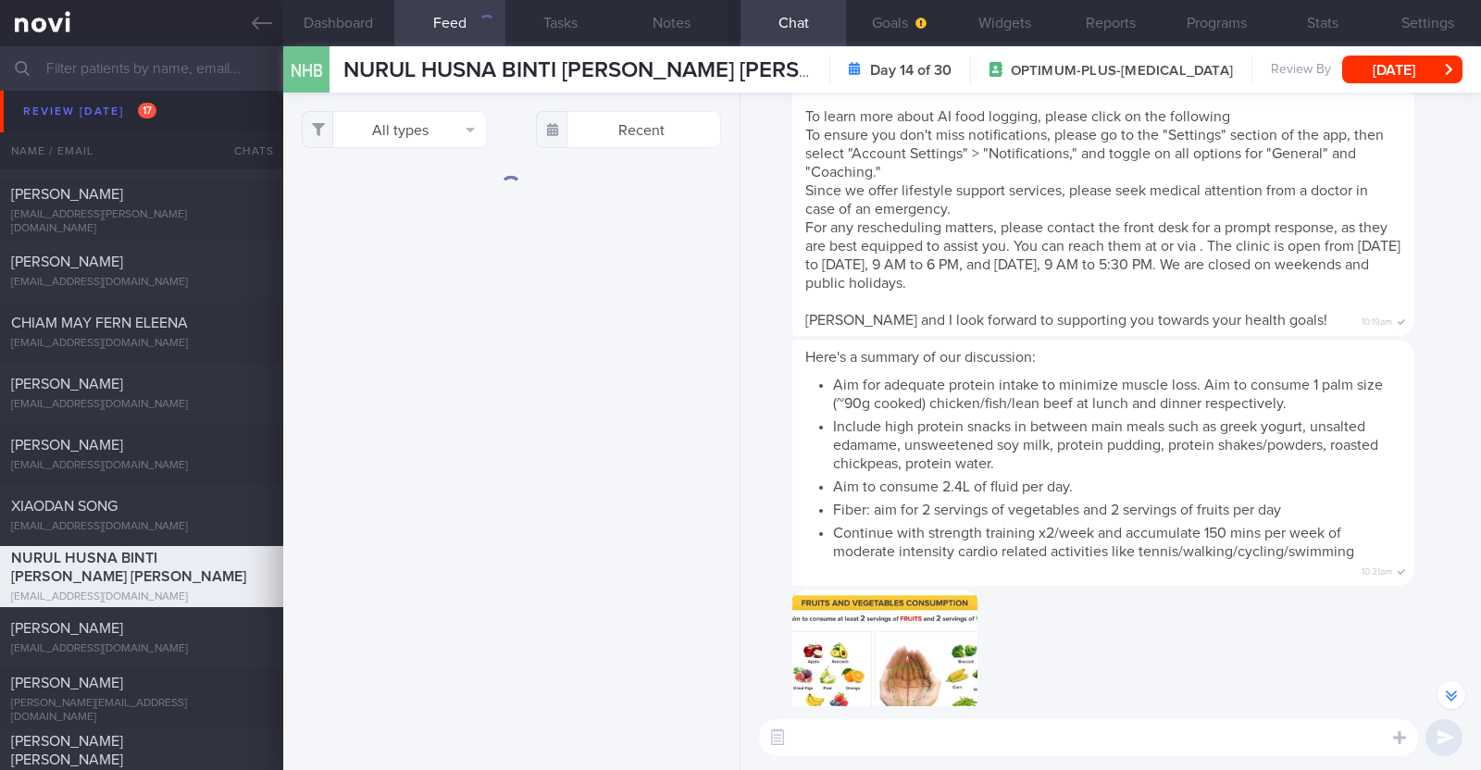
scroll to position [-2103, 0]
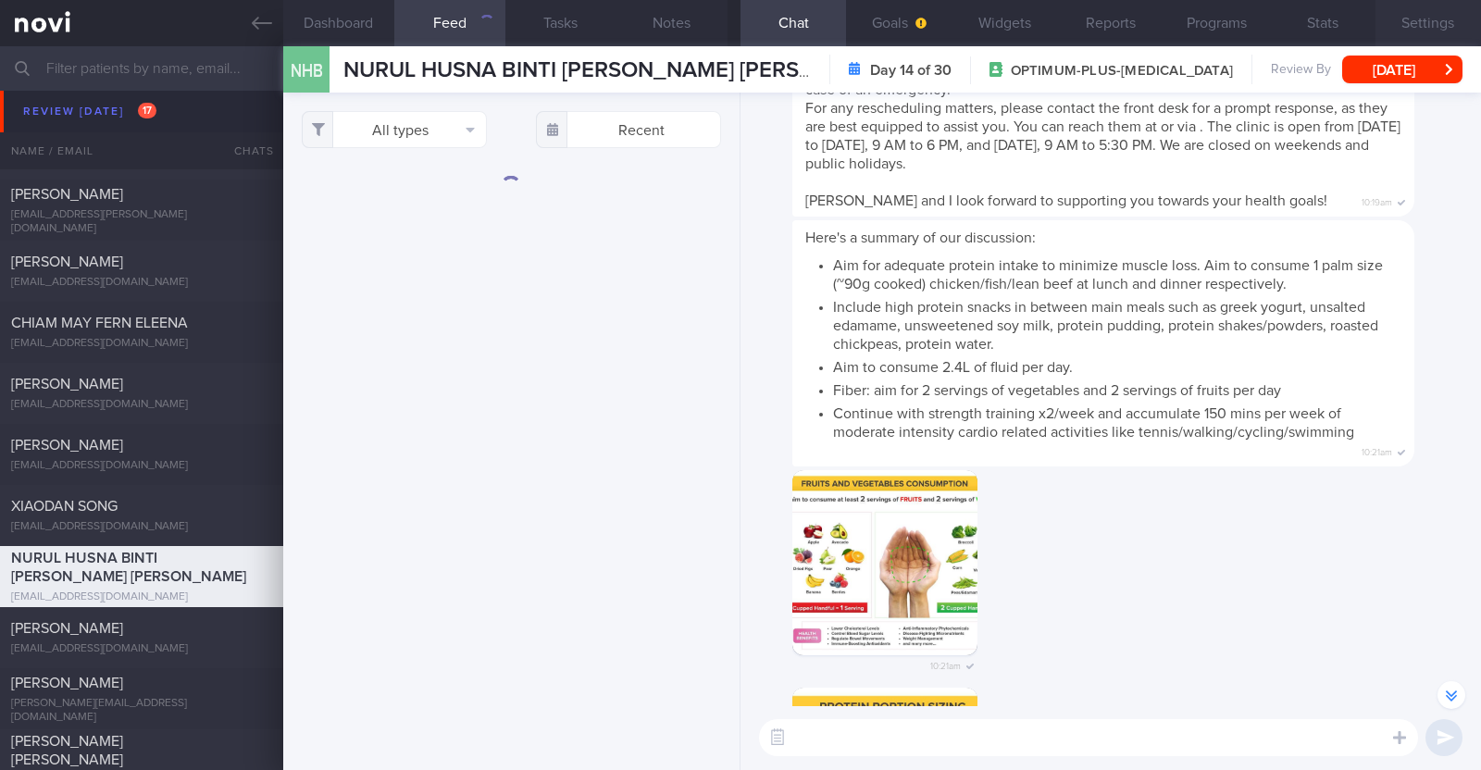
click at [1409, 25] on button "Settings" at bounding box center [1427, 23] width 105 height 46
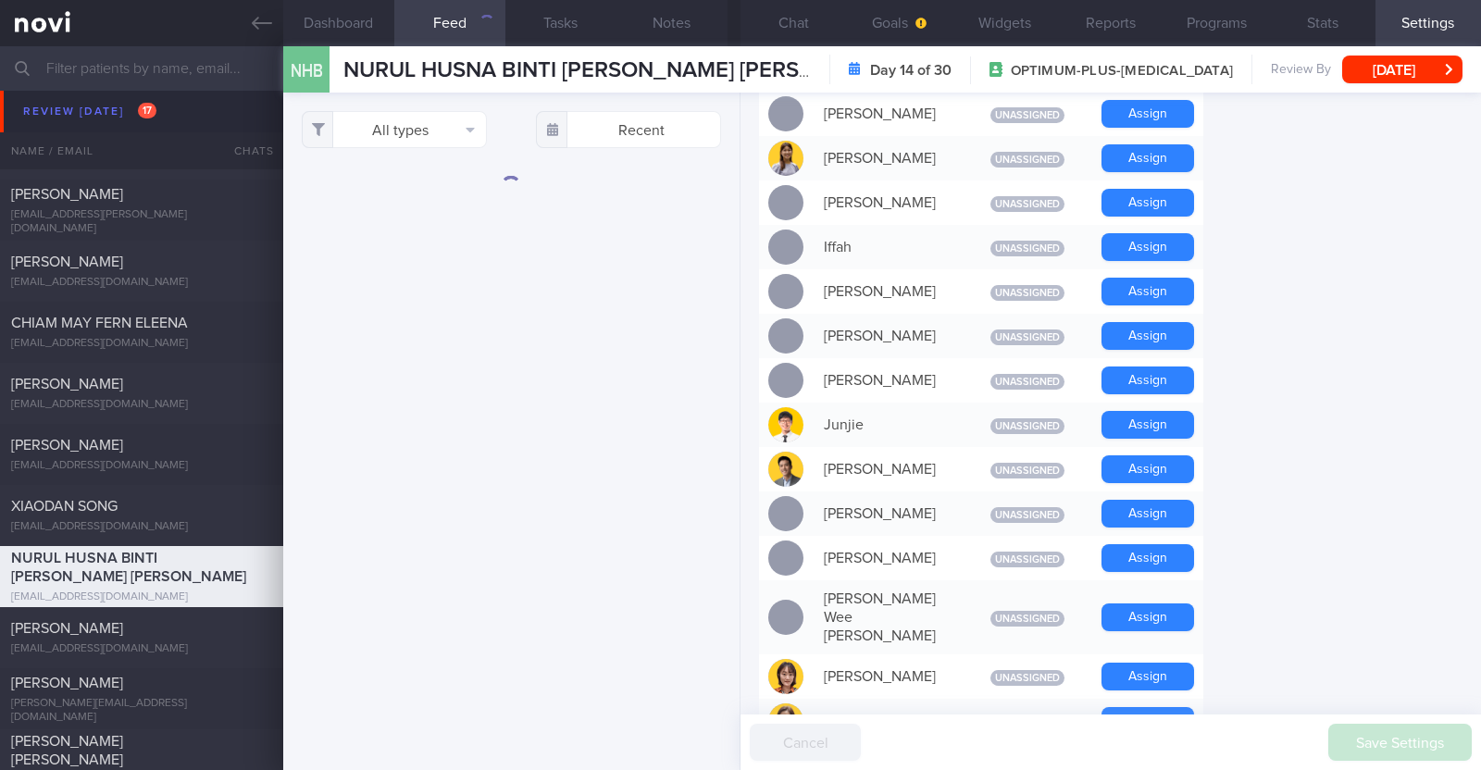
scroll to position [694, 0]
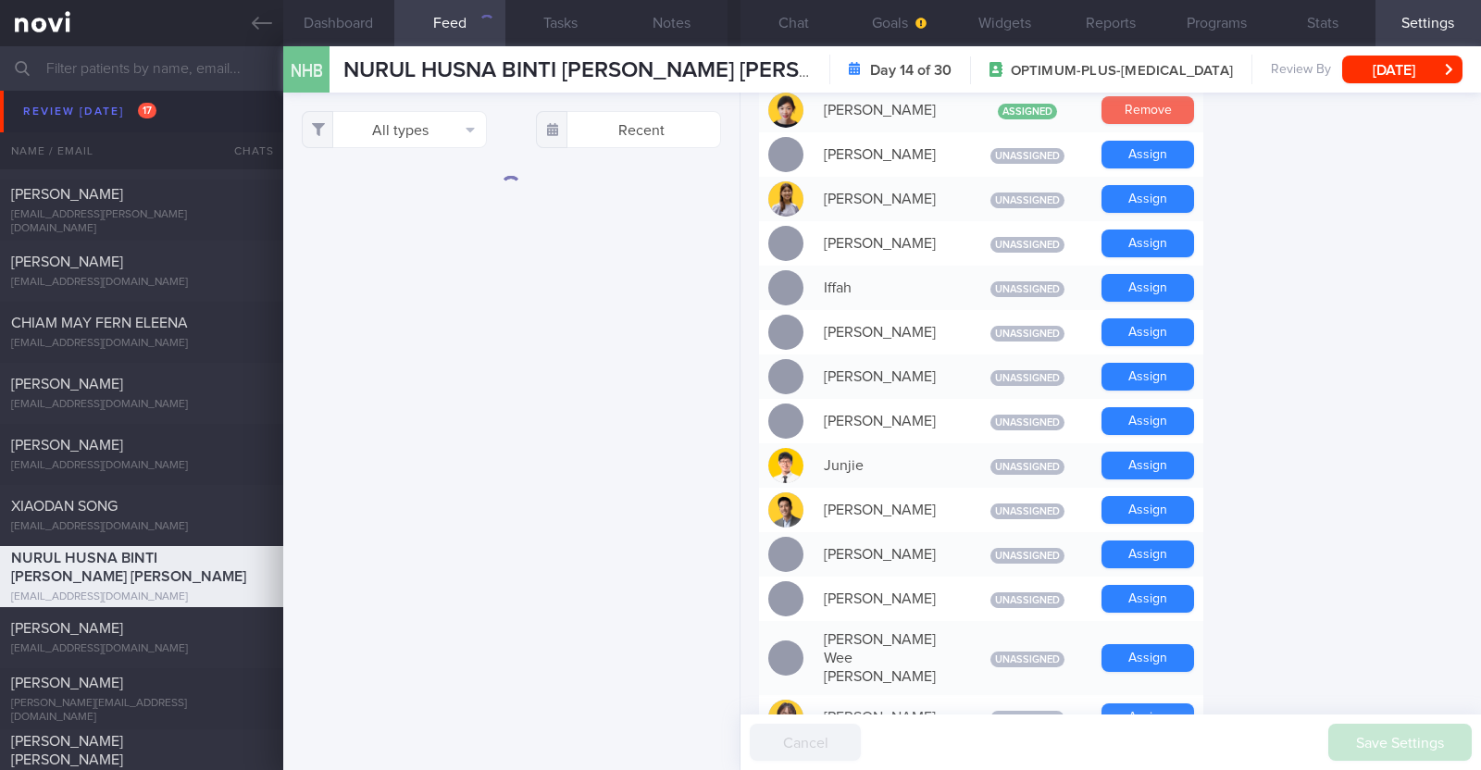
click at [1157, 113] on button "Remove" at bounding box center [1147, 110] width 93 height 28
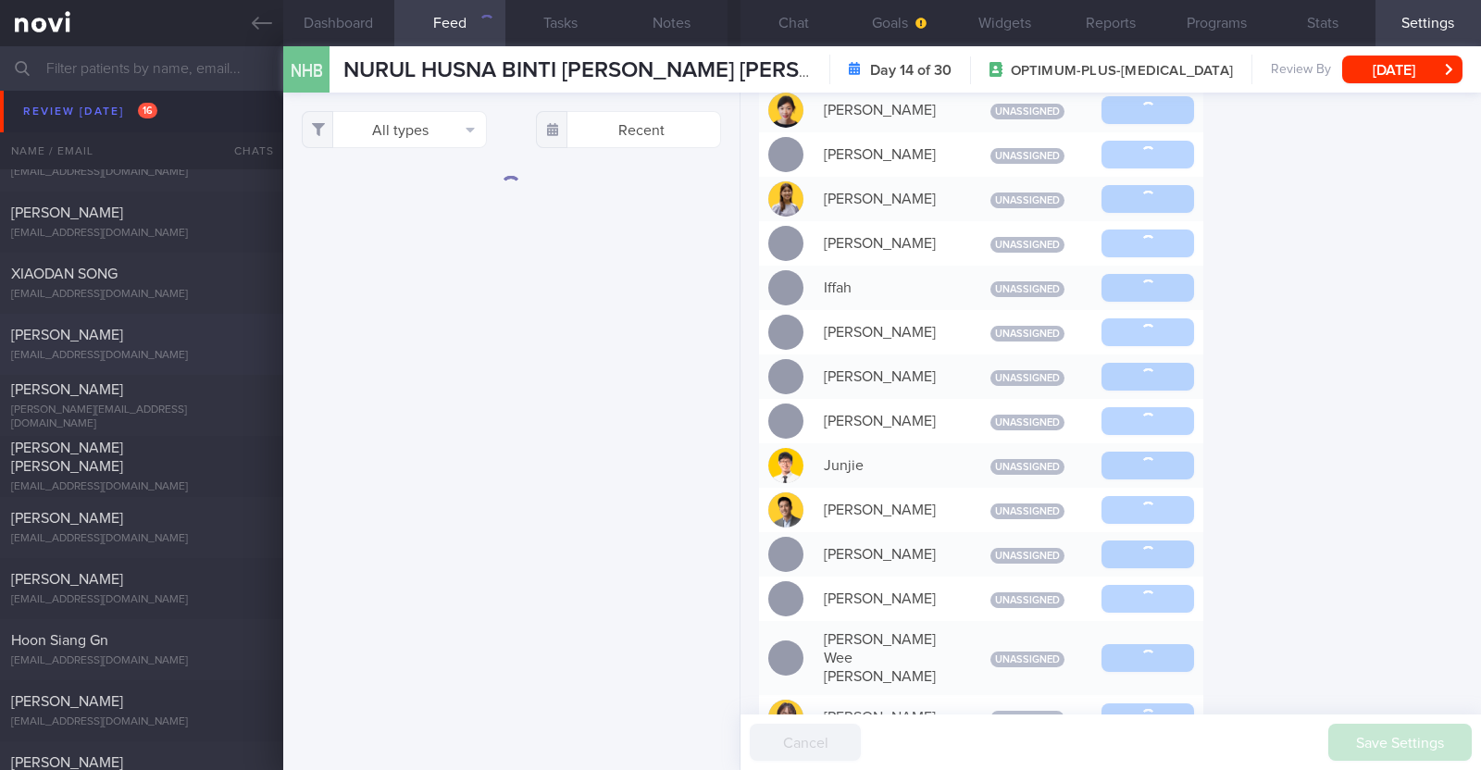
scroll to position [0, 0]
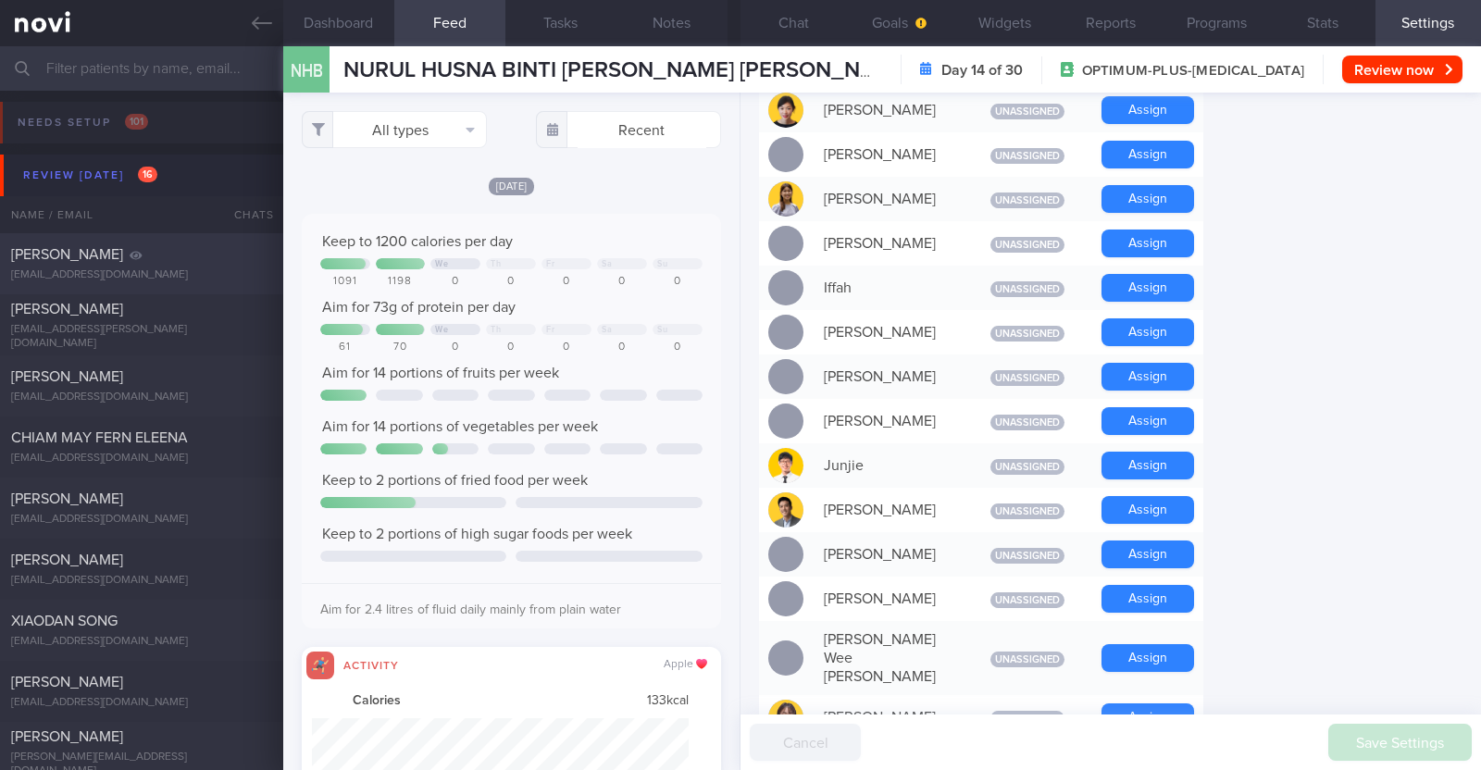
click at [195, 258] on div "Jeffrey Gou" at bounding box center [139, 254] width 256 height 19
type input "To archive on 6/6"
type textarea "49M Comorbidities 1. Fatty liver 2. Renal cysts Looking to improve body composi…"
type input "Jeffrey Gou"
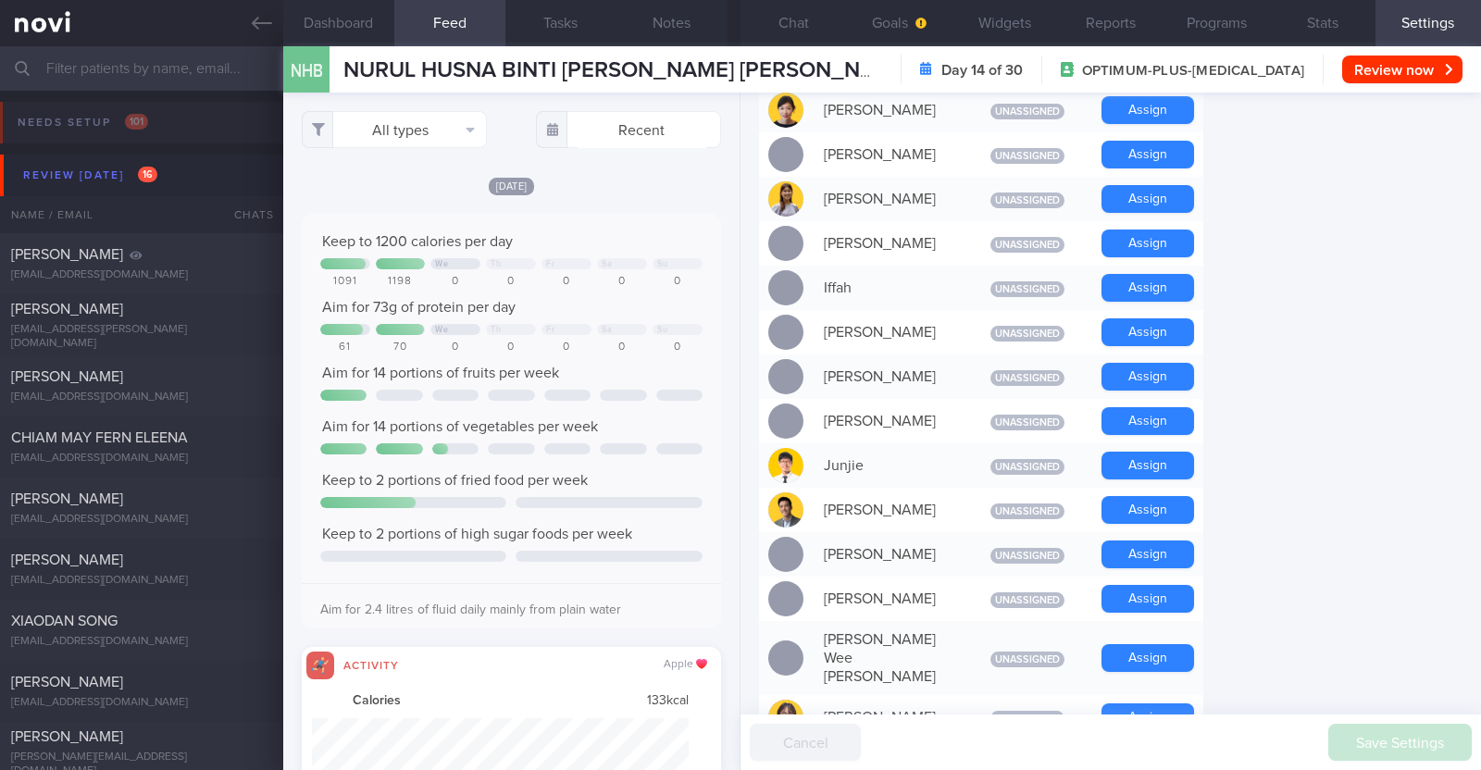
type input "85802df33a79447b9a6f2696b92a1c23"
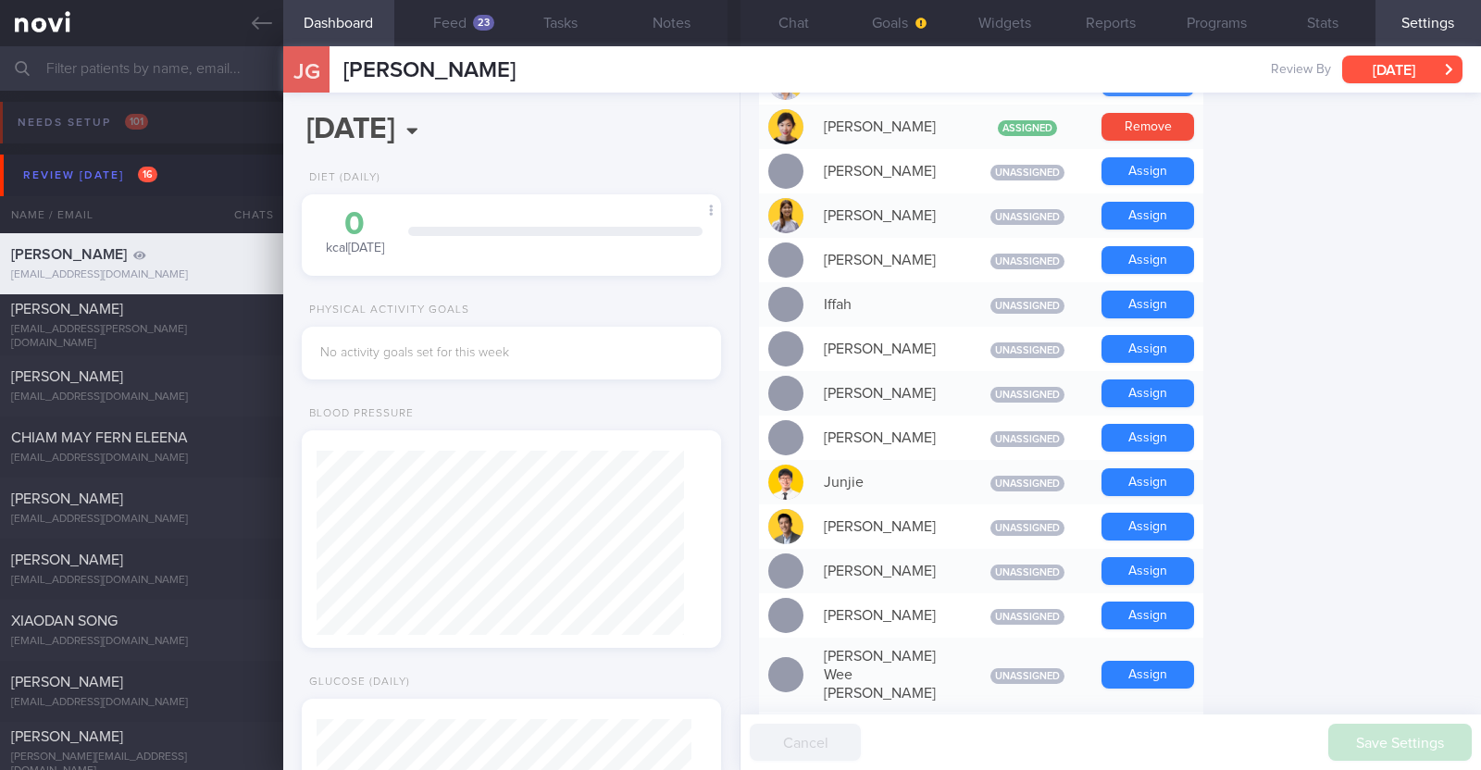
click at [1407, 61] on button "Tue, 23 Sep" at bounding box center [1402, 70] width 120 height 28
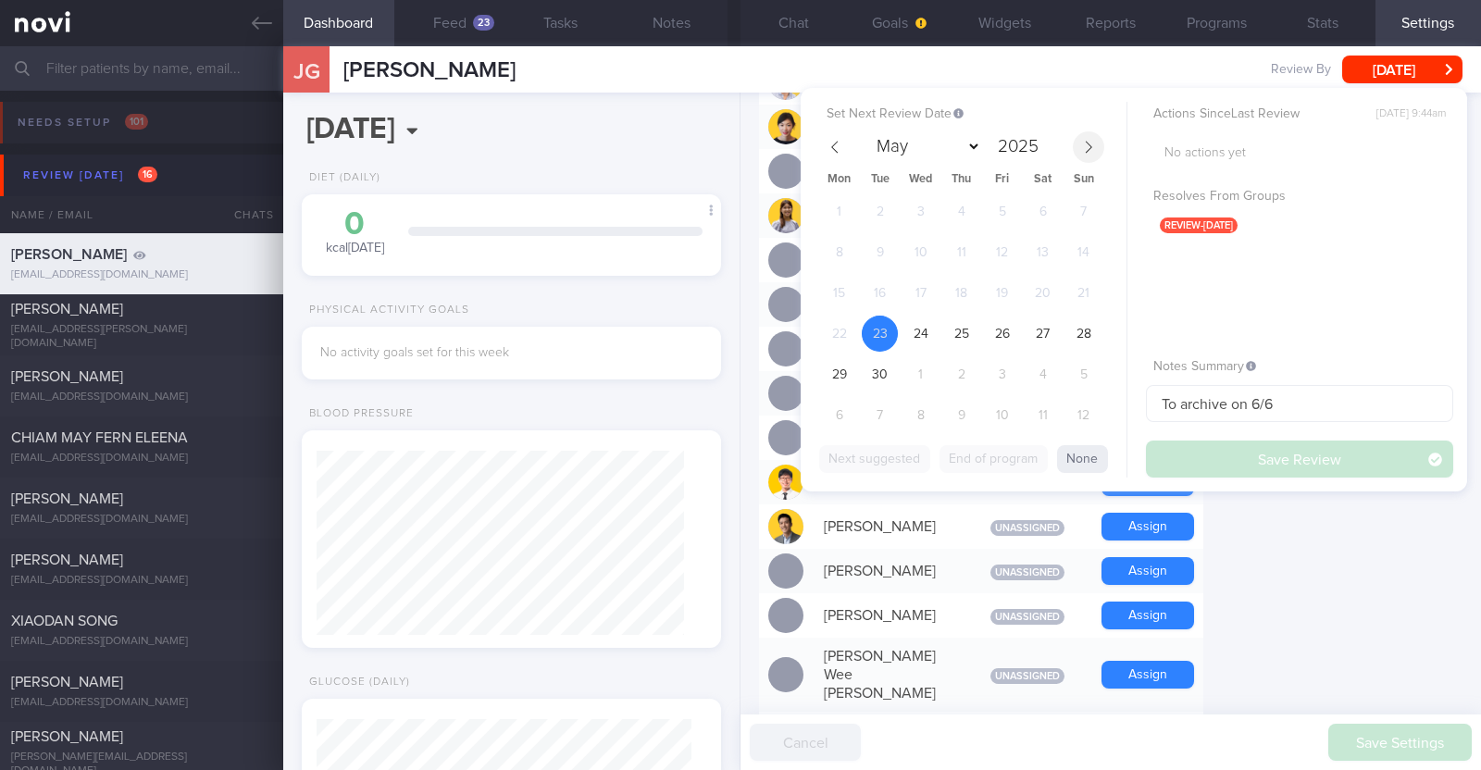
click at [1085, 141] on icon at bounding box center [1088, 147] width 6 height 12
select select "10"
click at [1097, 368] on span "30" at bounding box center [1083, 374] width 36 height 36
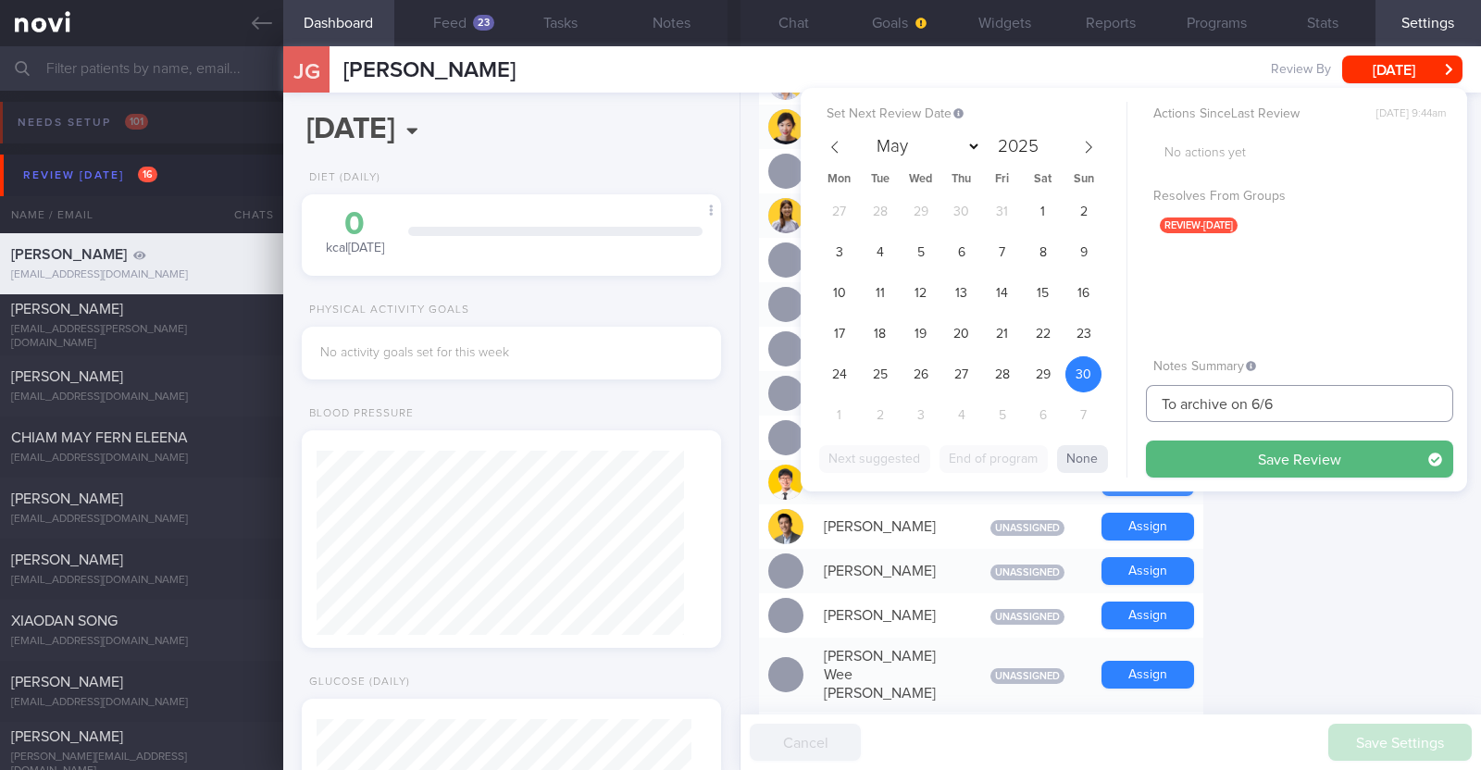
drag, startPoint x: 1287, startPoint y: 407, endPoint x: 939, endPoint y: 406, distance: 347.9
click at [939, 411] on div "Set Next Review Date 30 Nov 2025 May June July August September October Novembe…" at bounding box center [1133, 289] width 666 height 403
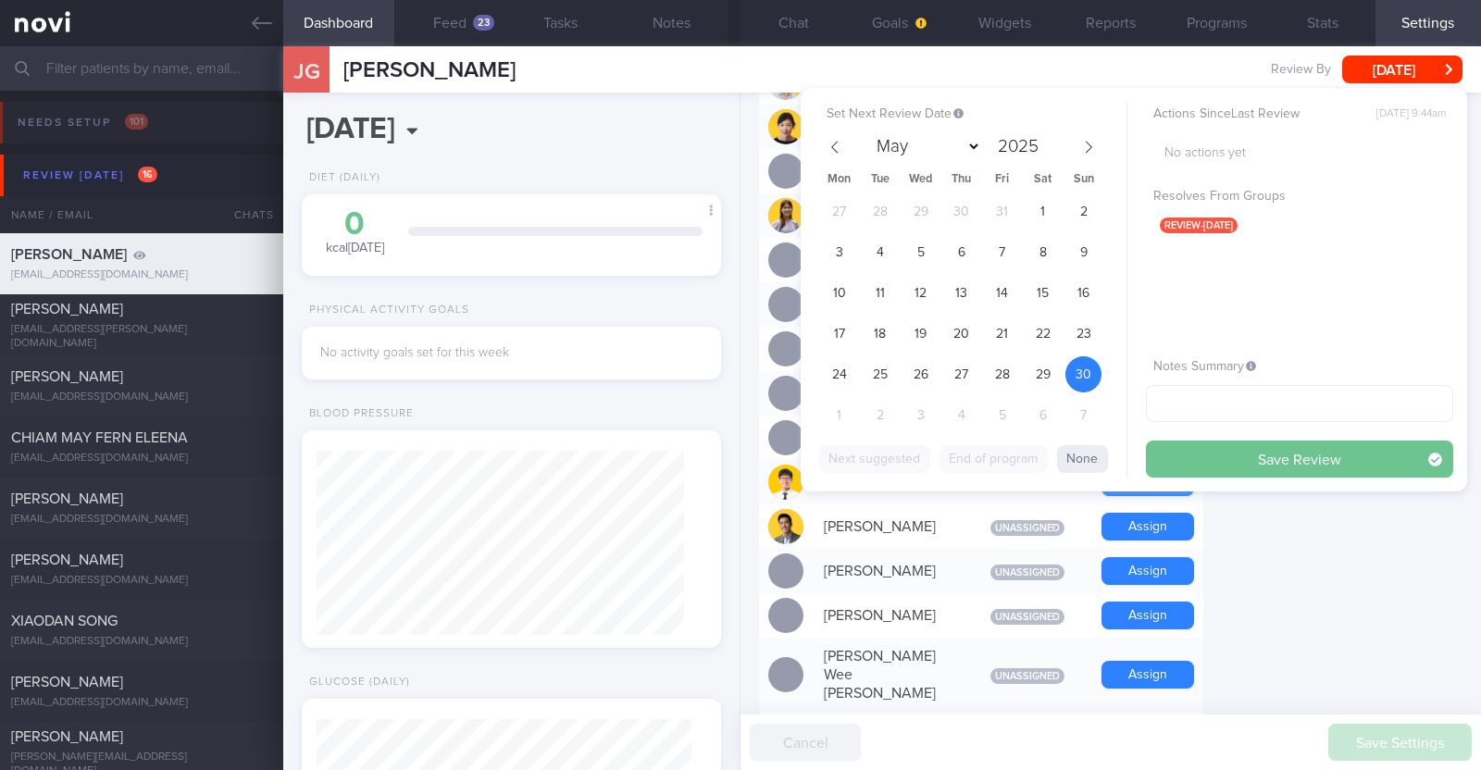
click at [1268, 446] on button "Save Review" at bounding box center [1299, 458] width 307 height 37
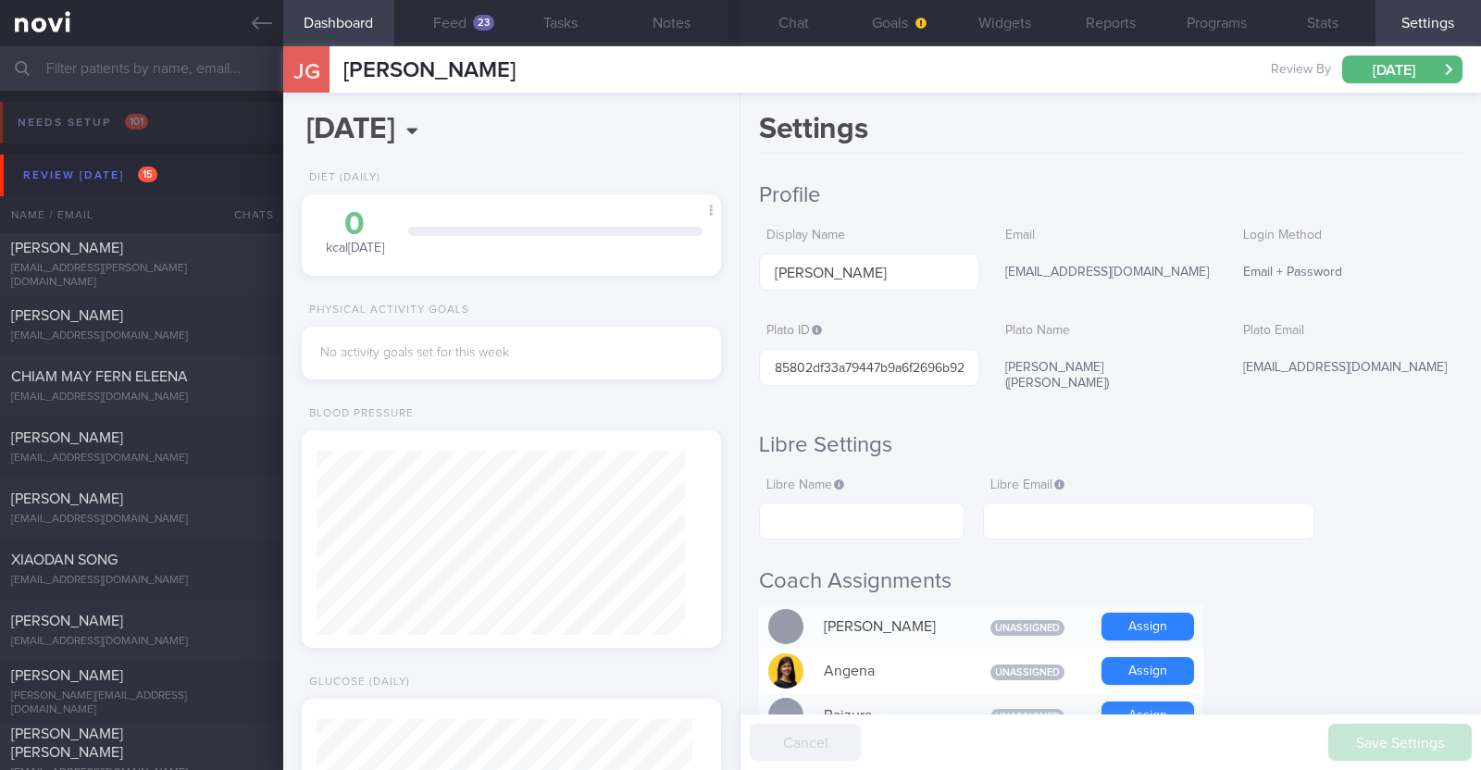
select select "10"
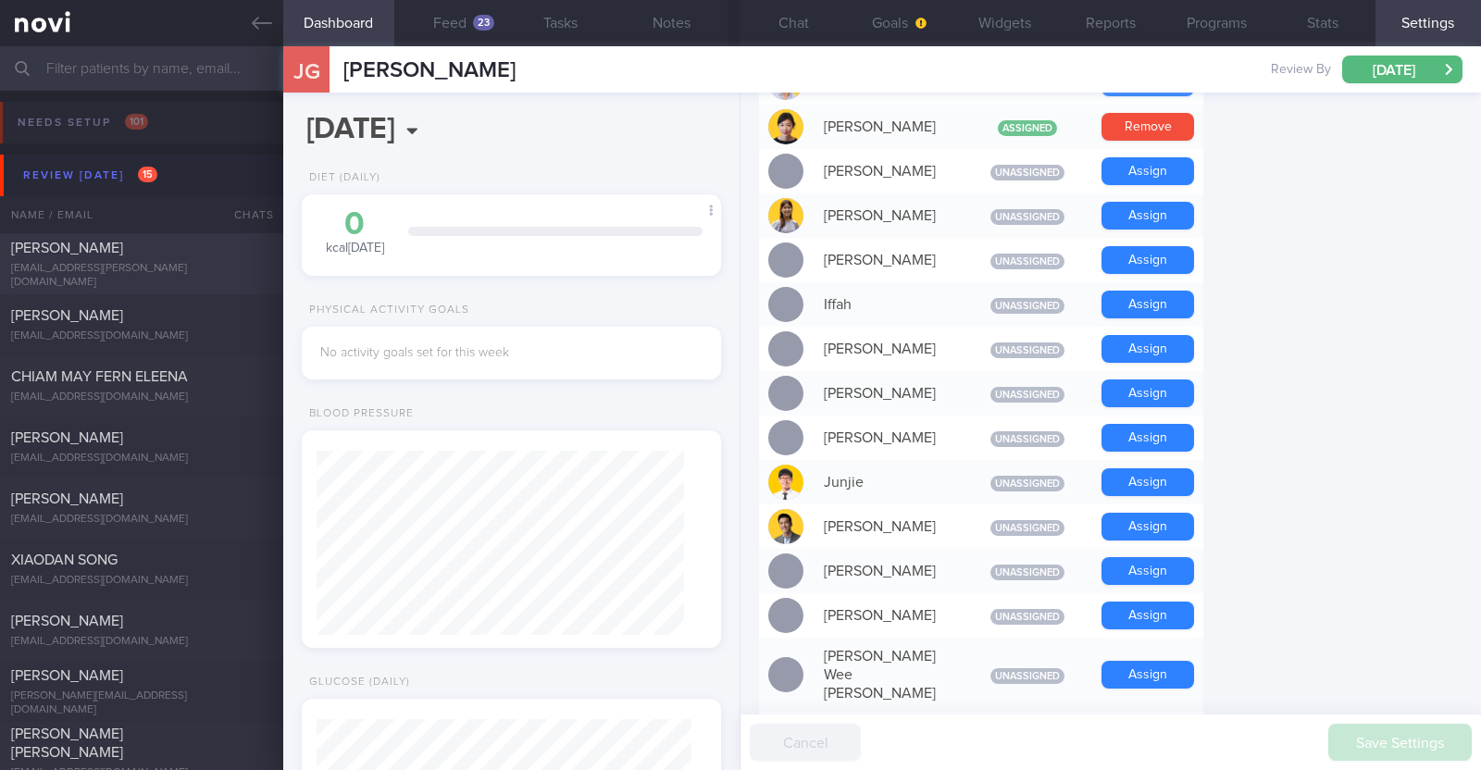
click at [190, 275] on div "eng.mujahed@me.com" at bounding box center [141, 276] width 261 height 28
type textarea "34M Nil PMHx Wegovy 1.7mg then 2.4mg -2.5kg in 10 weeks -> 0.25kg per week,"
select select "8"
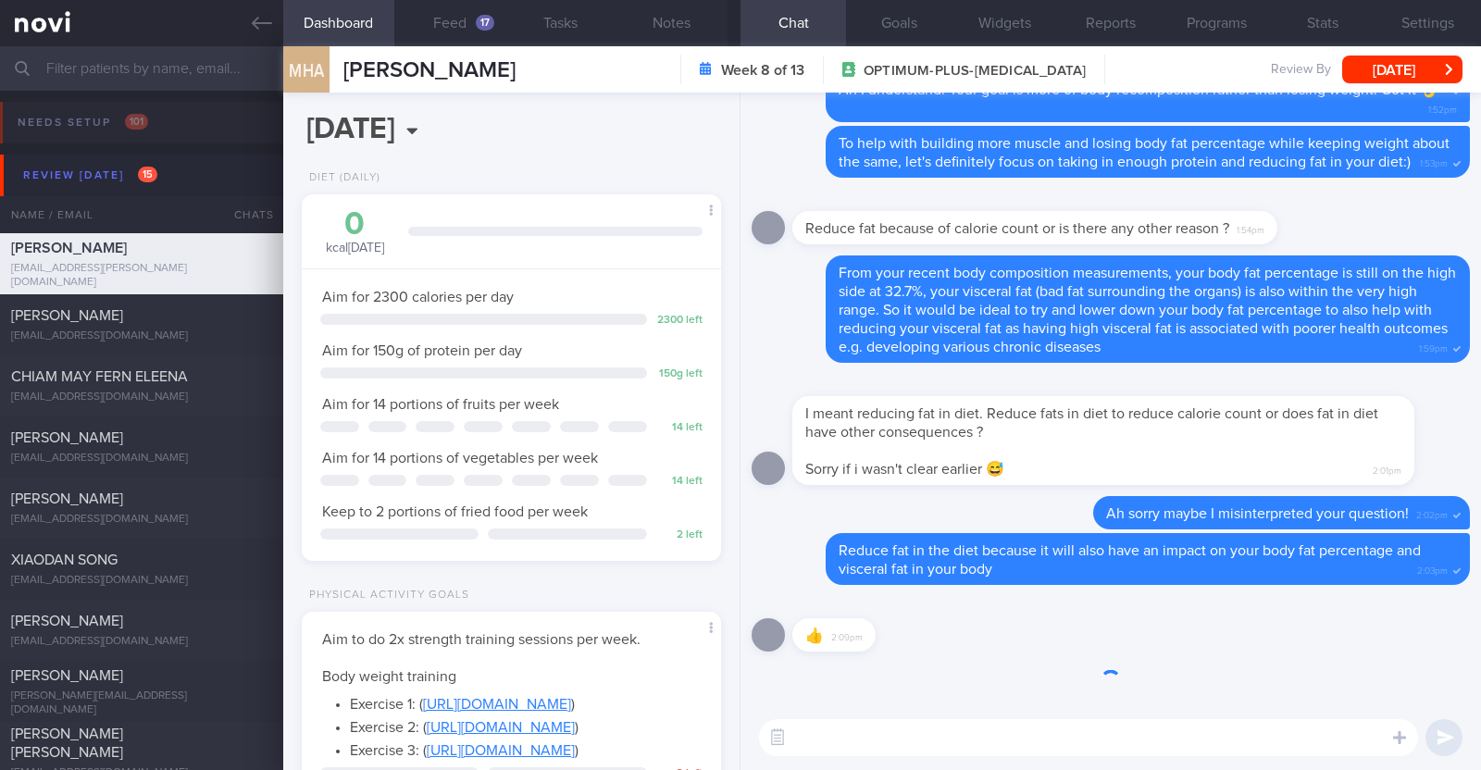
scroll to position [210, 368]
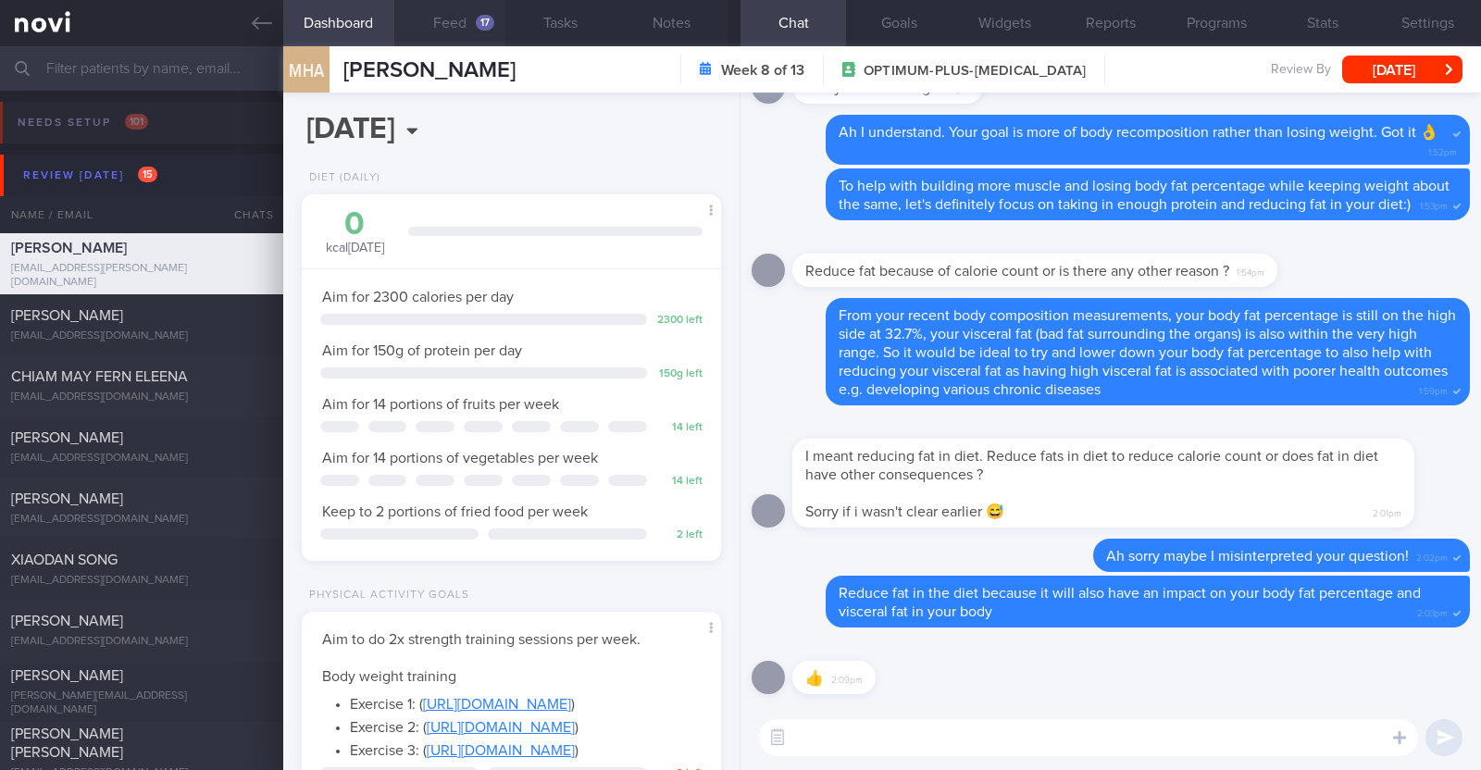
click at [467, 13] on button "Feed 17" at bounding box center [449, 23] width 111 height 46
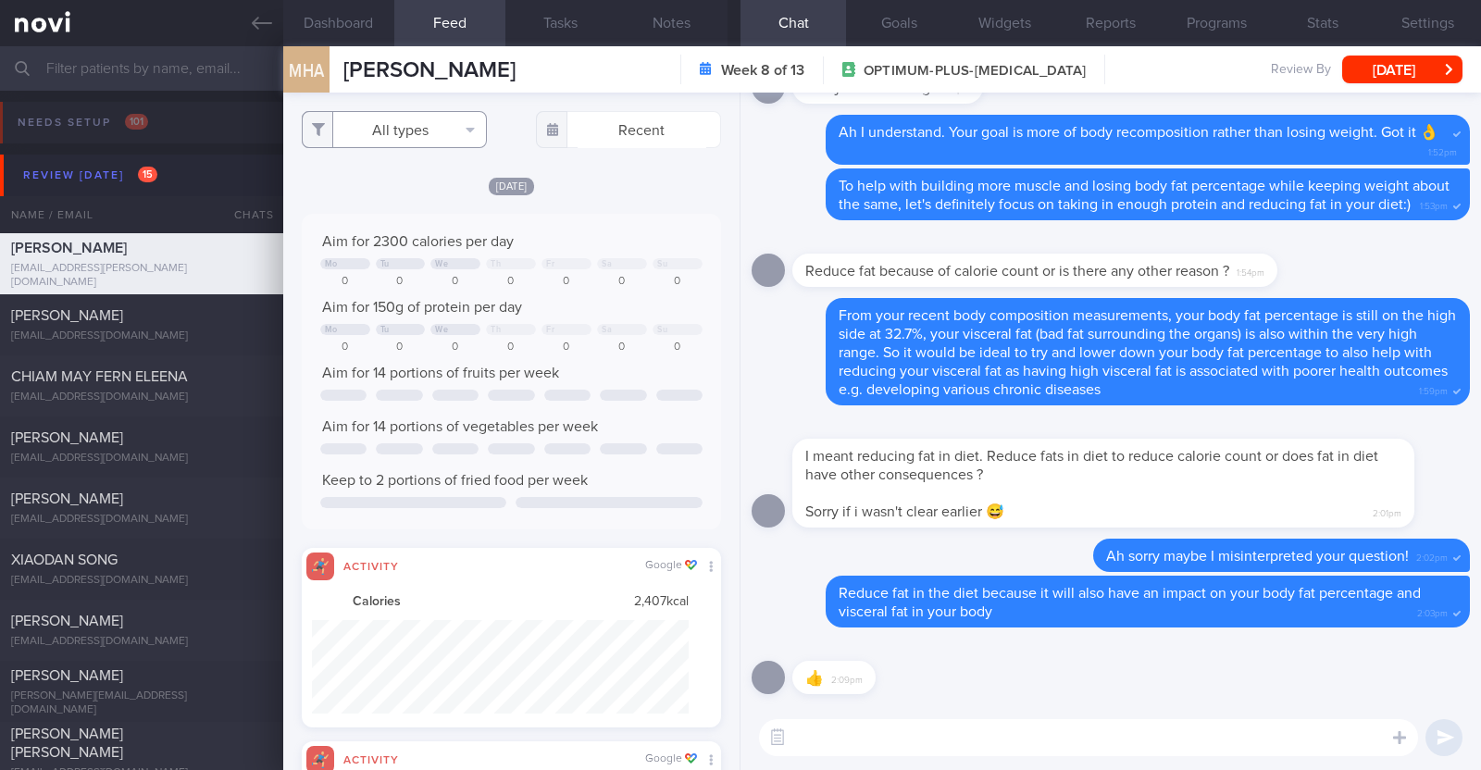
click at [436, 136] on button "All types" at bounding box center [394, 129] width 185 height 37
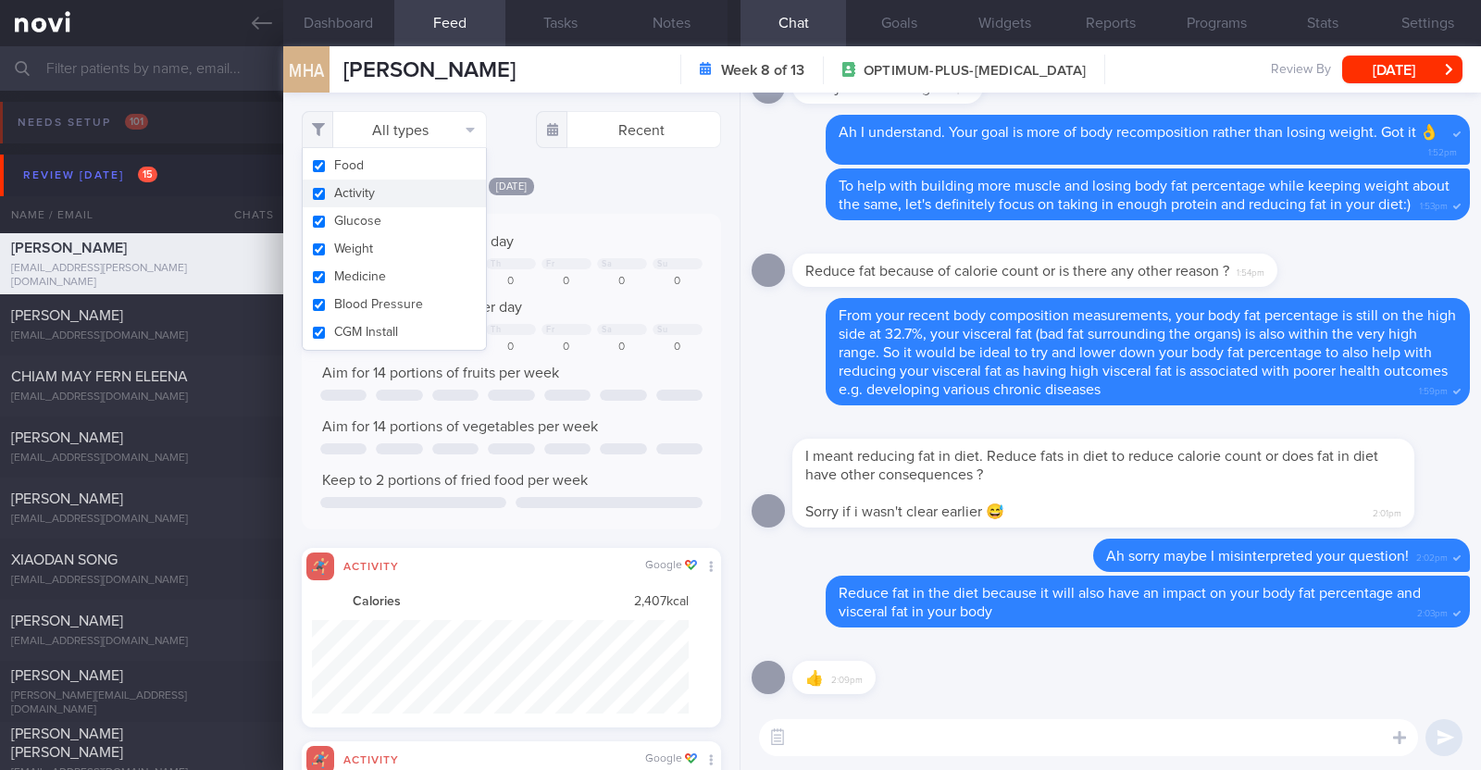
click at [389, 193] on button "Activity" at bounding box center [394, 194] width 183 height 28
checkbox input "false"
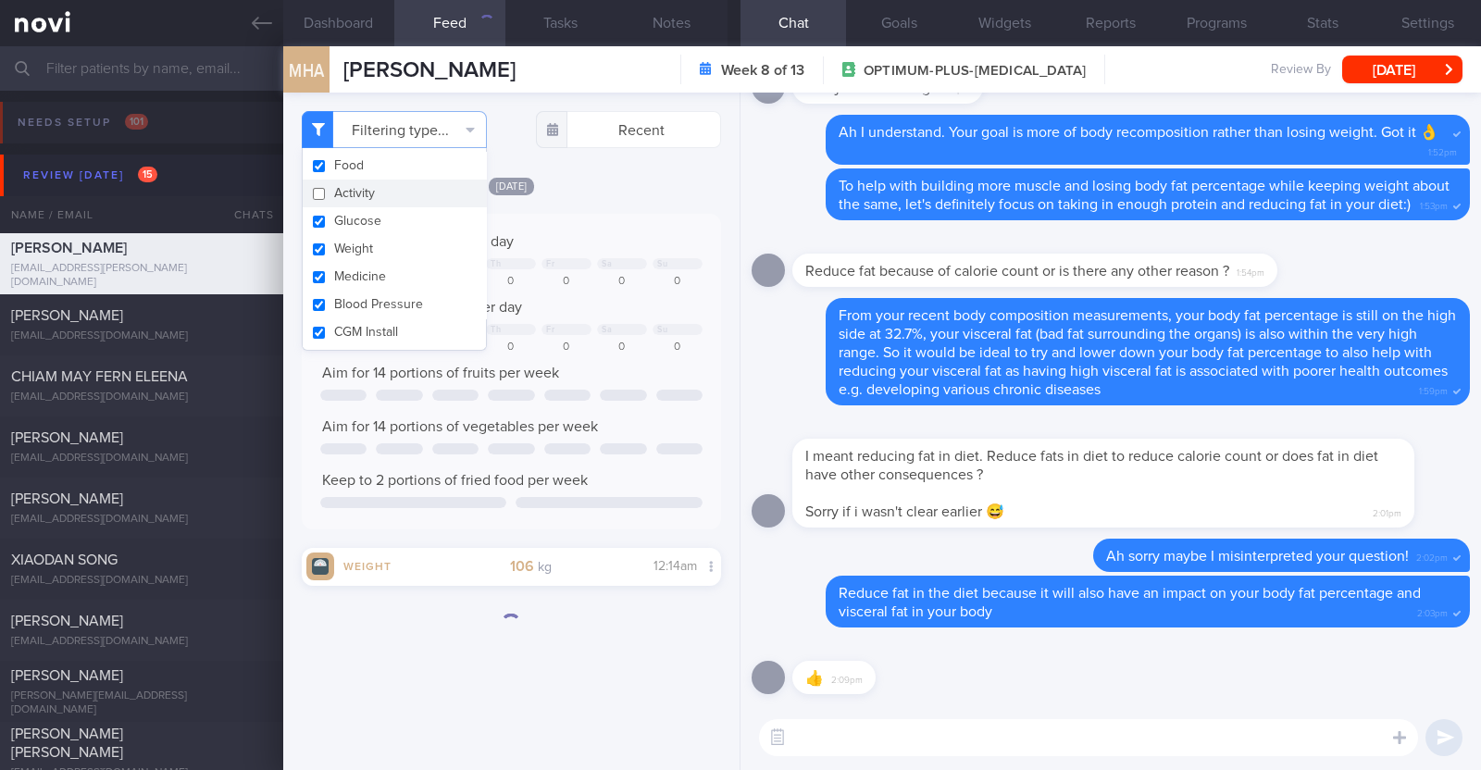
click at [635, 184] on div "[DATE]" at bounding box center [511, 185] width 419 height 19
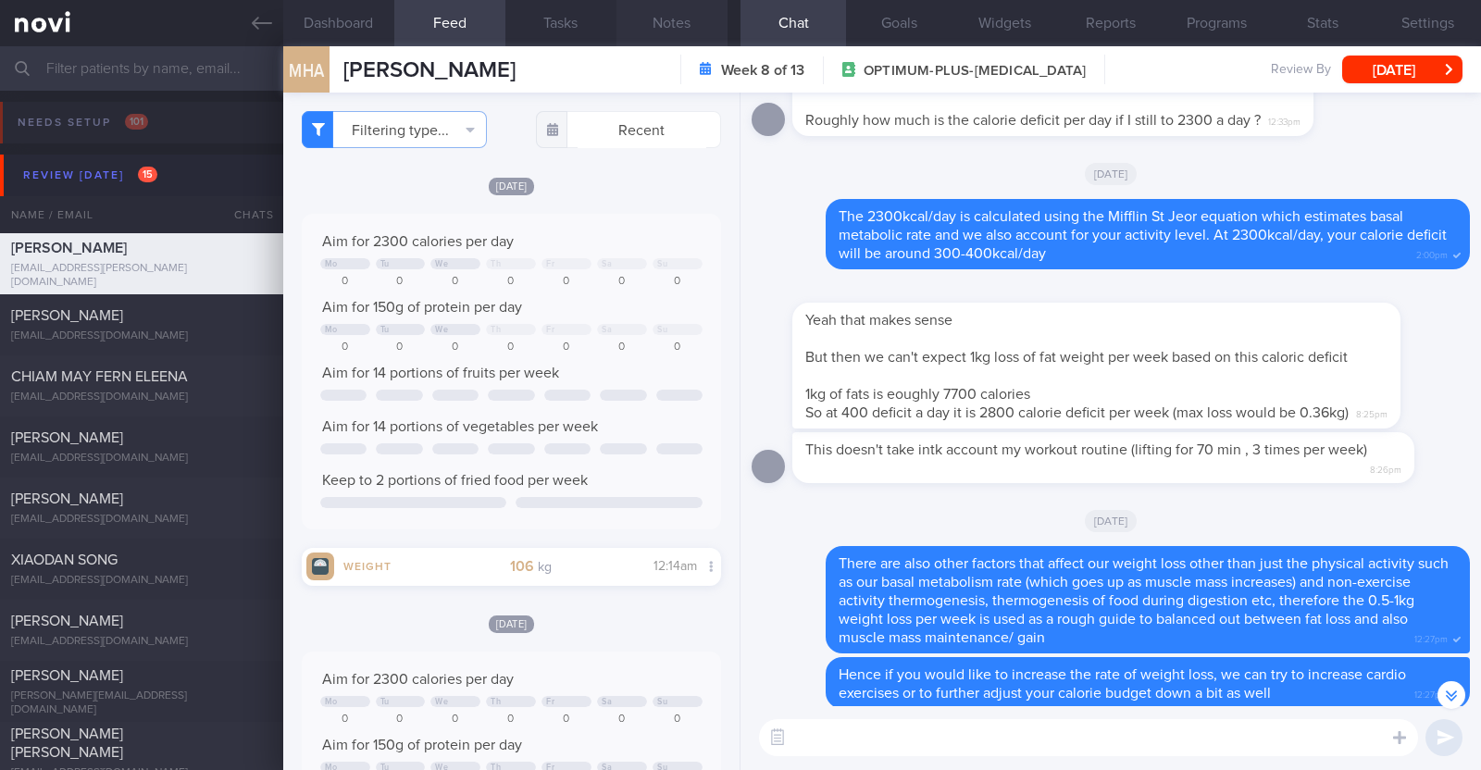
click at [661, 16] on button "Notes" at bounding box center [671, 23] width 111 height 46
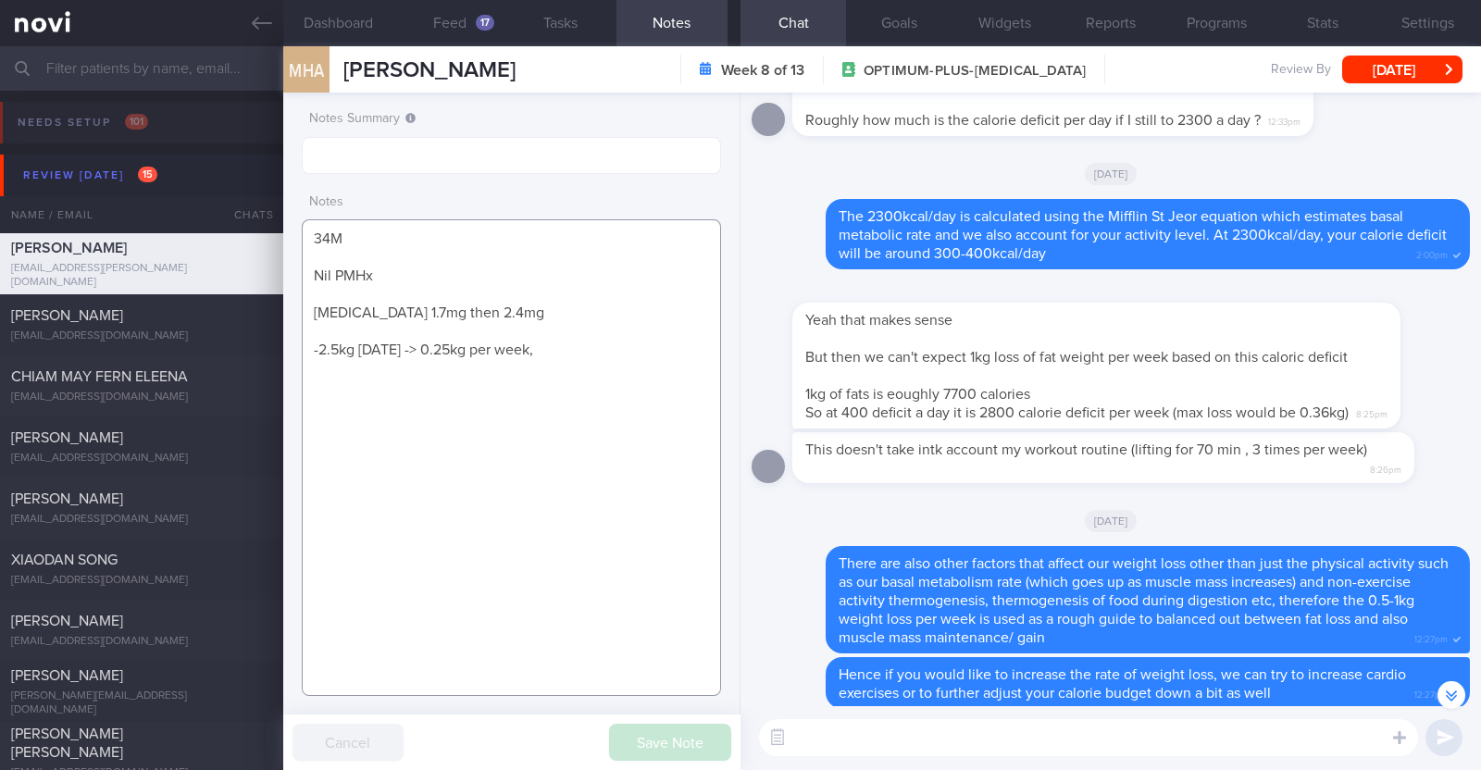
click at [522, 328] on textarea "34M Nil PMHx Wegovy 1.7mg then 2.4mg -2.5kg in 10 weeks -> 0.25kg per week," at bounding box center [511, 457] width 419 height 477
click at [592, 346] on textarea "34M Nil PMHx Wegovy 1.7mg then 2.4mg -2.5kg in 10 weeks -> 0.25kg per week," at bounding box center [511, 457] width 419 height 477
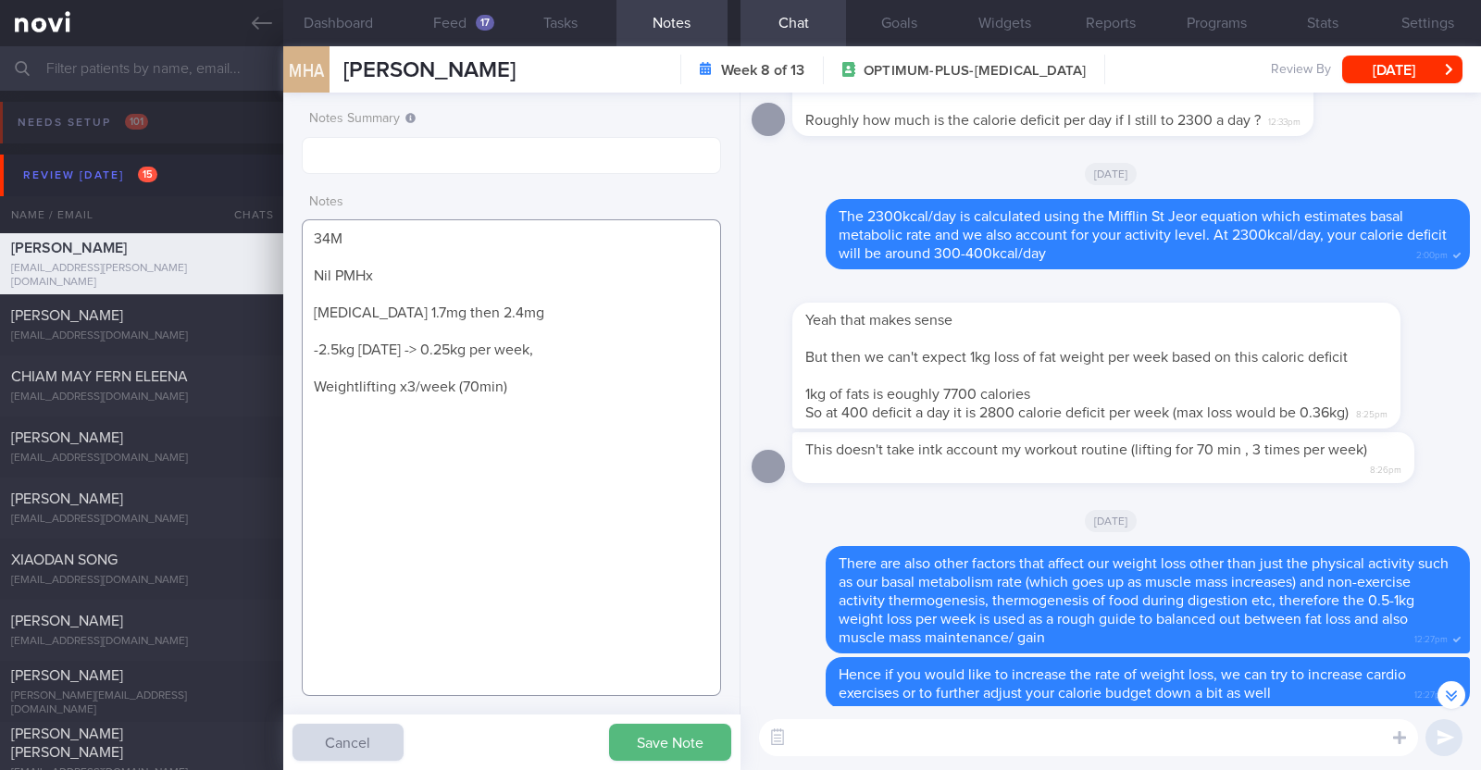
drag, startPoint x: 544, startPoint y: 390, endPoint x: 301, endPoint y: 390, distance: 243.4
click at [302, 390] on textarea "34M Nil PMHx Wegovy 1.7mg then 2.4mg -2.5kg in 10 weeks -> 0.25kg per week, Wei…" at bounding box center [511, 457] width 419 height 477
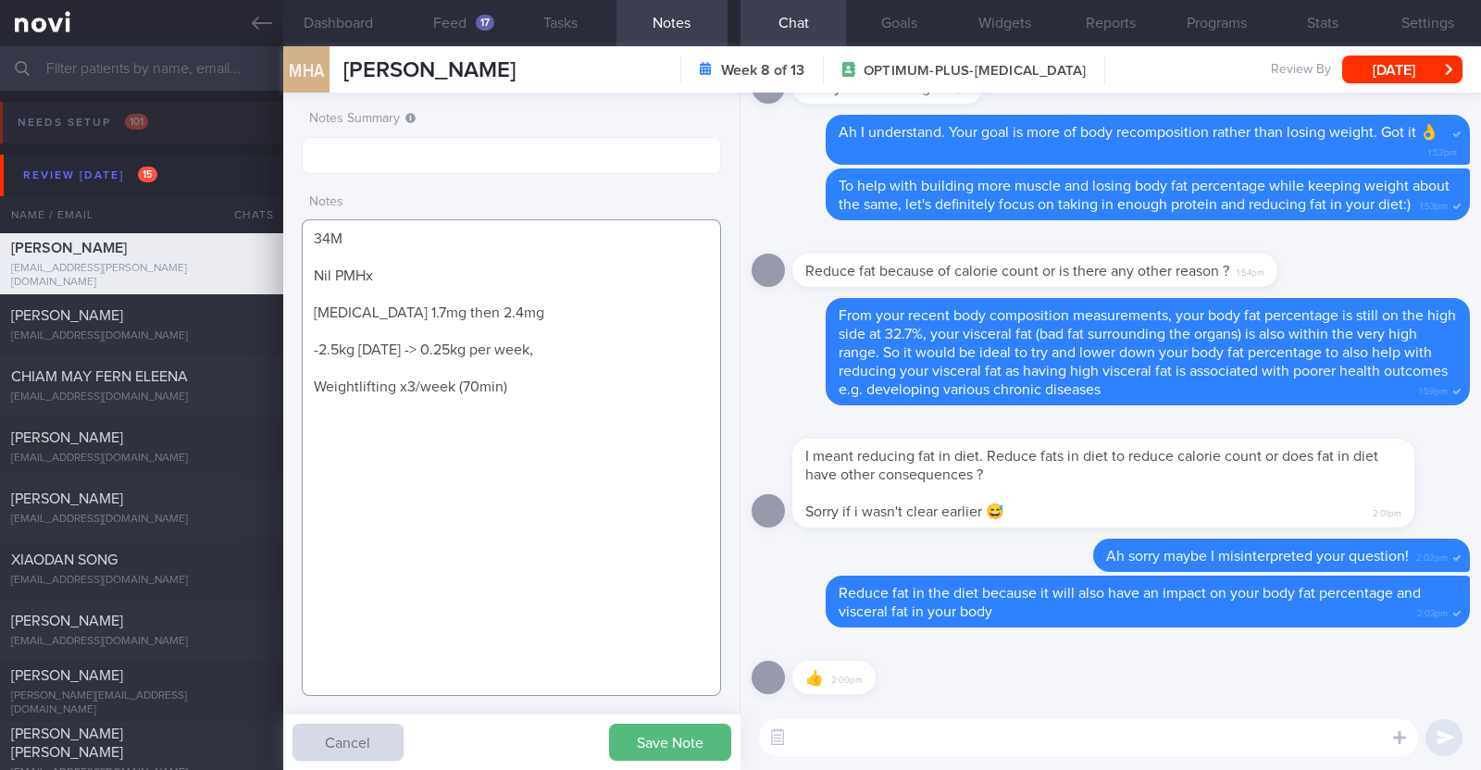
click at [597, 347] on textarea "34M Nil PMHx Wegovy 1.7mg then 2.4mg -2.5kg in 10 weeks -> 0.25kg per week, Wei…" at bounding box center [511, 457] width 419 height 477
paste textarea "Goals are to build muscle and lose fats, satisfied if weight is at 100kg instea…"
drag, startPoint x: 515, startPoint y: 421, endPoint x: 221, endPoint y: 422, distance: 294.3
click at [221, 422] on div "Patients New Users Coaches Assigned patients Assigned patients All active patie…" at bounding box center [740, 408] width 1481 height 724
click at [492, 309] on textarea "34M Nil PMHx Wegovy 1.7mg then 2.4mg -2.5kg in 10 weeks -> 0.25kg per week, Goa…" at bounding box center [511, 457] width 419 height 477
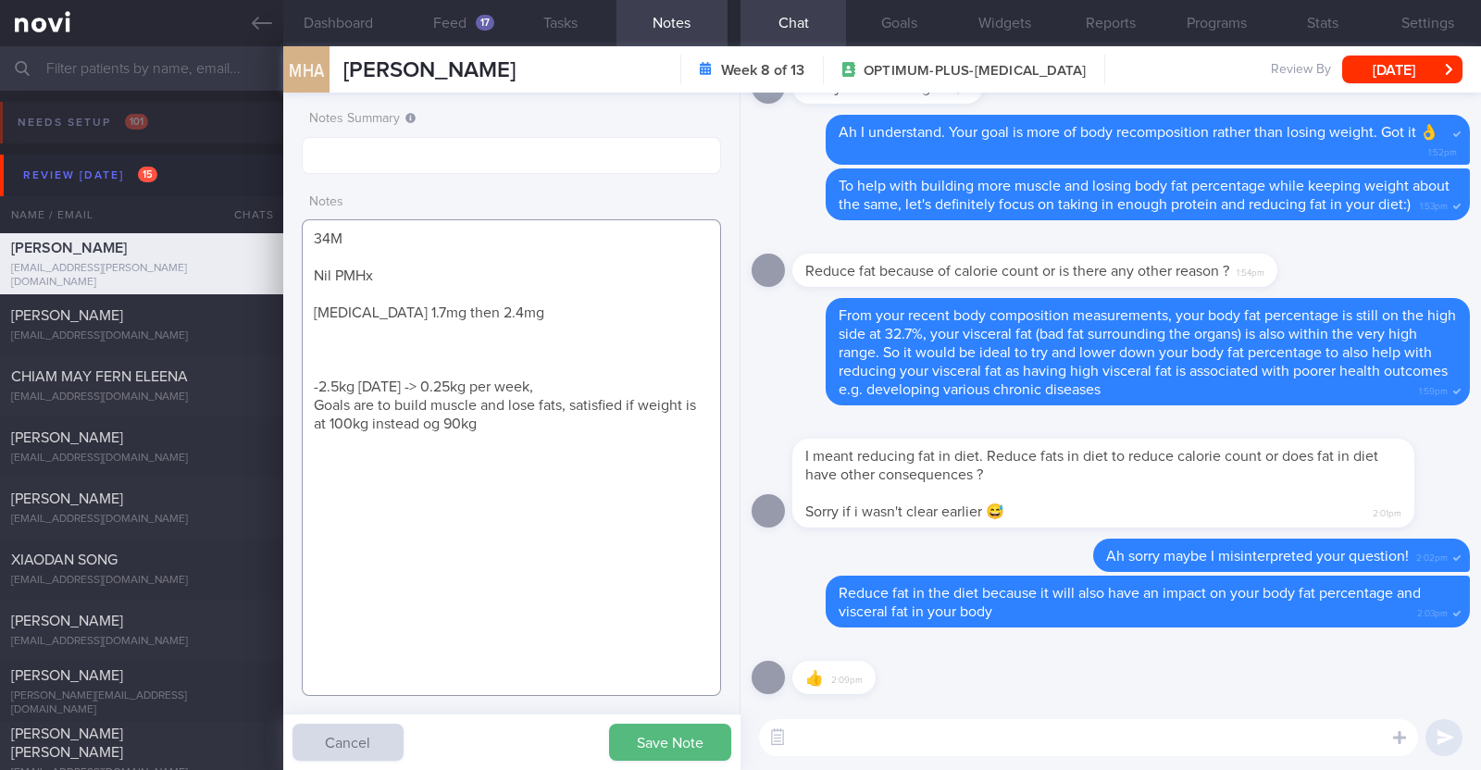
paste textarea "Weightlifting x3/week (70min)"
type textarea "34M Nil PMHx Wegovy 1.7mg then 2.4mg Weightlifting x3/week (70min) -2.5kg in 10…"
click at [687, 728] on button "Save Note" at bounding box center [670, 742] width 122 height 37
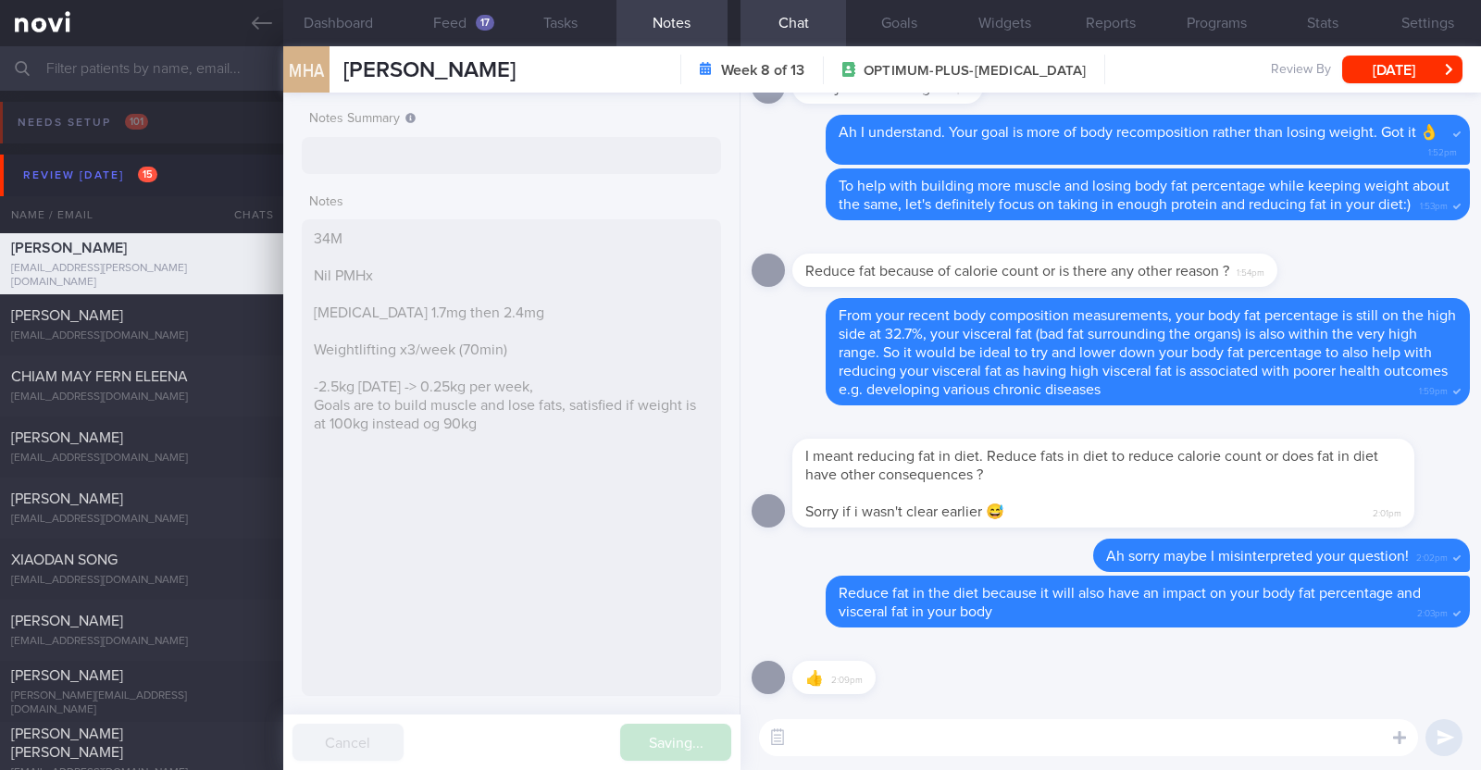
click at [851, 731] on textarea at bounding box center [1088, 737] width 659 height 37
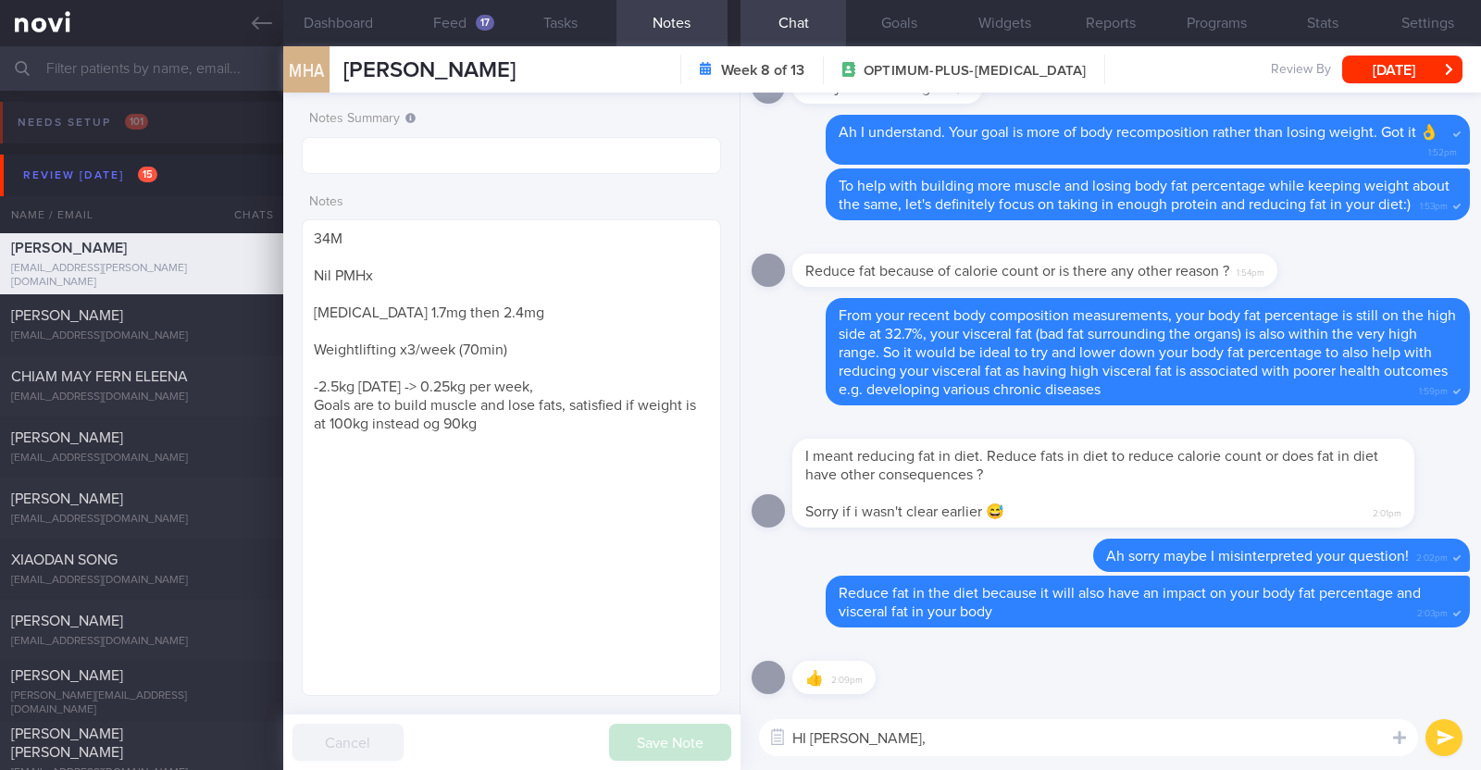
click at [805, 734] on textarea "HI Mujahed," at bounding box center [1088, 737] width 659 height 37
click at [888, 733] on textarea "Hi Mujahed," at bounding box center [1088, 737] width 659 height 37
type textarea "Hi Mujahed, how are you managing with your diet so far? :)"
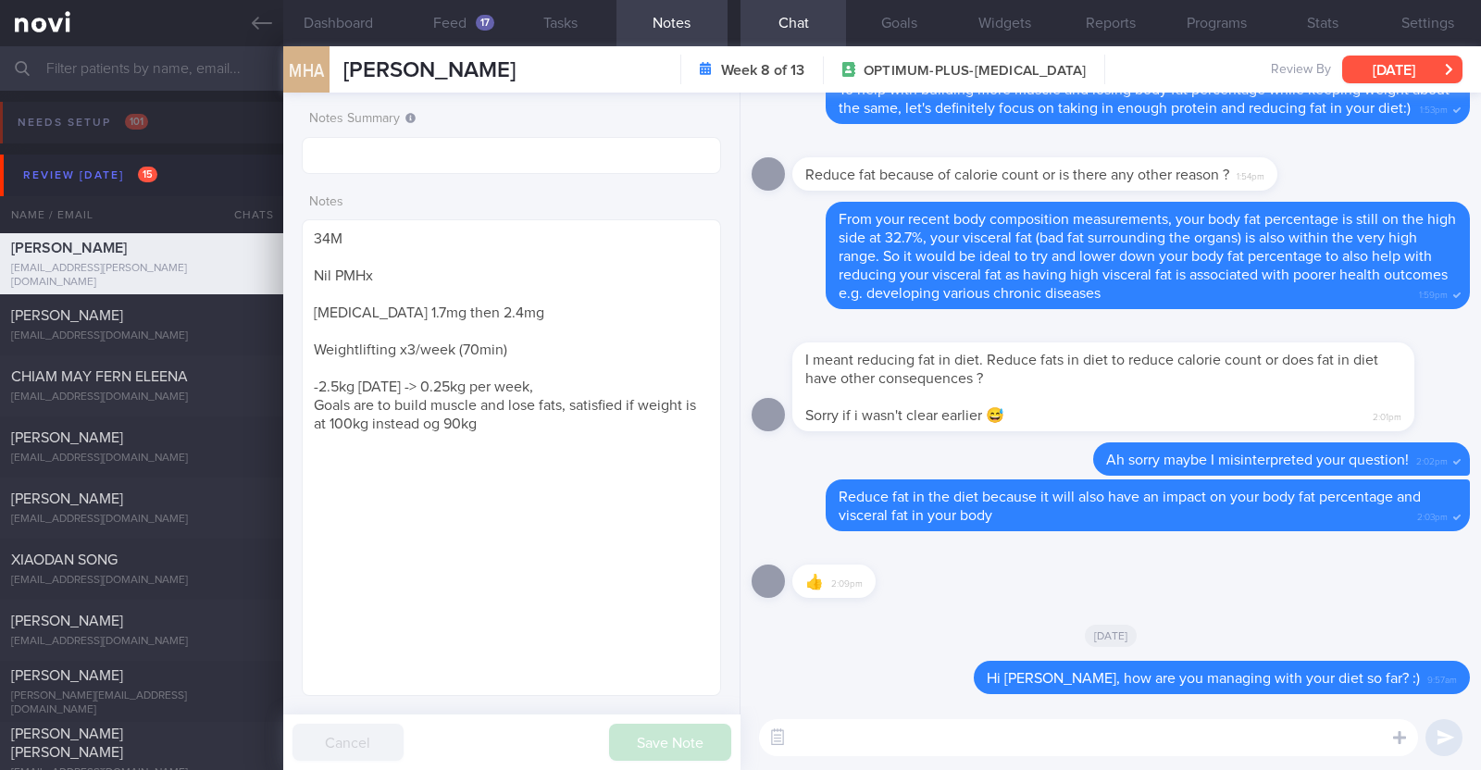
click at [1398, 62] on button "Tue, 23 Sep" at bounding box center [1402, 70] width 120 height 28
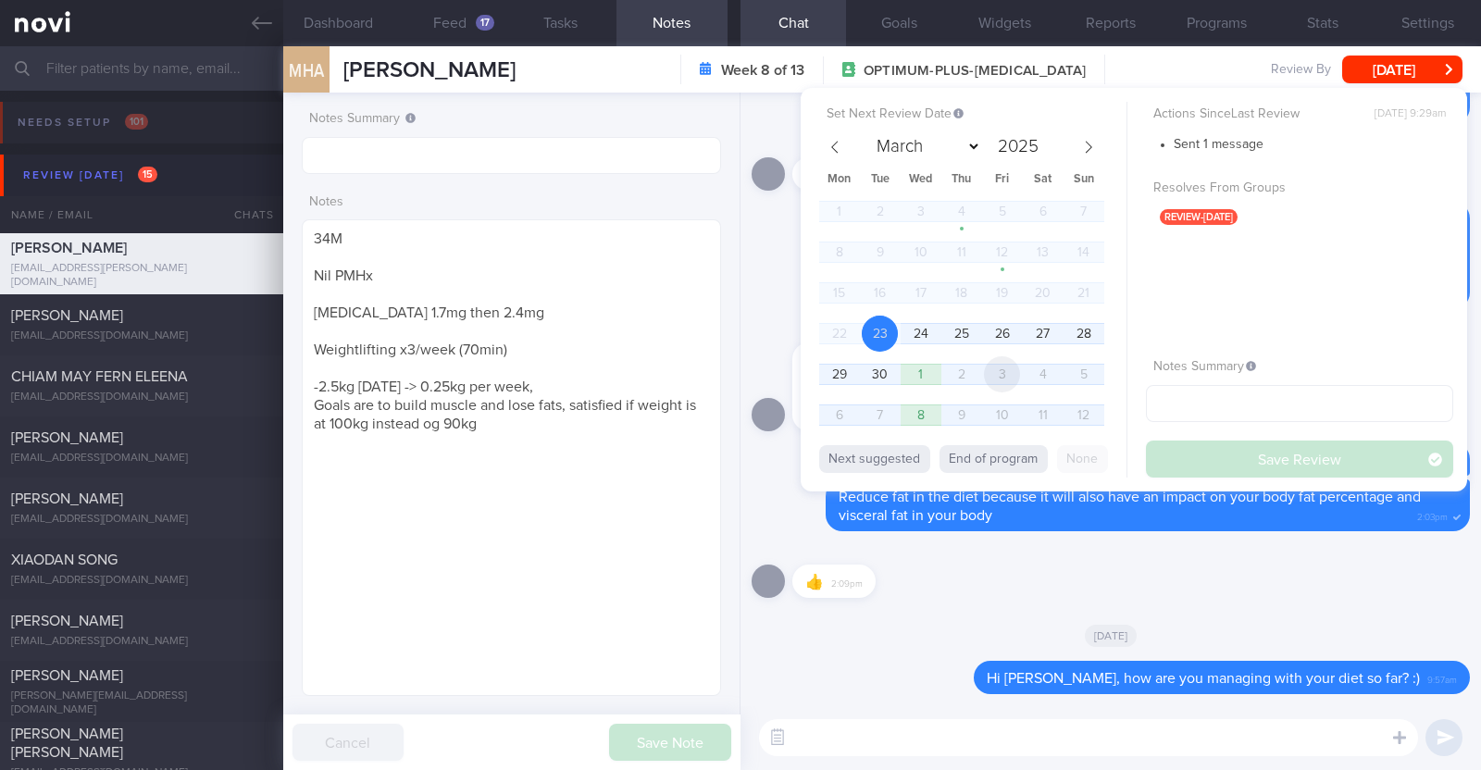
click at [1018, 378] on span "3" at bounding box center [1002, 374] width 36 height 36
select select "9"
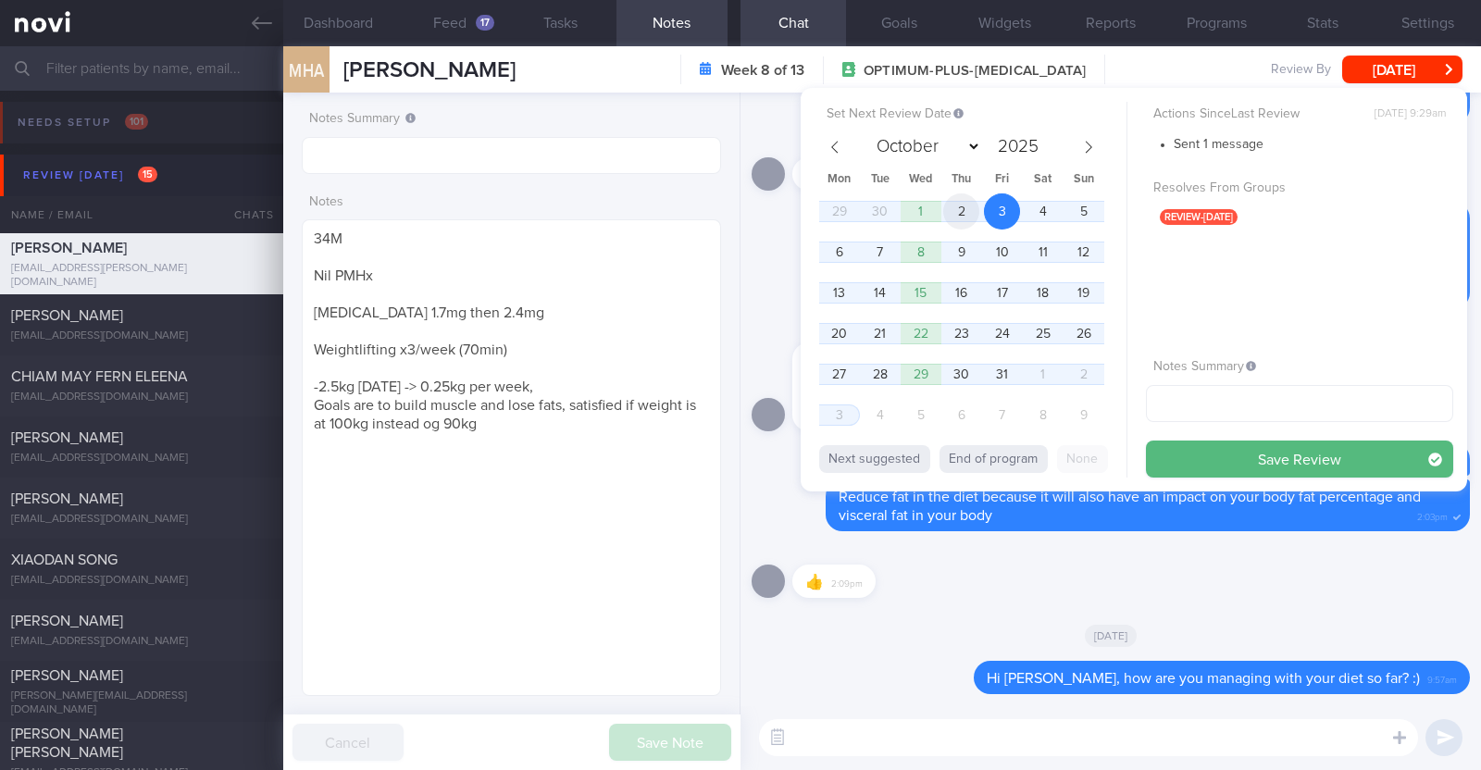
click at [967, 213] on span "2" at bounding box center [961, 211] width 36 height 36
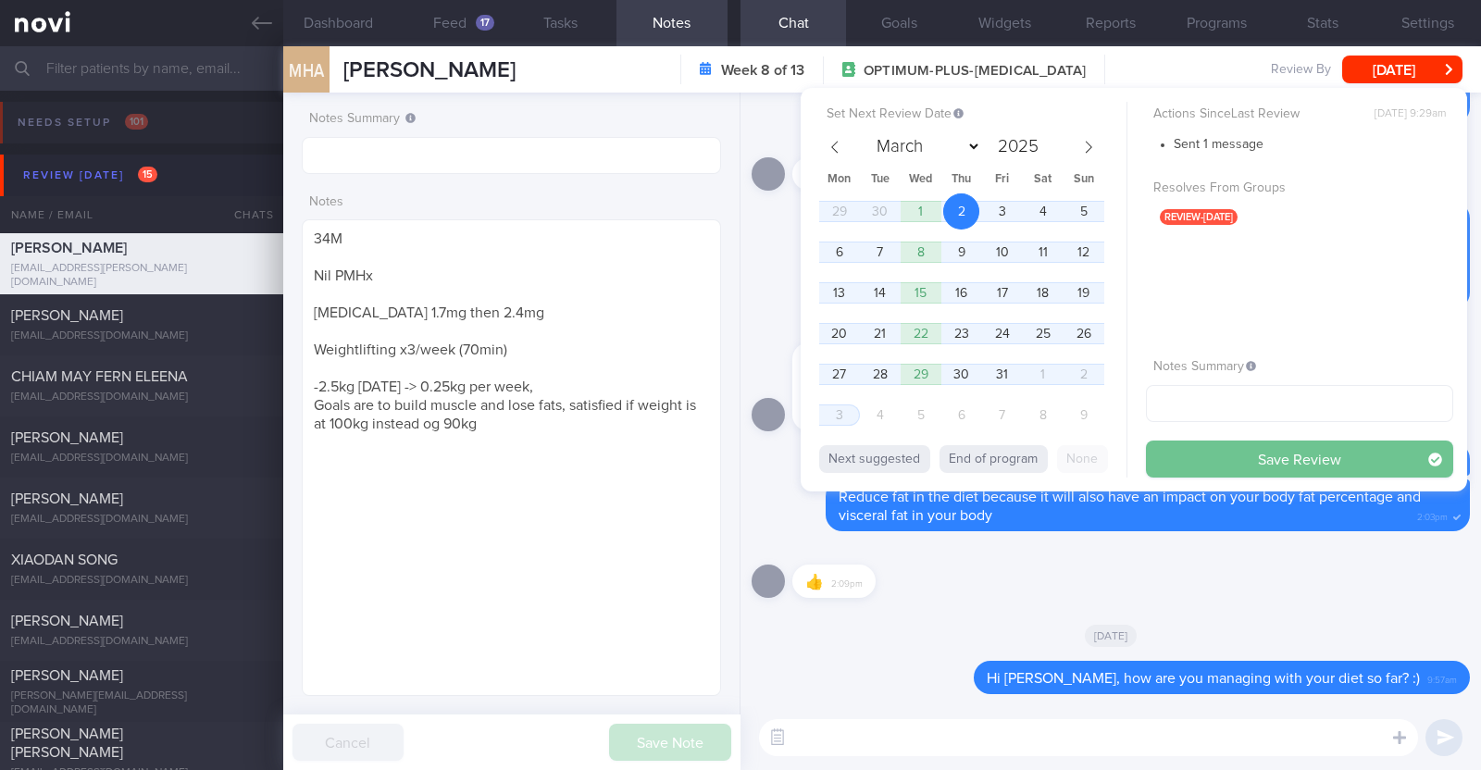
click at [1205, 458] on button "Save Review" at bounding box center [1299, 458] width 307 height 37
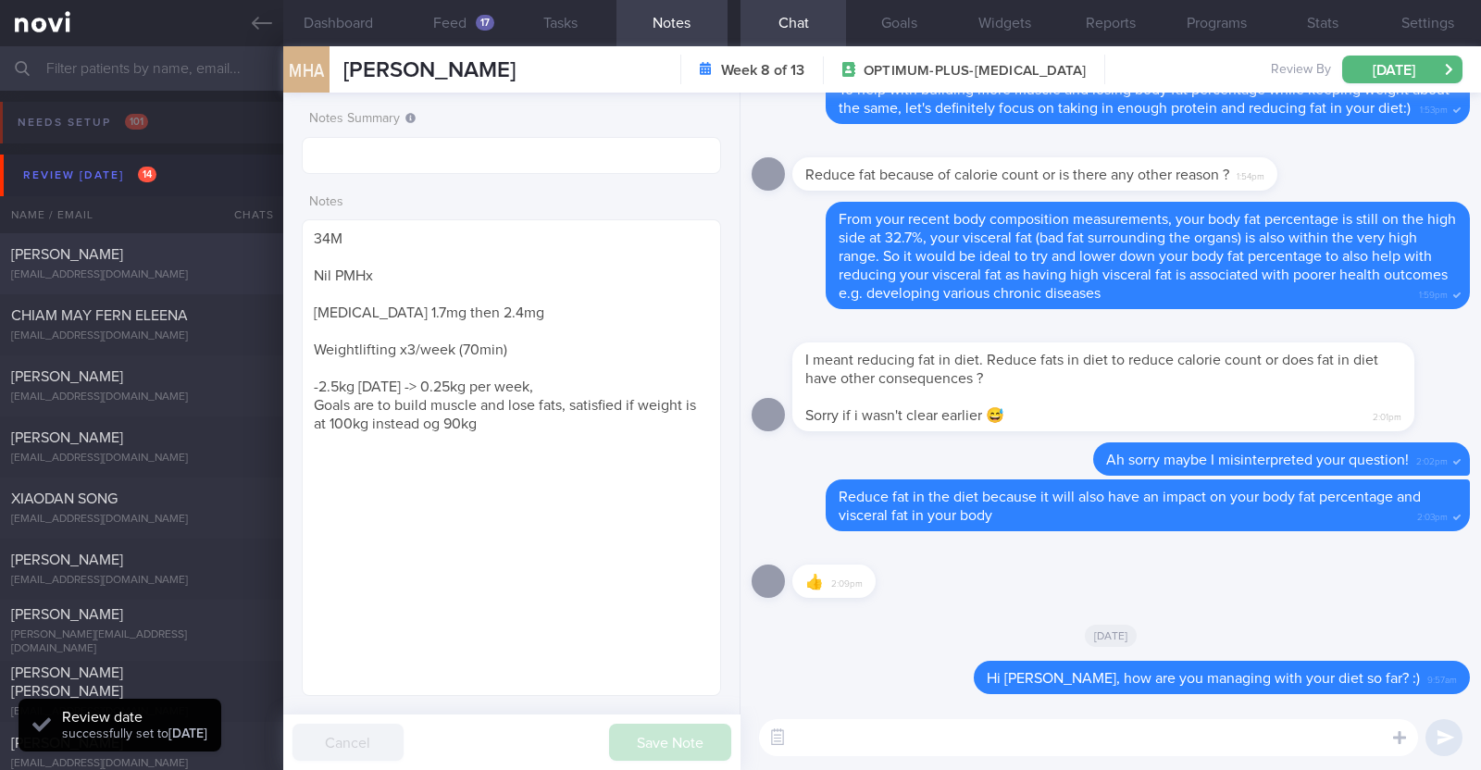
click at [167, 274] on div "[EMAIL_ADDRESS][DOMAIN_NAME]" at bounding box center [141, 275] width 261 height 14
type input "r/v 24/9"
type textarea "48M Co-morbidities: IGT HTN [MEDICAL_DATA] Medication/Supplements: [MEDICAL_DAT…"
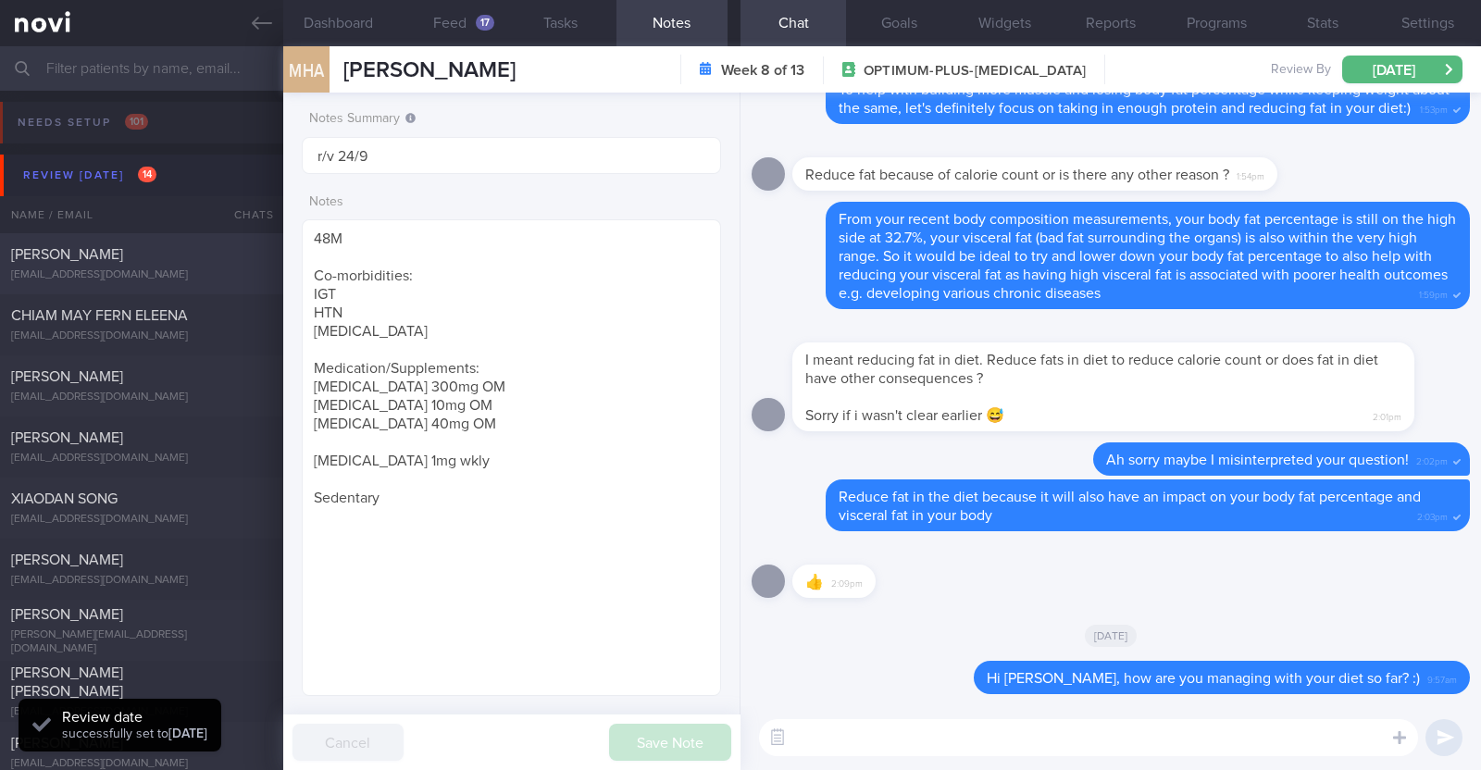
select select "8"
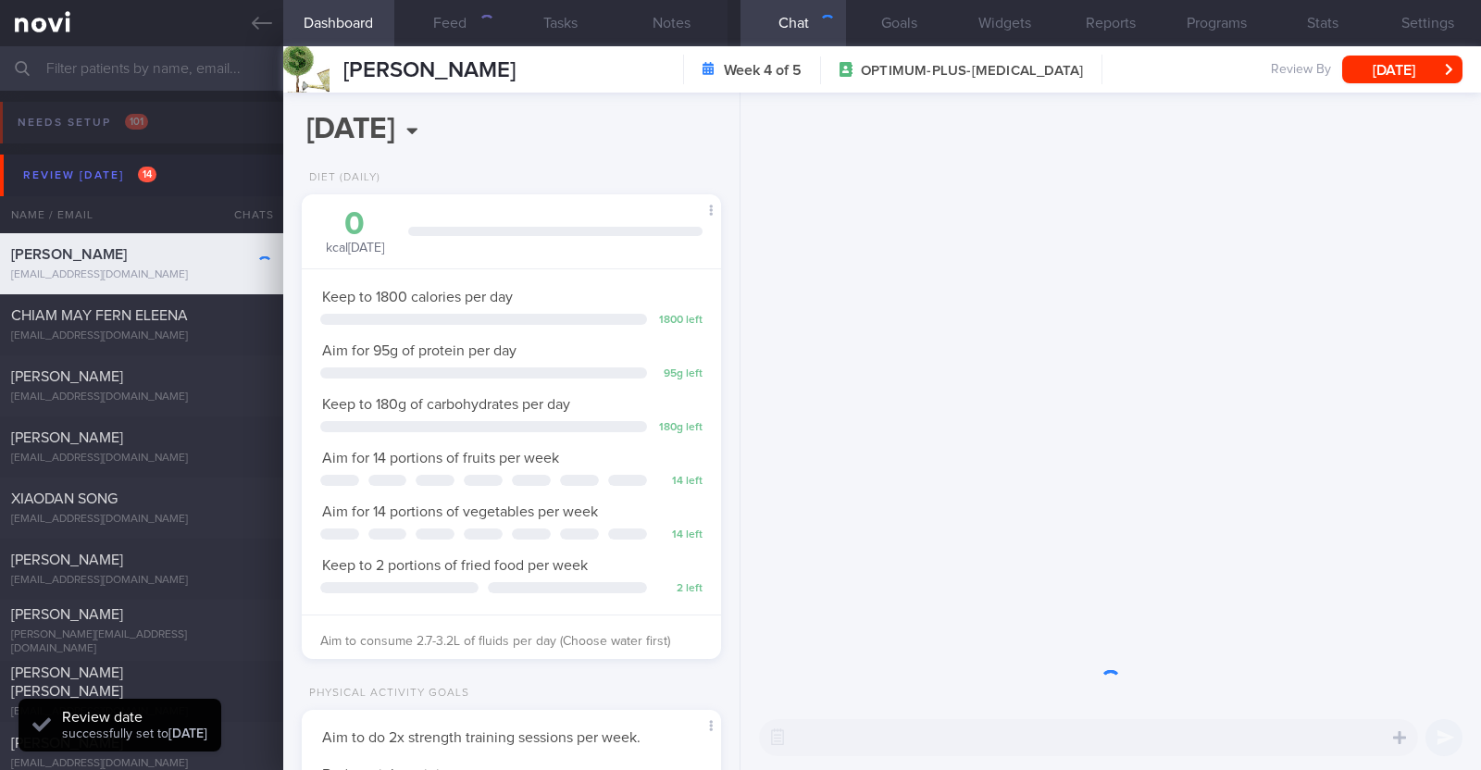
scroll to position [184, 368]
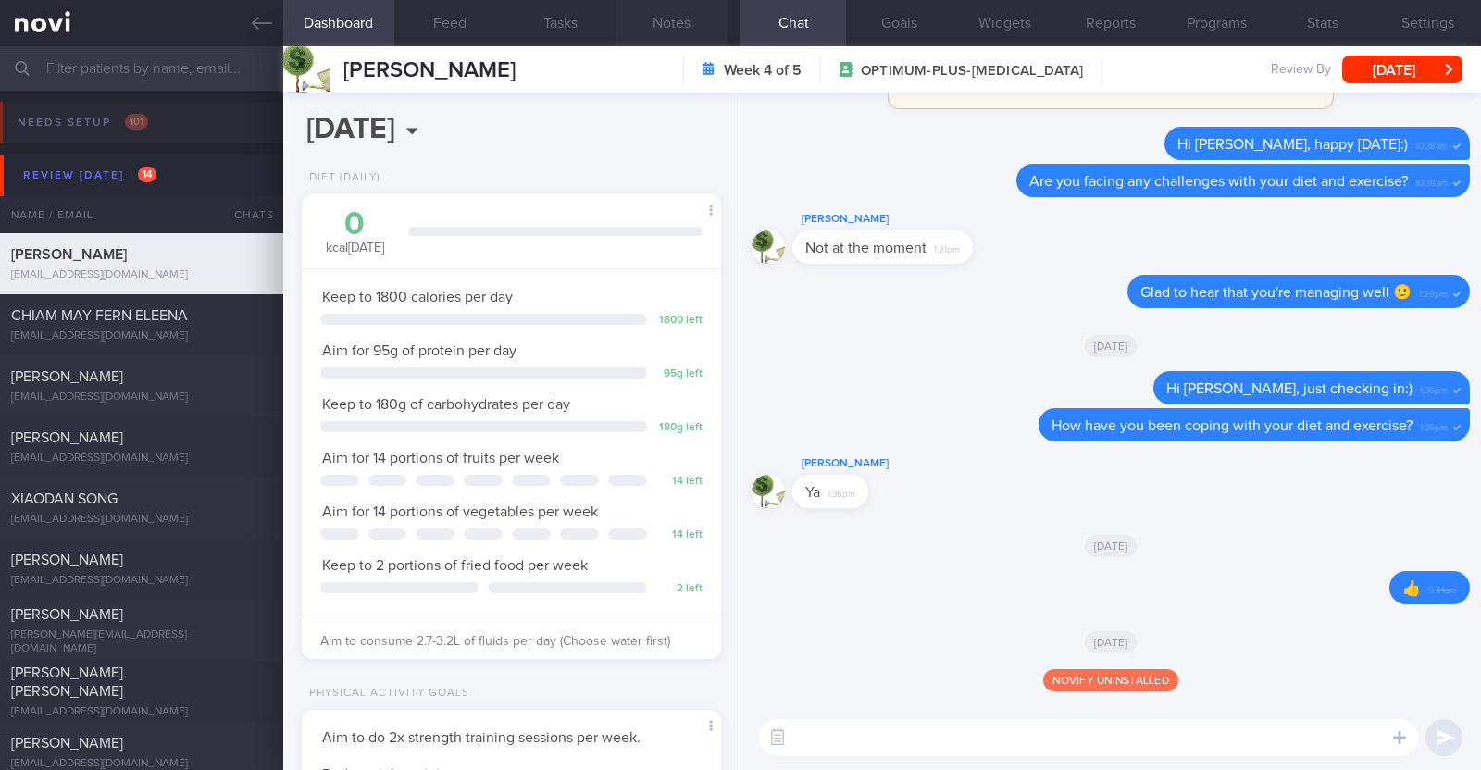
click at [662, 17] on button "Notes" at bounding box center [671, 23] width 111 height 46
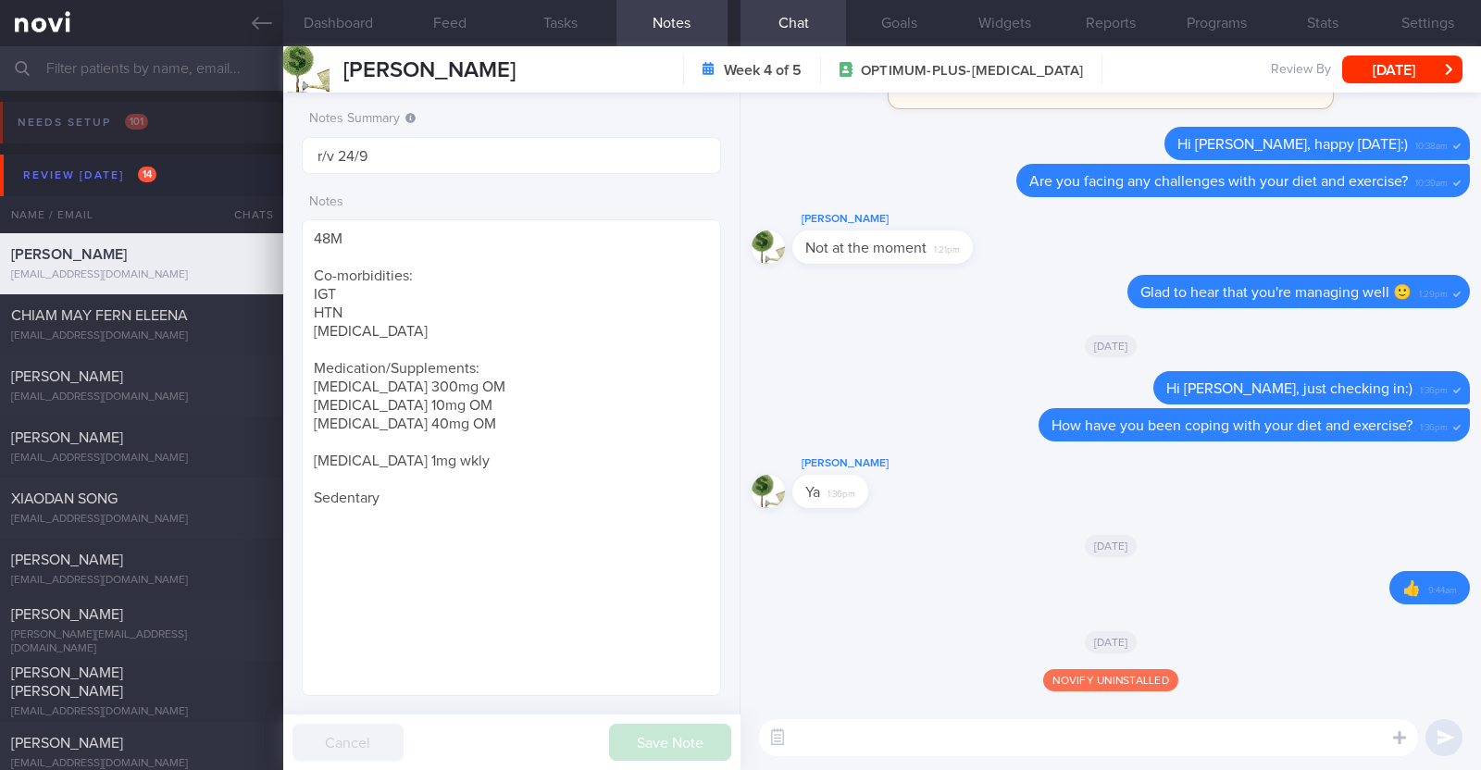
click at [838, 738] on textarea at bounding box center [1088, 737] width 659 height 37
type textarea "Hi [PERSON_NAME], happy mid week:)"
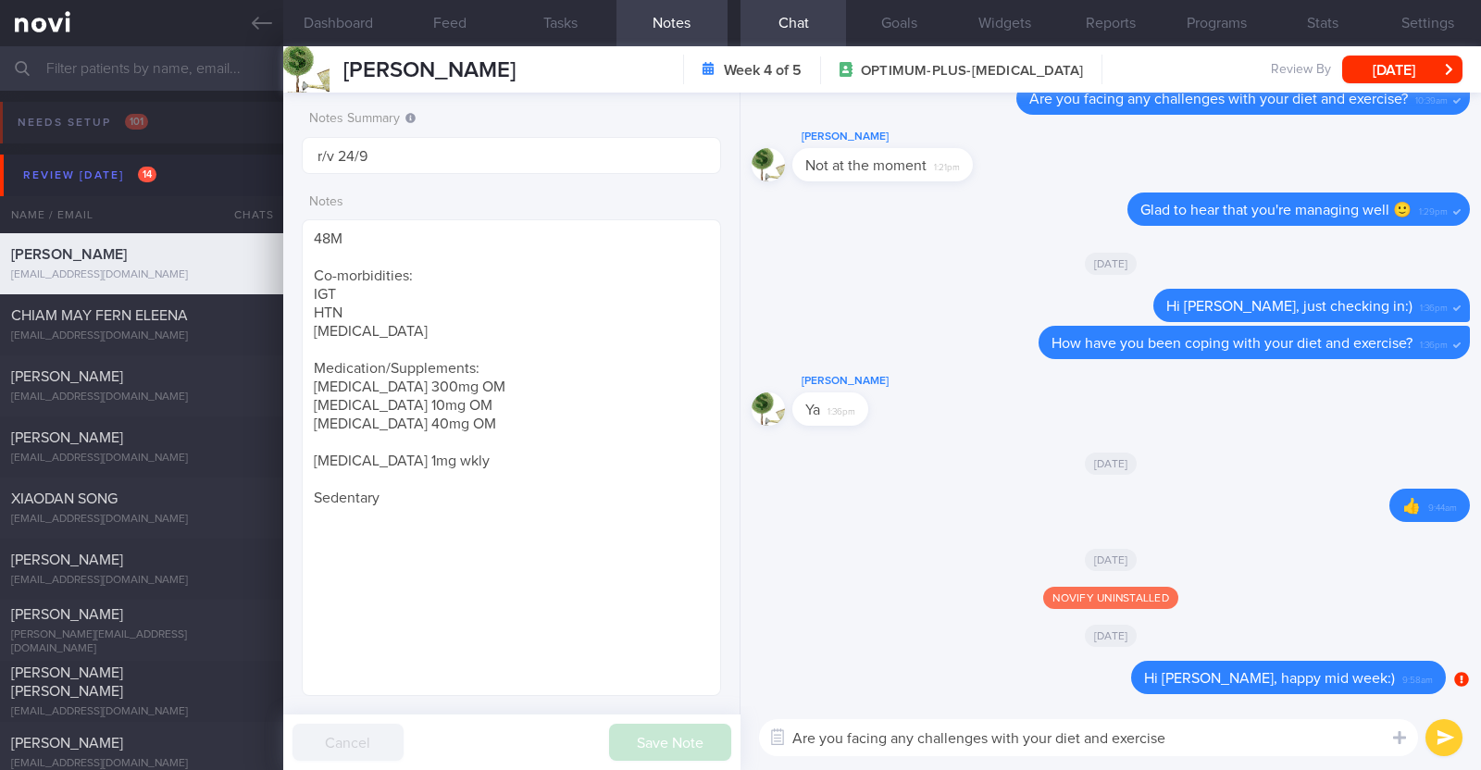
type textarea "Are you facing any challenges with your diet and exercise?"
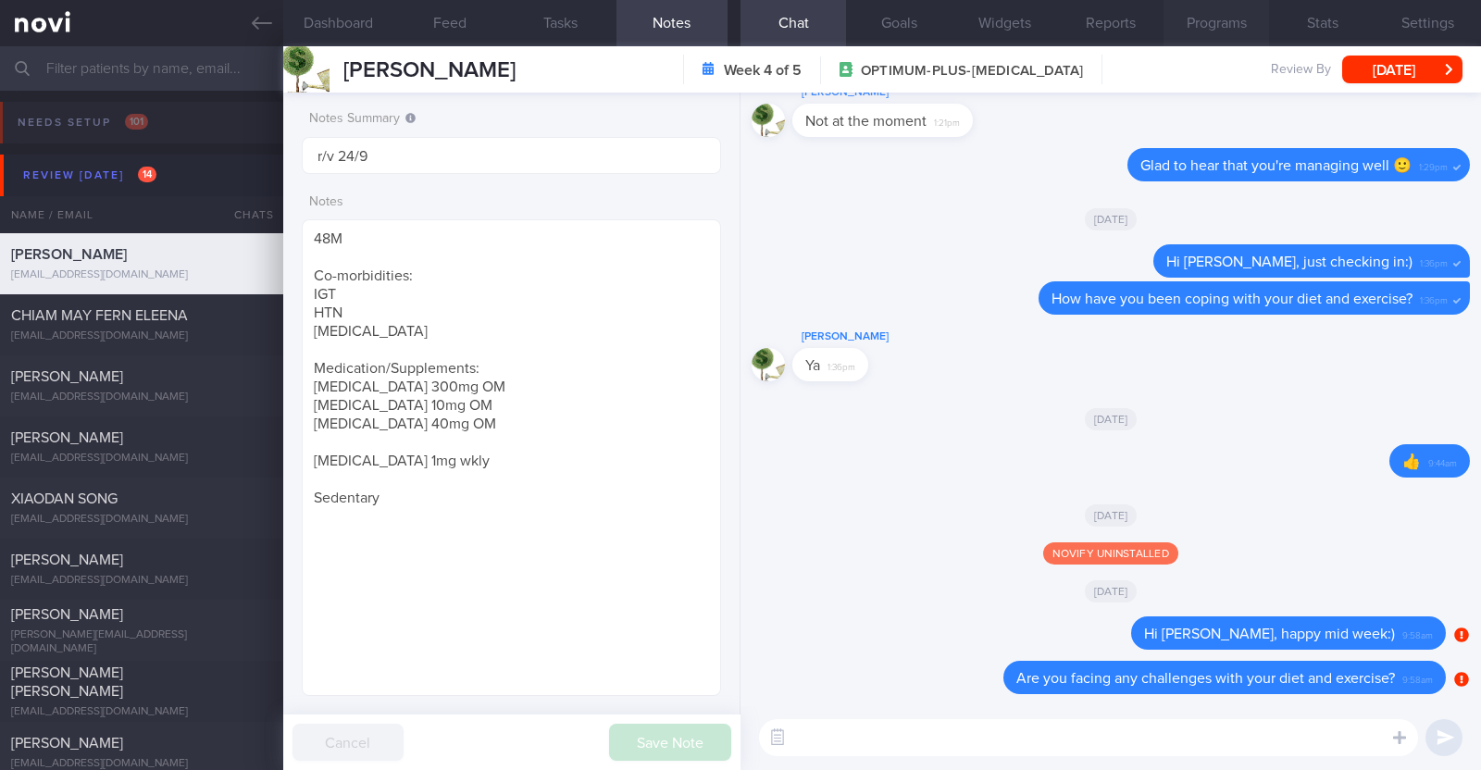
click at [1190, 18] on button "Programs" at bounding box center [1215, 23] width 105 height 46
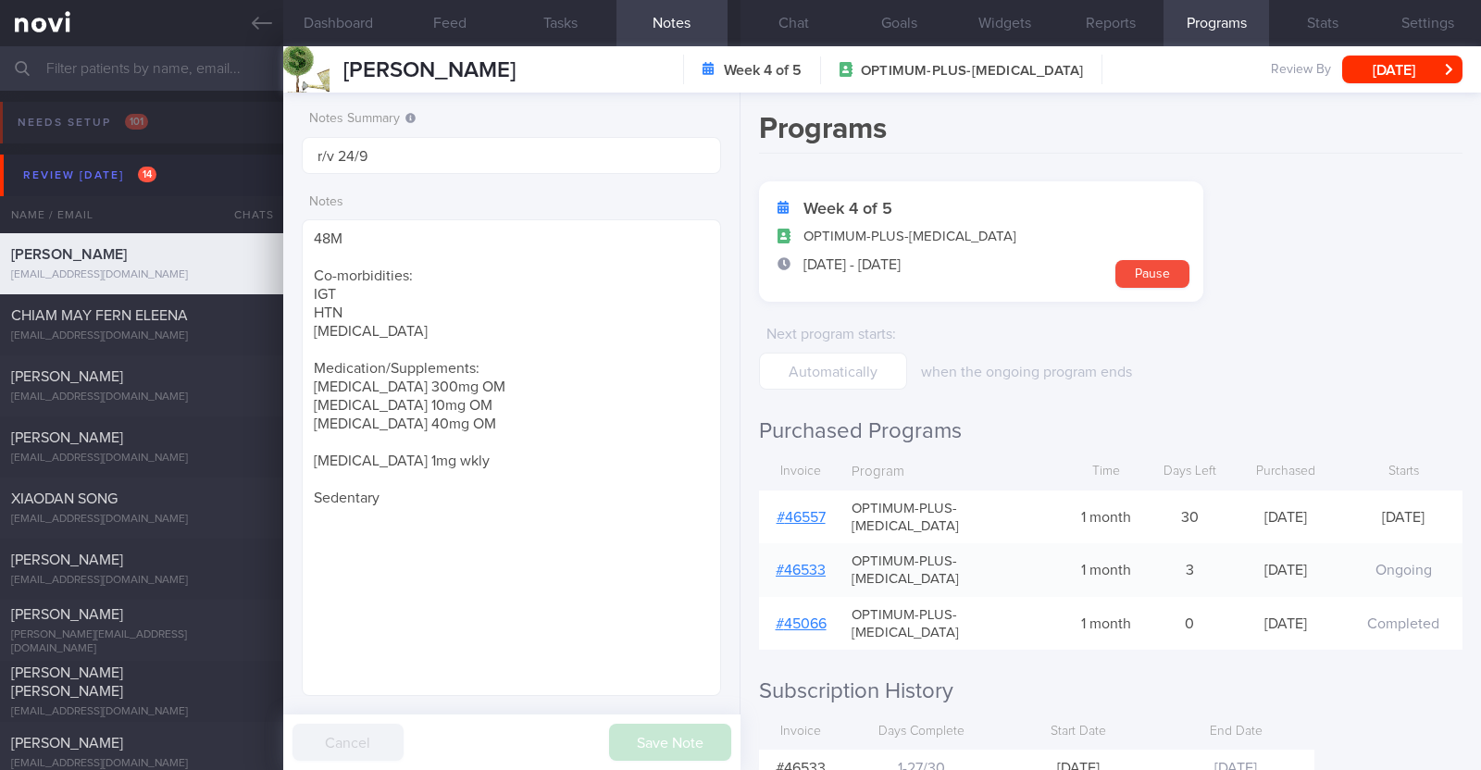
click at [1425, 326] on form "Week 4 of 5 OPTIMUM-PLUS-WEGOVY 28 Aug - 26 Sep Pause Next program starts : whe…" at bounding box center [1110, 285] width 703 height 208
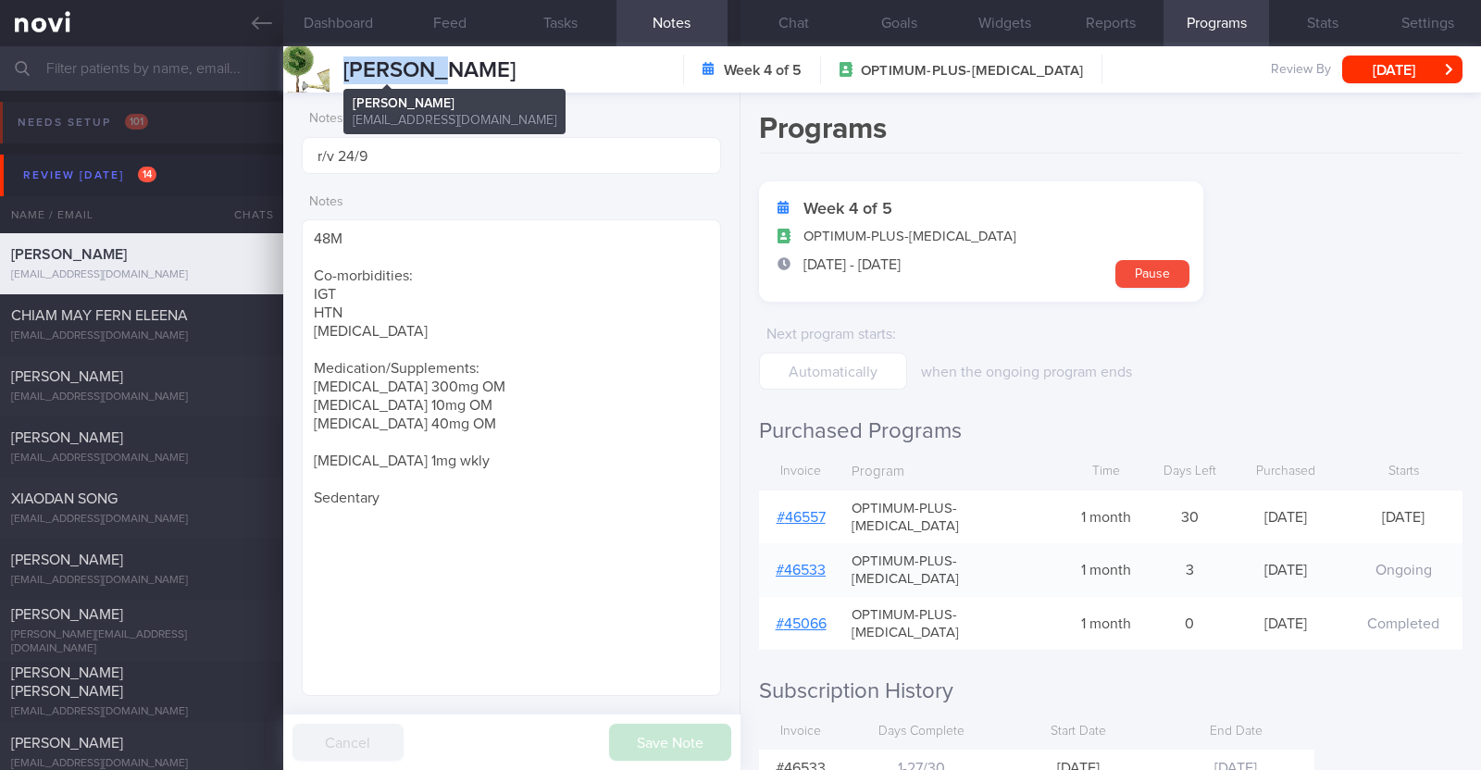
drag, startPoint x: 451, startPoint y: 67, endPoint x: 344, endPoint y: 64, distance: 106.5
click at [344, 64] on div "Alan Teo Alan Teo xtraice4@gmail.com Week 4 of 5 OPTIMUM-PLUS-WEGOVY Review By …" at bounding box center [881, 69] width 1197 height 46
copy span "[PERSON_NAME]"
click at [822, 510] on link "# 46557" at bounding box center [800, 517] width 49 height 15
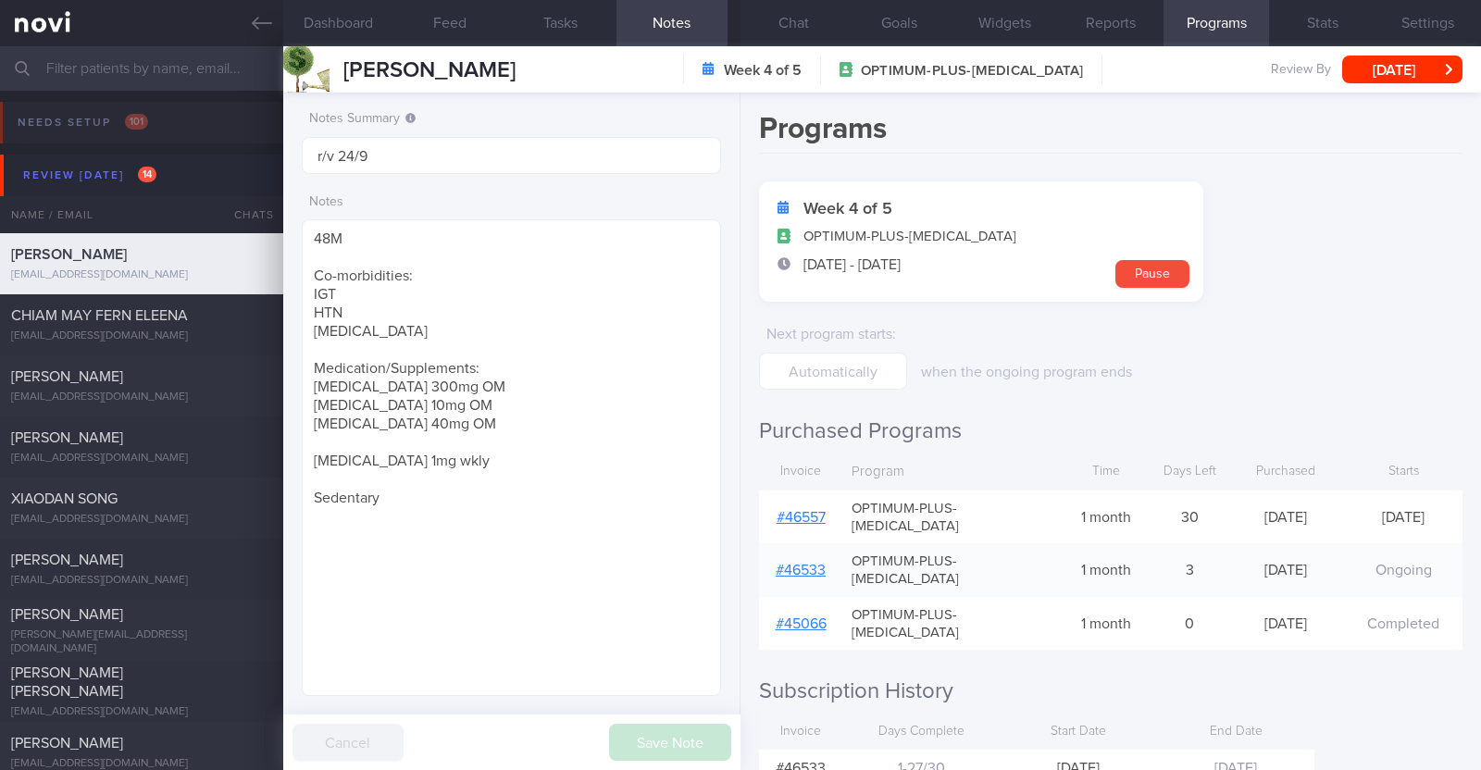
click at [583, 77] on div "Alan Teo Alan Teo xtraice4@gmail.com Week 4 of 5 OPTIMUM-PLUS-WEGOVY Review By …" at bounding box center [881, 69] width 1197 height 46
click at [796, 8] on button "Chat" at bounding box center [792, 23] width 105 height 46
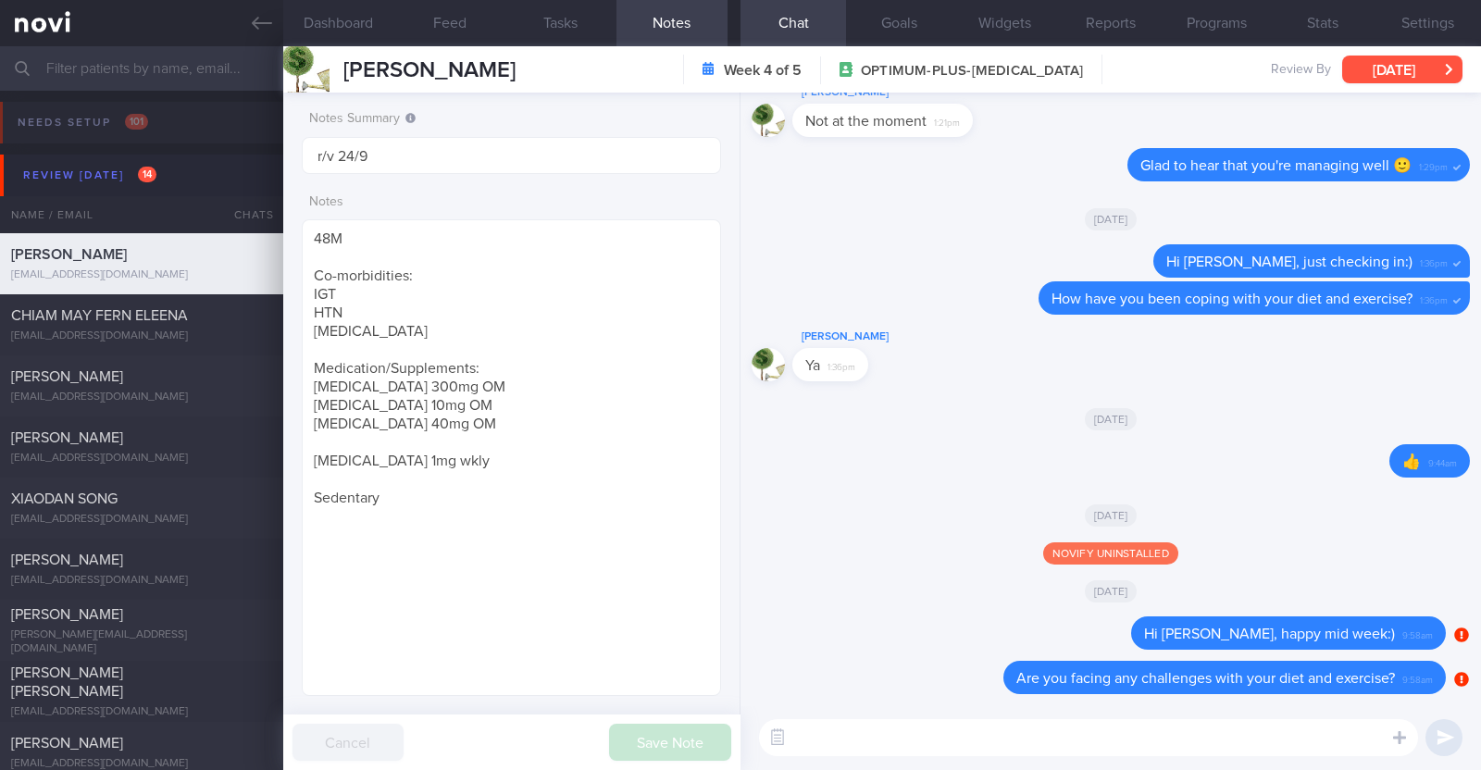
click at [1374, 61] on button "[DATE]" at bounding box center [1402, 70] width 120 height 28
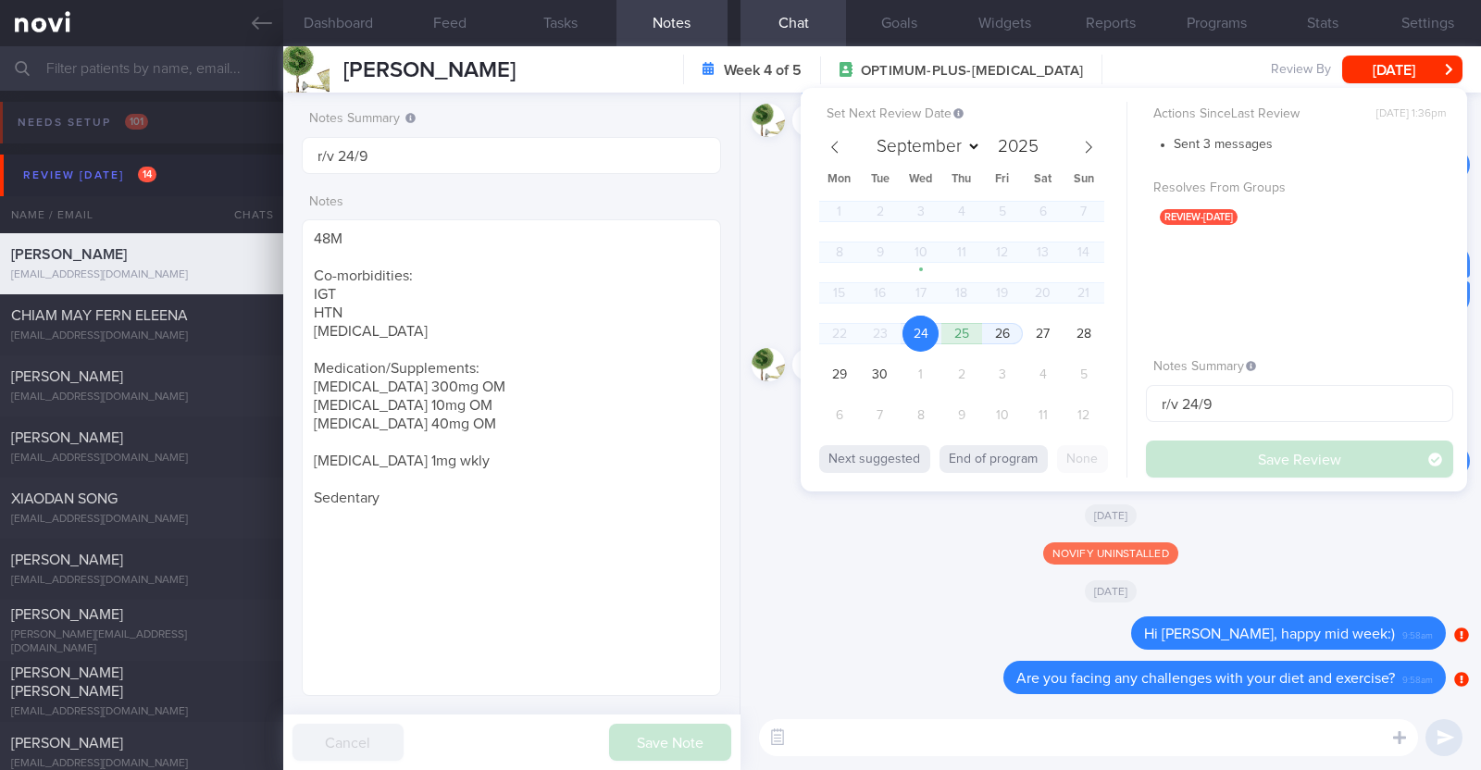
scroll to position [210, 368]
click at [922, 411] on span "8" at bounding box center [920, 415] width 36 height 36
select select "9"
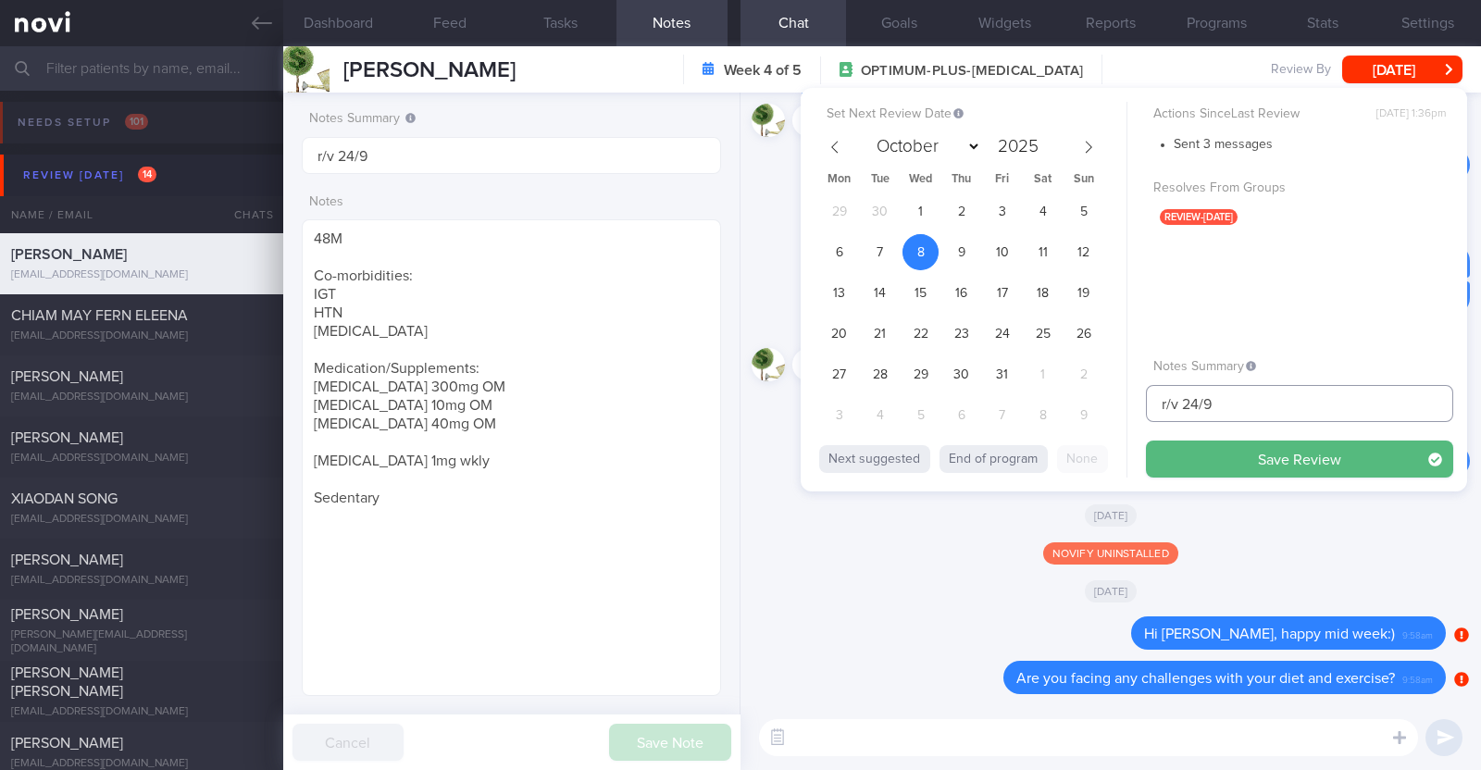
drag, startPoint x: 1229, startPoint y: 409, endPoint x: 1182, endPoint y: 411, distance: 47.2
click at [1182, 411] on input "r/v 24/9" at bounding box center [1299, 403] width 307 height 37
type input "r/v 8/10"
click at [1146, 440] on button "Save Review" at bounding box center [1299, 458] width 307 height 37
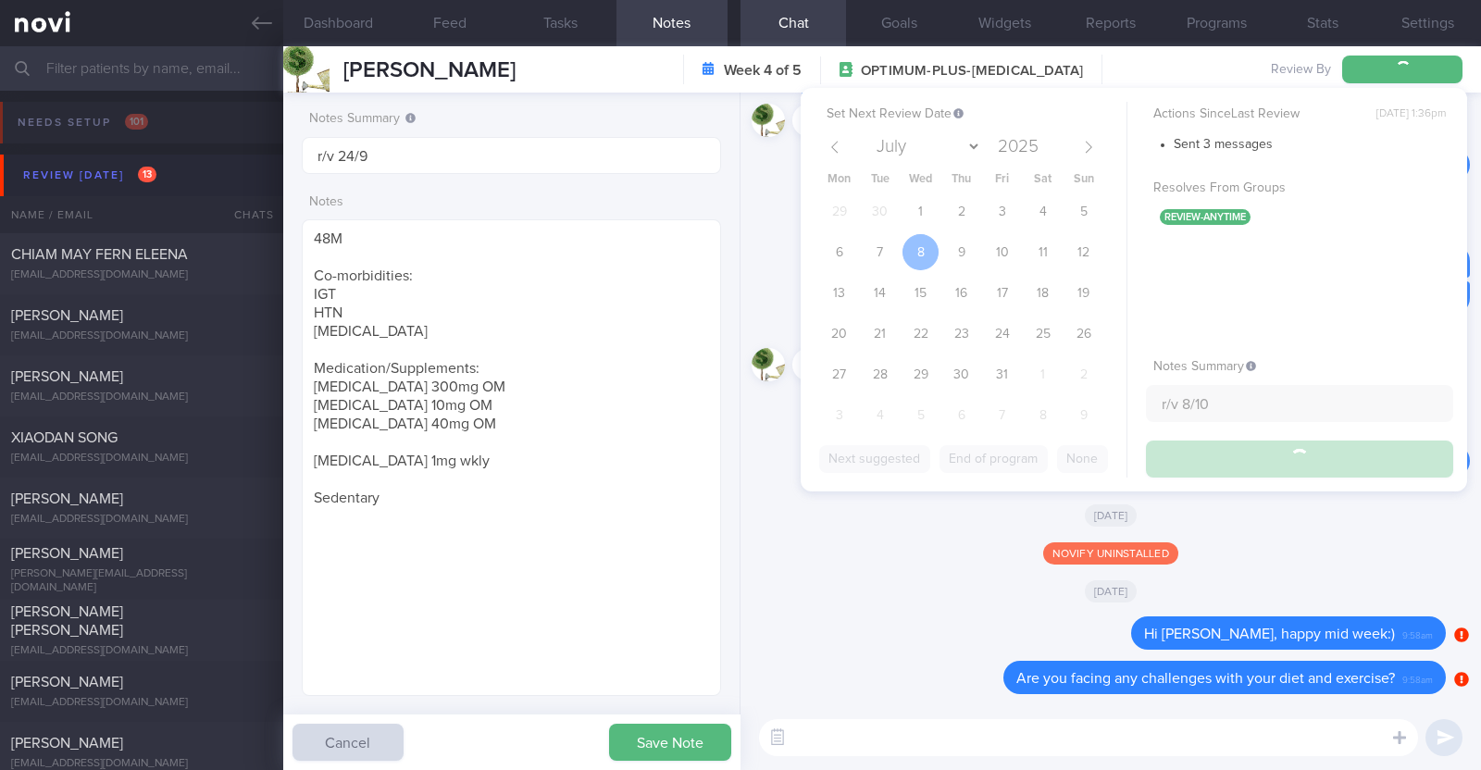
type input "r/v 8/10"
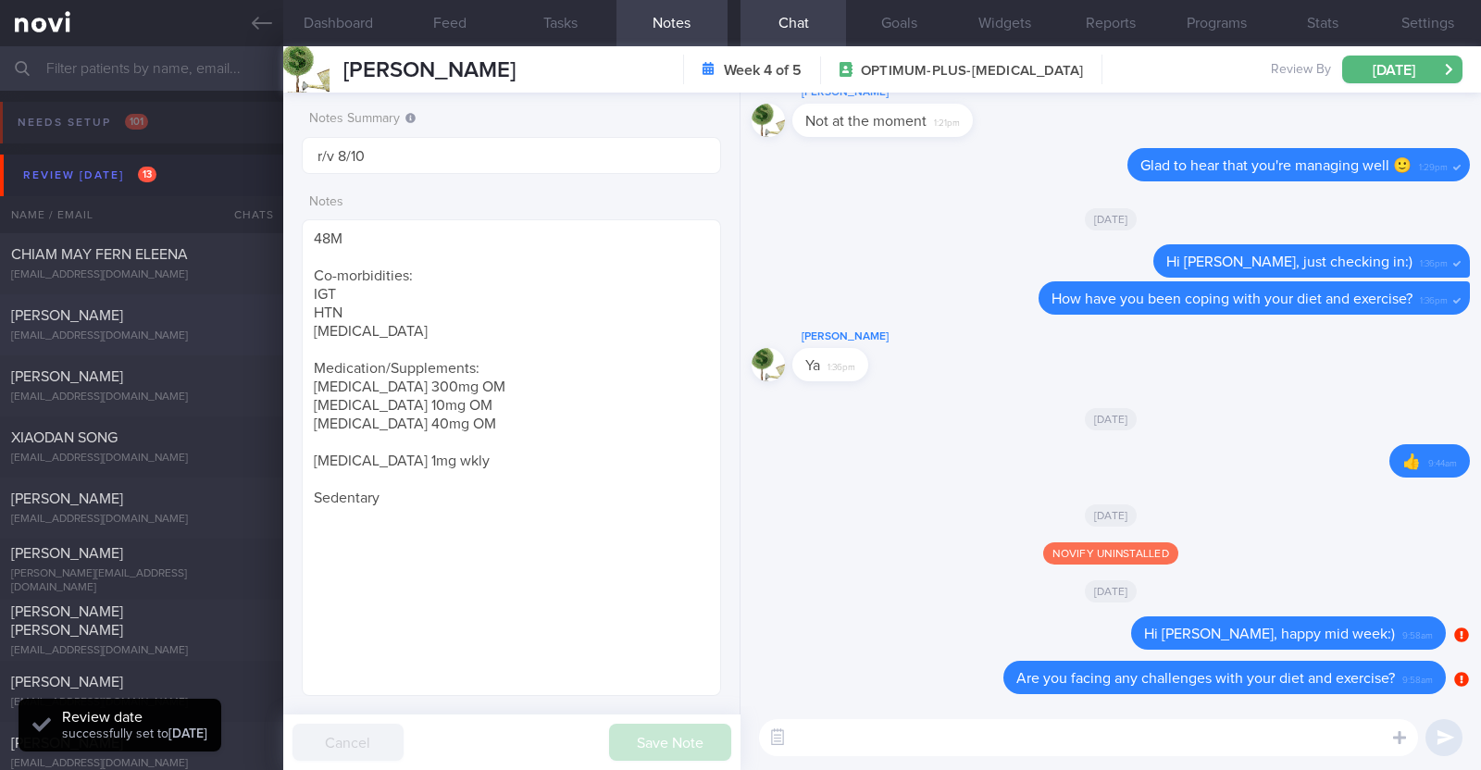
click at [206, 312] on div "[PERSON_NAME]" at bounding box center [139, 315] width 256 height 19
type textarea "42M Nil PMHx/ meds Weight history: 68.8 kg ([DATE], lost 13.2kg in past 4/12, a…"
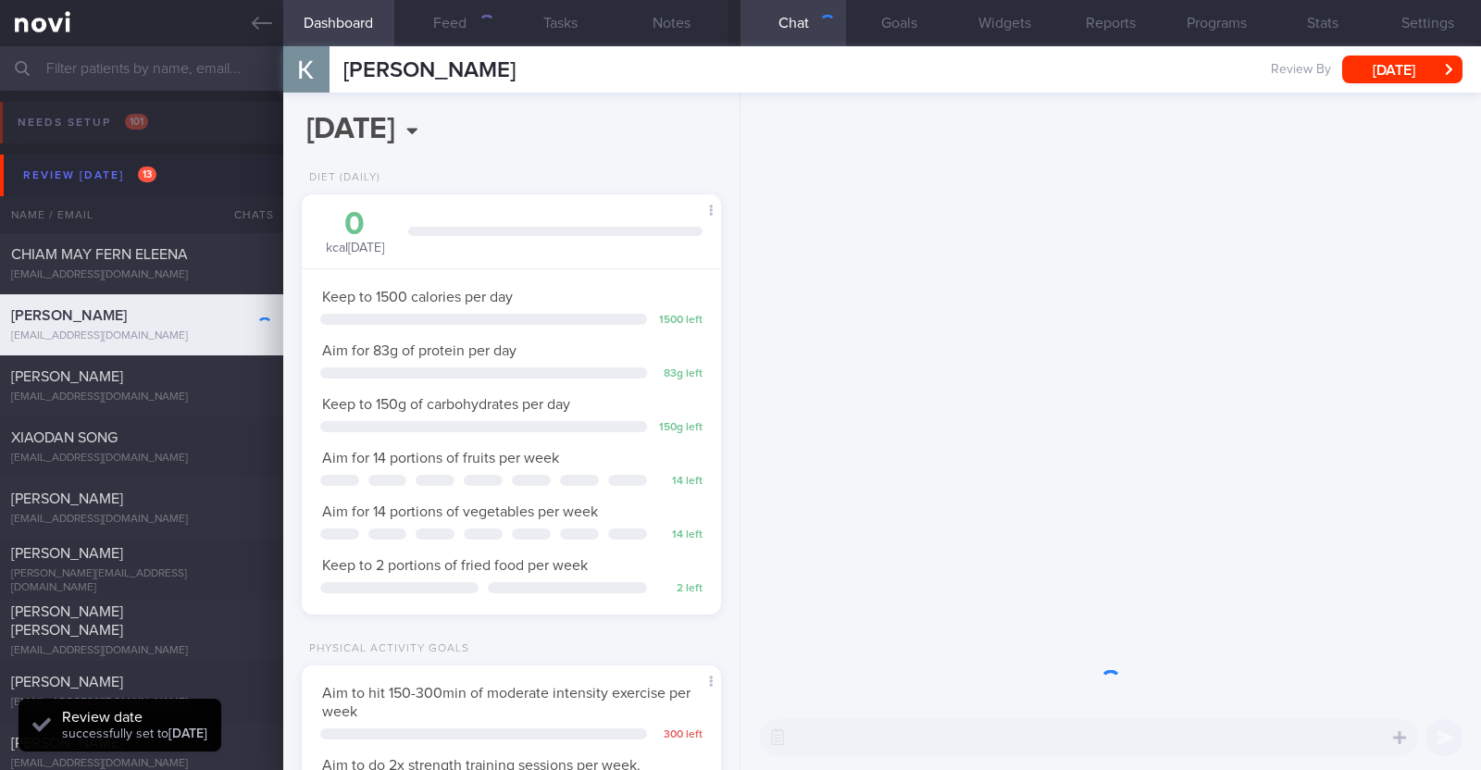
scroll to position [187, 375]
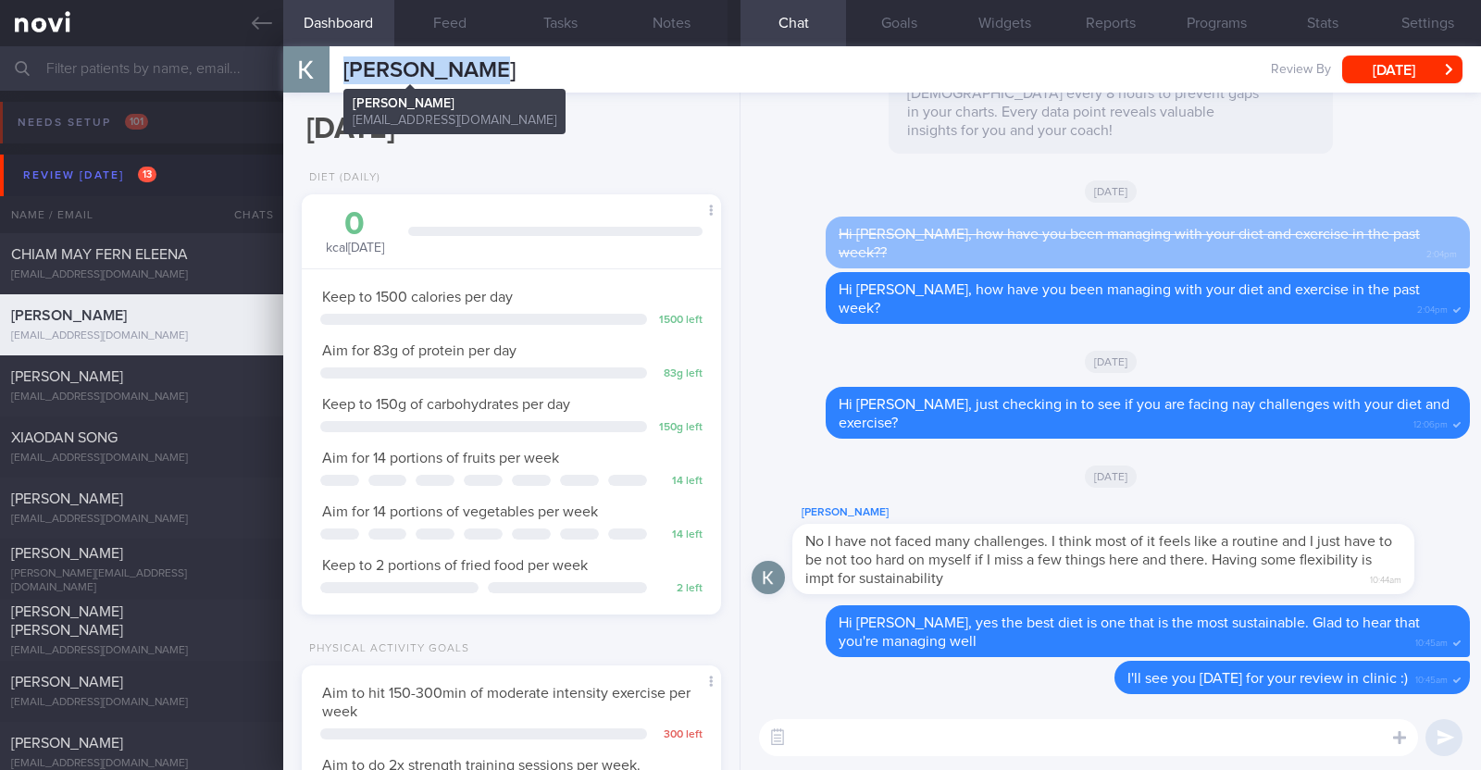
drag, startPoint x: 490, startPoint y: 60, endPoint x: 347, endPoint y: 80, distance: 143.8
click at [347, 80] on div "[PERSON_NAME] [PERSON_NAME] [EMAIL_ADDRESS][DOMAIN_NAME] Review By [DATE] Set N…" at bounding box center [881, 69] width 1197 height 46
copy span "[PERSON_NAME]"
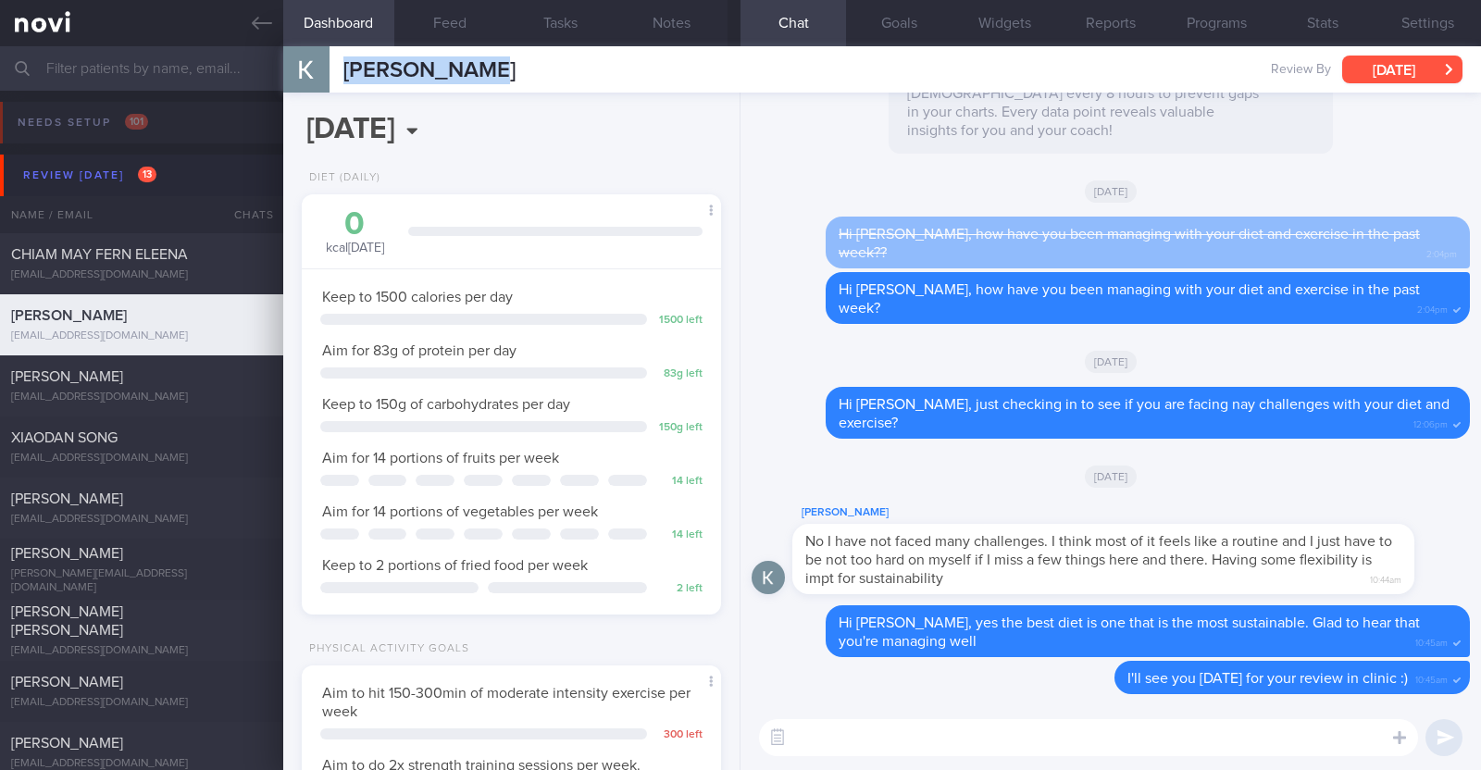
click at [1371, 62] on button "[DATE]" at bounding box center [1402, 70] width 120 height 28
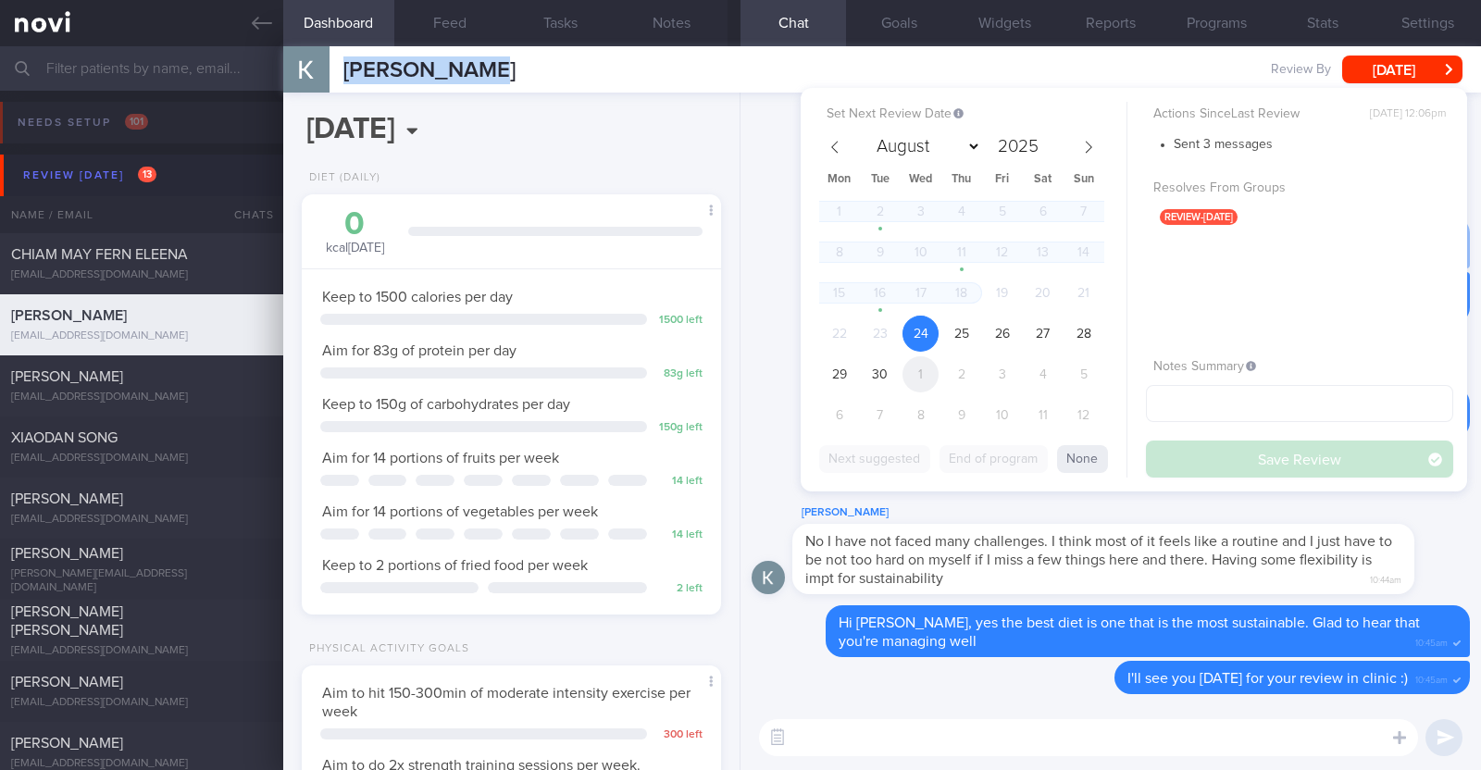
click at [928, 362] on span "1" at bounding box center [920, 374] width 36 height 36
select select "9"
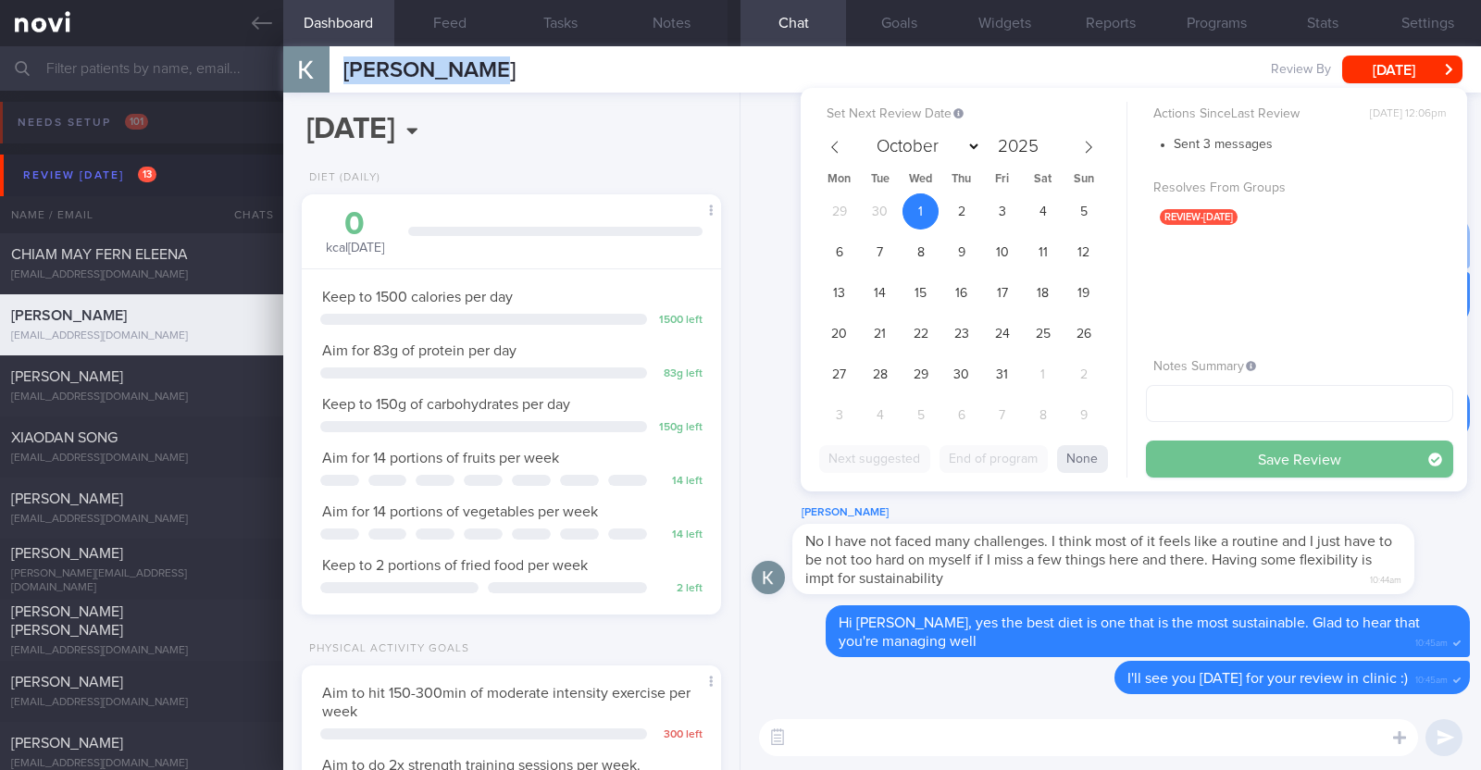
click at [1196, 449] on button "Save Review" at bounding box center [1299, 458] width 307 height 37
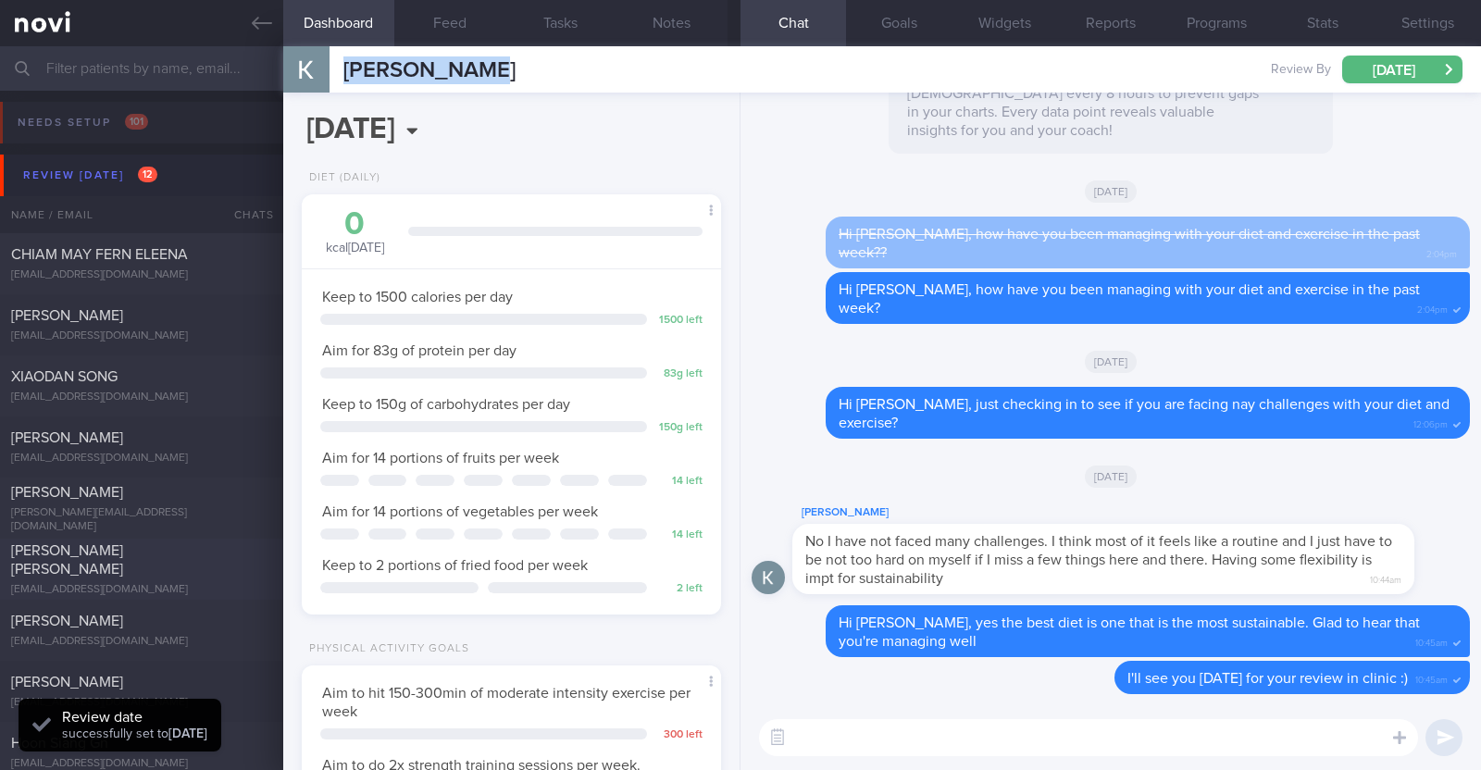
click at [202, 550] on div "[PERSON_NAME] [PERSON_NAME]" at bounding box center [139, 559] width 256 height 37
type textarea "45M Comorbidities: HLD (diagnosed [DATE], does not want to start on meds) Nil m…"
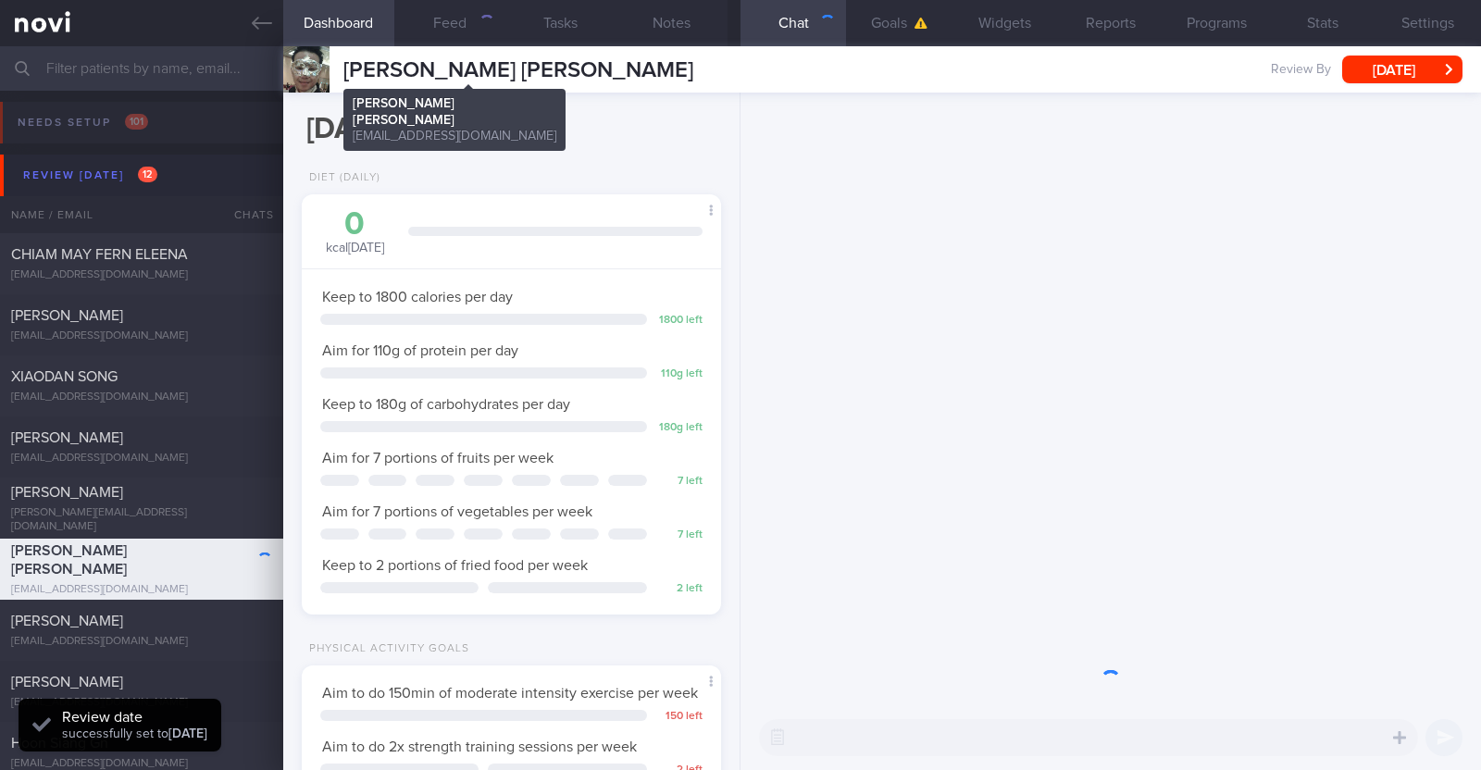
scroll to position [187, 375]
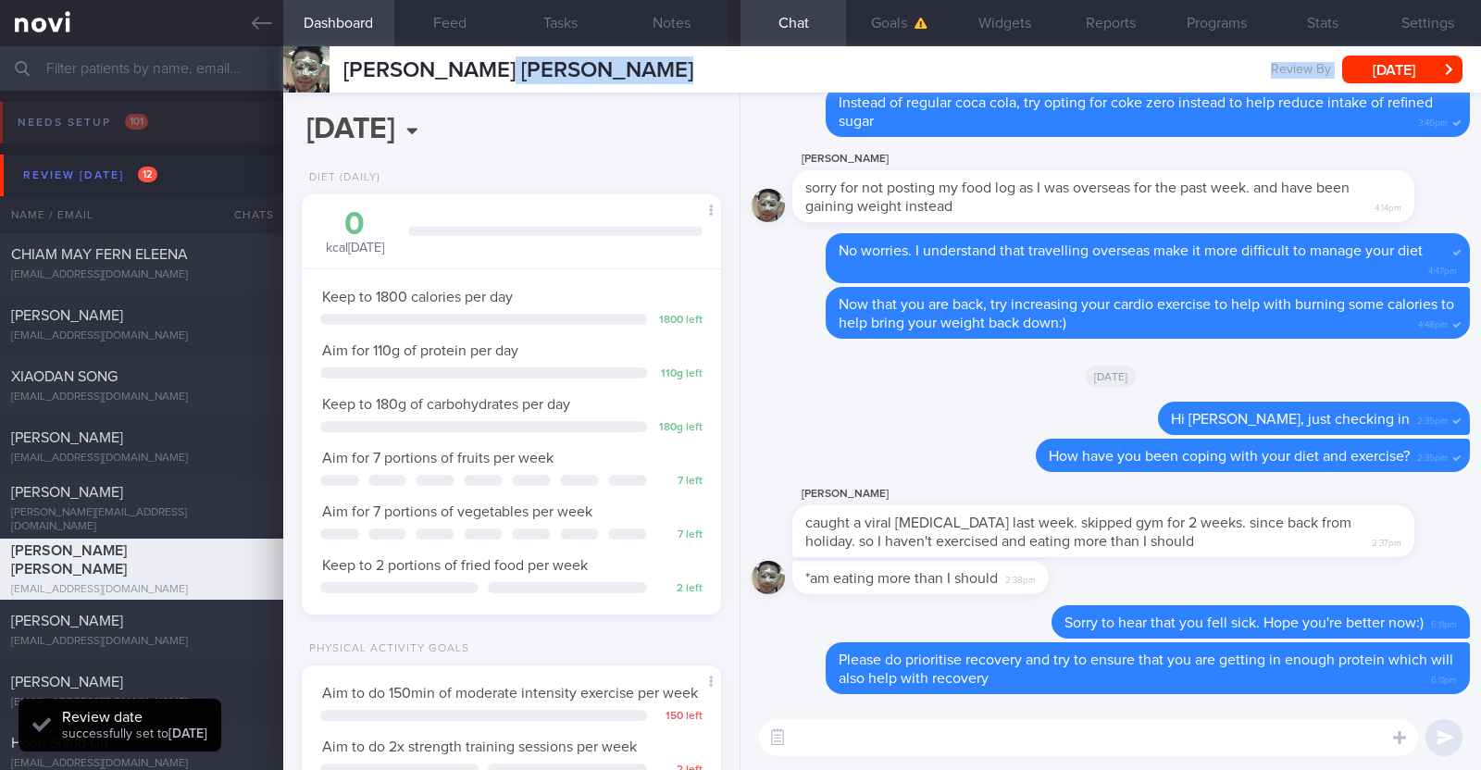
drag, startPoint x: 480, startPoint y: 66, endPoint x: 305, endPoint y: 94, distance: 177.2
click at [305, 94] on div "Dashboard Feed Tasks Notes Chat Goals Widgets Reports Programs Stats Settings […" at bounding box center [881, 408] width 1197 height 724
click at [370, 59] on span "[PERSON_NAME] [PERSON_NAME]" at bounding box center [518, 70] width 350 height 22
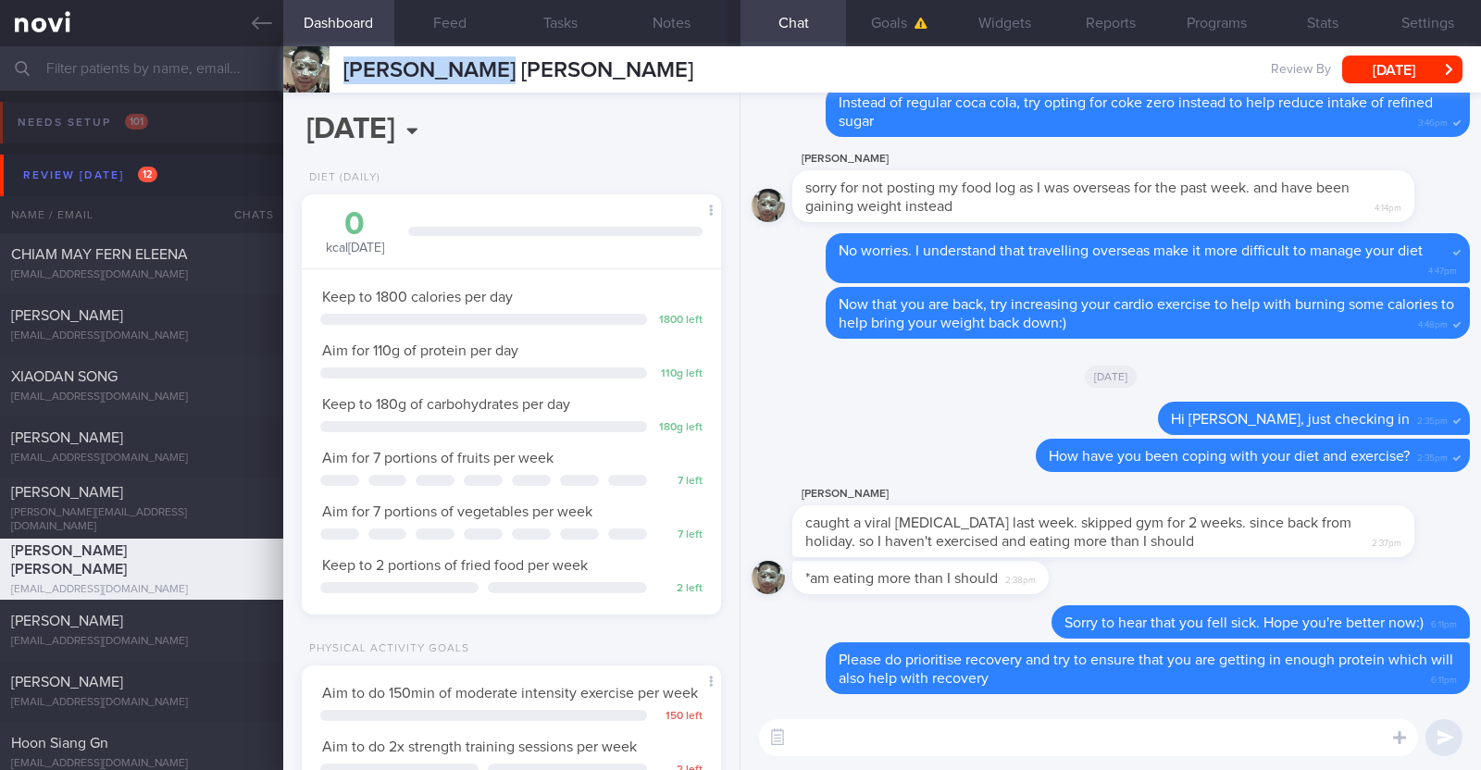
drag, startPoint x: 480, startPoint y: 67, endPoint x: 335, endPoint y: 68, distance: 145.3
click at [335, 68] on div "[PERSON_NAME] [PERSON_NAME] [PERSON_NAME] [PERSON_NAME] [EMAIL_ADDRESS][DOMAIN_…" at bounding box center [488, 69] width 410 height 46
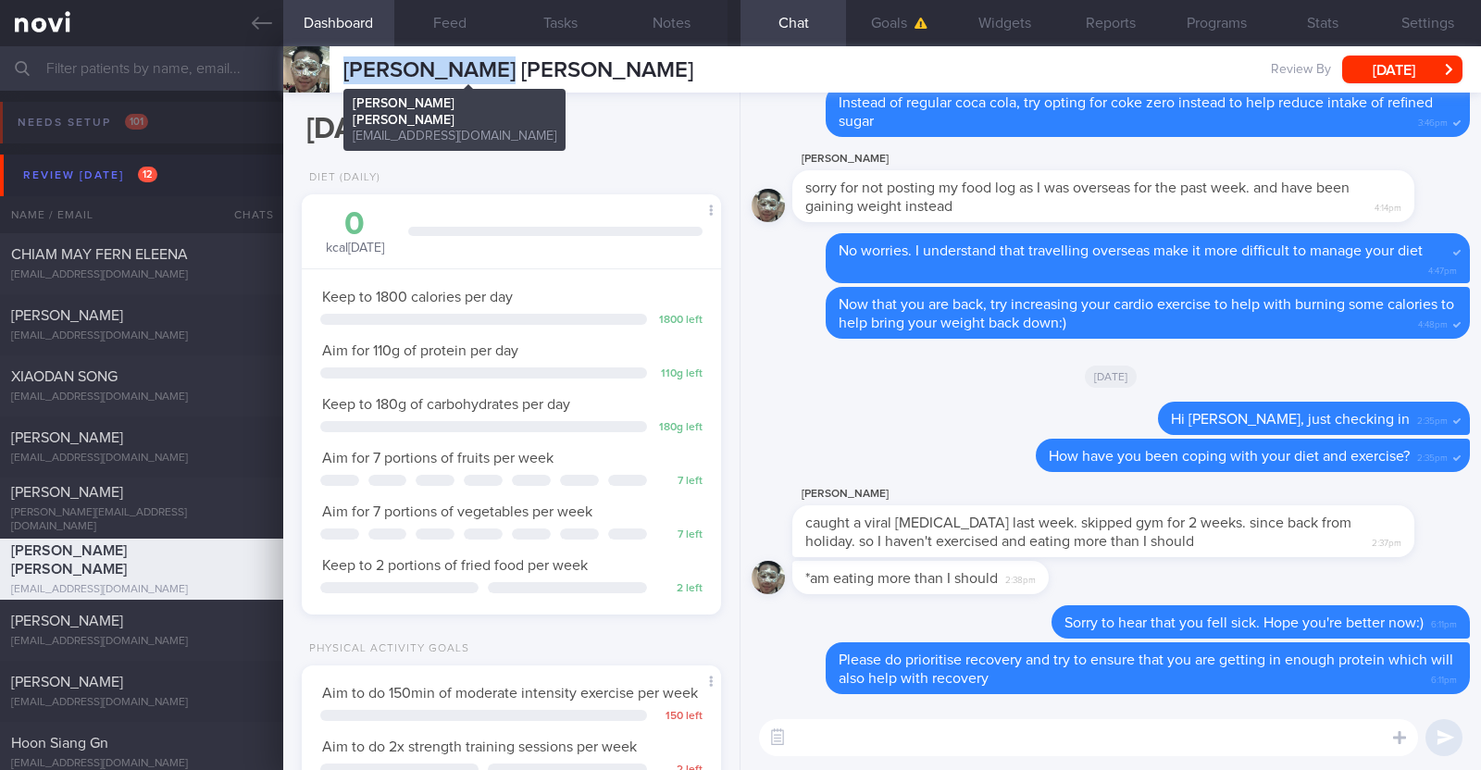
copy div "[PERSON_NAME]"
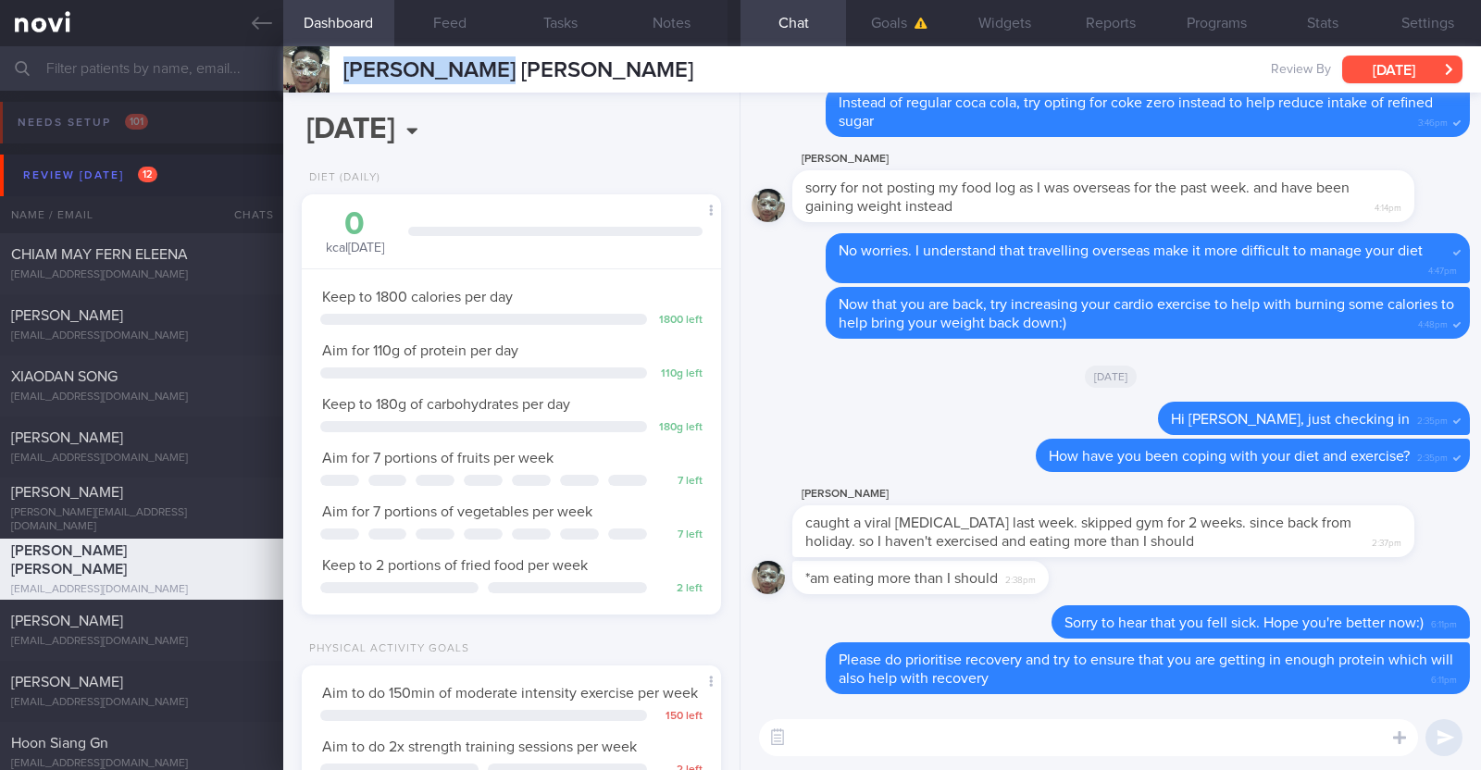
click at [1397, 57] on button "[DATE]" at bounding box center [1402, 70] width 120 height 28
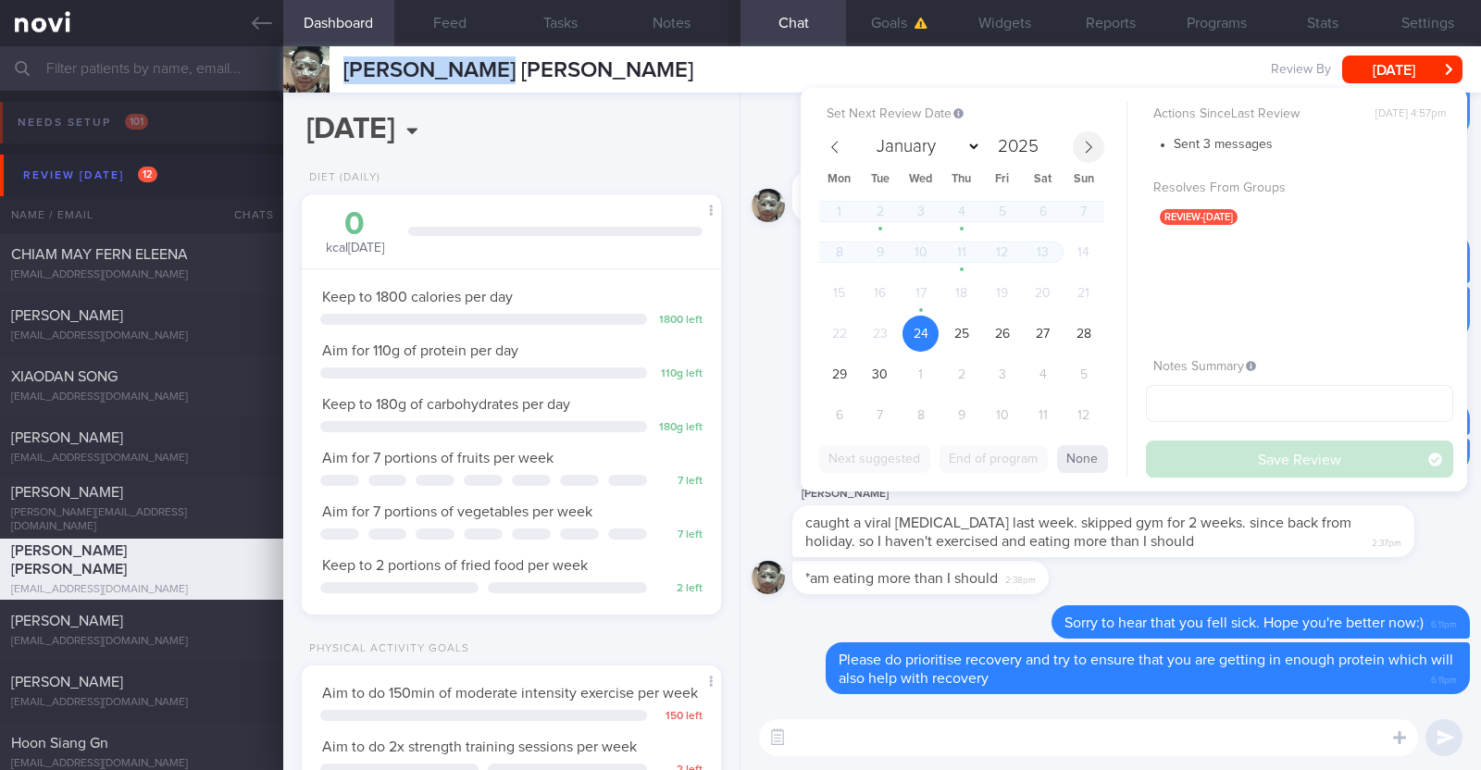
click at [1090, 146] on icon at bounding box center [1088, 147] width 6 height 12
select select "9"
click at [916, 289] on span "15" at bounding box center [920, 293] width 36 height 36
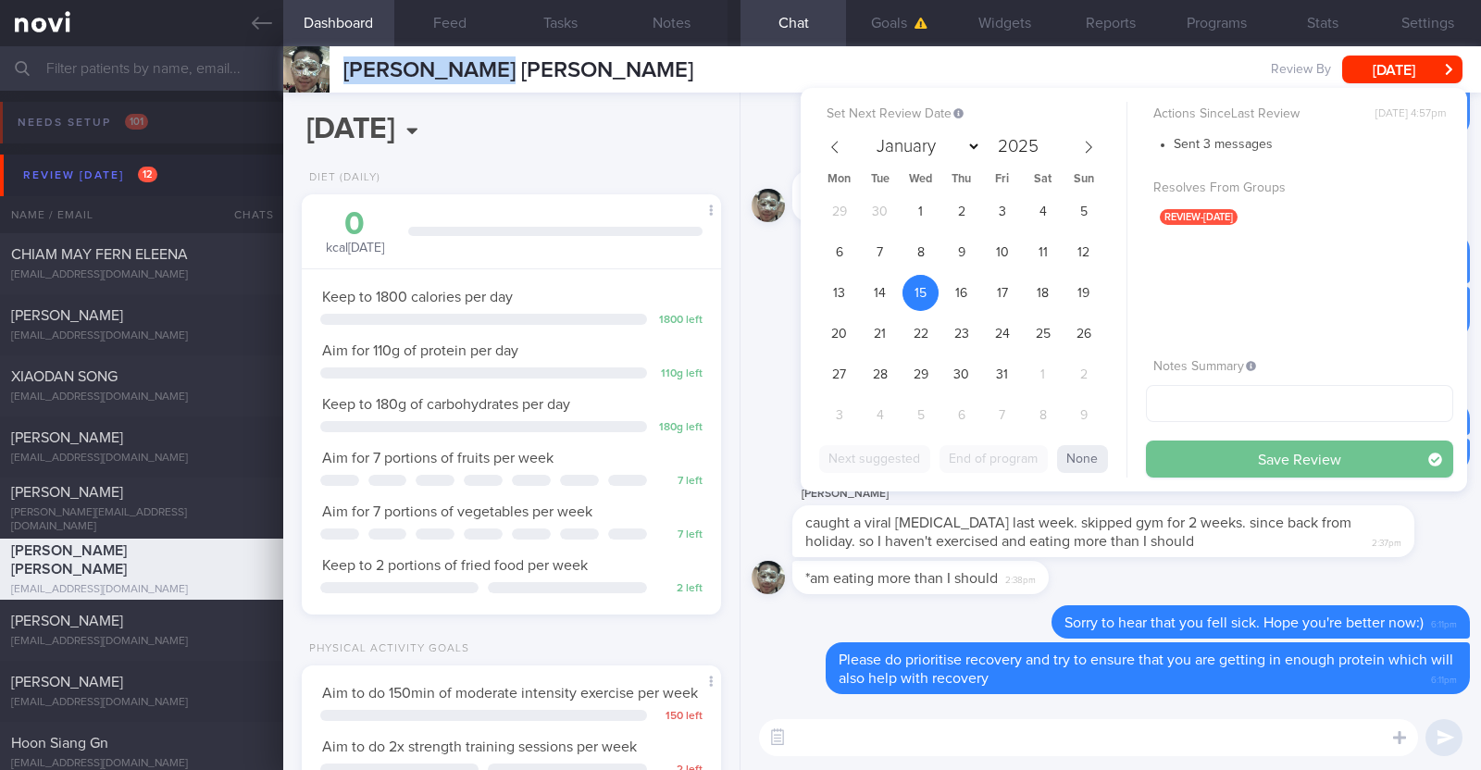
click at [1204, 461] on button "Save Review" at bounding box center [1299, 458] width 307 height 37
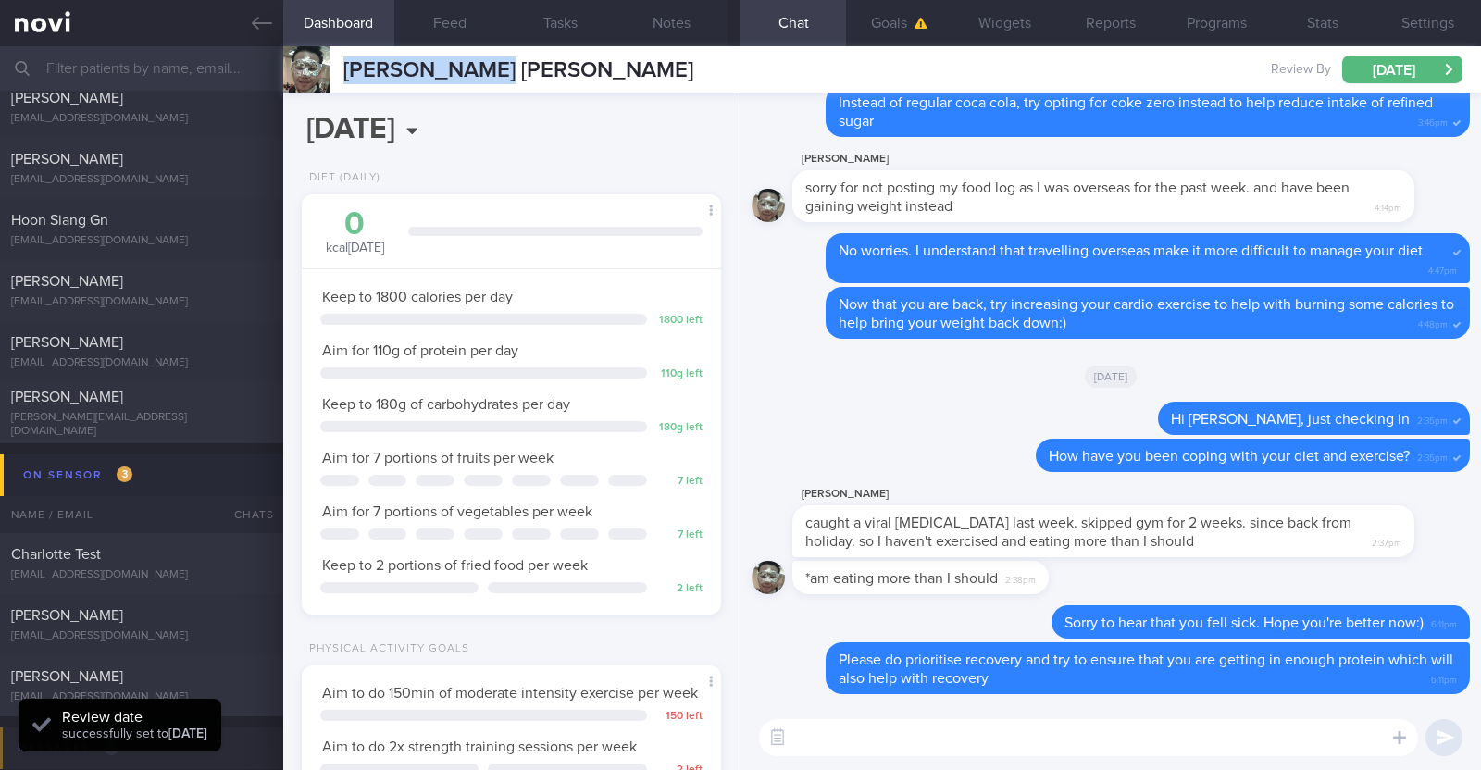
scroll to position [0, 0]
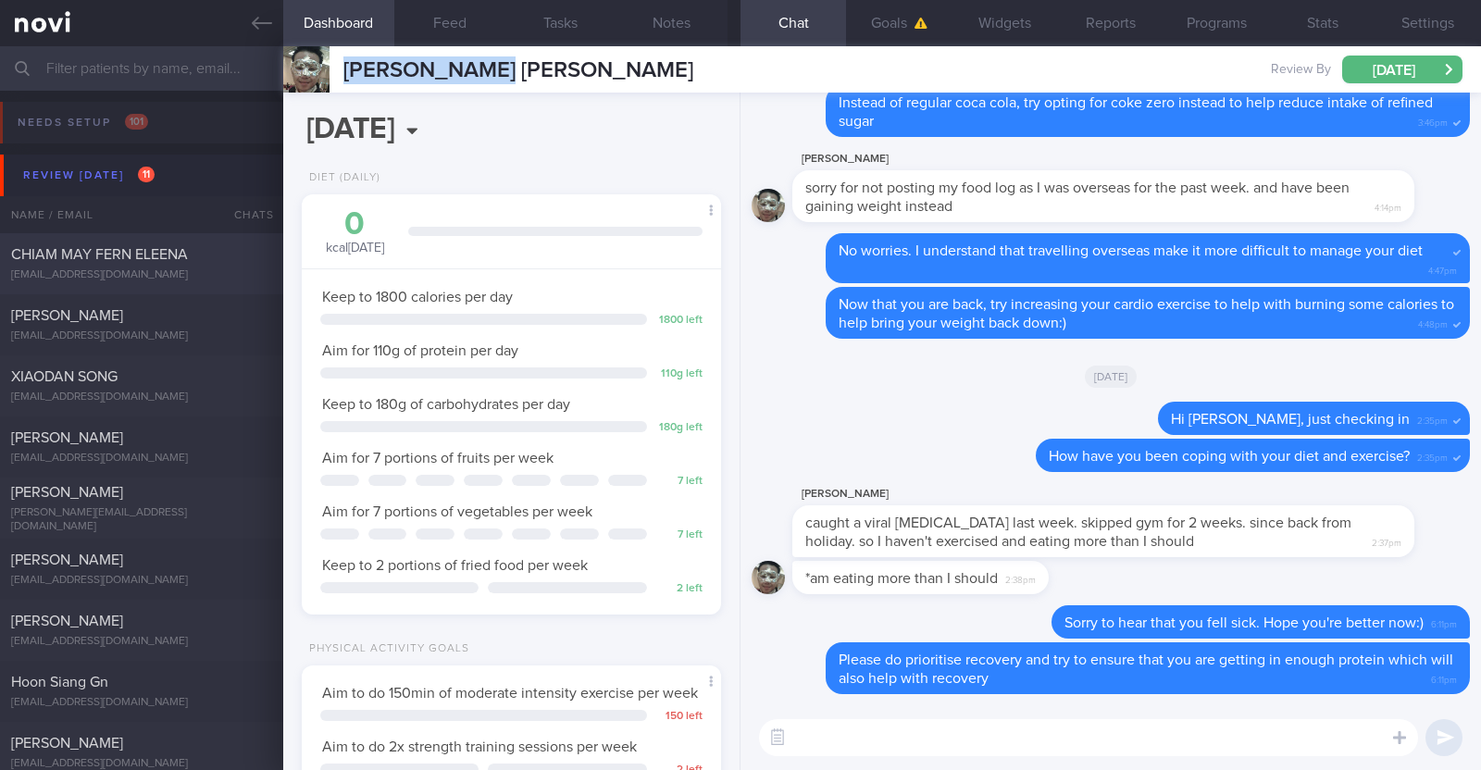
click at [159, 254] on span "CHIAM MAY FERN ELEENA" at bounding box center [99, 254] width 177 height 15
type input "Away overseas for trekking, back end Sep"
type textarea "49F L4-5 slip disc (many years) -> sees physio [MEDICAL_DATA] 1mg BFT gym progr…"
select select "8"
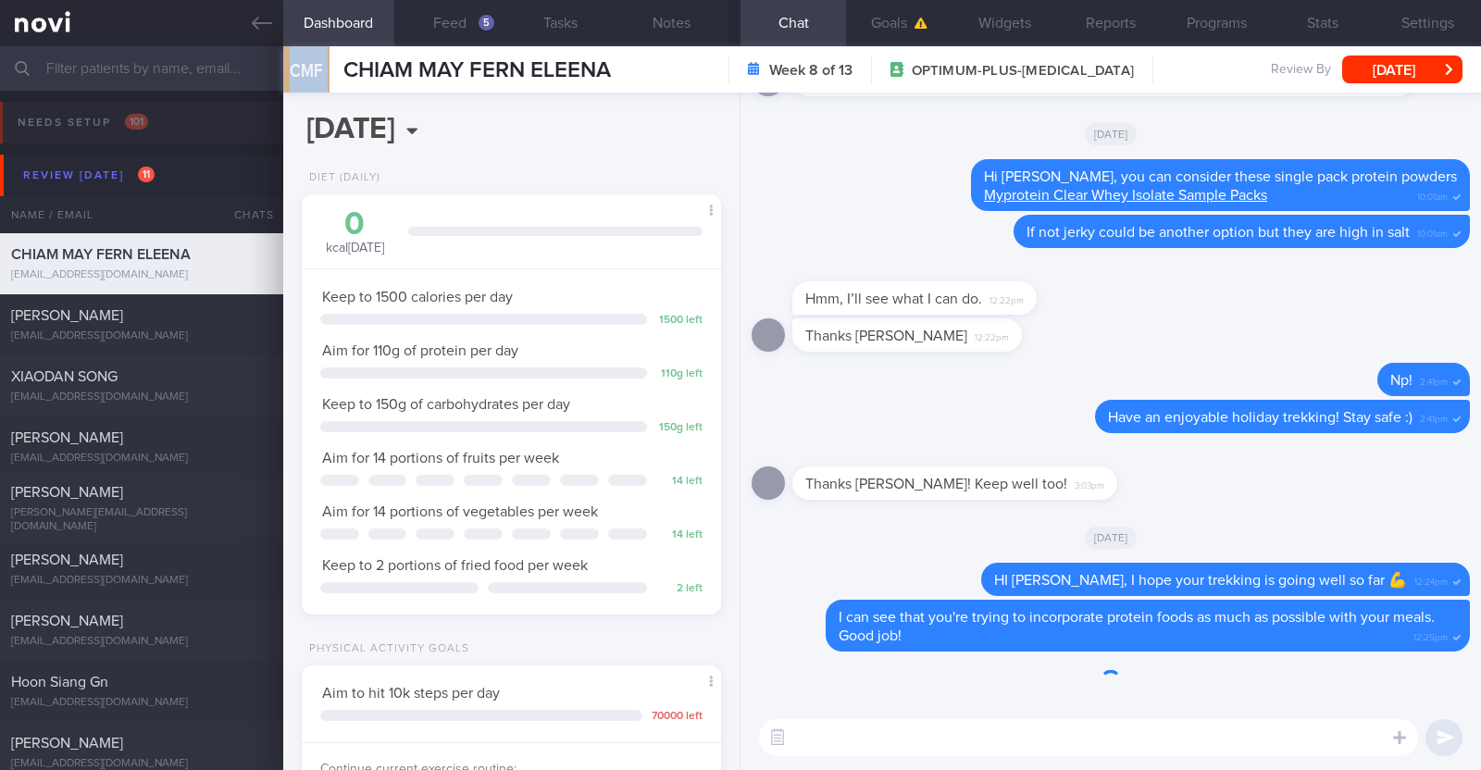
scroll to position [210, 368]
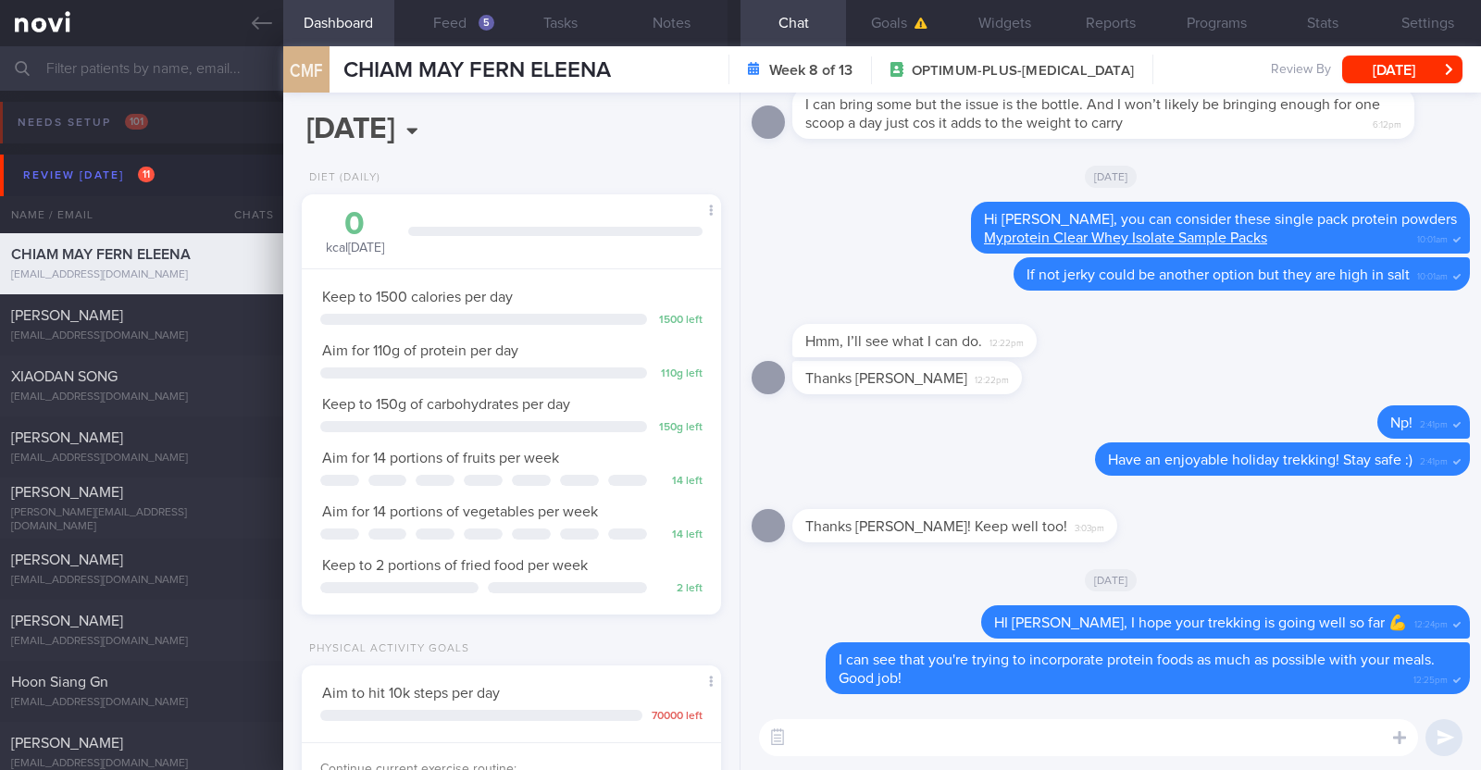
click at [385, 84] on div "CMF CHIAM MAY [PERSON_NAME] MAY [PERSON_NAME] [EMAIL_ADDRESS][DOMAIN_NAME]" at bounding box center [447, 69] width 328 height 46
click at [454, 29] on button "Feed 5" at bounding box center [449, 23] width 111 height 46
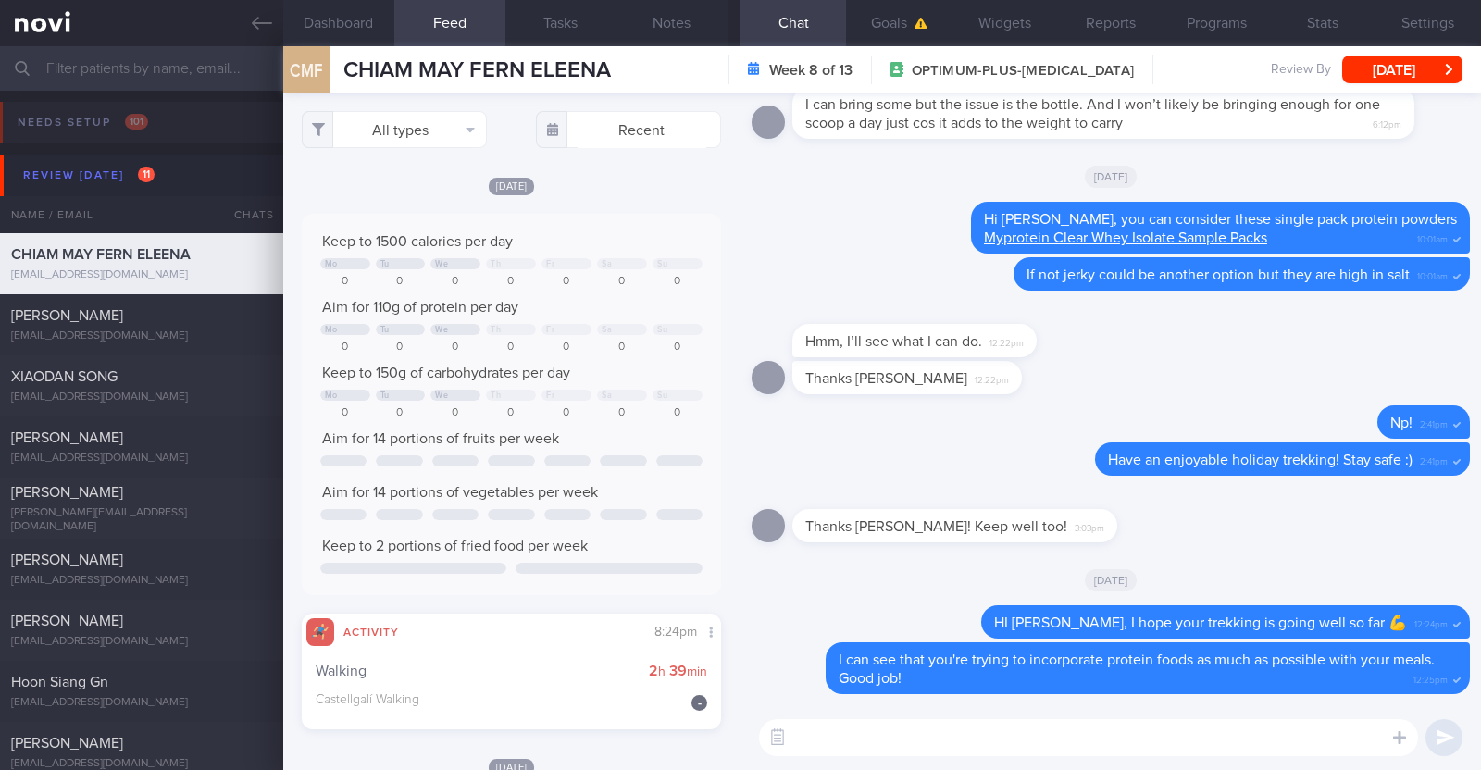
click at [916, 741] on textarea at bounding box center [1088, 737] width 659 height 37
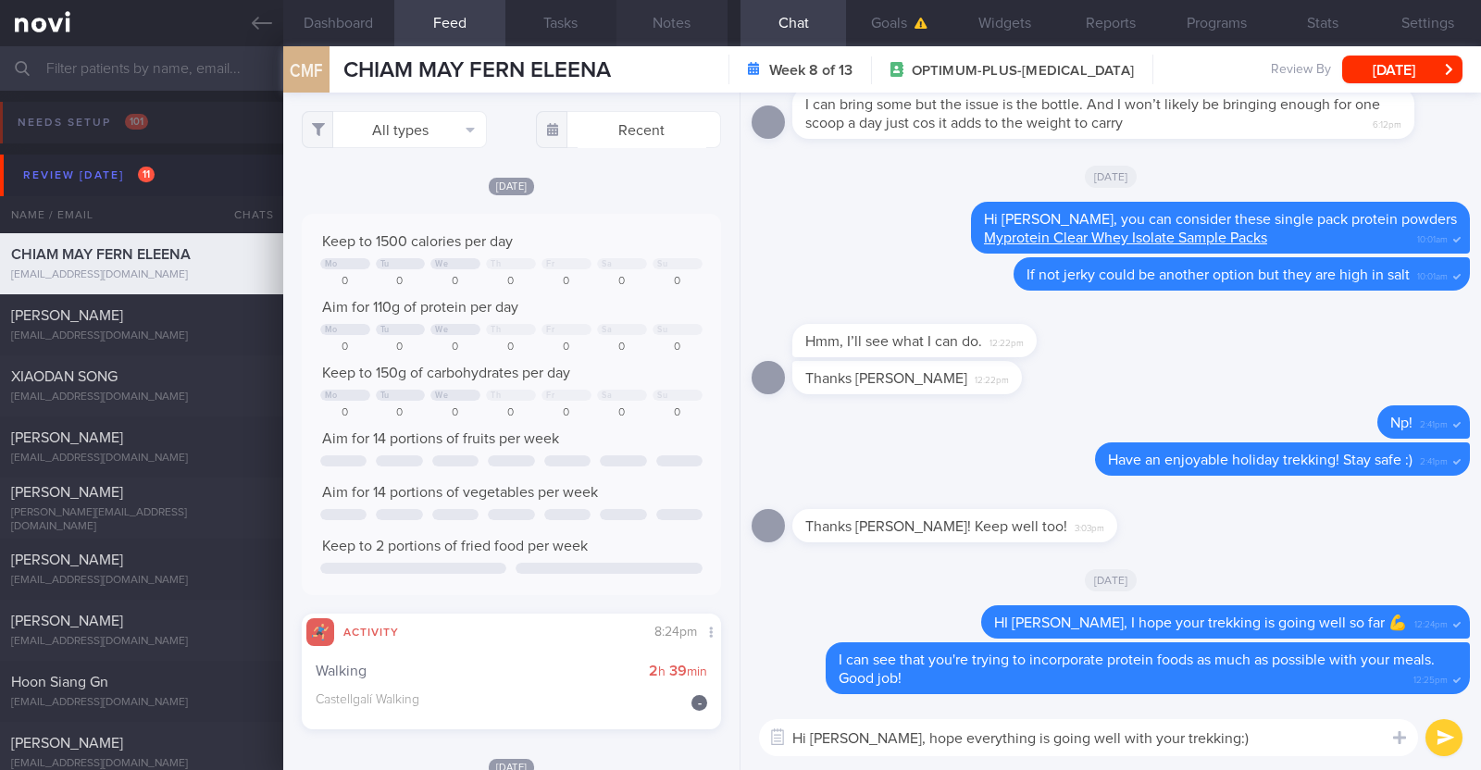
type textarea "Hi [PERSON_NAME], hope everything is going well with your trekking:)"
click at [675, 13] on button "Notes" at bounding box center [671, 23] width 111 height 46
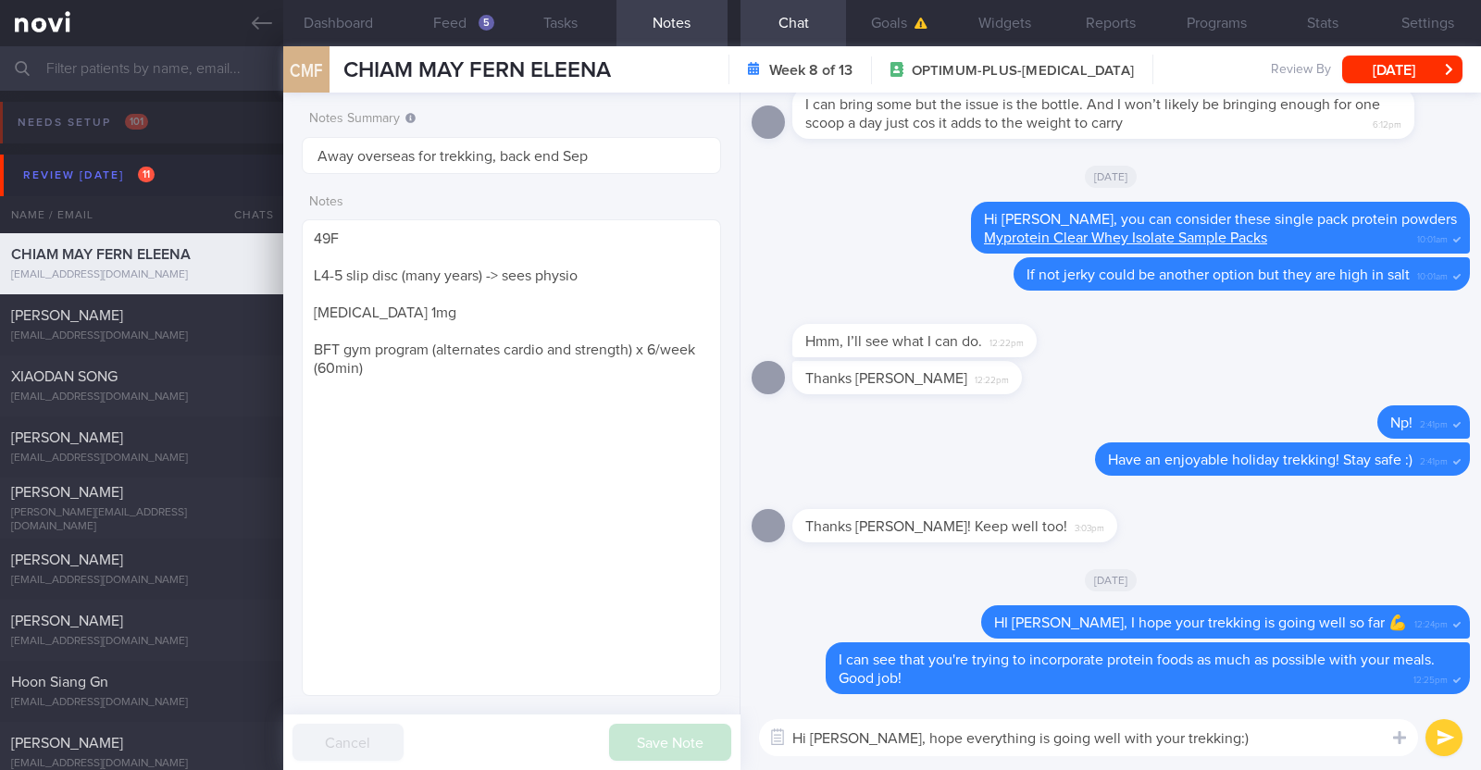
click at [1221, 736] on textarea "Hi [PERSON_NAME], hope everything is going well with your trekking:)" at bounding box center [1088, 737] width 659 height 37
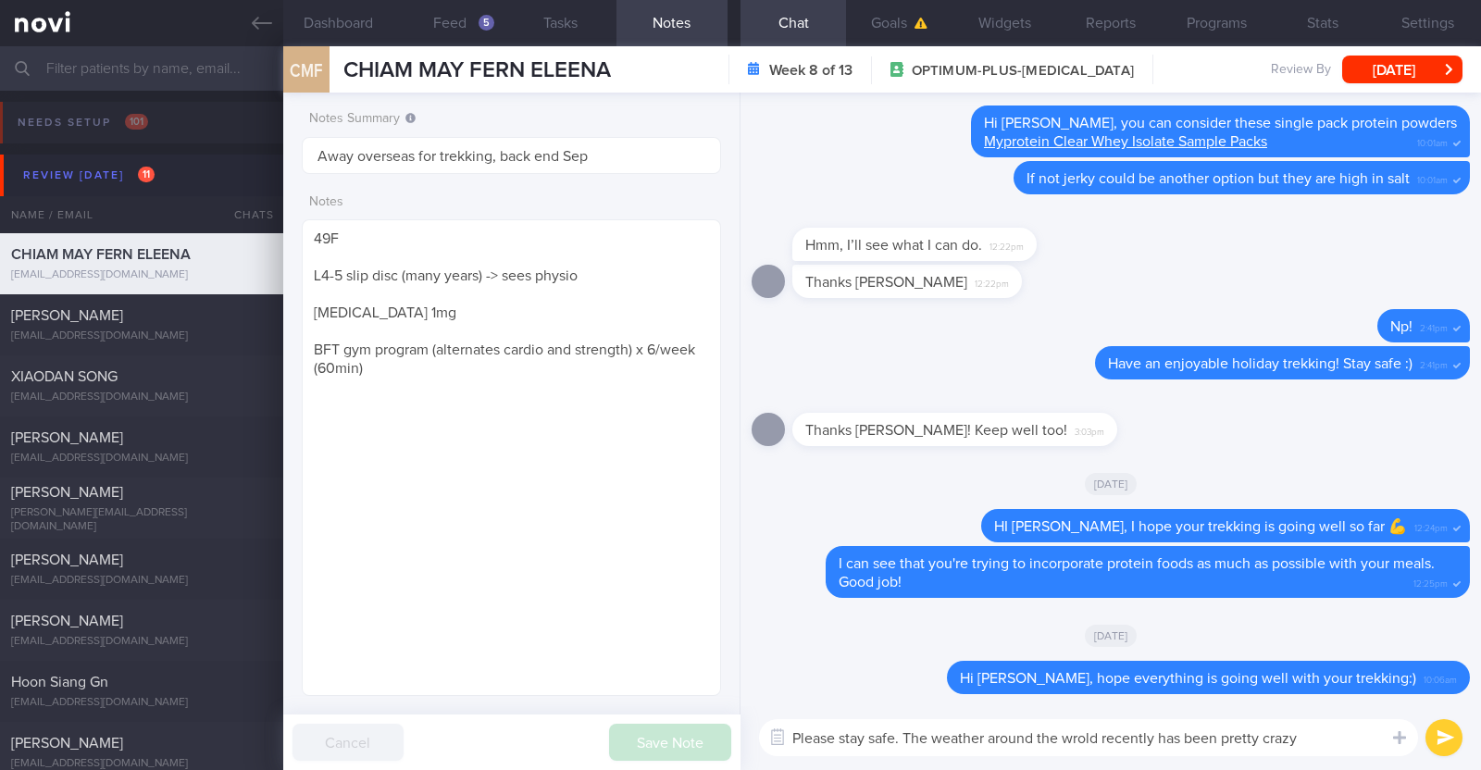
type textarea "Please stay safe. The weather around the world recently has been pretty crazy"
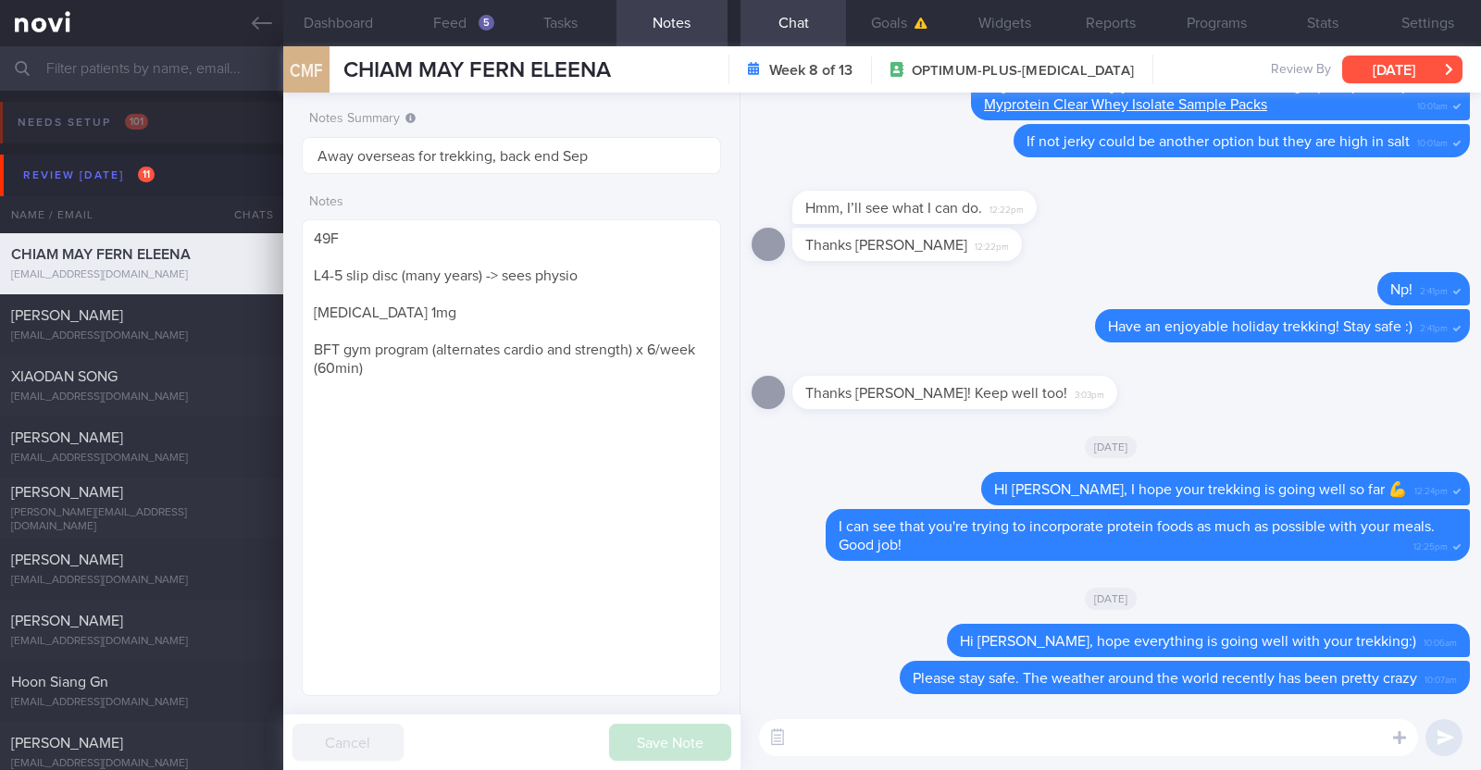
click at [1405, 68] on button "[DATE]" at bounding box center [1402, 70] width 120 height 28
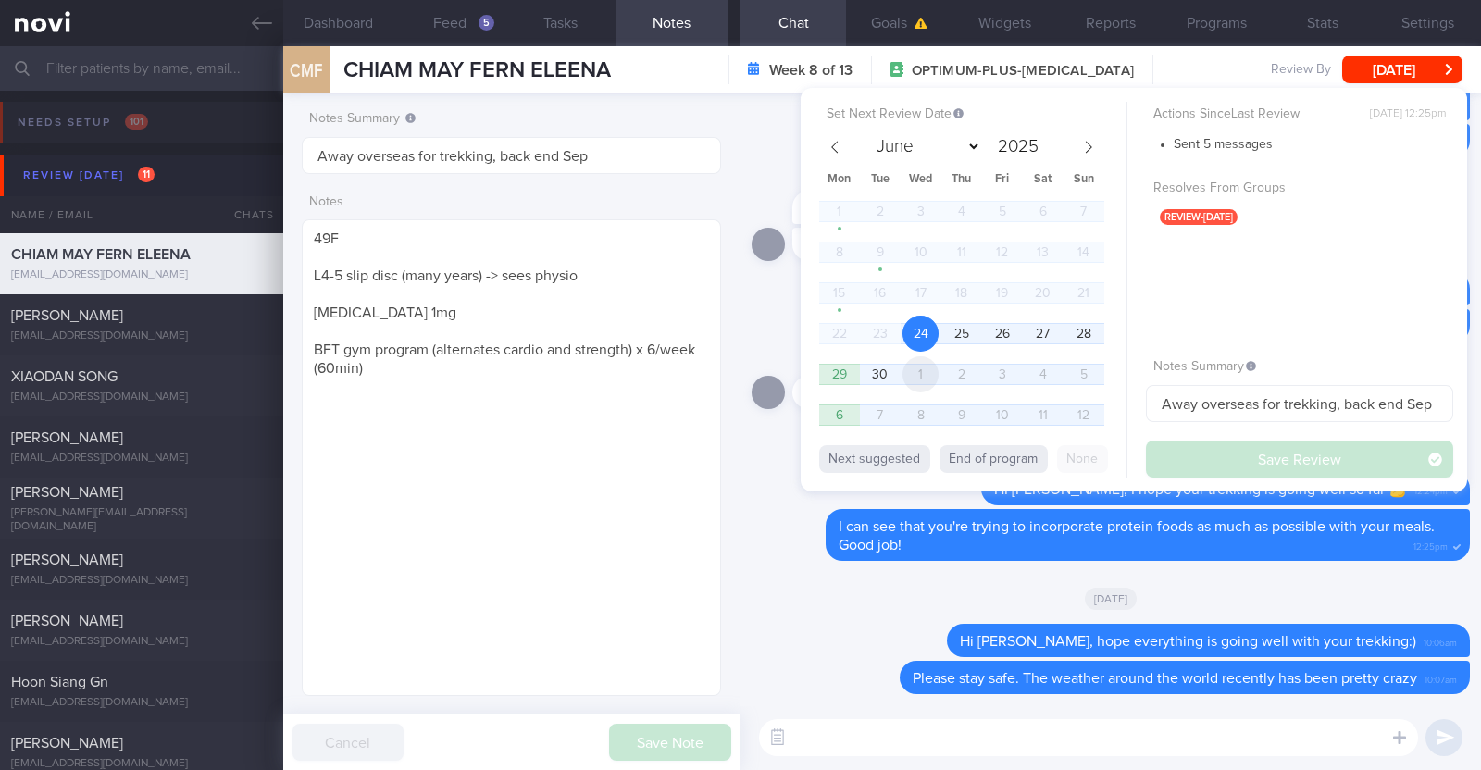
click at [920, 366] on span "1" at bounding box center [920, 374] width 36 height 36
select select "9"
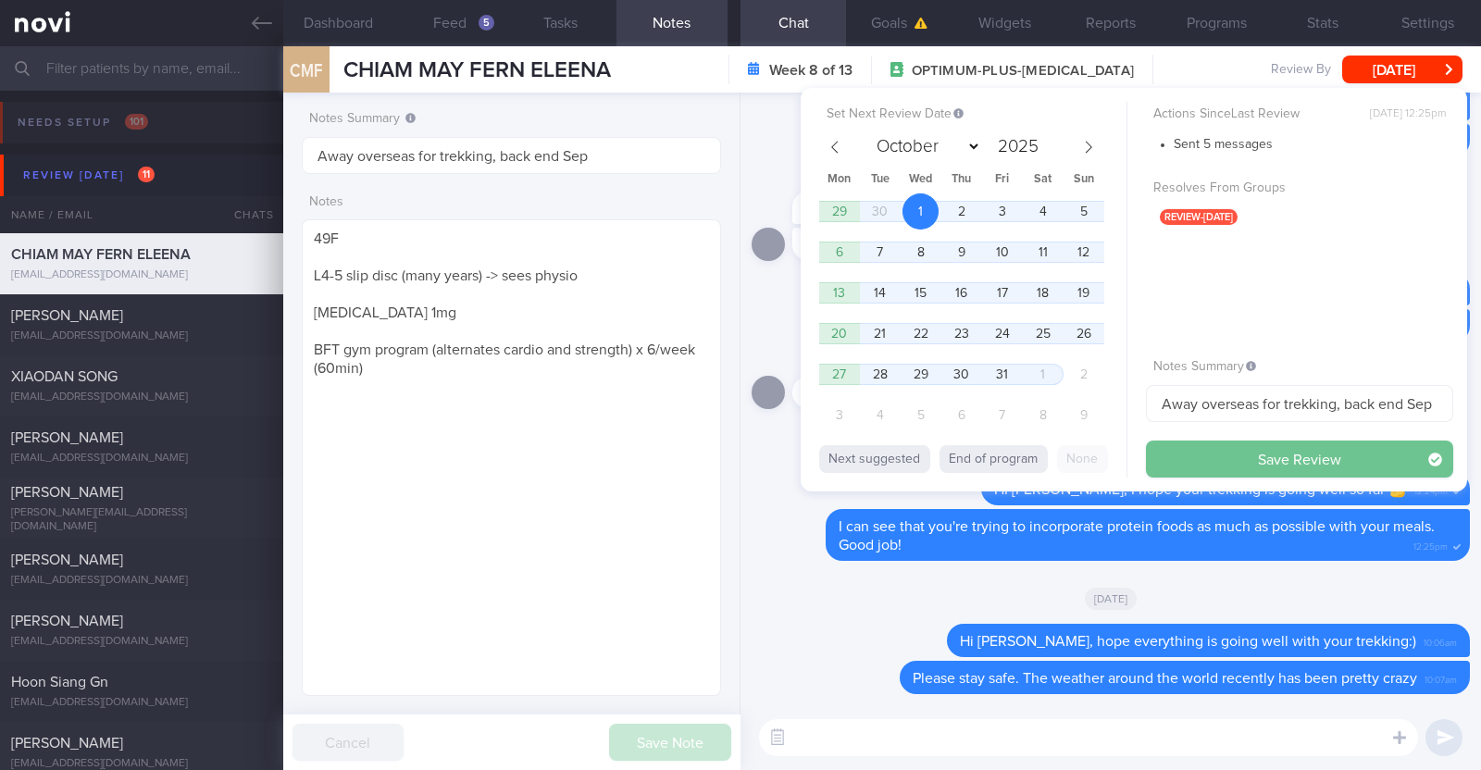
click at [1272, 451] on button "Save Review" at bounding box center [1299, 458] width 307 height 37
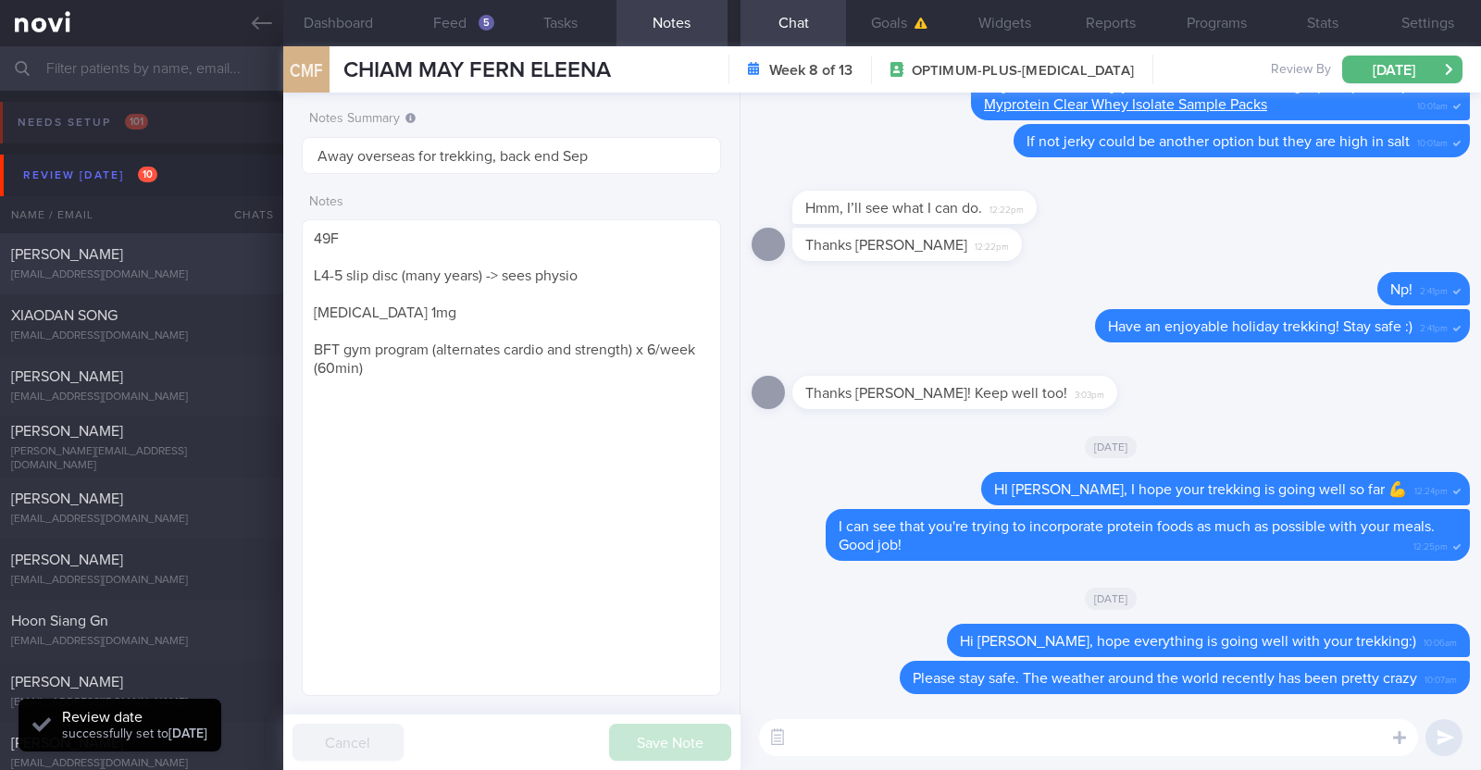
click at [146, 263] on div "[PERSON_NAME]" at bounding box center [139, 254] width 256 height 19
type input "R/v 24/9"
type textarea "48F Co-morbidities: HTN HLD Bilateral OA knees [MEDICAL_DATA] 7mg EOM x 1/52 --…"
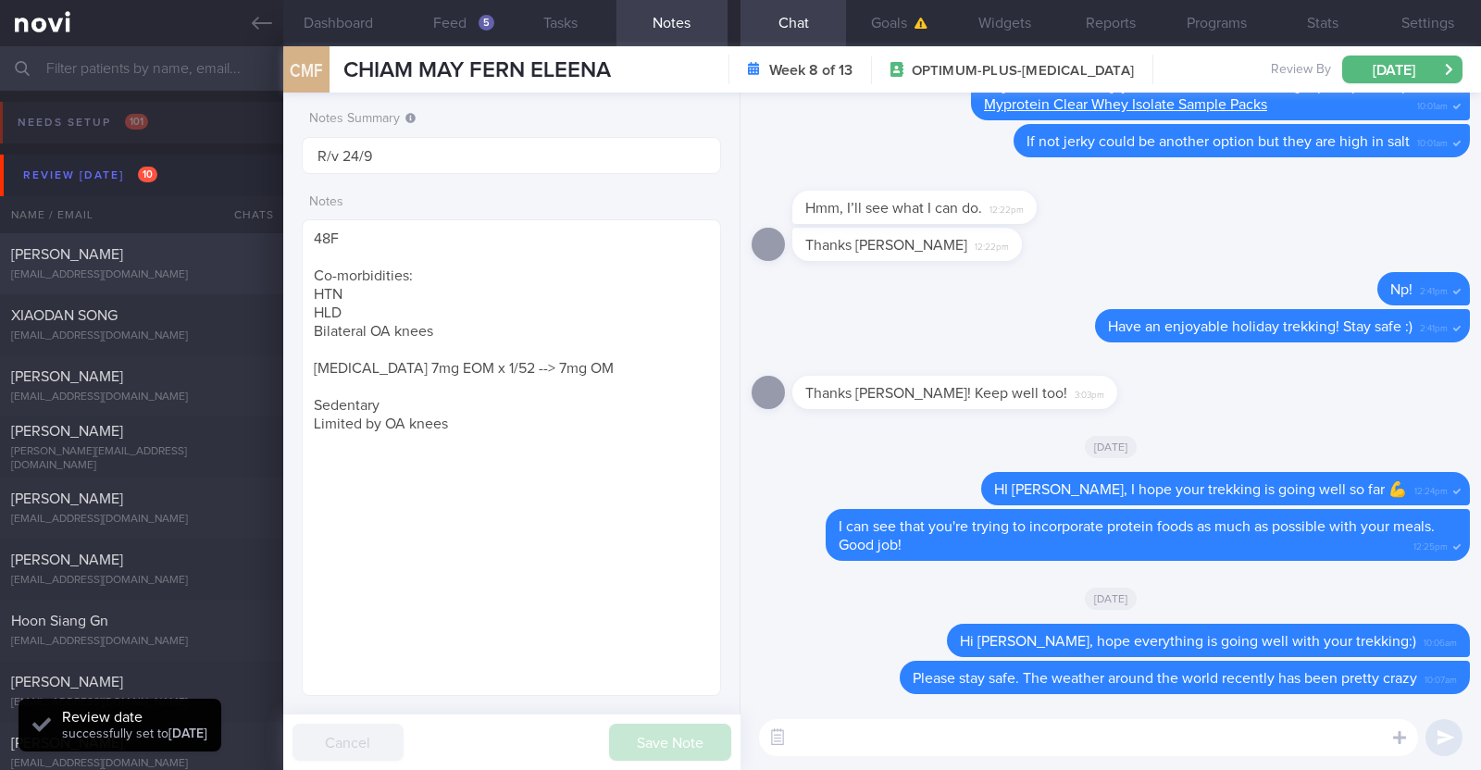
select select "8"
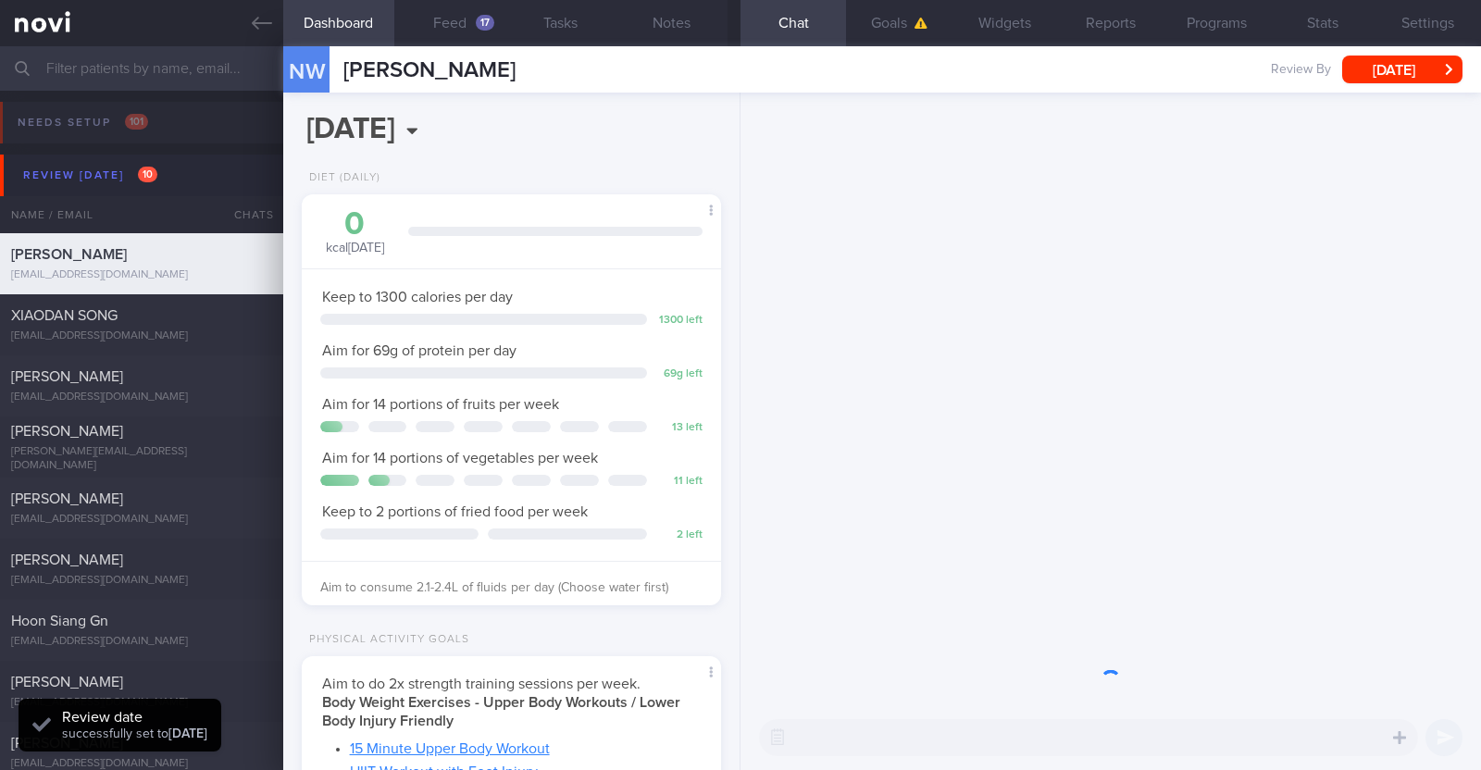
scroll to position [210, 368]
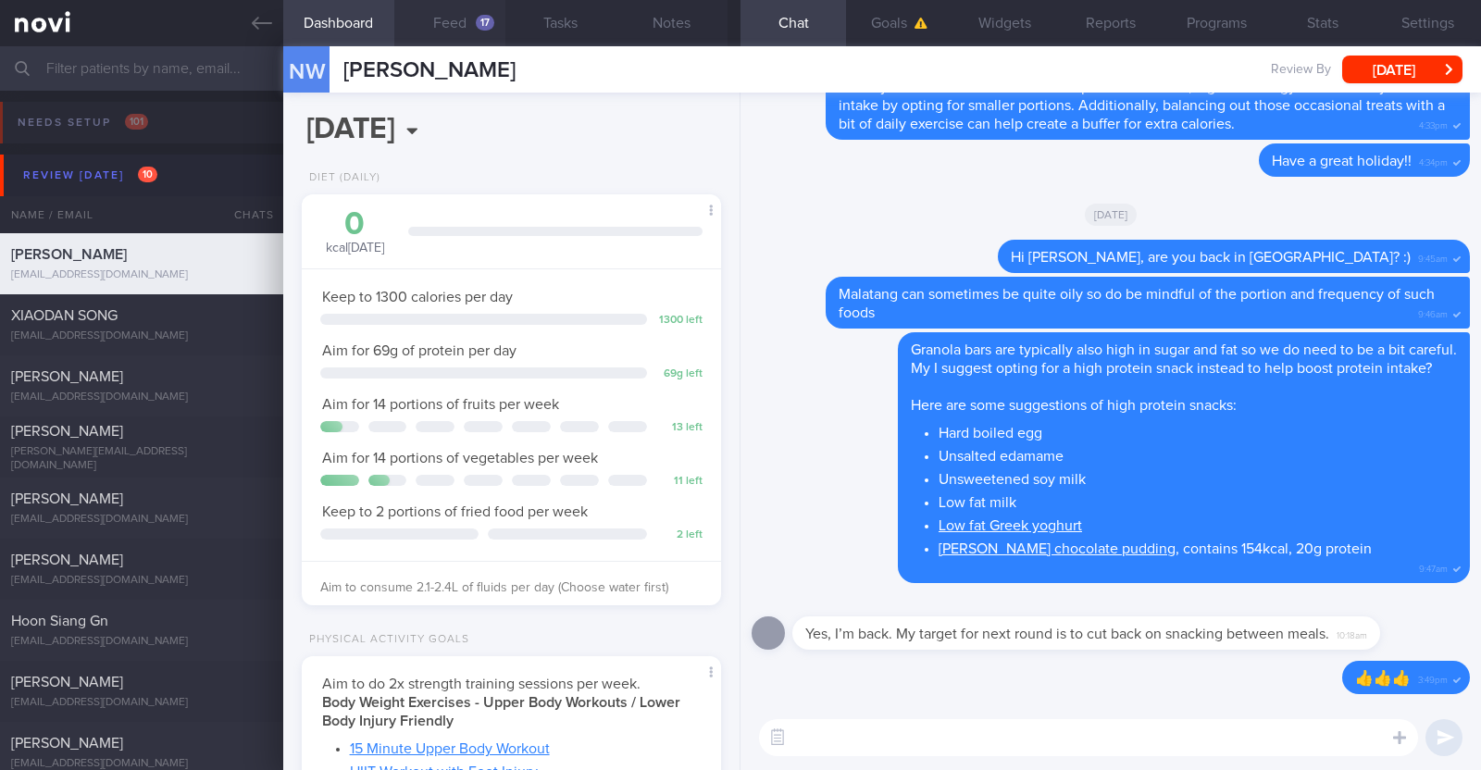
click at [482, 26] on div "17" at bounding box center [485, 23] width 19 height 16
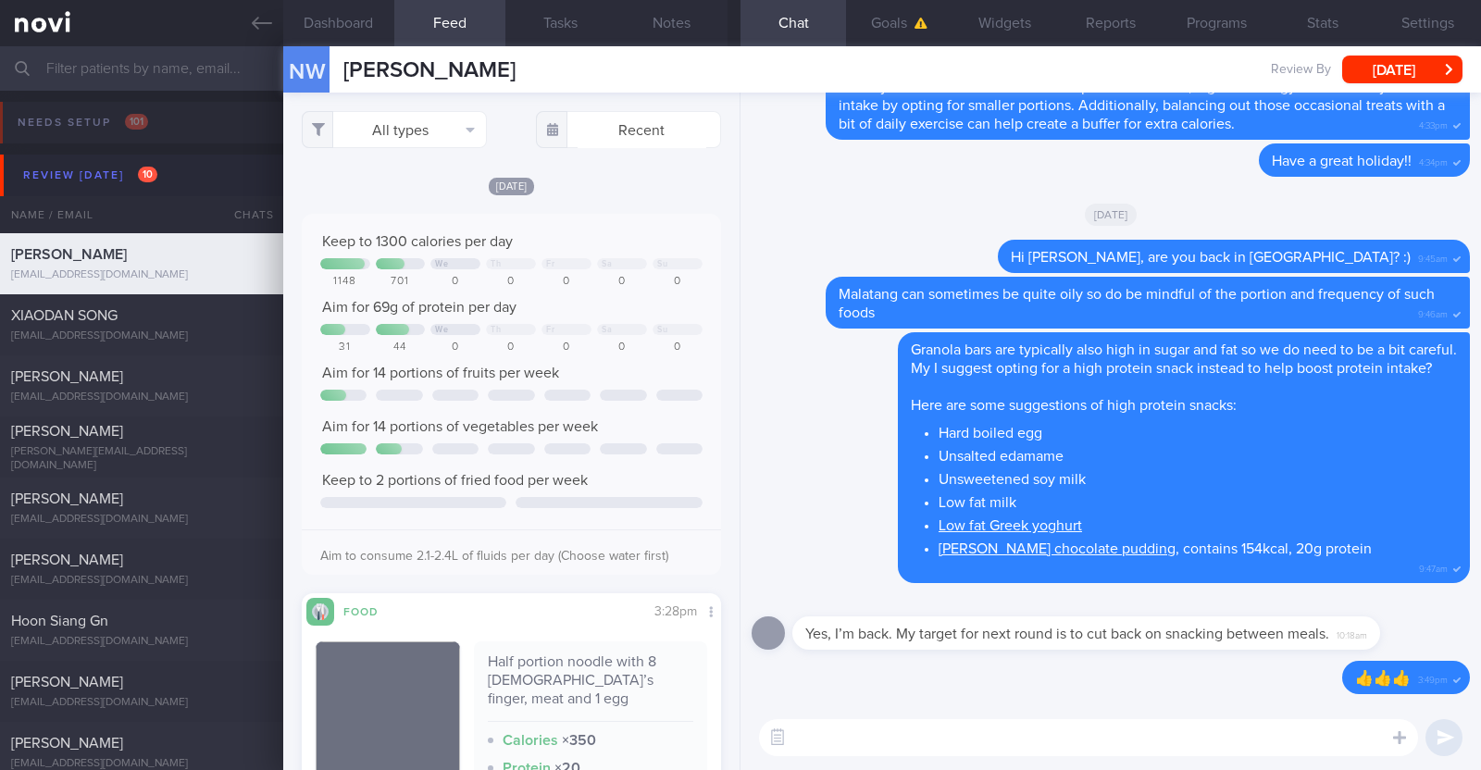
click at [566, 159] on div "All types Food Activity Glucose Weight Medicine Blood Pressure [MEDICAL_DATA] I…" at bounding box center [511, 431] width 456 height 677
click at [264, 24] on icon at bounding box center [262, 23] width 20 height 20
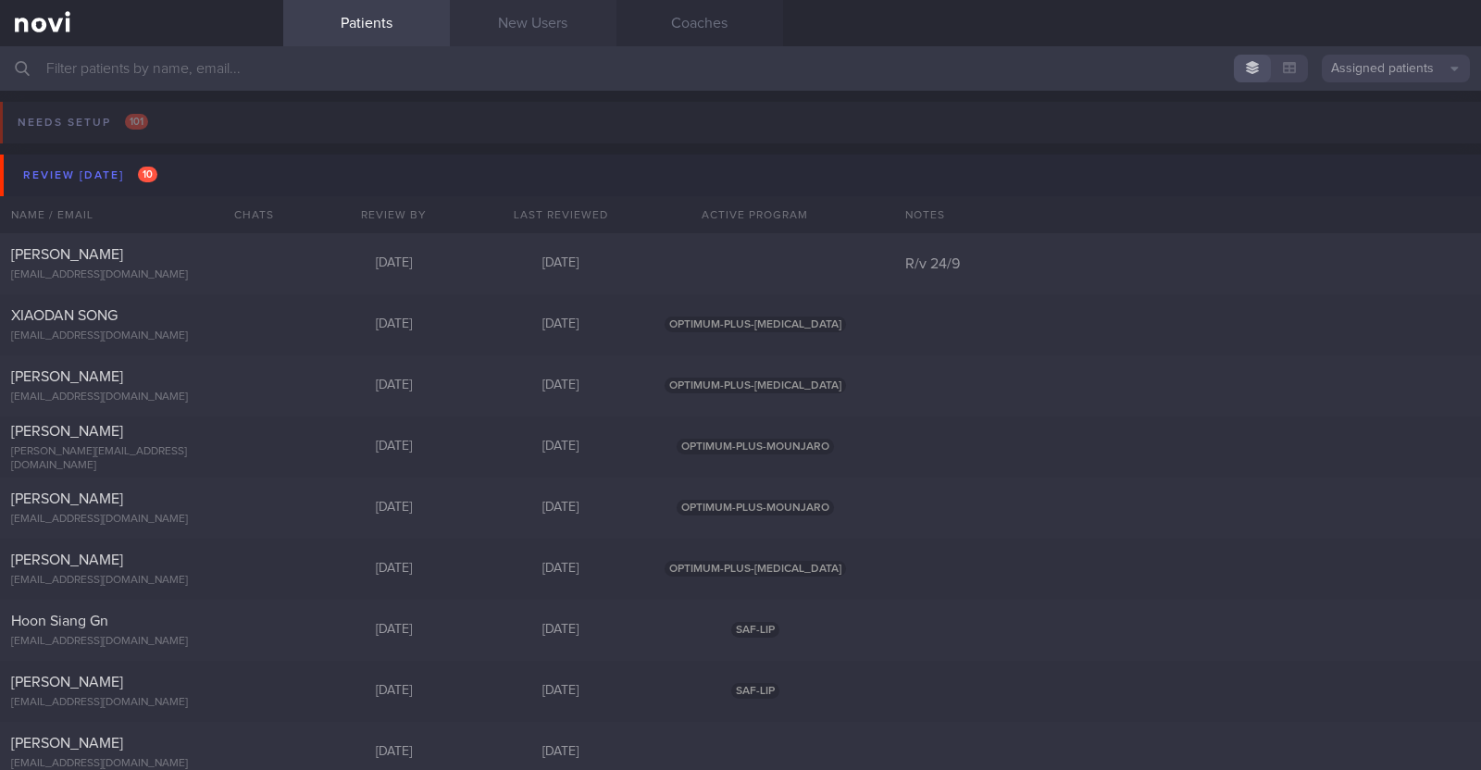
click at [508, 35] on link "New Users" at bounding box center [533, 23] width 167 height 46
